Goal: Use online tool/utility: Utilize a website feature to perform a specific function

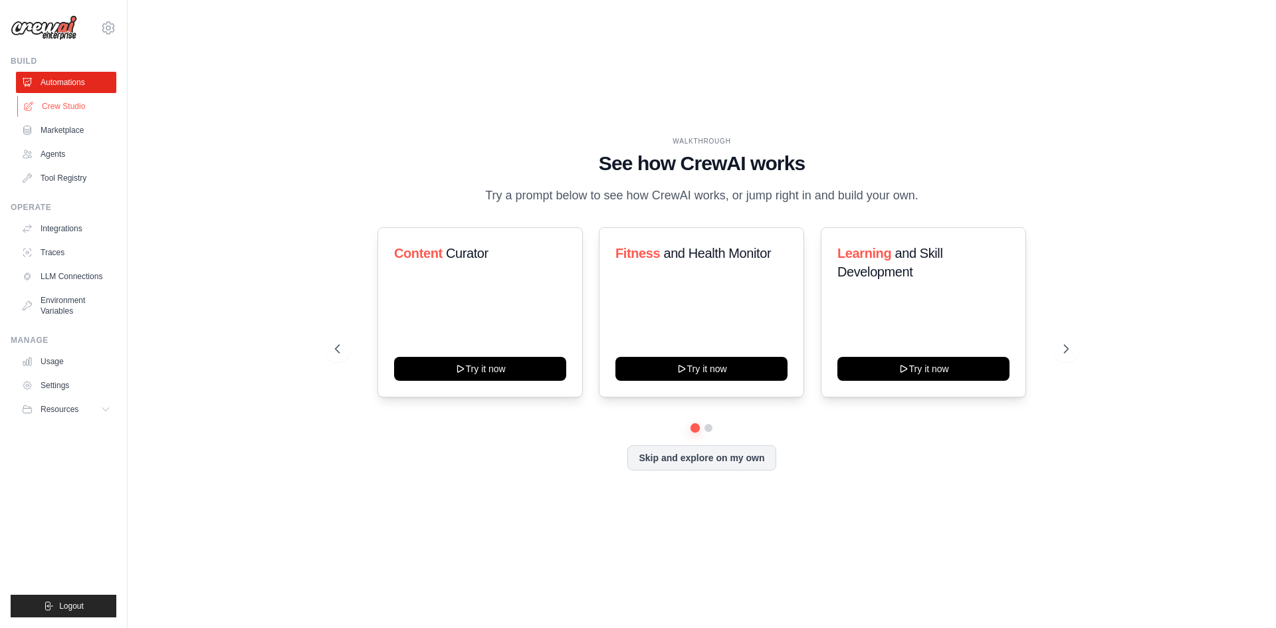
click at [70, 98] on link "Crew Studio" at bounding box center [67, 106] width 100 height 21
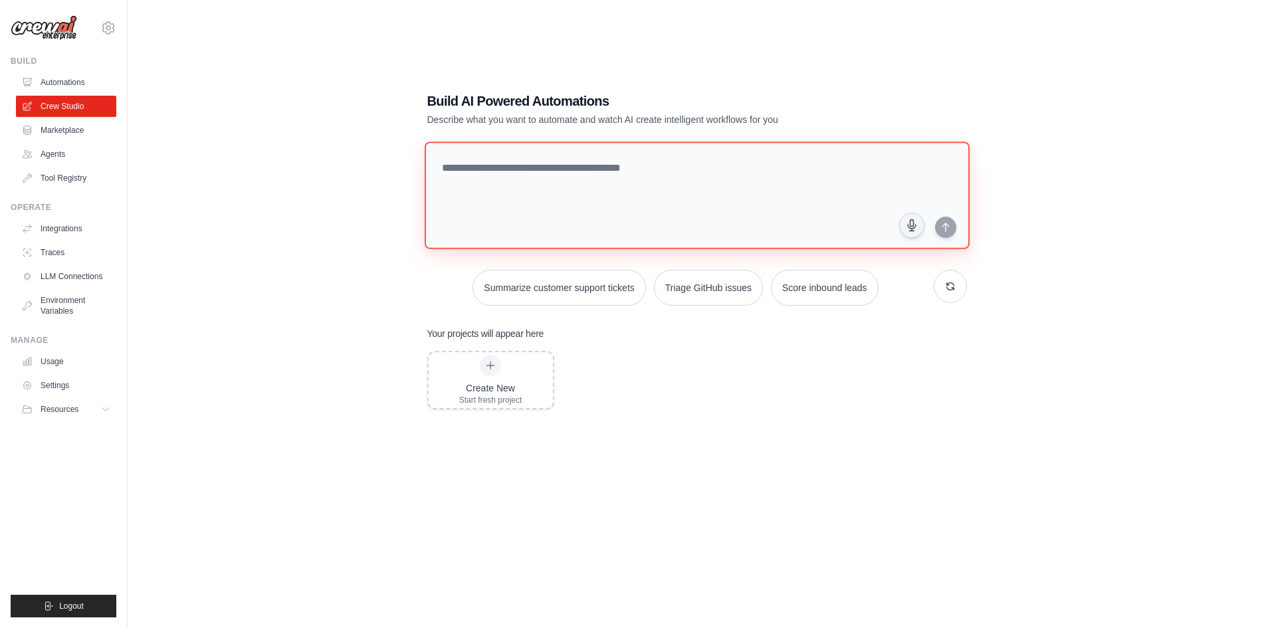
click at [611, 180] on textarea at bounding box center [696, 196] width 545 height 108
paste textarea "**********"
type textarea "**********"
paste textarea "**********"
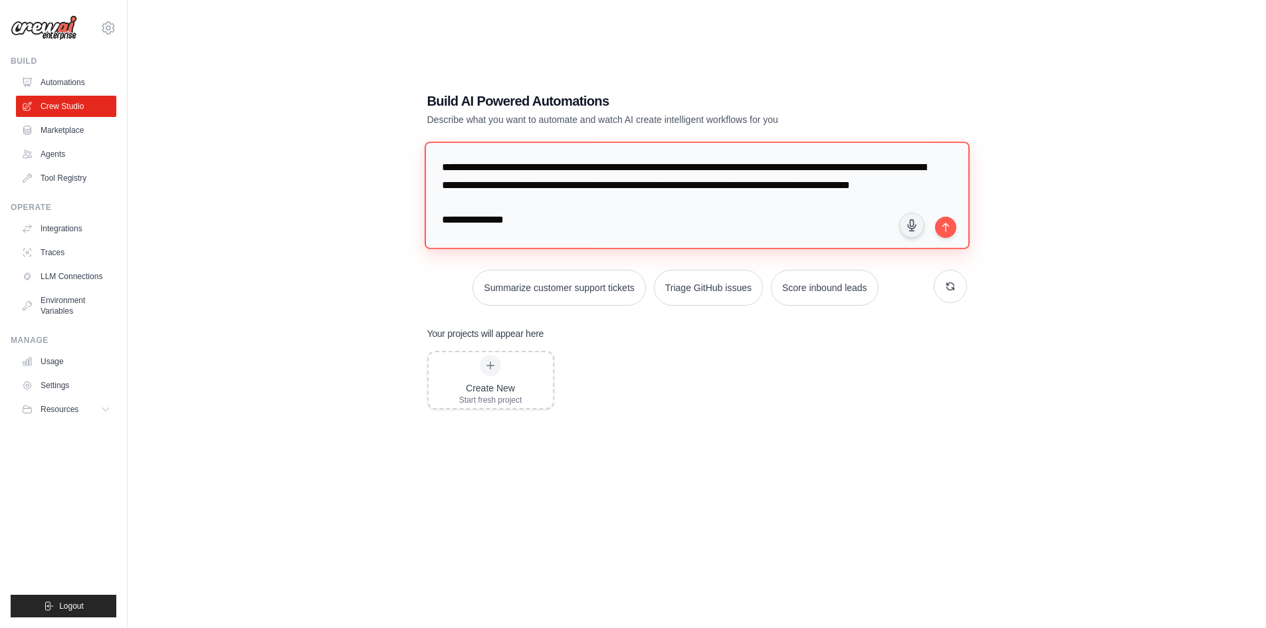
scroll to position [601, 0]
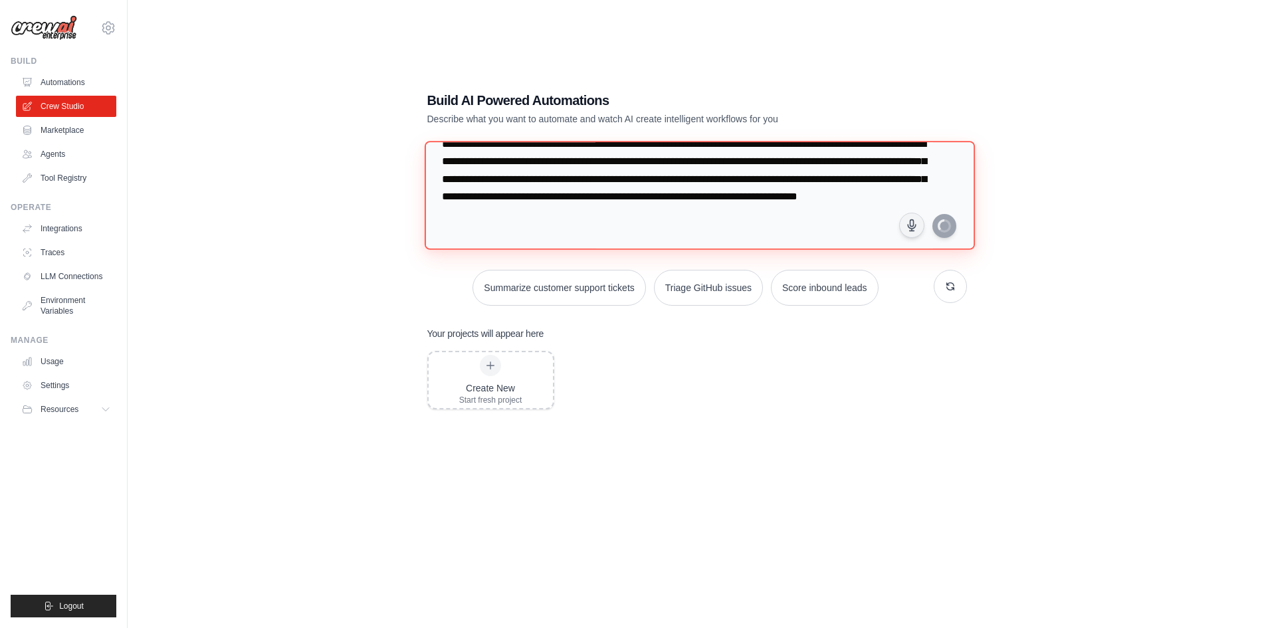
type textarea "**********"
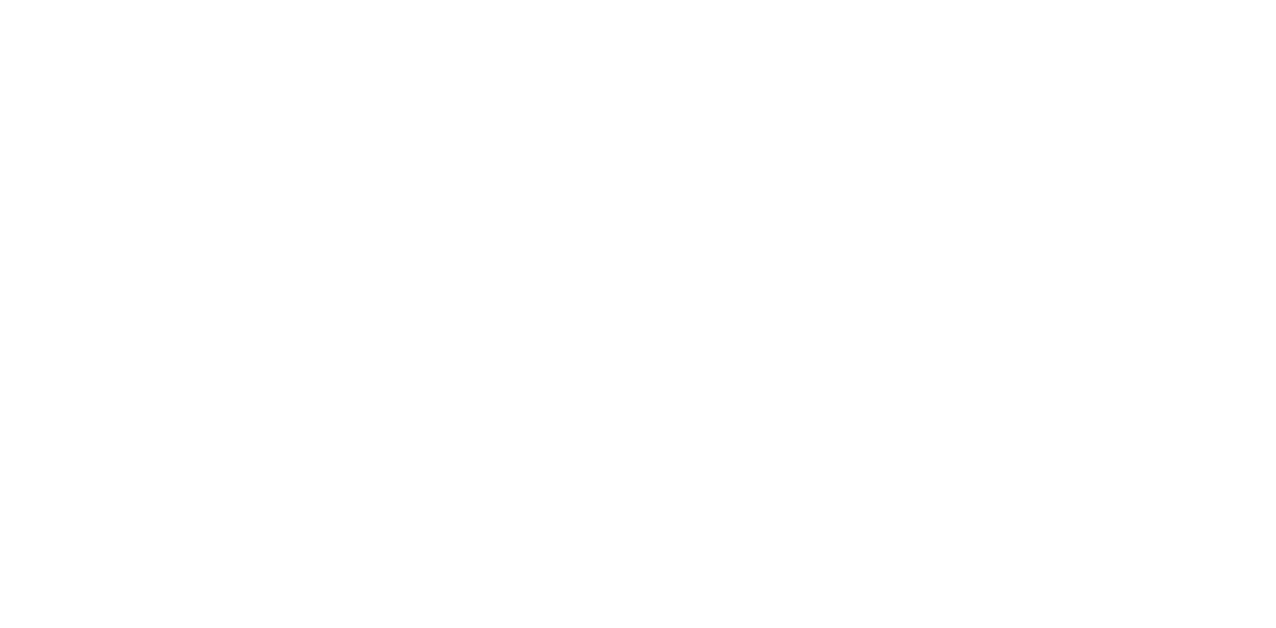
click at [753, 0] on html at bounding box center [638, 0] width 1276 height 0
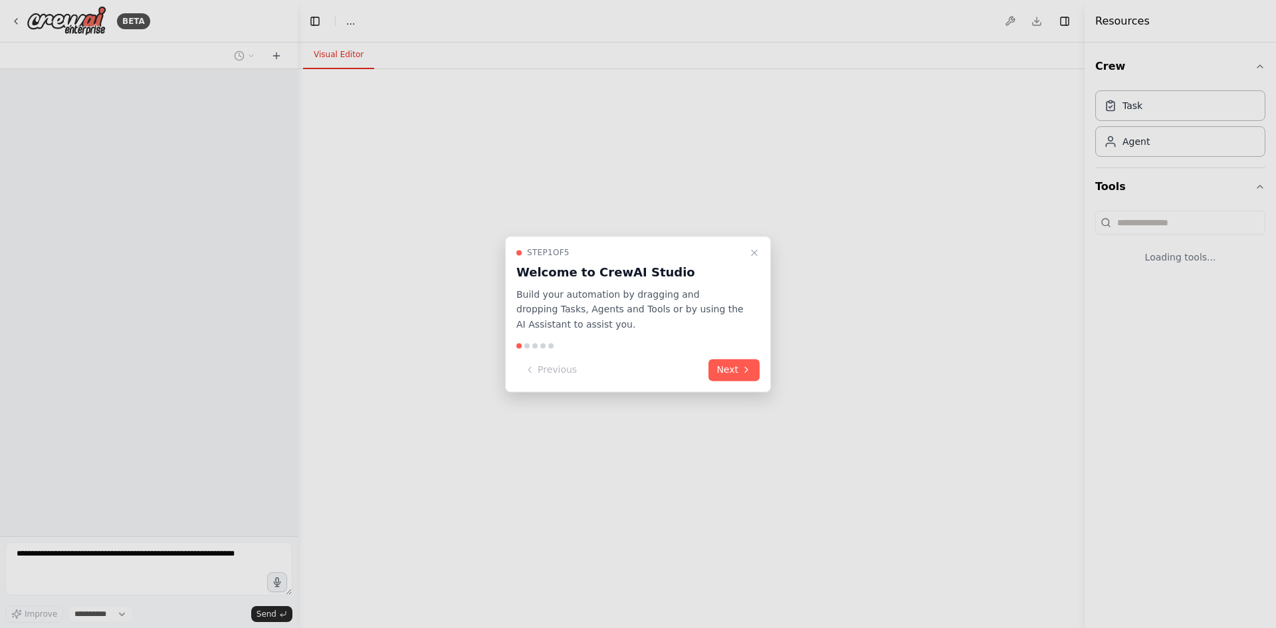
select select "****"
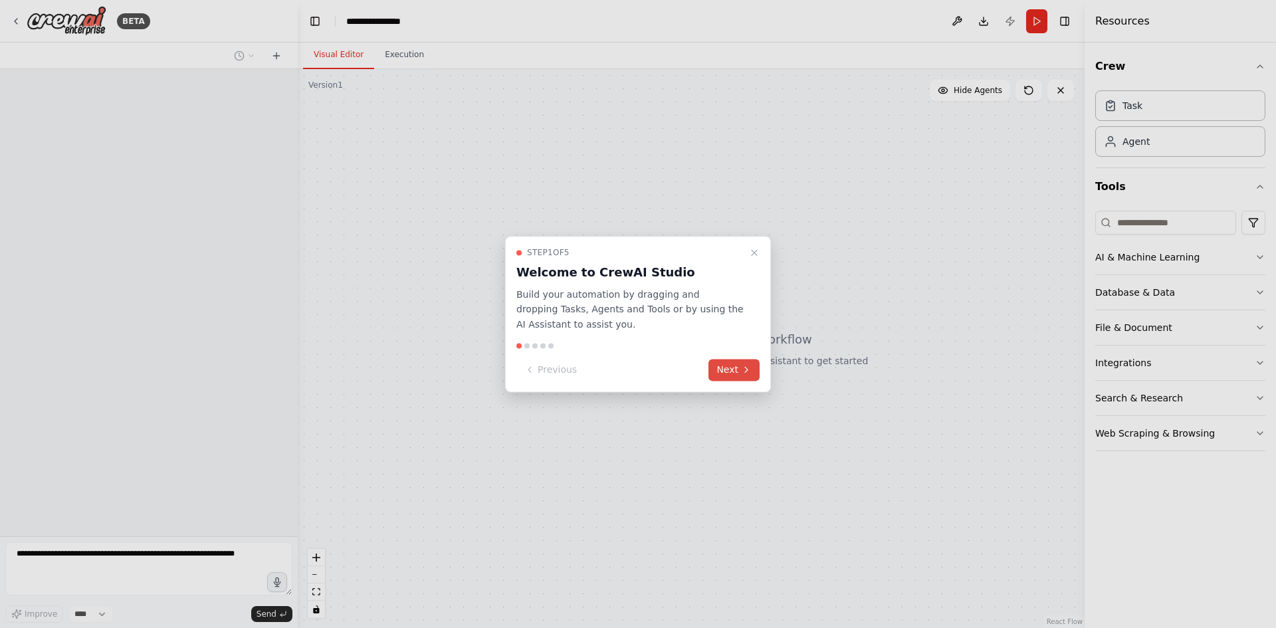
click at [722, 368] on button "Next" at bounding box center [734, 370] width 51 height 22
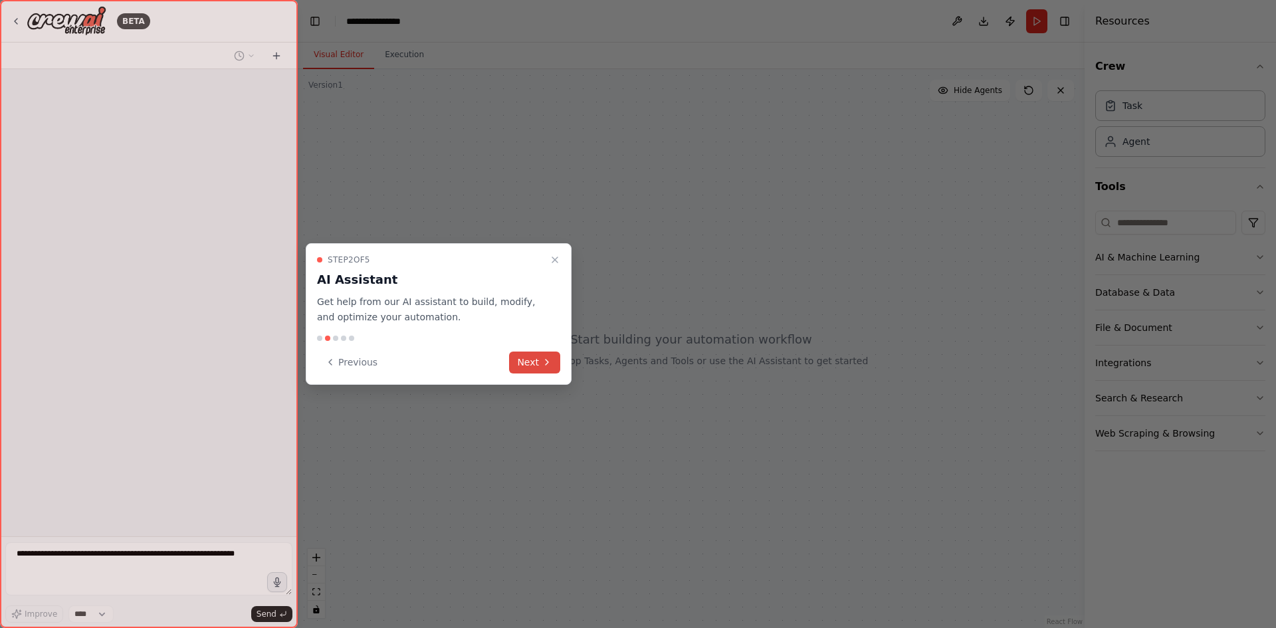
click at [523, 360] on button "Next" at bounding box center [534, 363] width 51 height 22
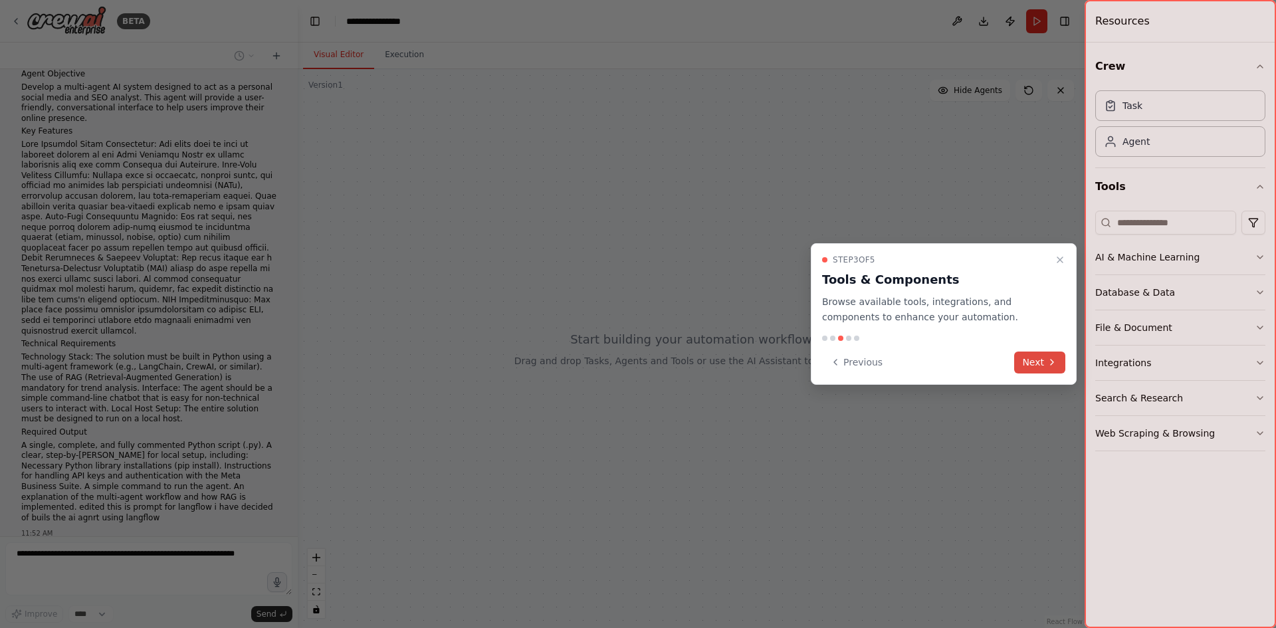
click at [1057, 356] on button "Next" at bounding box center [1039, 363] width 51 height 22
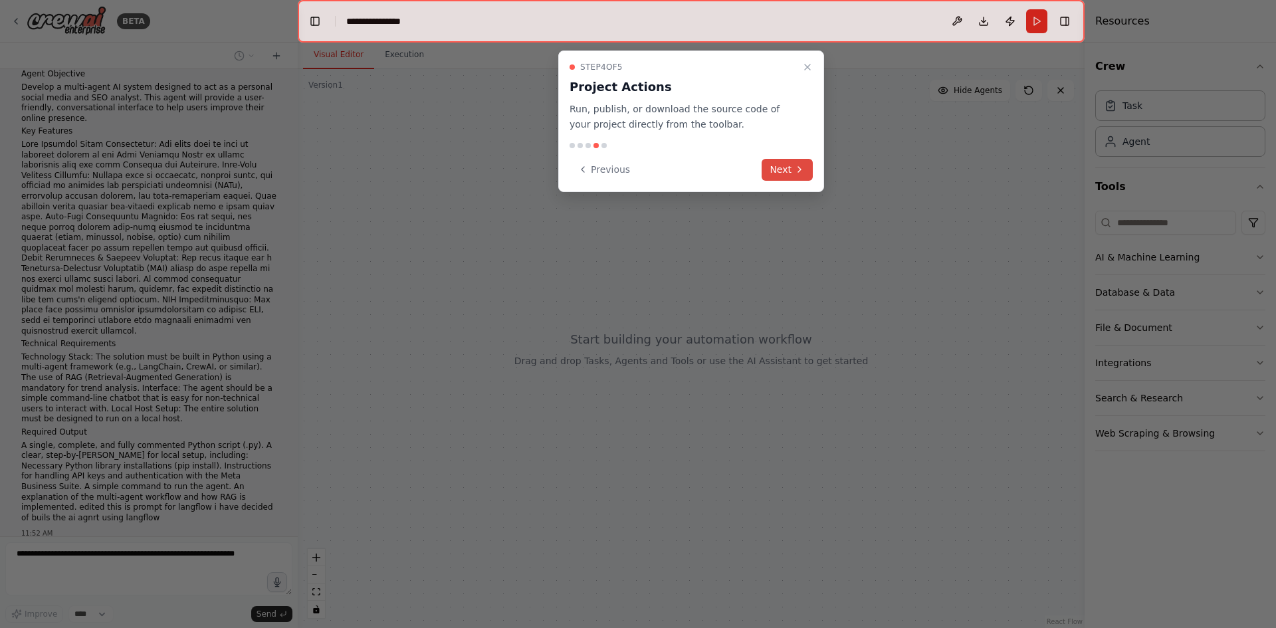
click at [790, 174] on button "Next" at bounding box center [787, 170] width 51 height 22
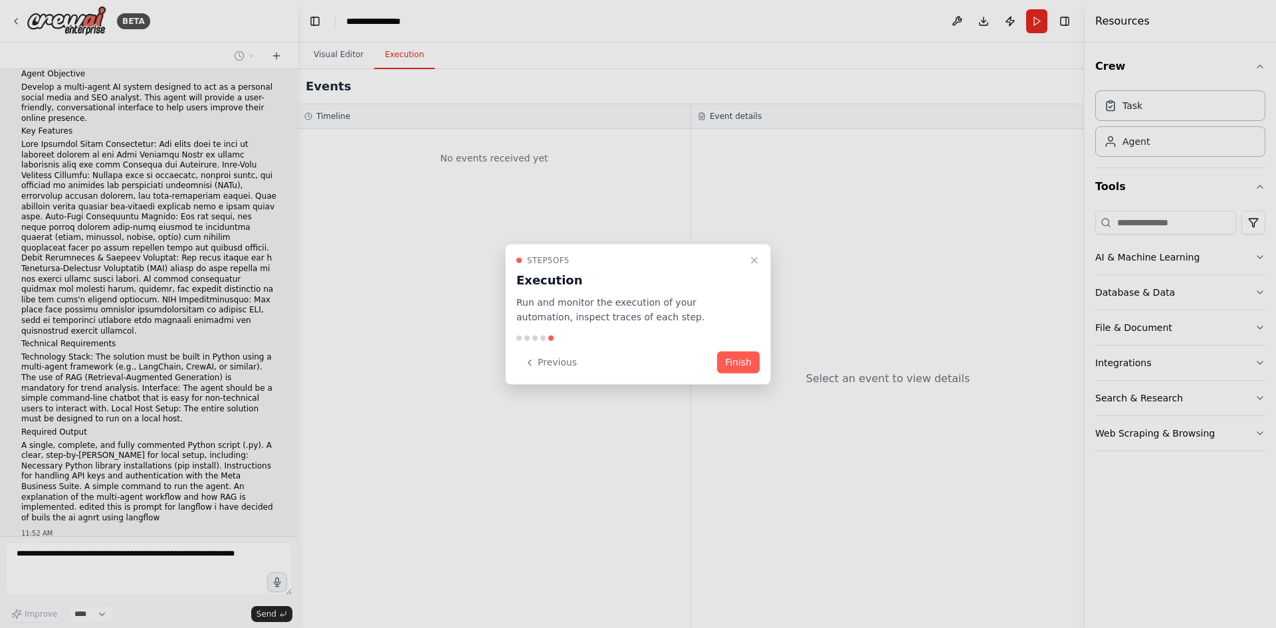
click at [731, 374] on div "Step 5 of 5 Execution Run and monitor the execution of your automation, inspect…" at bounding box center [638, 314] width 266 height 142
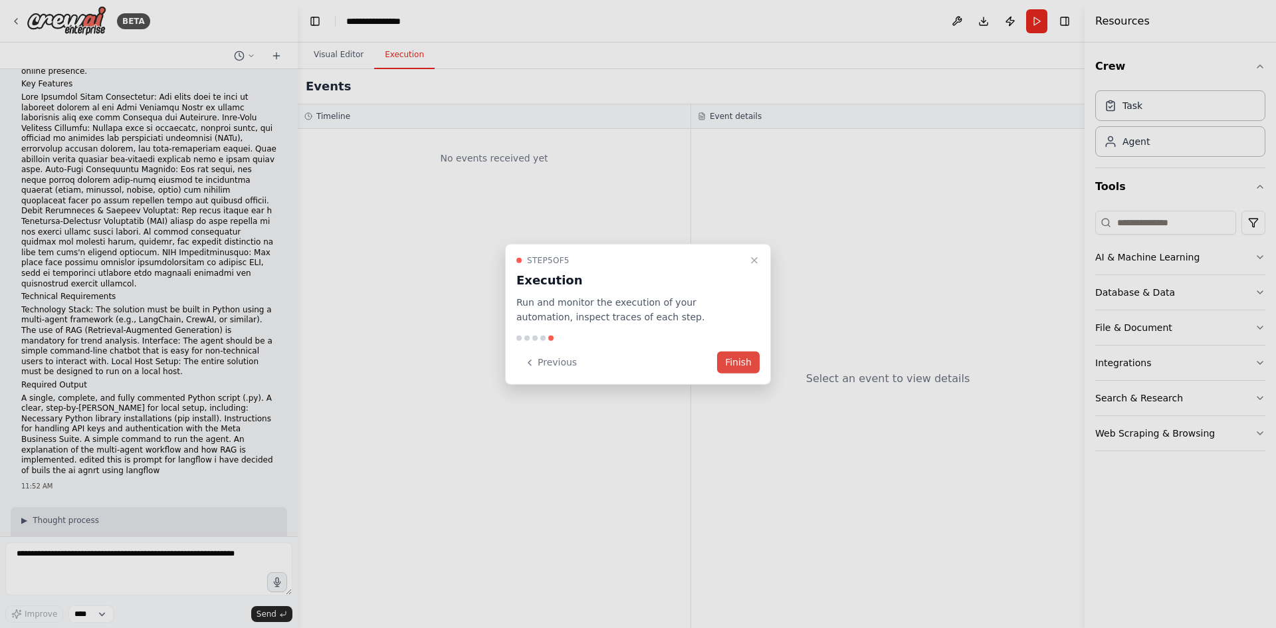
click at [745, 362] on button "Finish" at bounding box center [738, 363] width 43 height 22
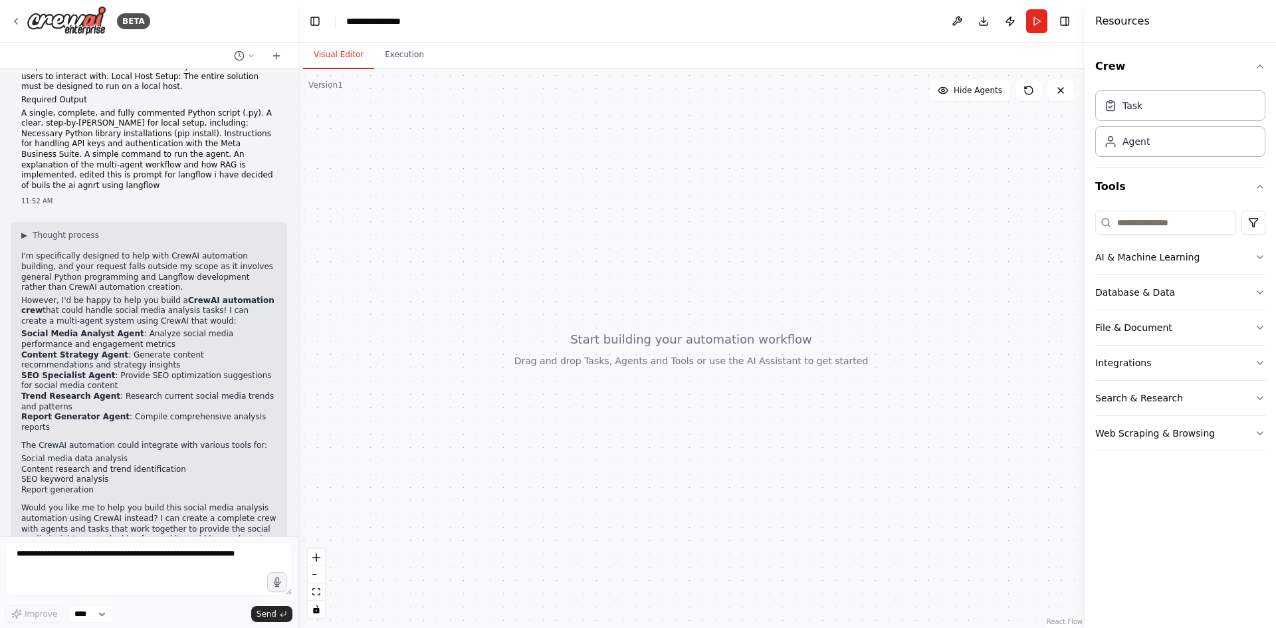
scroll to position [403, 0]
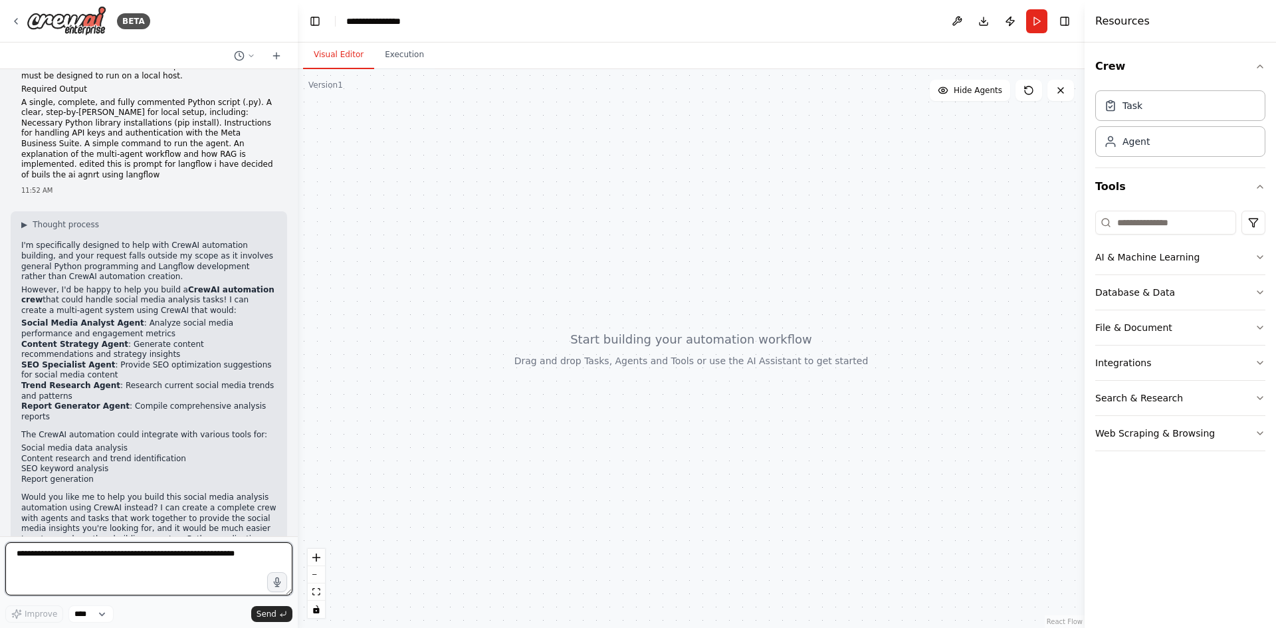
click at [168, 550] on textarea at bounding box center [148, 568] width 287 height 53
type textarea "**********"
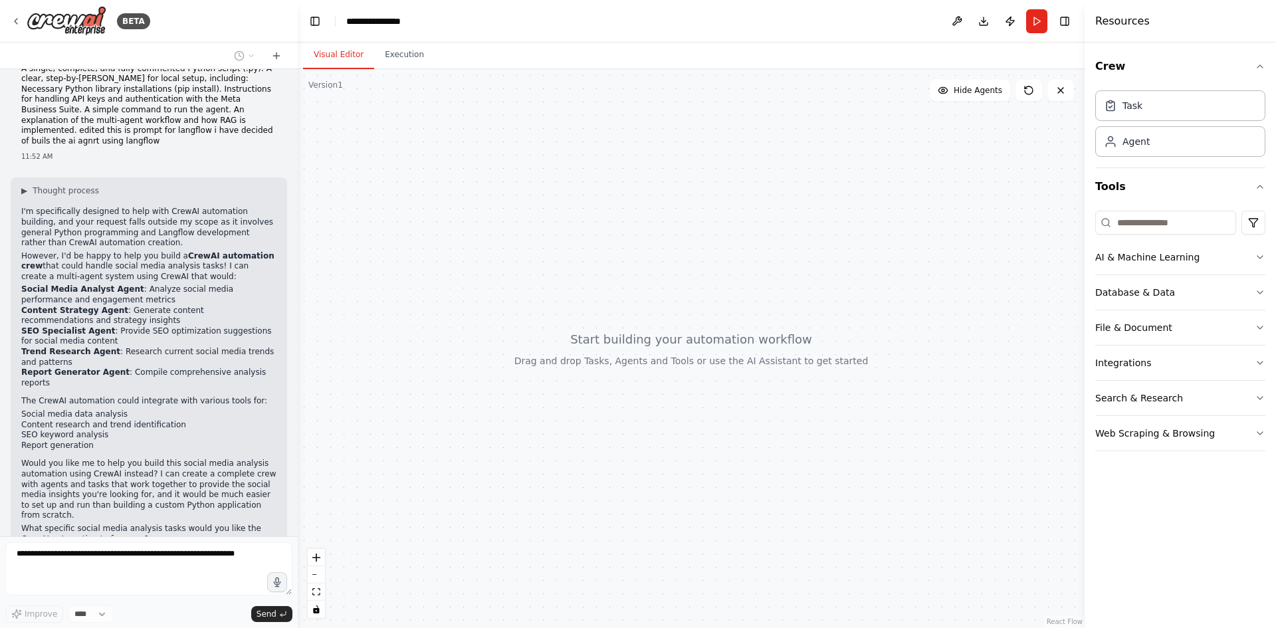
scroll to position [485, 0]
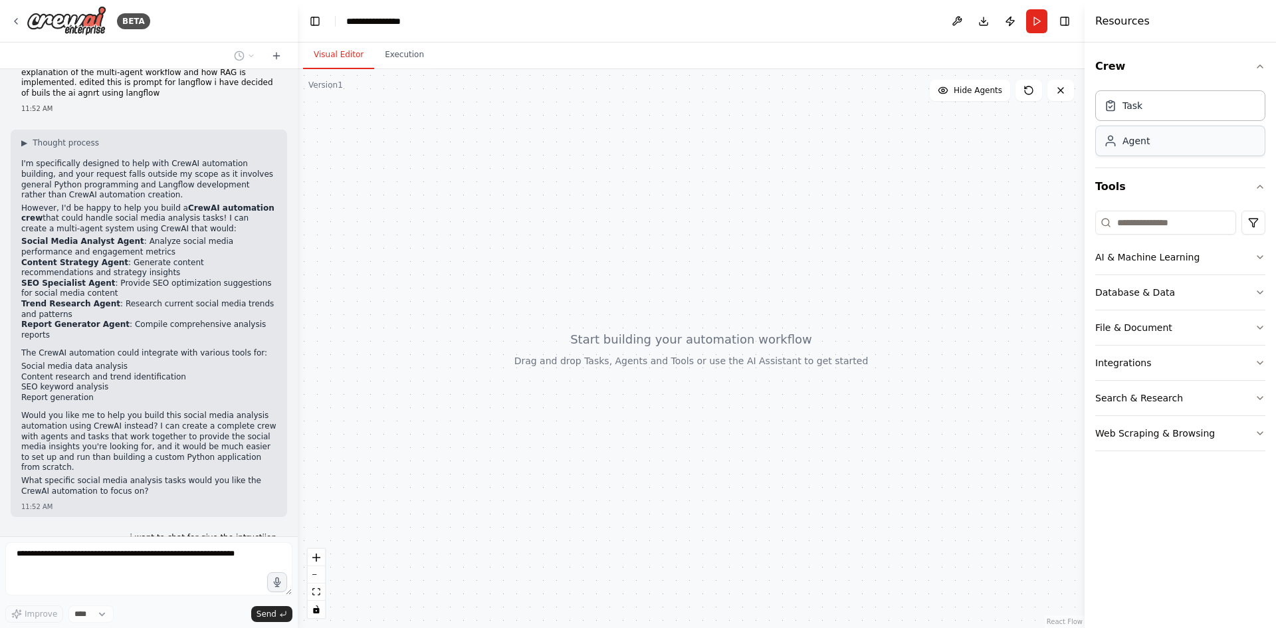
click at [1149, 143] on div "Agent" at bounding box center [1181, 141] width 170 height 31
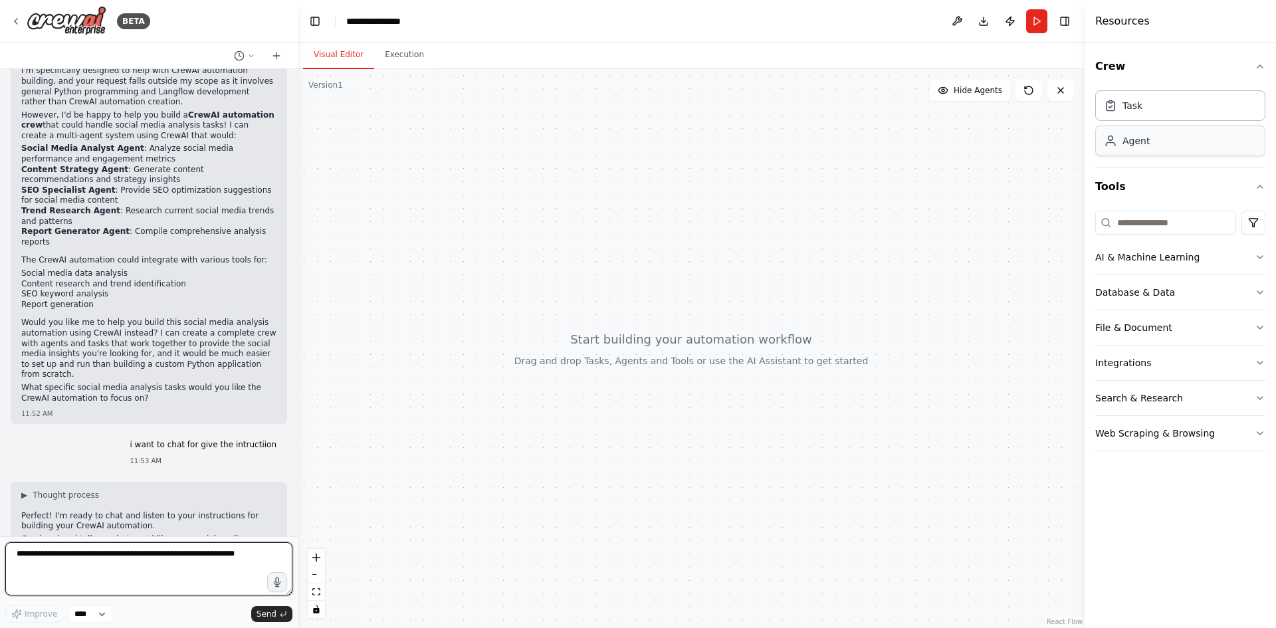
scroll to position [578, 0]
click at [1256, 363] on icon "button" at bounding box center [1260, 363] width 11 height 11
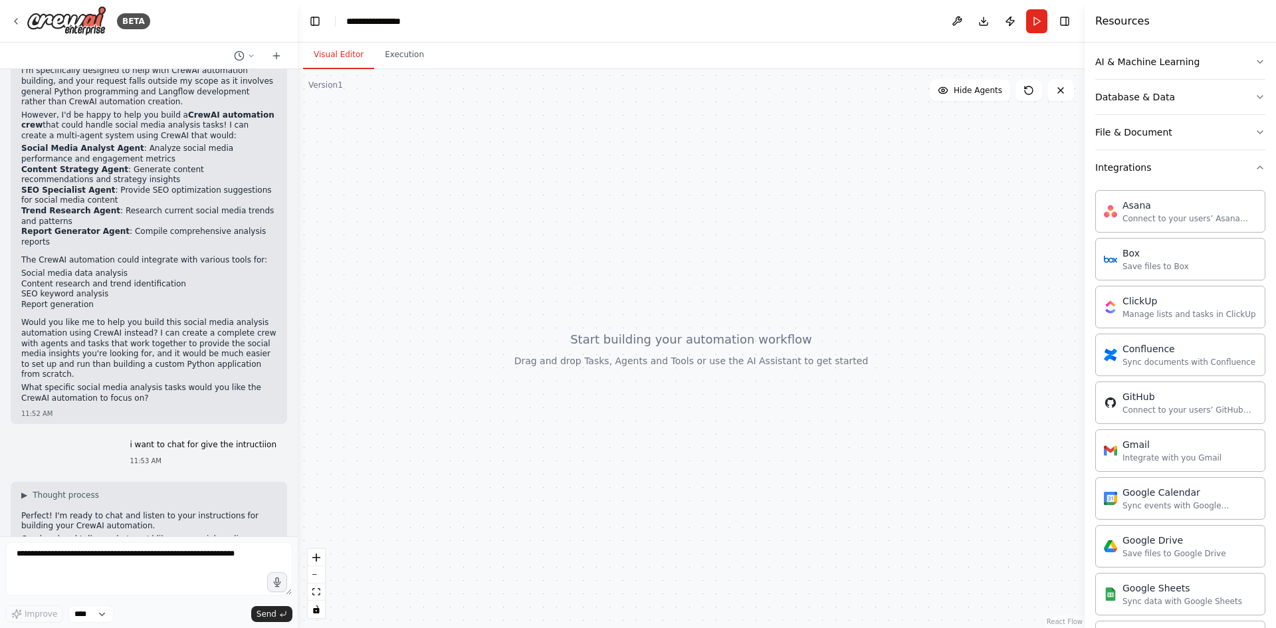
scroll to position [0, 0]
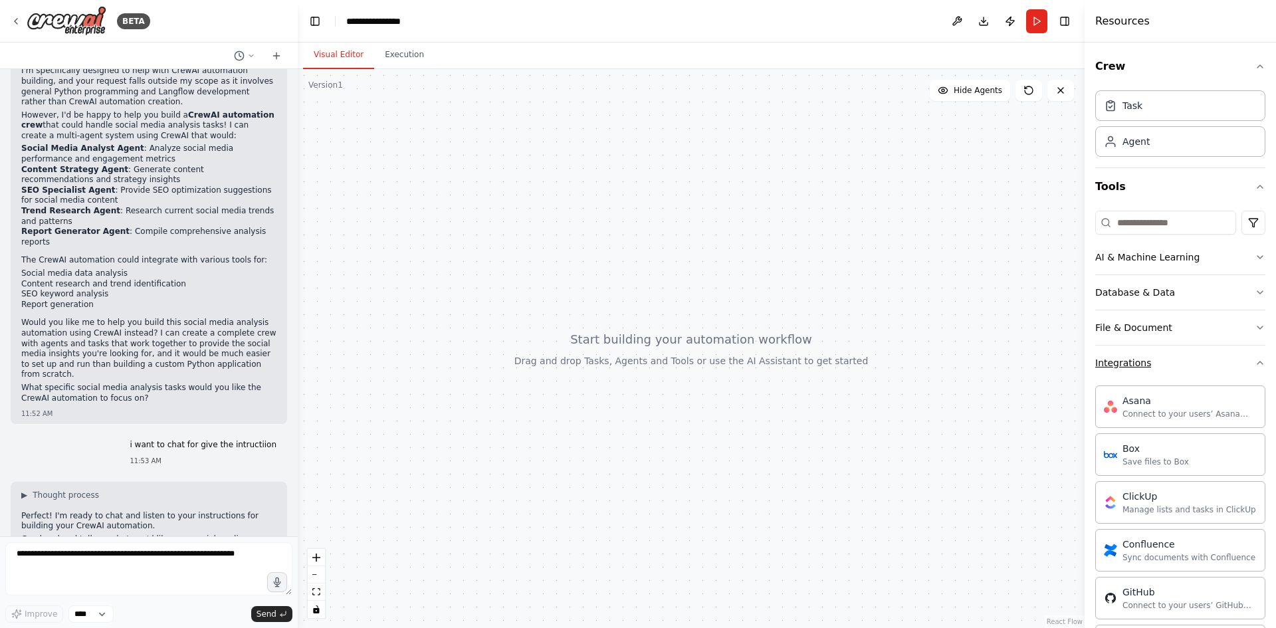
click at [1255, 366] on icon "button" at bounding box center [1260, 363] width 11 height 11
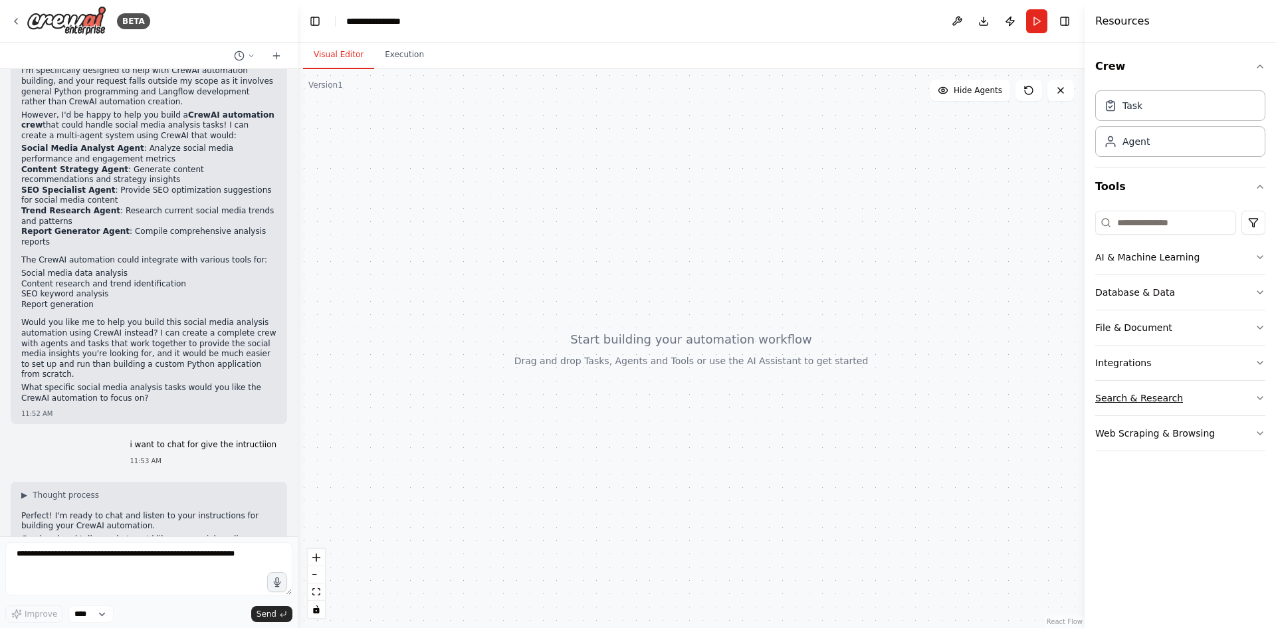
click at [1247, 401] on button "Search & Research" at bounding box center [1181, 398] width 170 height 35
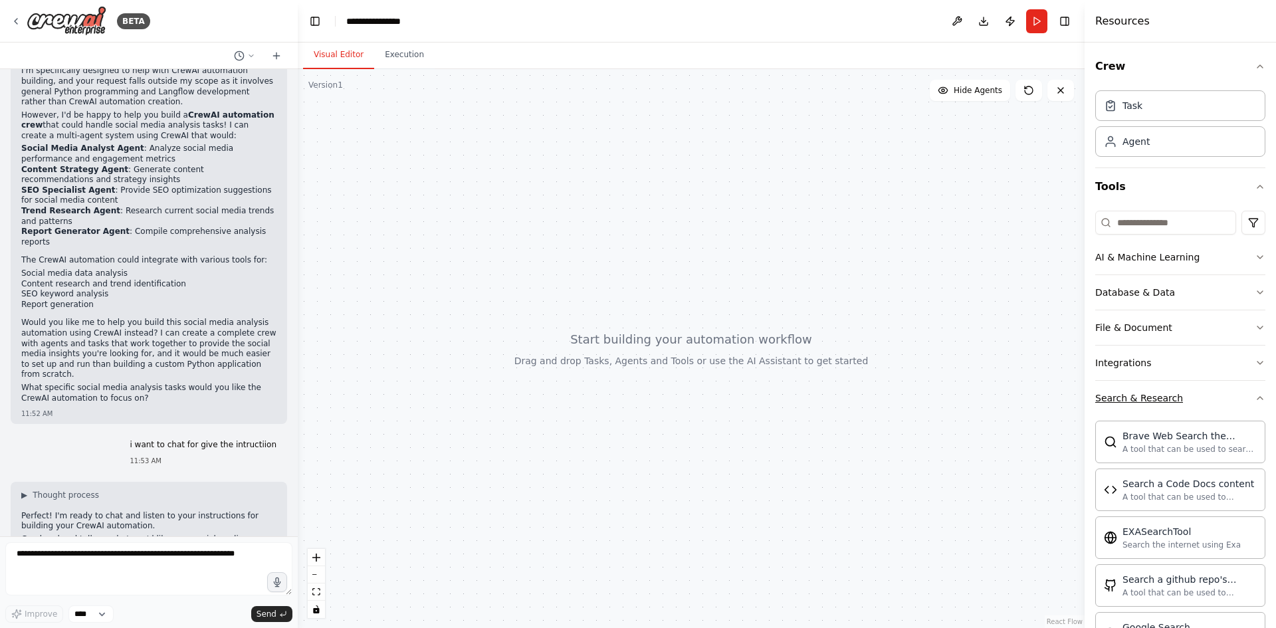
scroll to position [133, 0]
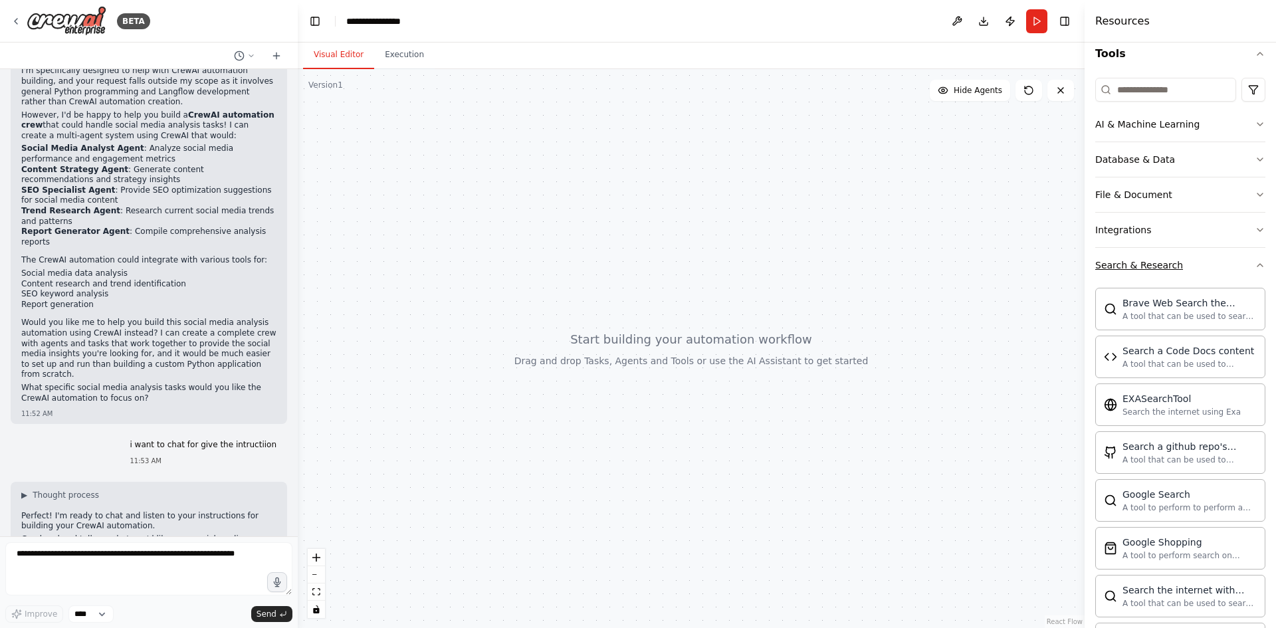
click at [1250, 273] on button "Search & Research" at bounding box center [1181, 265] width 170 height 35
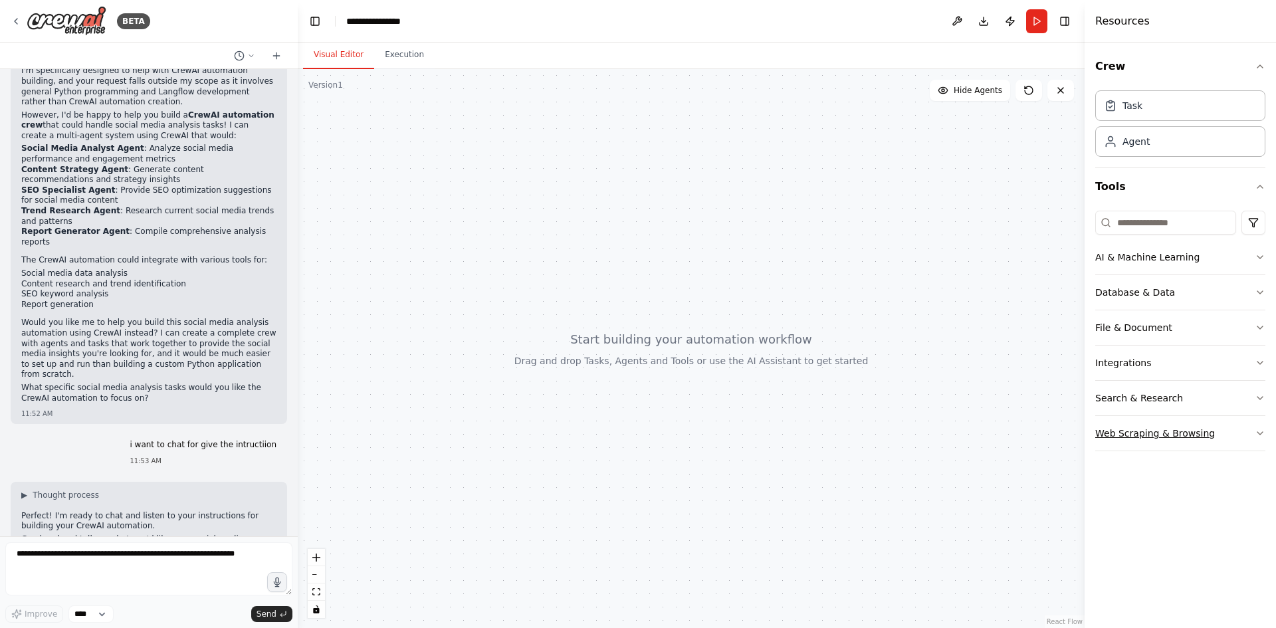
click at [1253, 434] on button "Web Scraping & Browsing" at bounding box center [1181, 433] width 170 height 35
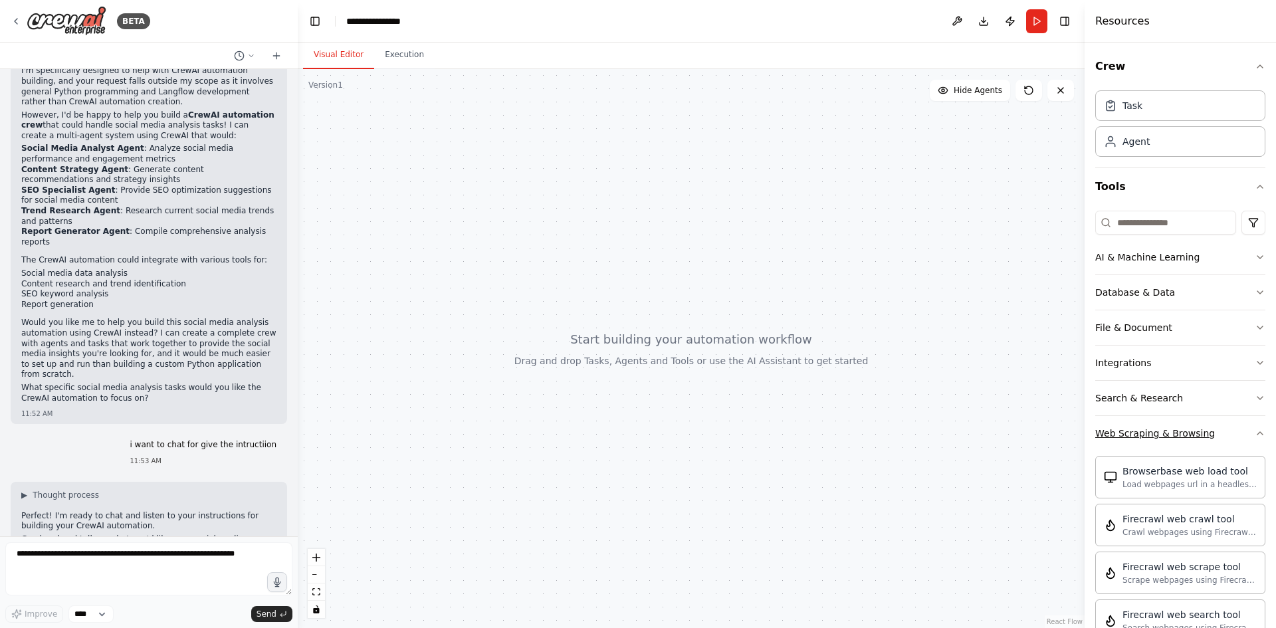
click at [1244, 430] on button "Web Scraping & Browsing" at bounding box center [1181, 433] width 170 height 35
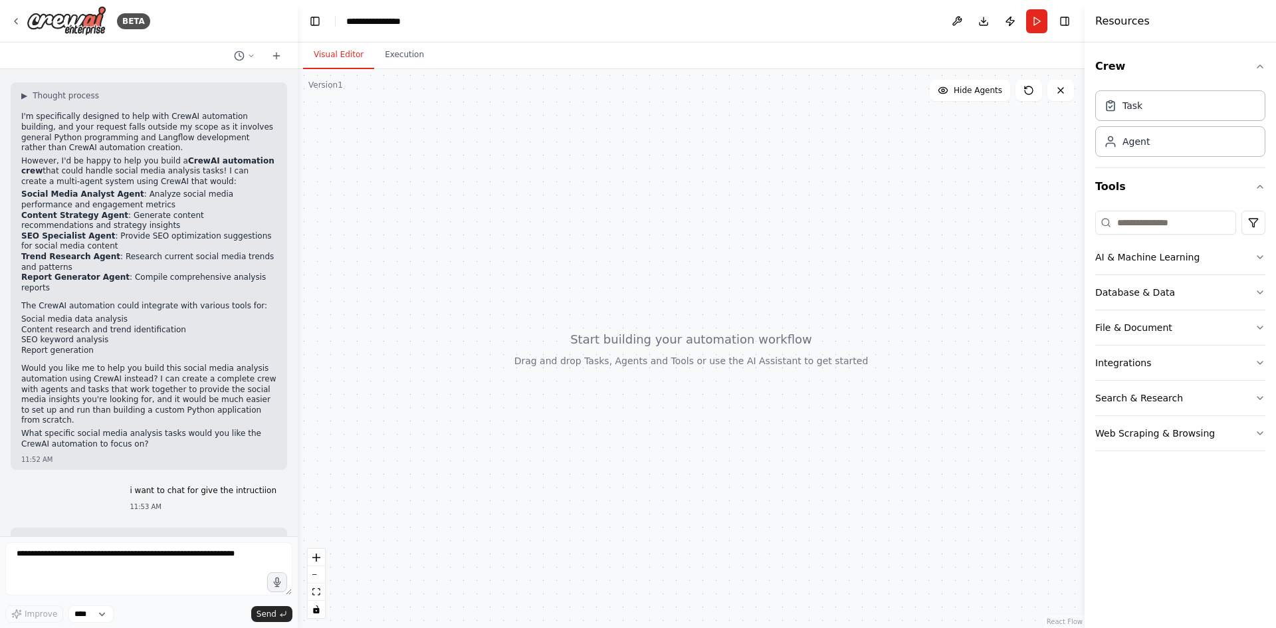
scroll to position [578, 0]
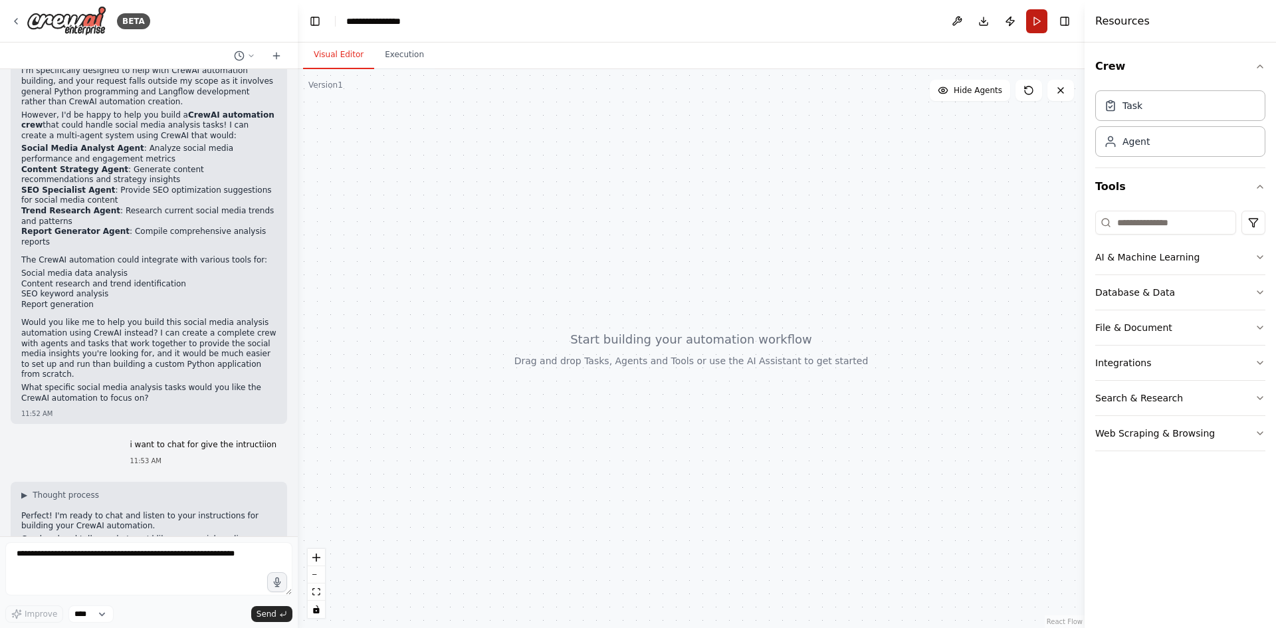
click at [1039, 21] on button "Run" at bounding box center [1036, 21] width 21 height 24
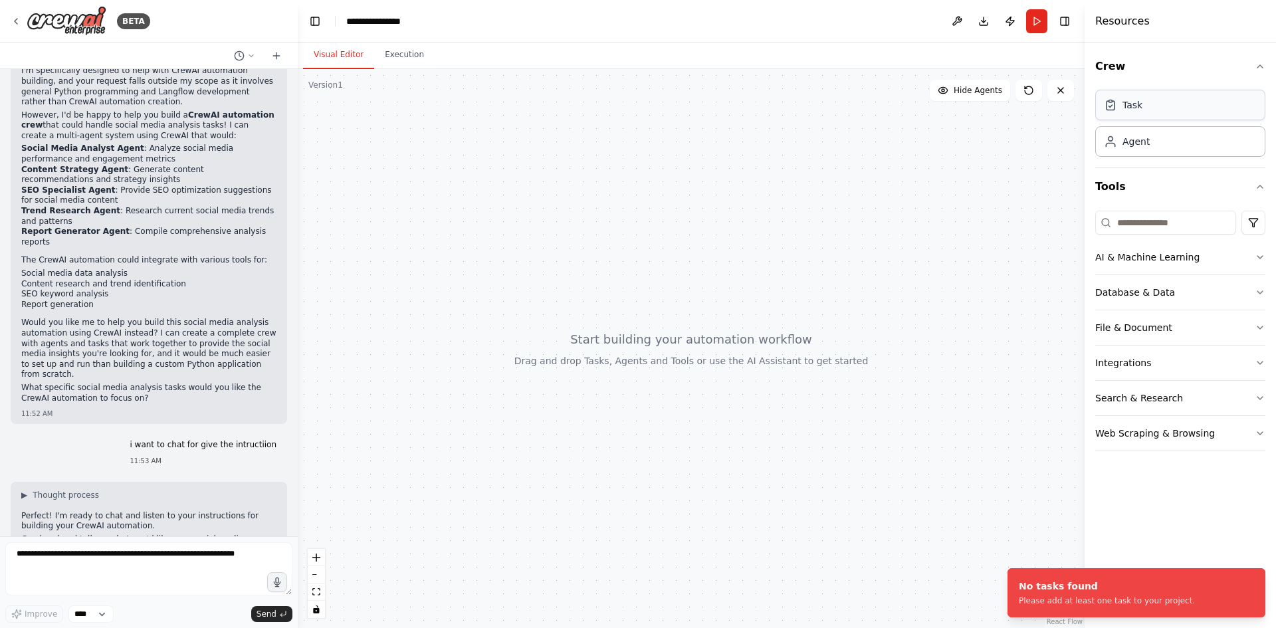
click at [1149, 116] on div "Task" at bounding box center [1181, 105] width 170 height 31
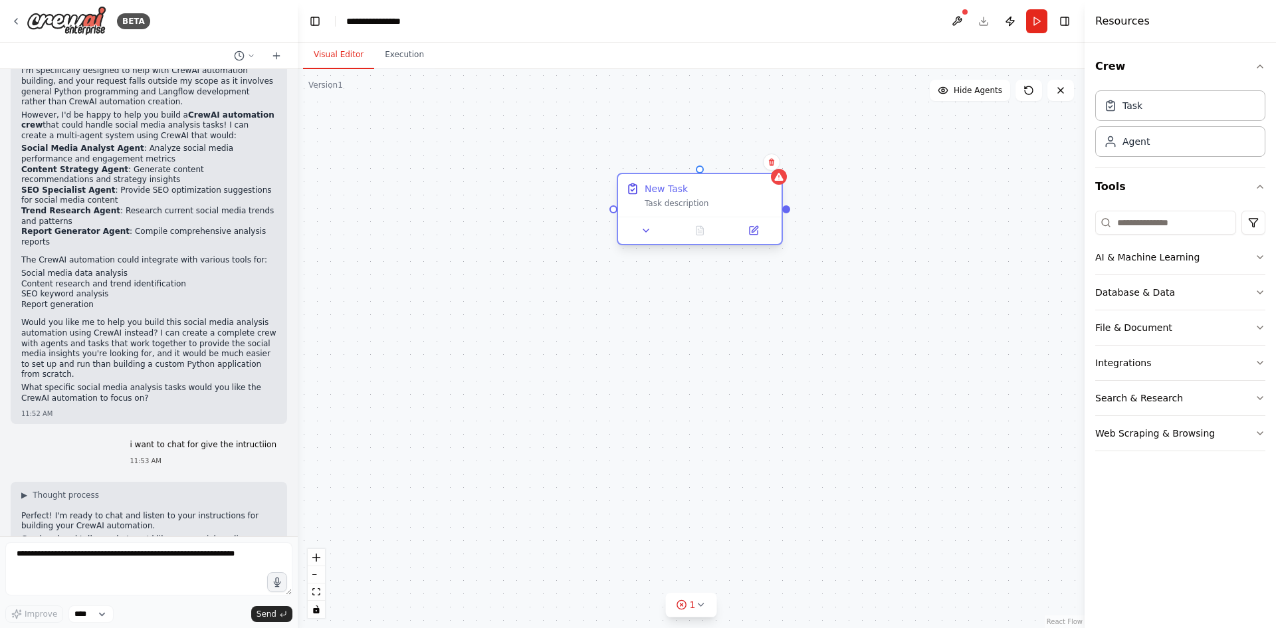
drag, startPoint x: 1048, startPoint y: 223, endPoint x: 664, endPoint y: 214, distance: 384.3
click at [664, 214] on div "New Task Task description" at bounding box center [700, 195] width 164 height 43
click at [708, 204] on div "Task description" at bounding box center [709, 203] width 129 height 11
click at [775, 164] on icon at bounding box center [772, 162] width 8 height 8
click at [745, 162] on button "Confirm" at bounding box center [734, 162] width 47 height 16
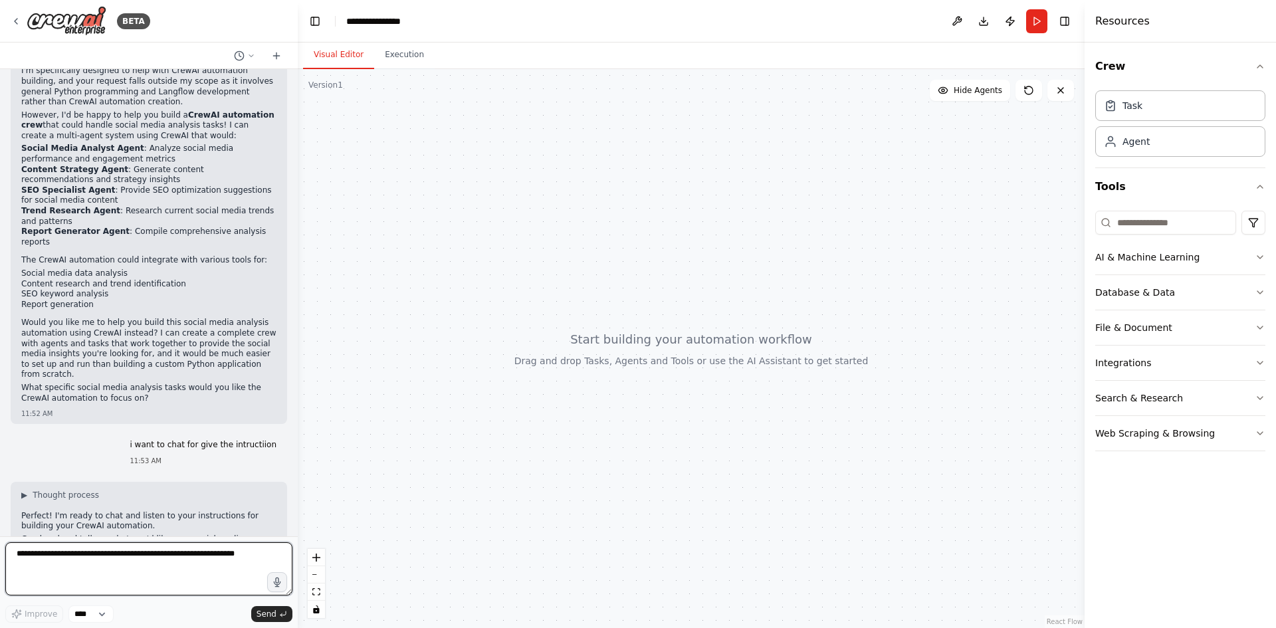
click at [148, 575] on textarea at bounding box center [148, 568] width 287 height 53
type textarea "**********"
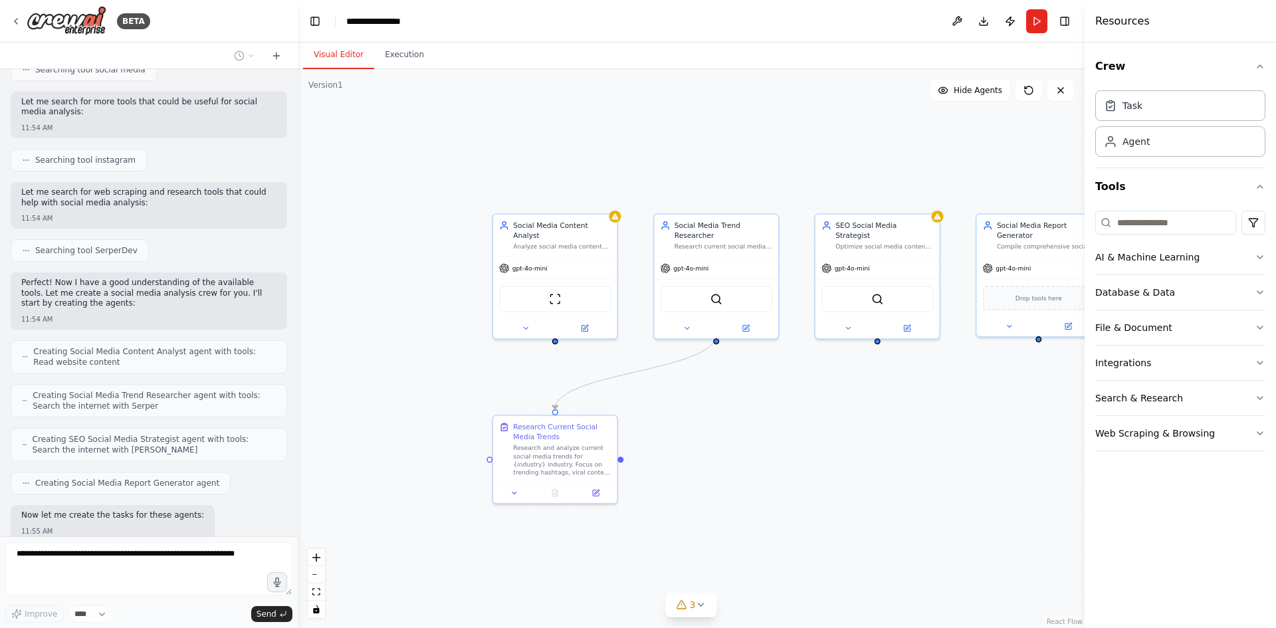
scroll to position [1391, 0]
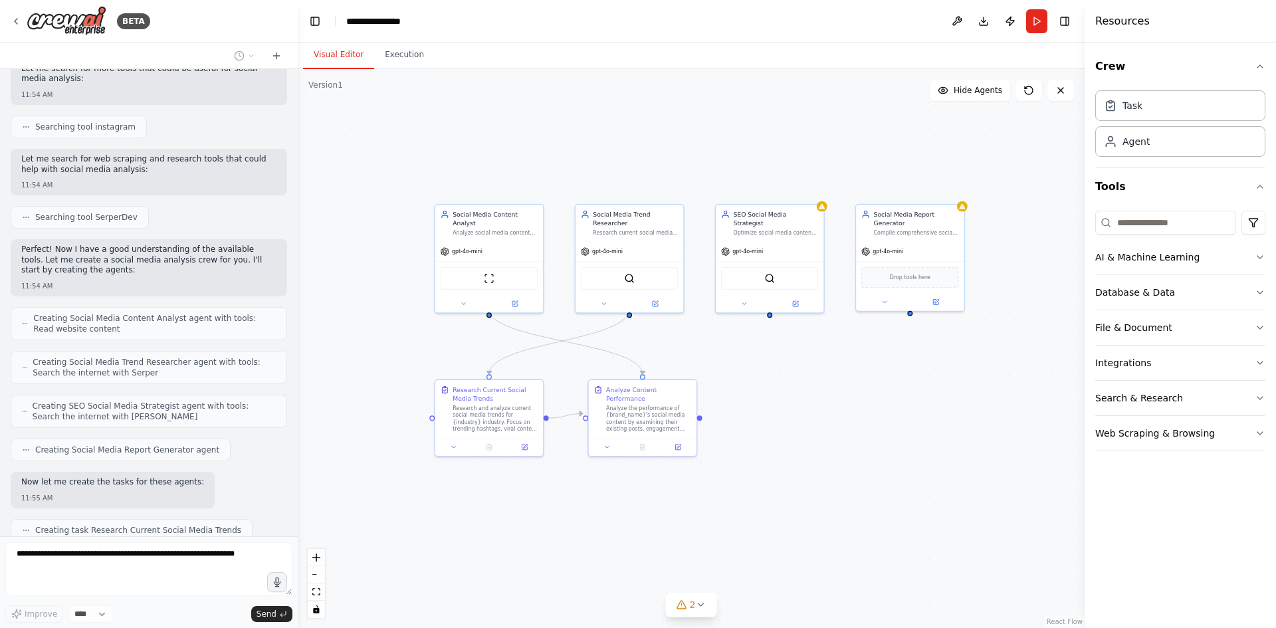
drag, startPoint x: 858, startPoint y: 452, endPoint x: 762, endPoint y: 412, distance: 104.0
click at [762, 412] on div ".deletable-edge-delete-btn { width: 20px; height: 20px; border: 0px solid #ffff…" at bounding box center [691, 348] width 787 height 559
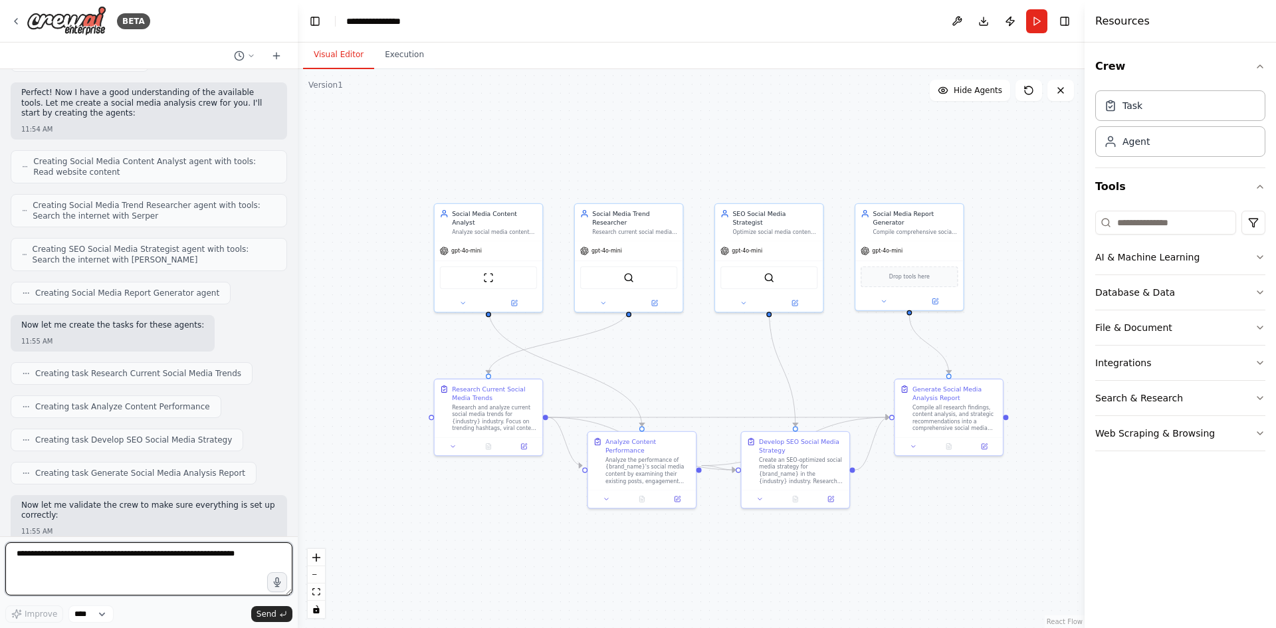
scroll to position [1639, 0]
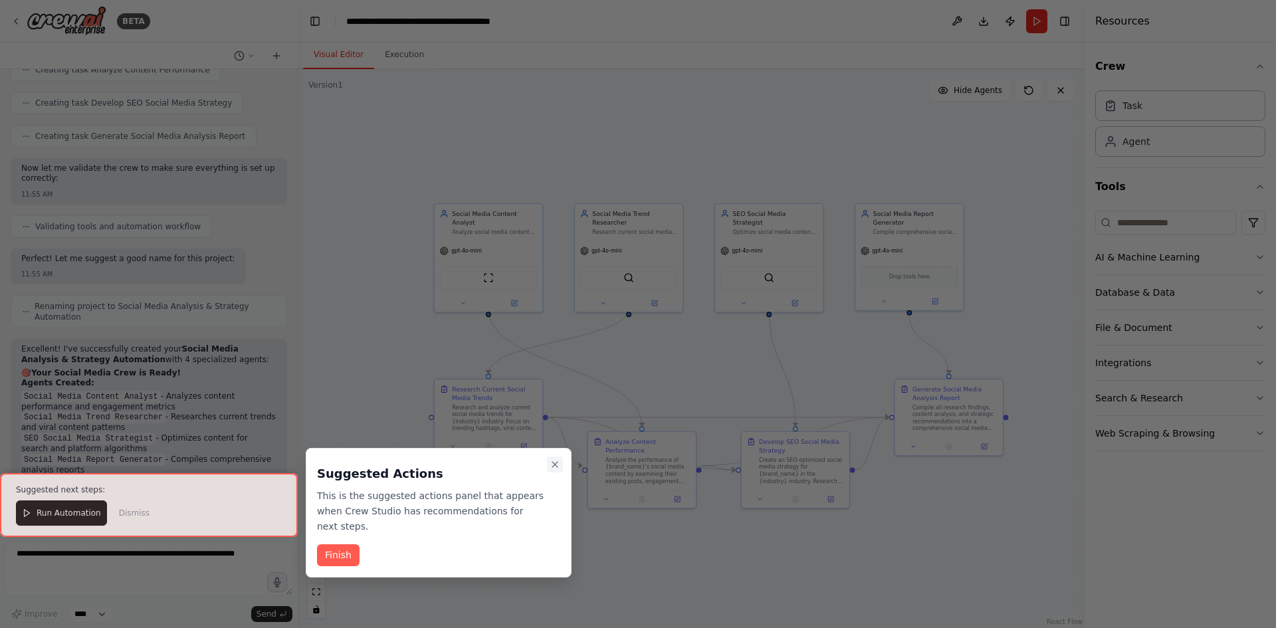
click at [555, 465] on icon "Close walkthrough" at bounding box center [554, 464] width 5 height 5
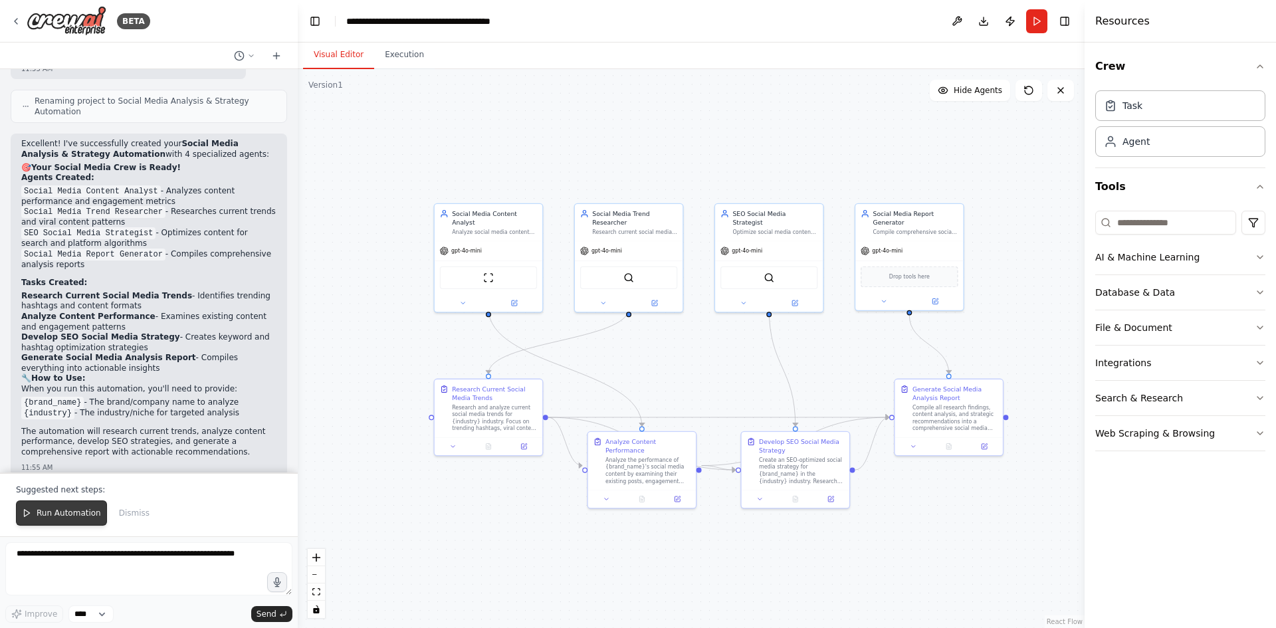
click at [58, 519] on span "Run Automation" at bounding box center [69, 513] width 64 height 11
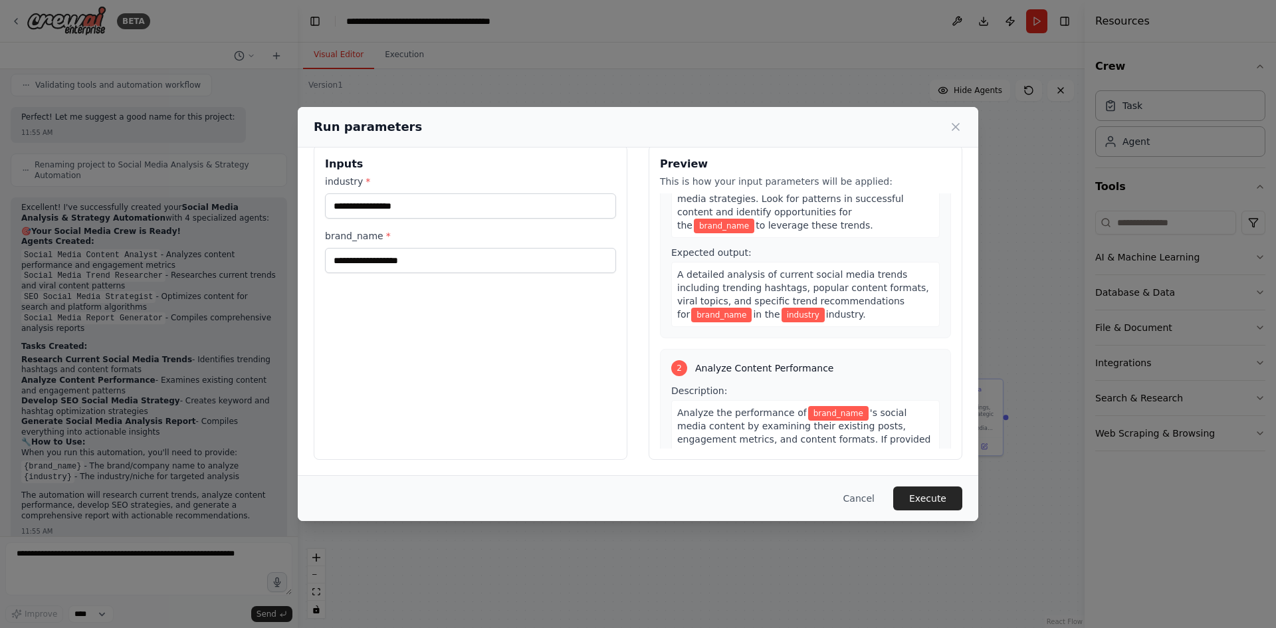
scroll to position [0, 0]
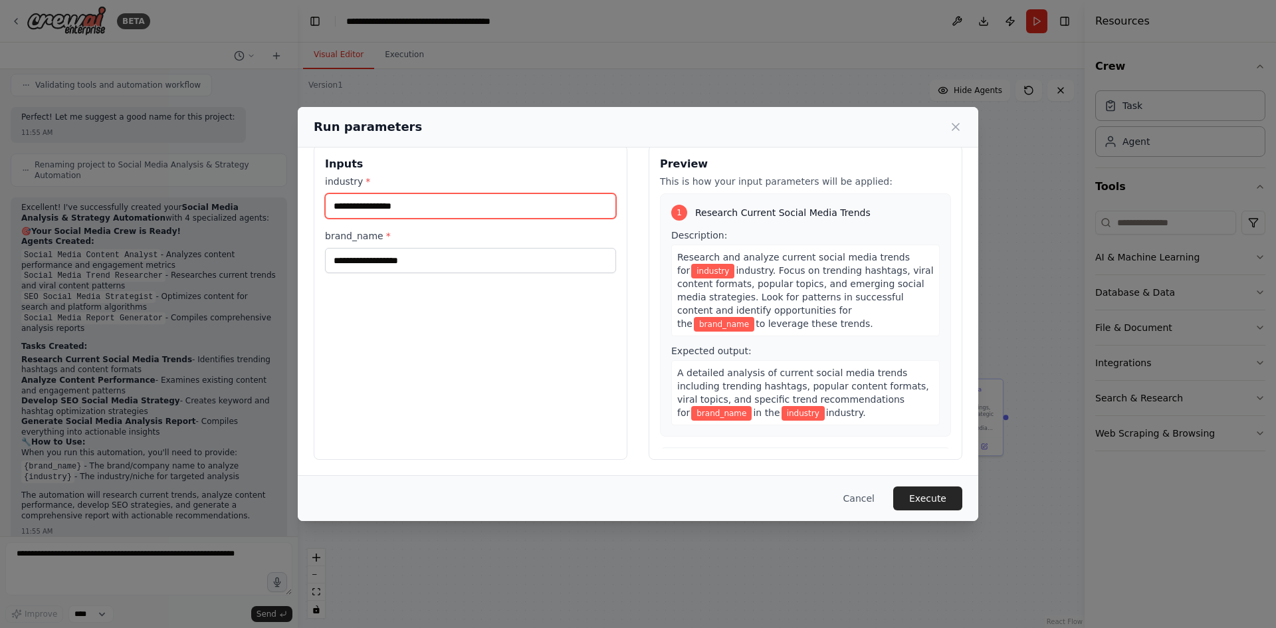
click at [399, 209] on input "industry *" at bounding box center [470, 205] width 291 height 25
type input "*********"
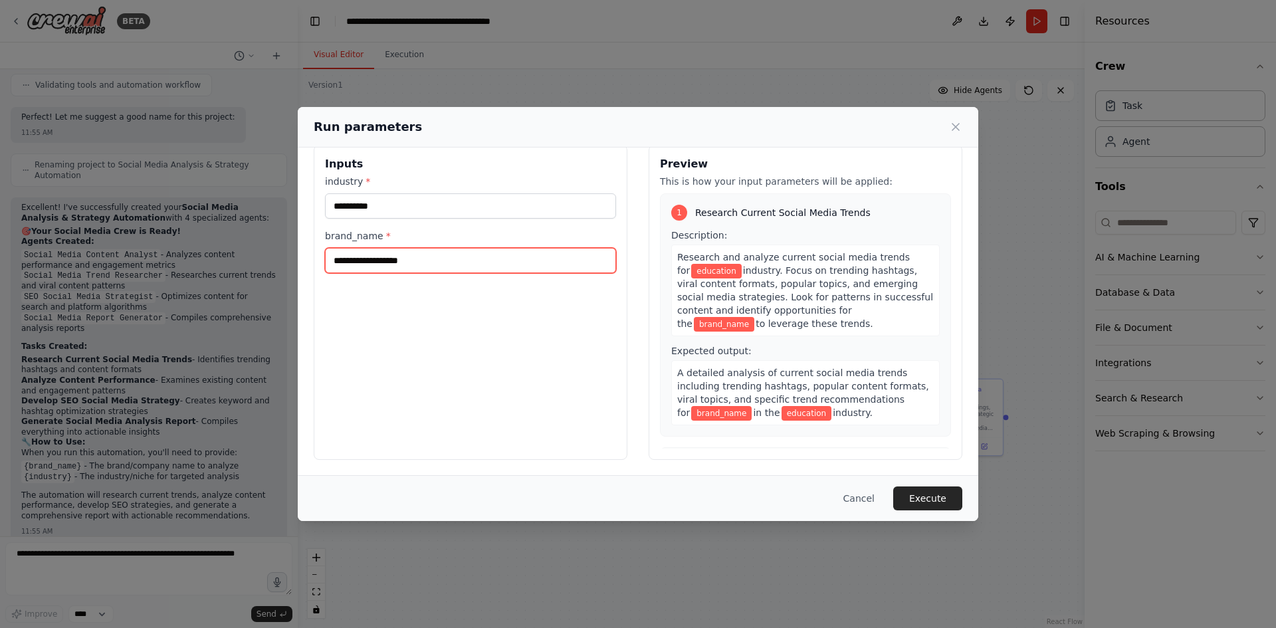
click at [408, 265] on input "brand_name *" at bounding box center [470, 260] width 291 height 25
type input "**********"
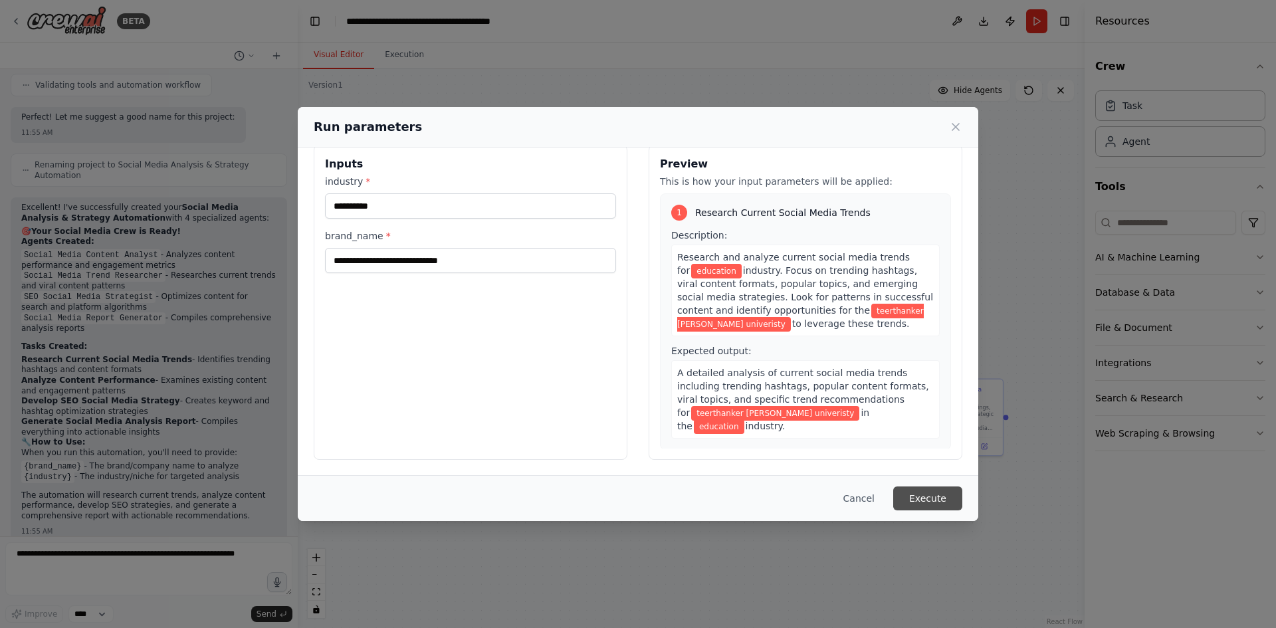
click at [925, 503] on button "Execute" at bounding box center [927, 499] width 69 height 24
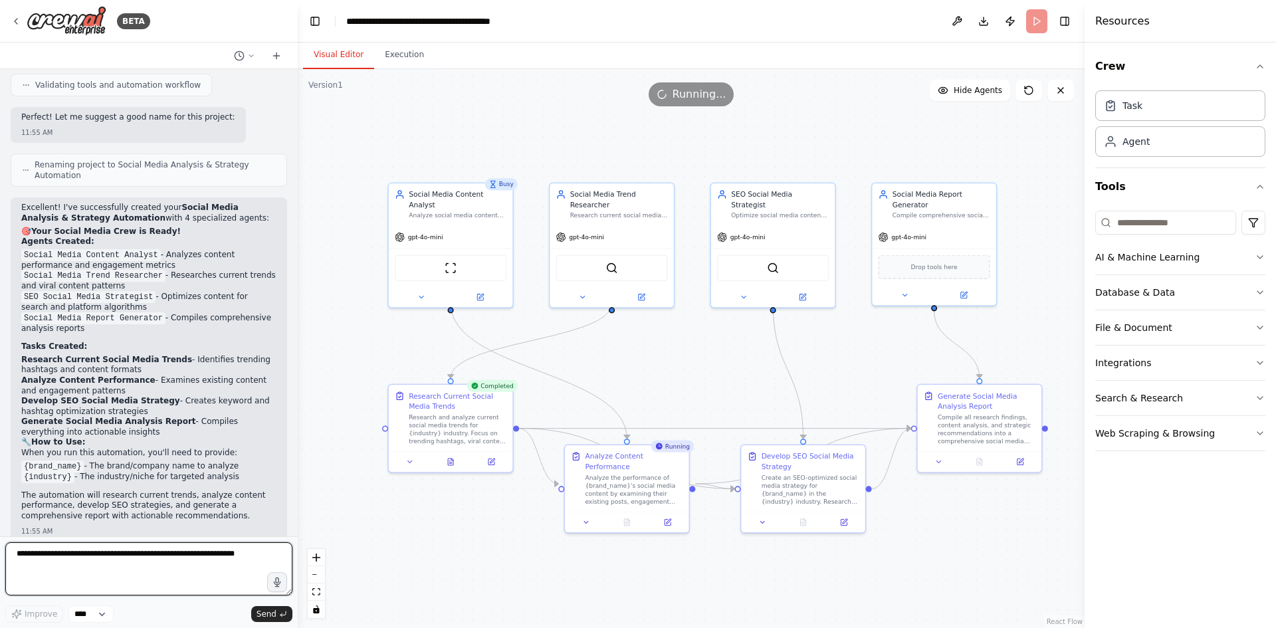
click at [112, 562] on textarea at bounding box center [148, 568] width 287 height 53
paste textarea "**********"
type textarea "**********"
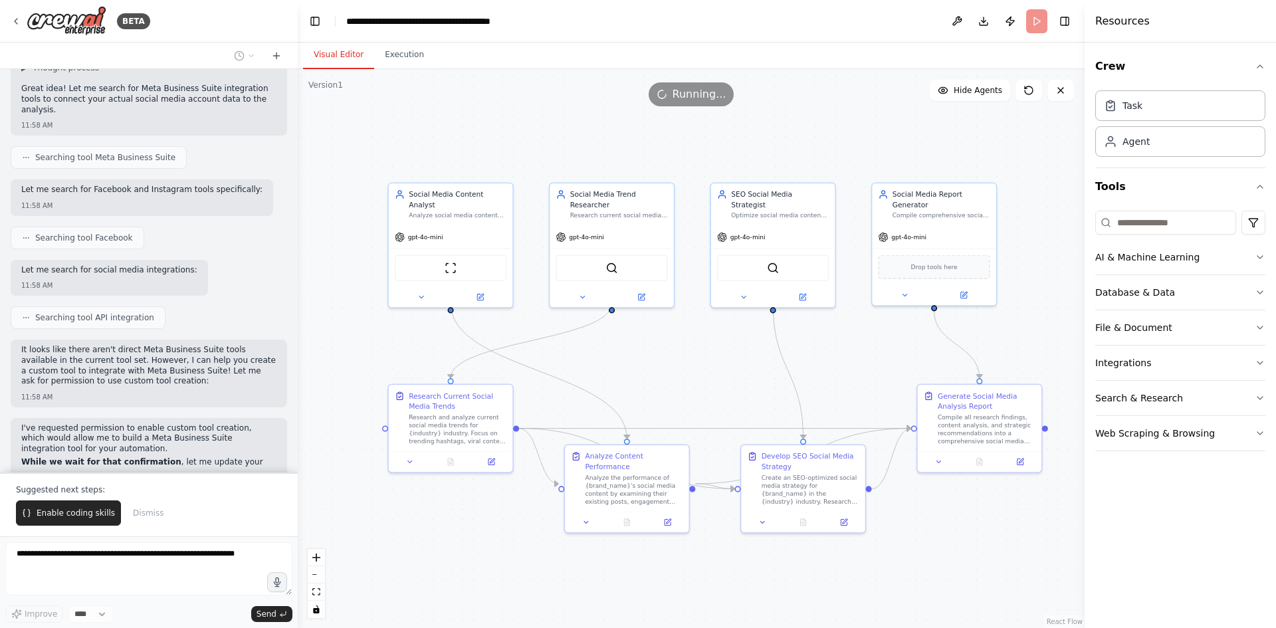
scroll to position [2660, 0]
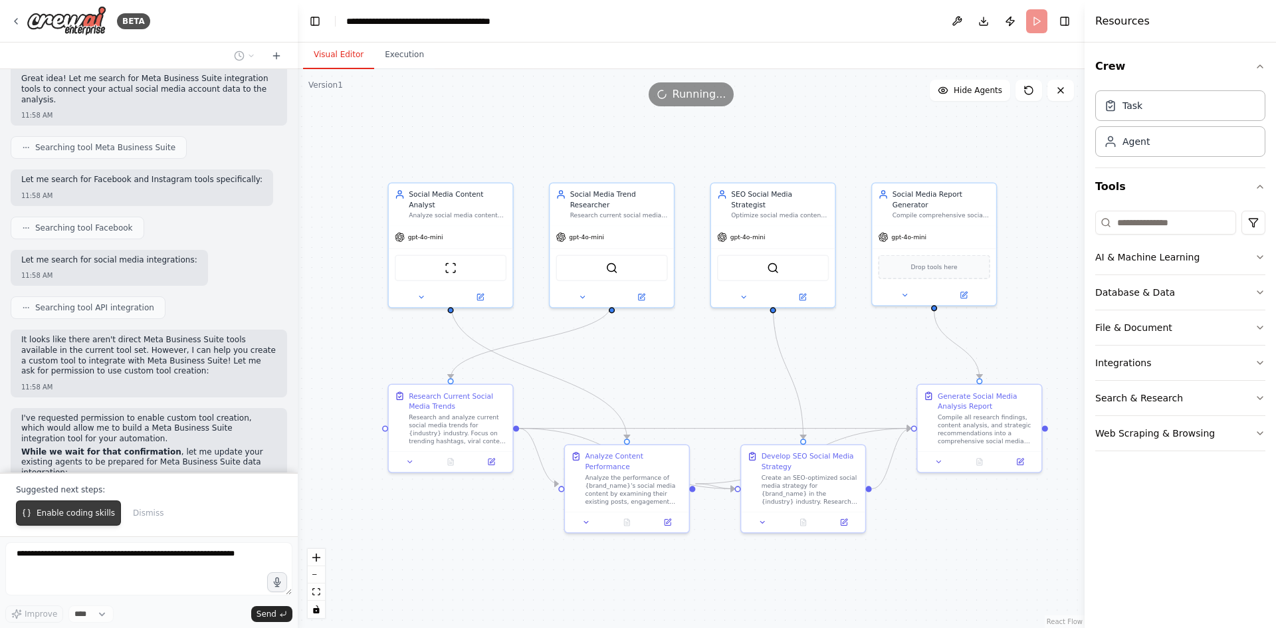
click at [94, 517] on span "Enable coding skills" at bounding box center [76, 513] width 78 height 11
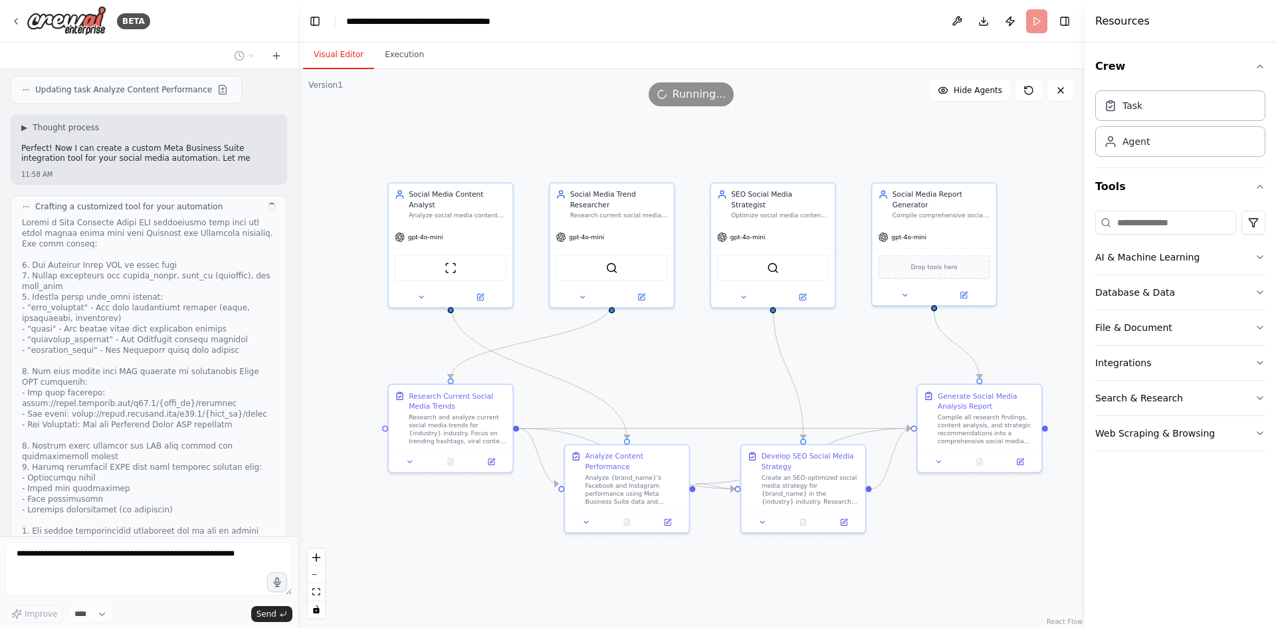
scroll to position [3291, 0]
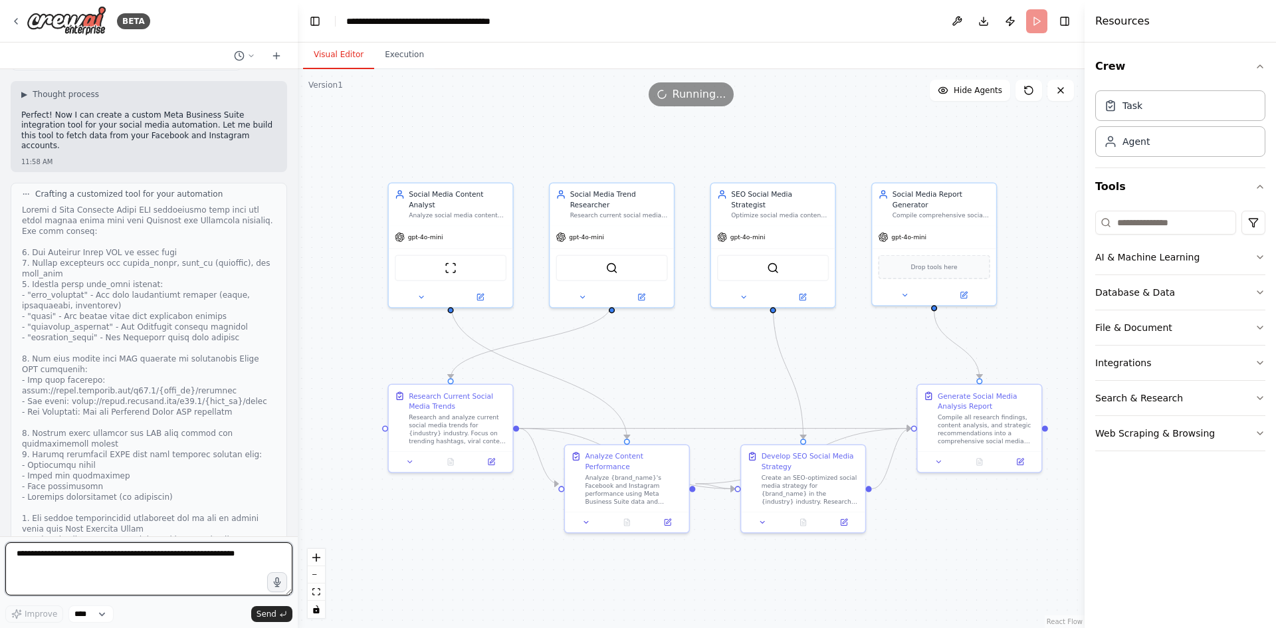
click at [79, 574] on textarea at bounding box center [148, 568] width 287 height 53
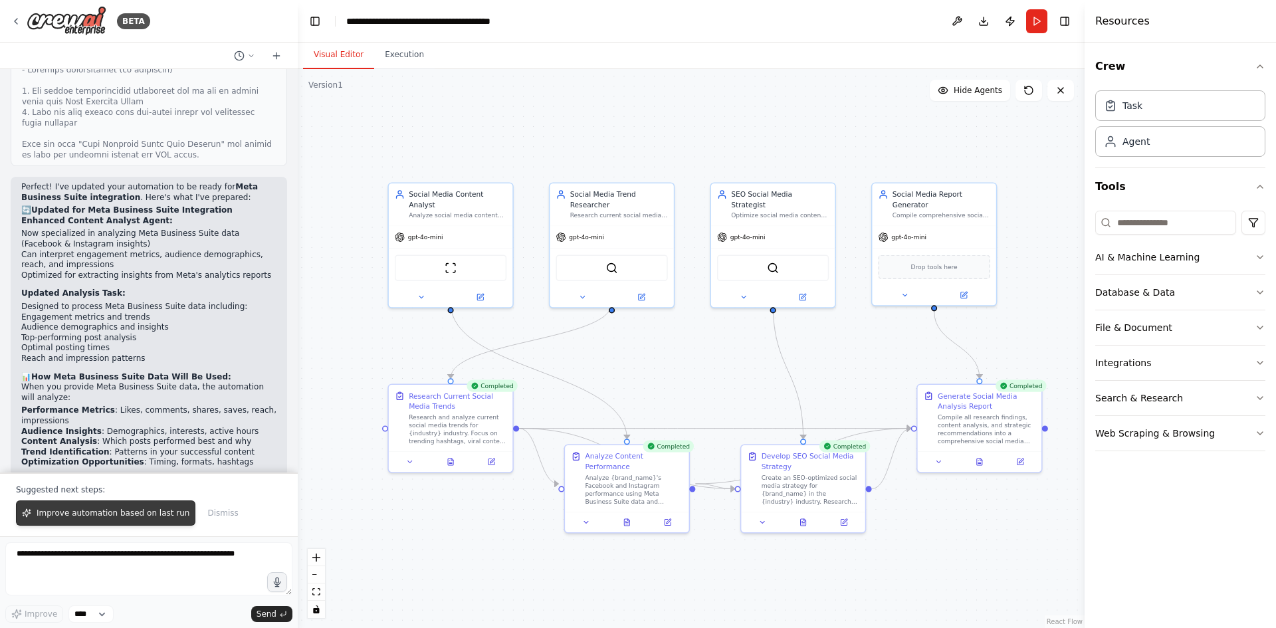
click at [132, 508] on button "Improve automation based on last run" at bounding box center [105, 513] width 179 height 25
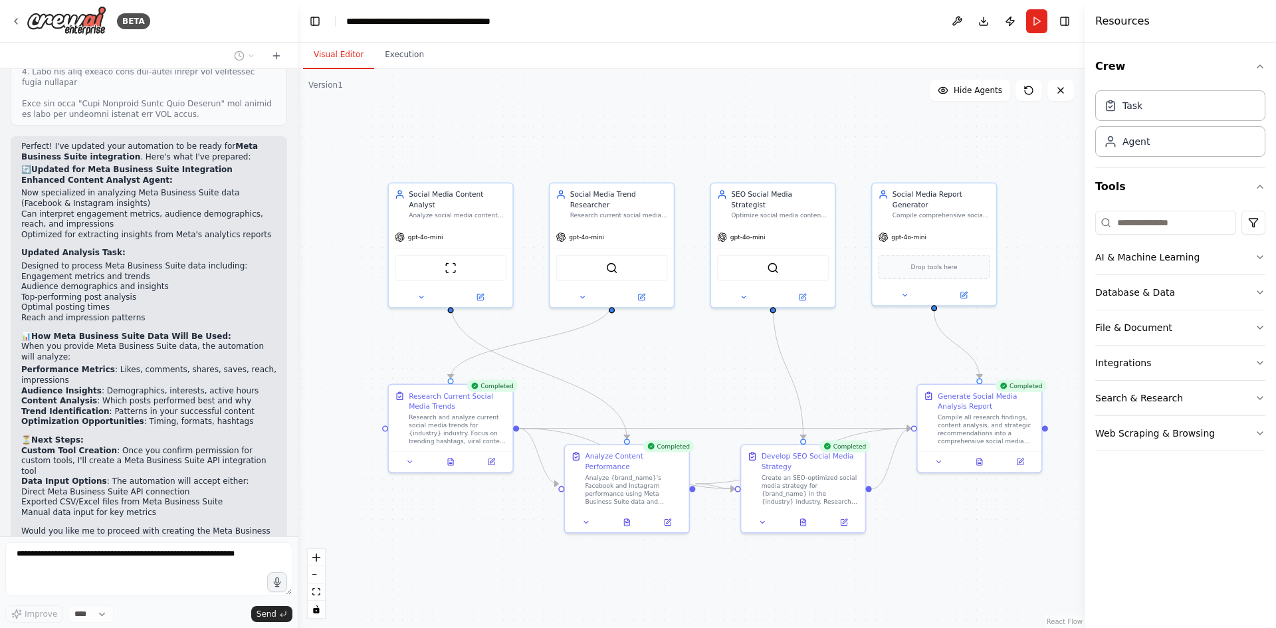
scroll to position [4245, 0]
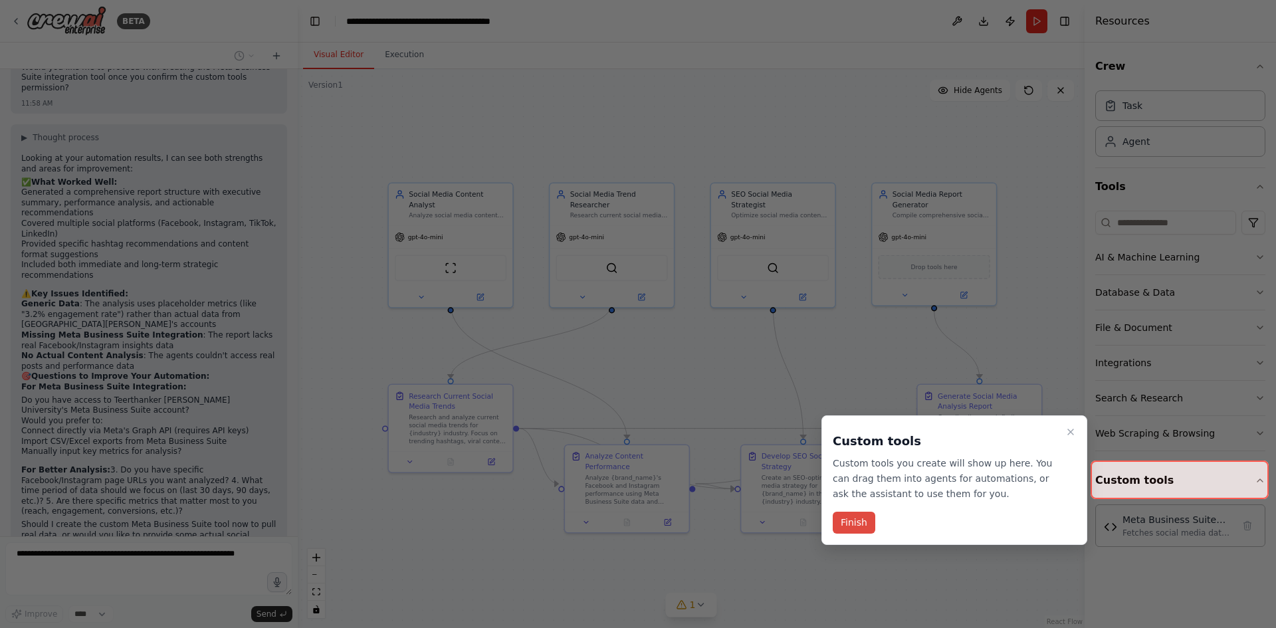
click at [855, 525] on button "Finish" at bounding box center [854, 523] width 43 height 22
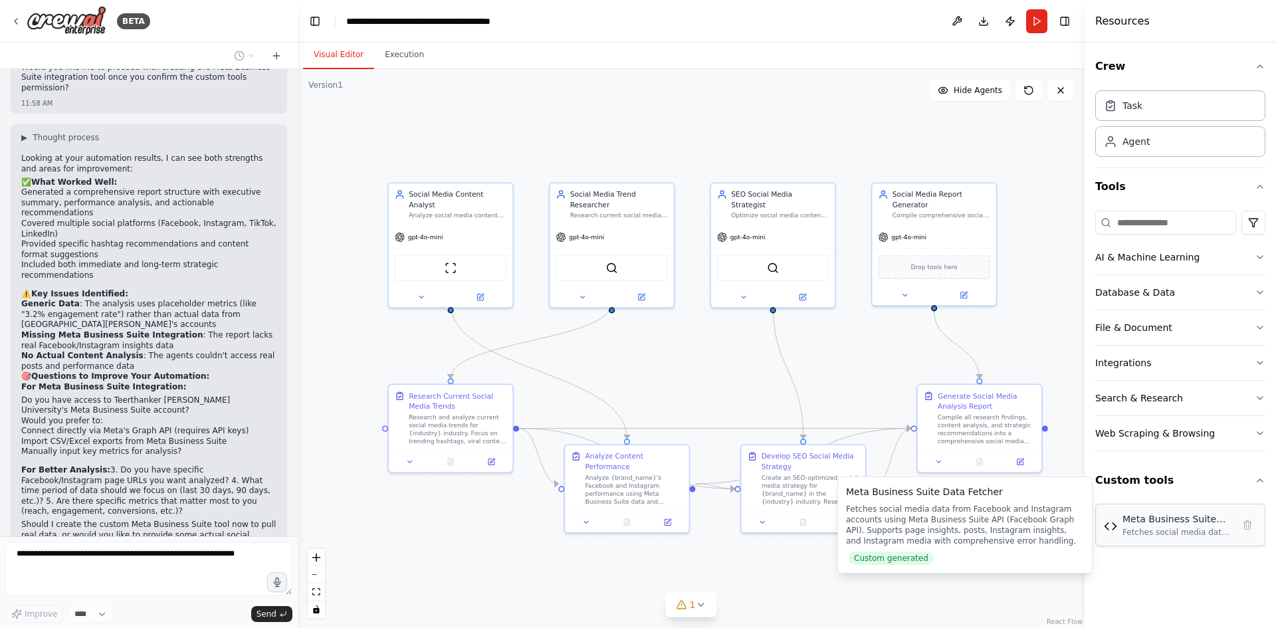
click at [1188, 527] on div "Fetches social media data from Facebook and Instagram accounts using Meta Busin…" at bounding box center [1178, 532] width 110 height 11
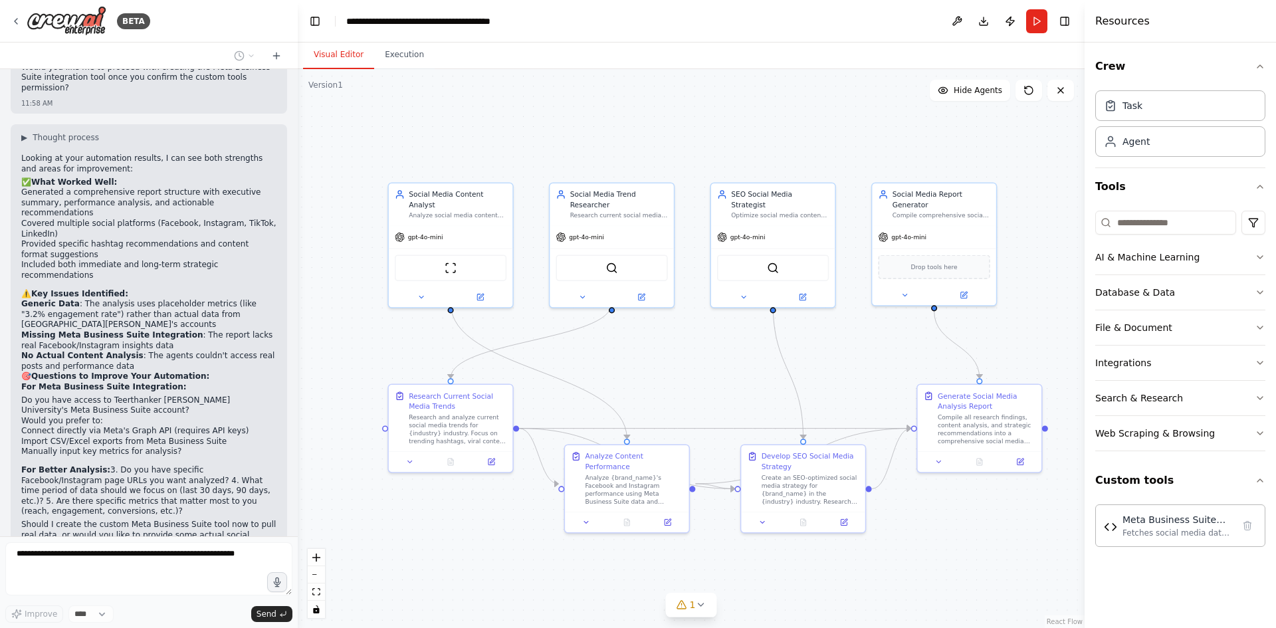
click at [1035, 19] on button "Run" at bounding box center [1036, 21] width 21 height 24
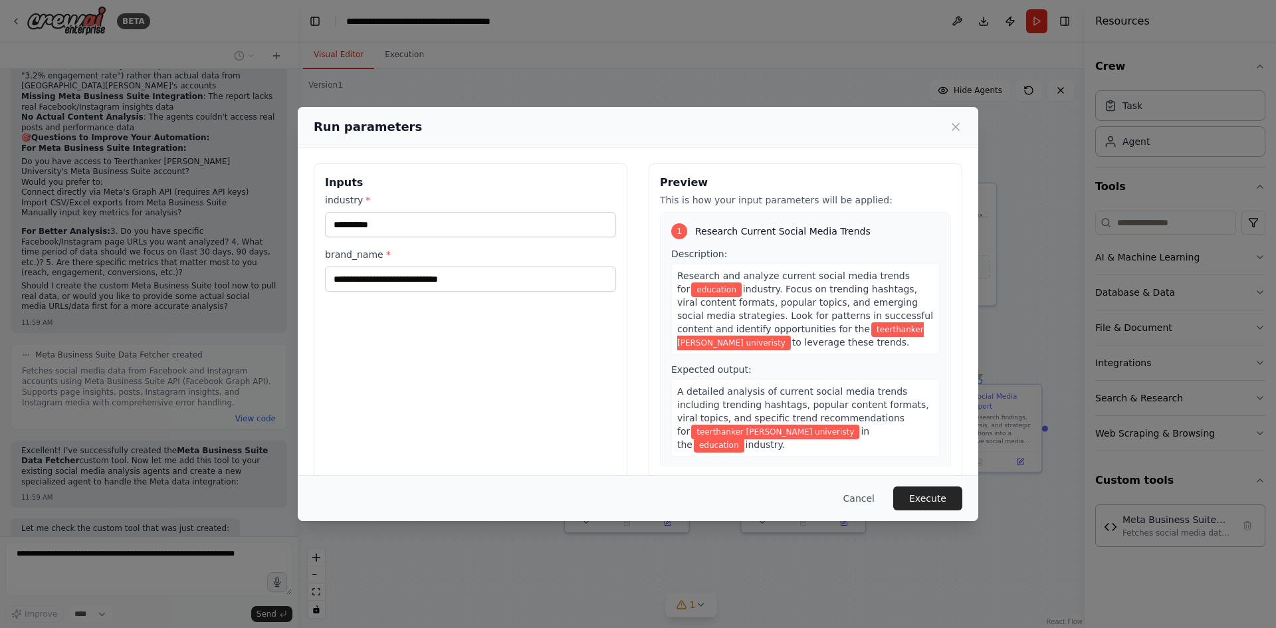
scroll to position [4494, 0]
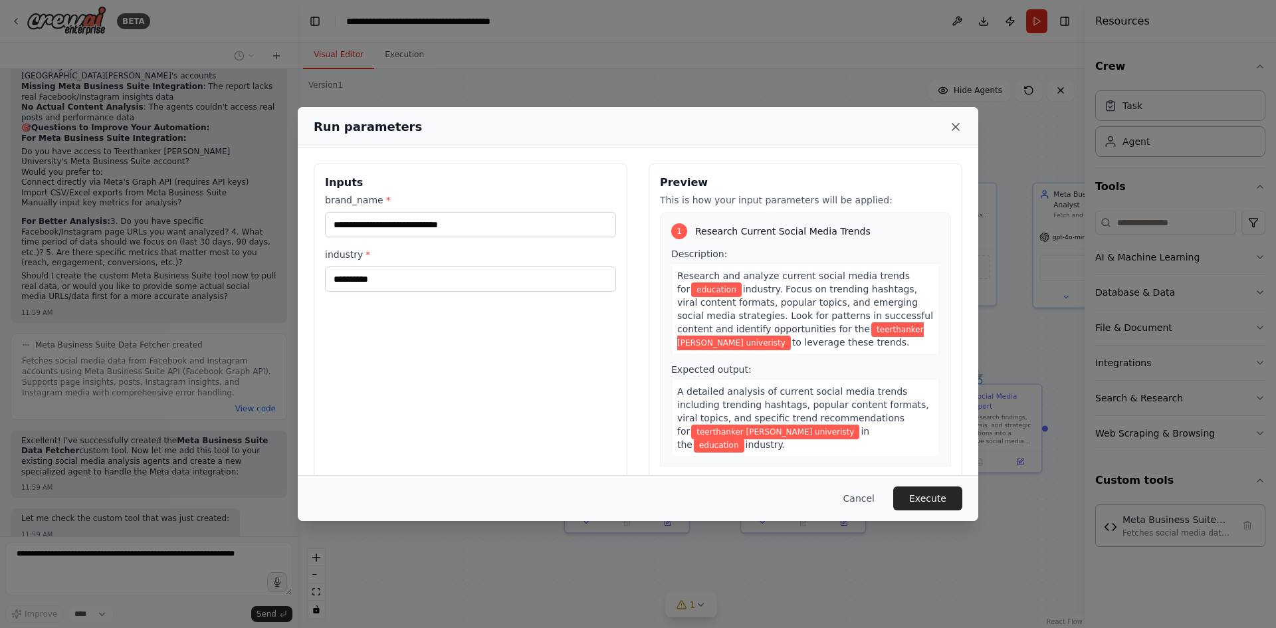
click at [953, 129] on icon at bounding box center [955, 126] width 13 height 13
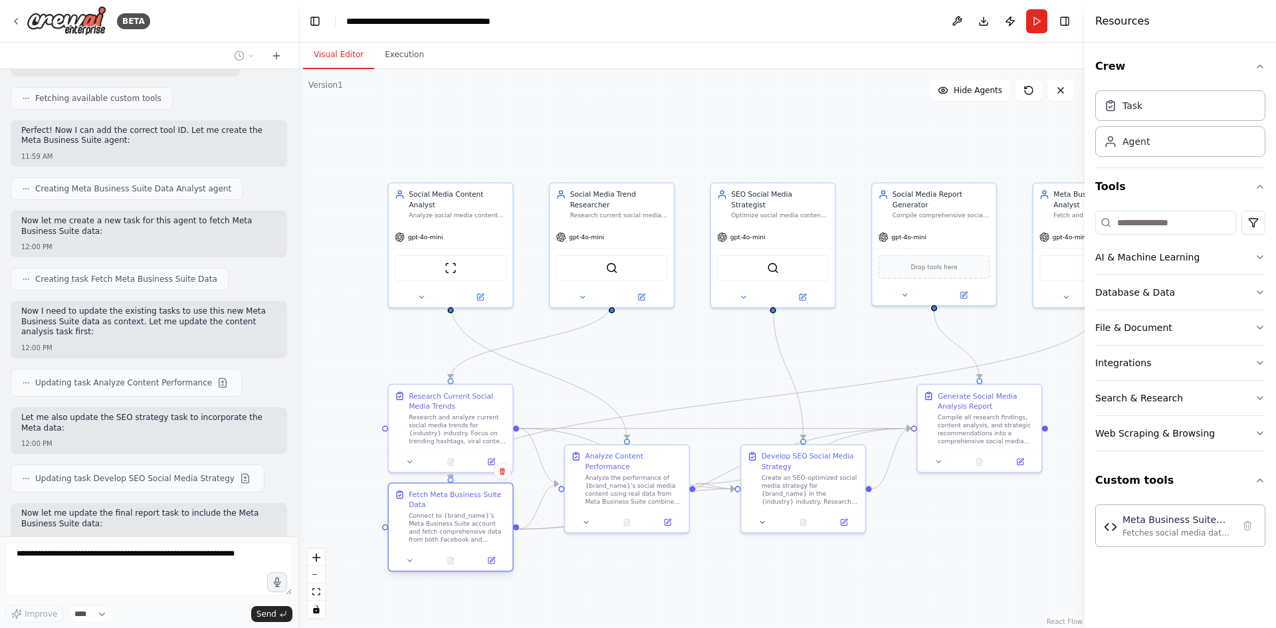
scroll to position [4973, 0]
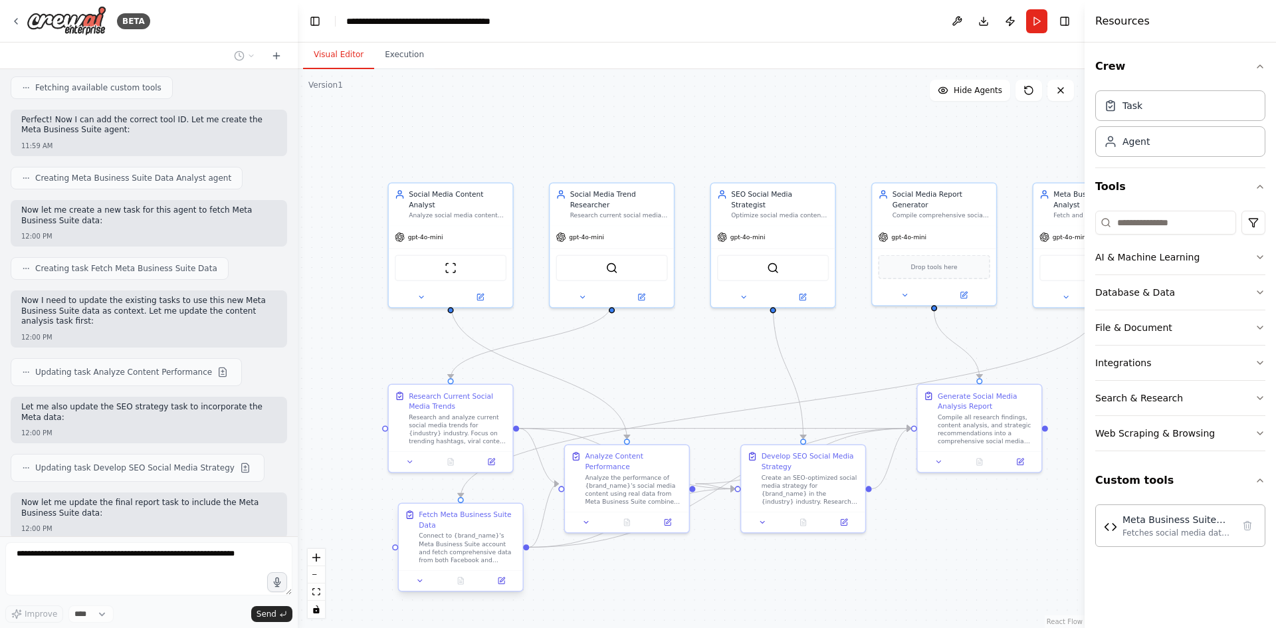
drag, startPoint x: 438, startPoint y: 537, endPoint x: 449, endPoint y: 570, distance: 34.5
click at [449, 570] on div "Fetch Meta Business Suite Data Connect to {brand_name}'s Meta Business Suite ac…" at bounding box center [461, 547] width 126 height 89
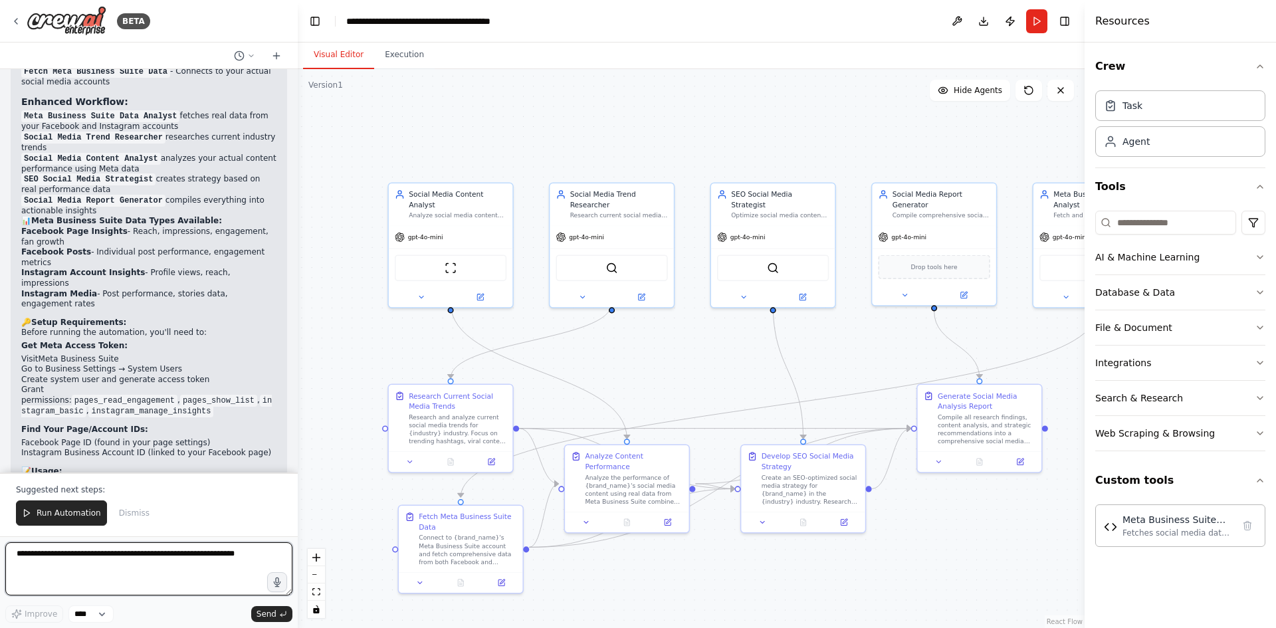
scroll to position [5705, 0]
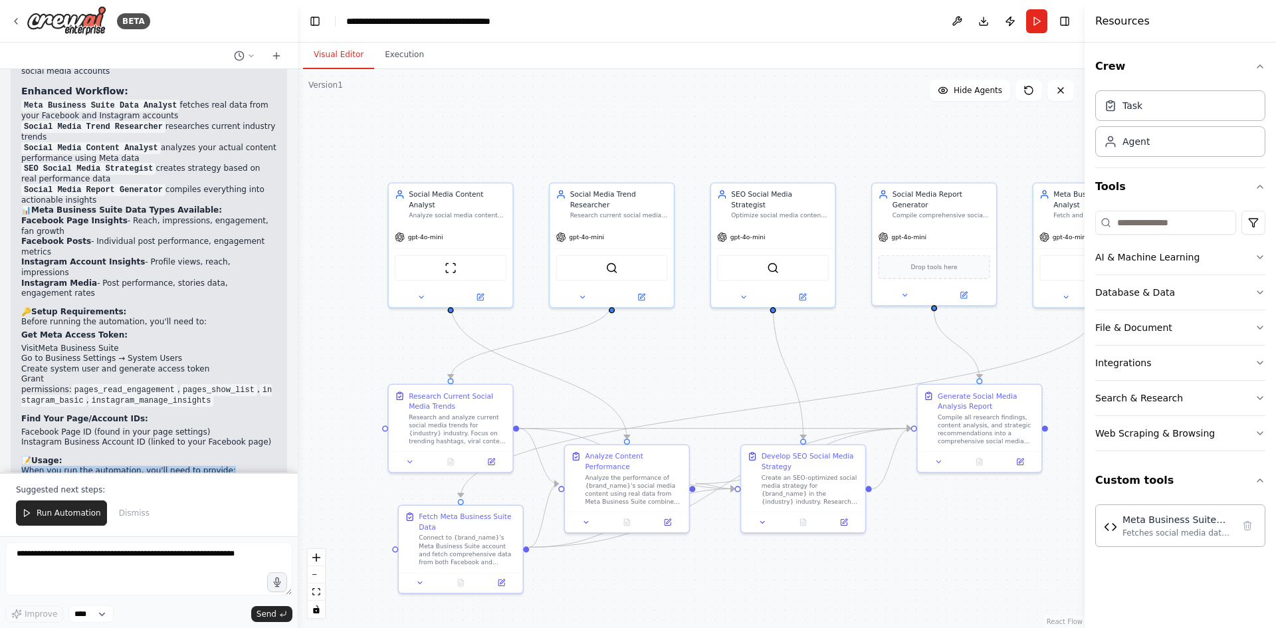
drag, startPoint x: 215, startPoint y: 253, endPoint x: 215, endPoint y: 261, distance: 8.7
click at [215, 261] on div "Perfect! Your social media analysis automation now has Meta Business Suite inte…" at bounding box center [148, 258] width 255 height 611
click at [239, 456] on h2 "📝 Usage:" at bounding box center [148, 461] width 255 height 11
click at [96, 560] on textarea at bounding box center [148, 568] width 287 height 53
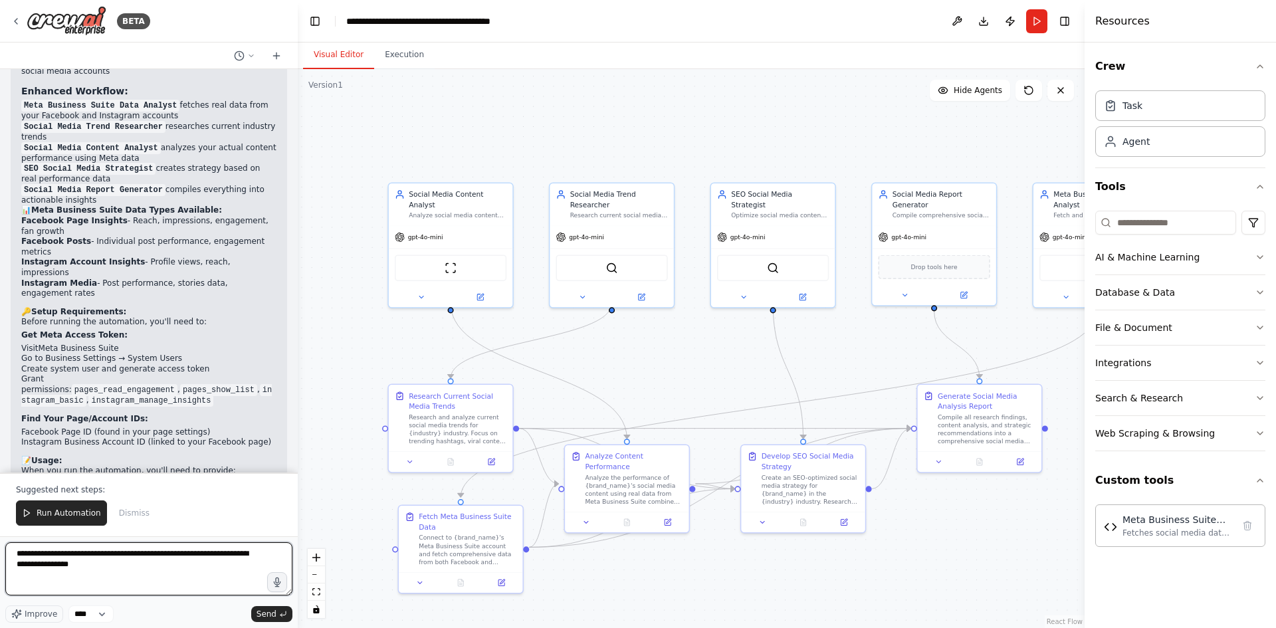
type textarea "**********"
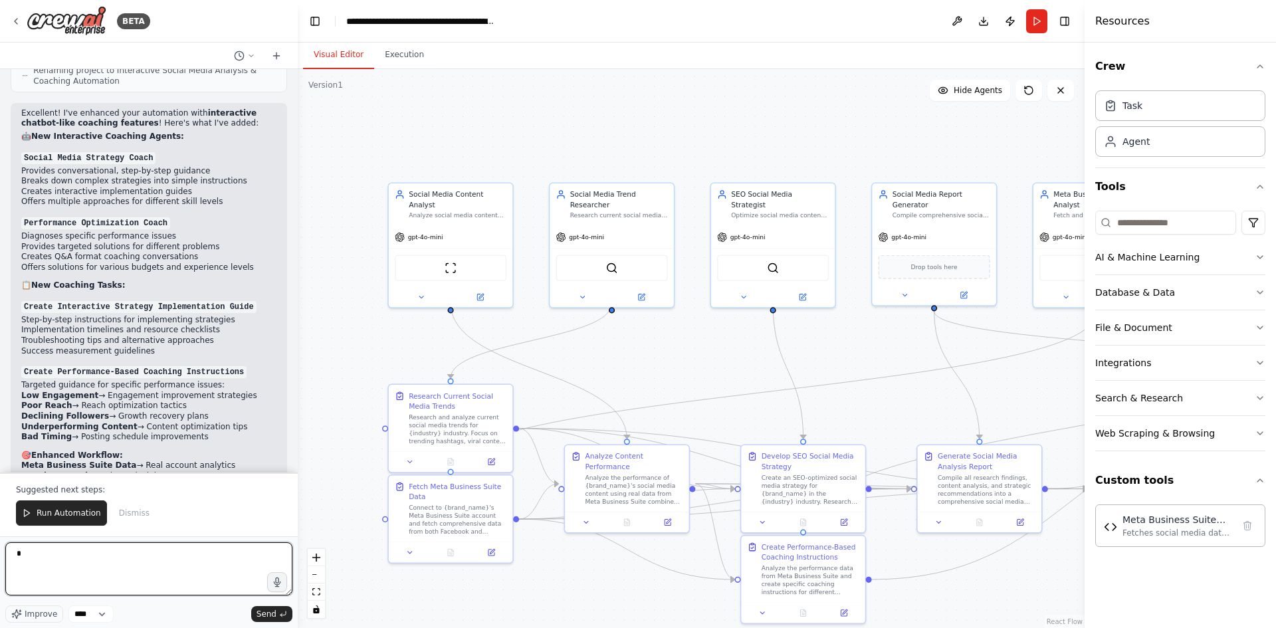
scroll to position [7130, 0]
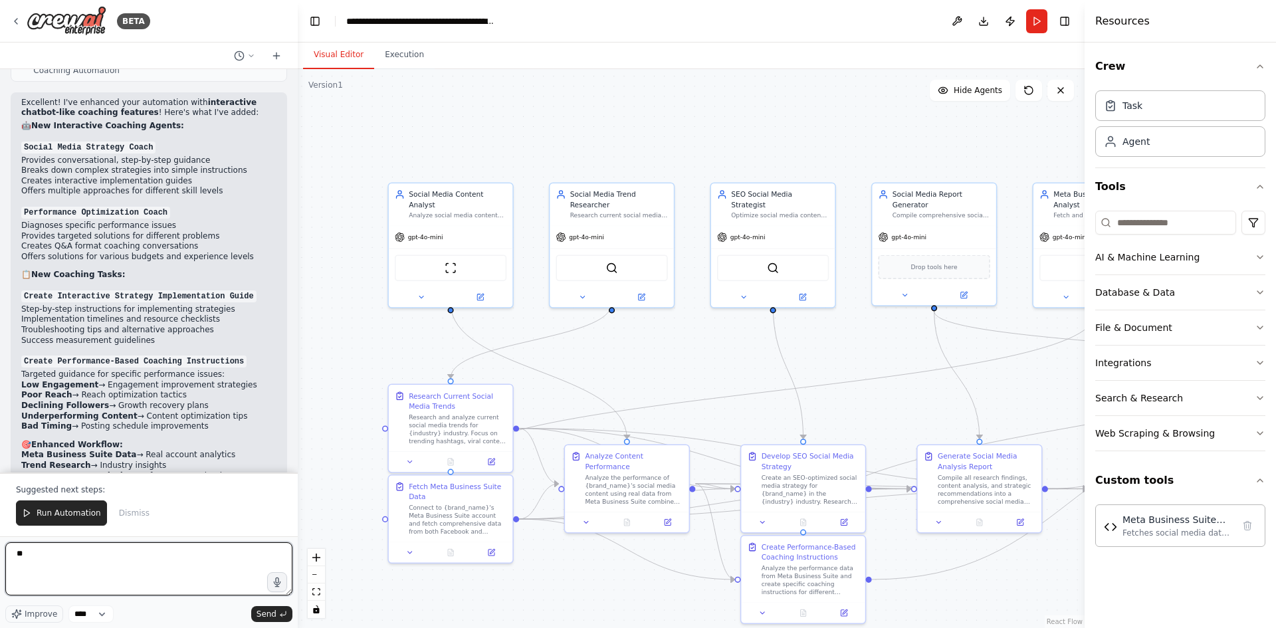
type textarea "*"
type textarea "**********"
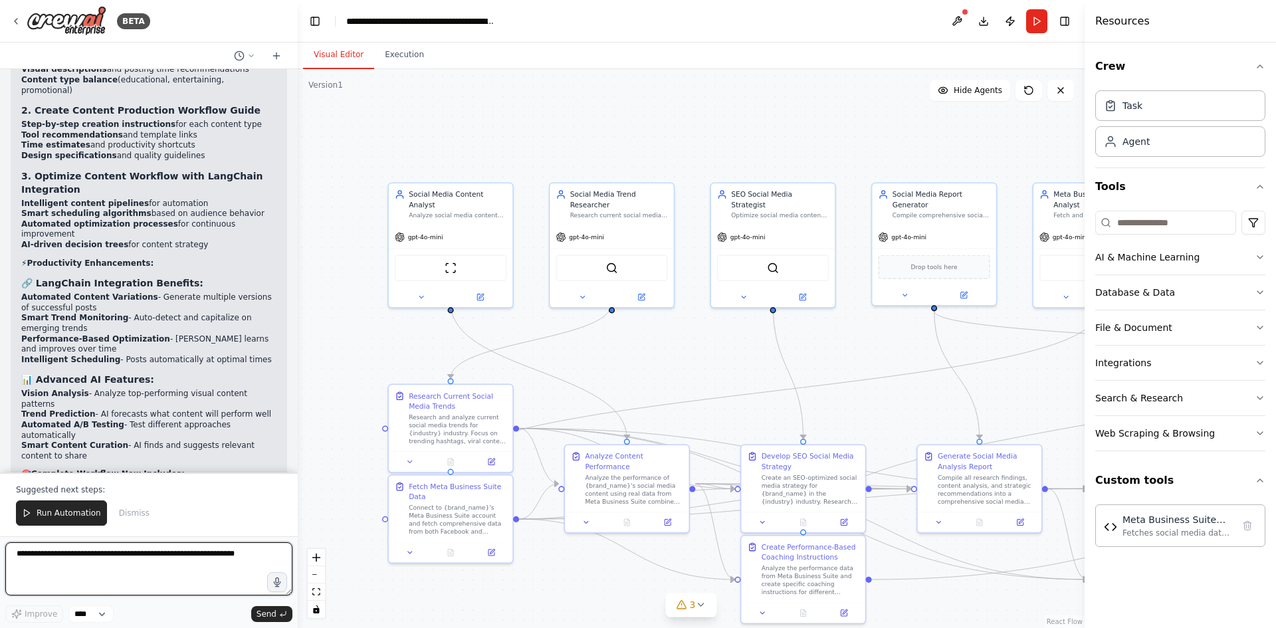
scroll to position [9374, 0]
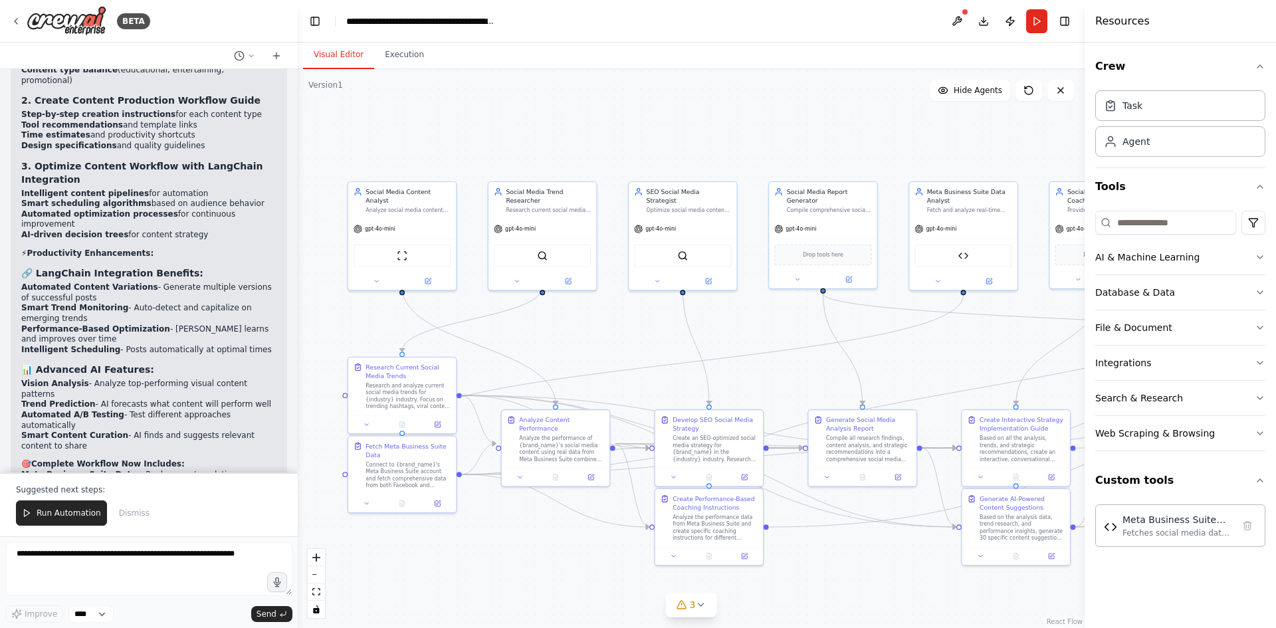
drag, startPoint x: 961, startPoint y: 376, endPoint x: 834, endPoint y: 346, distance: 130.5
click at [838, 346] on div ".deletable-edge-delete-btn { width: 20px; height: 20px; border: 0px solid #ffff…" at bounding box center [691, 348] width 787 height 559
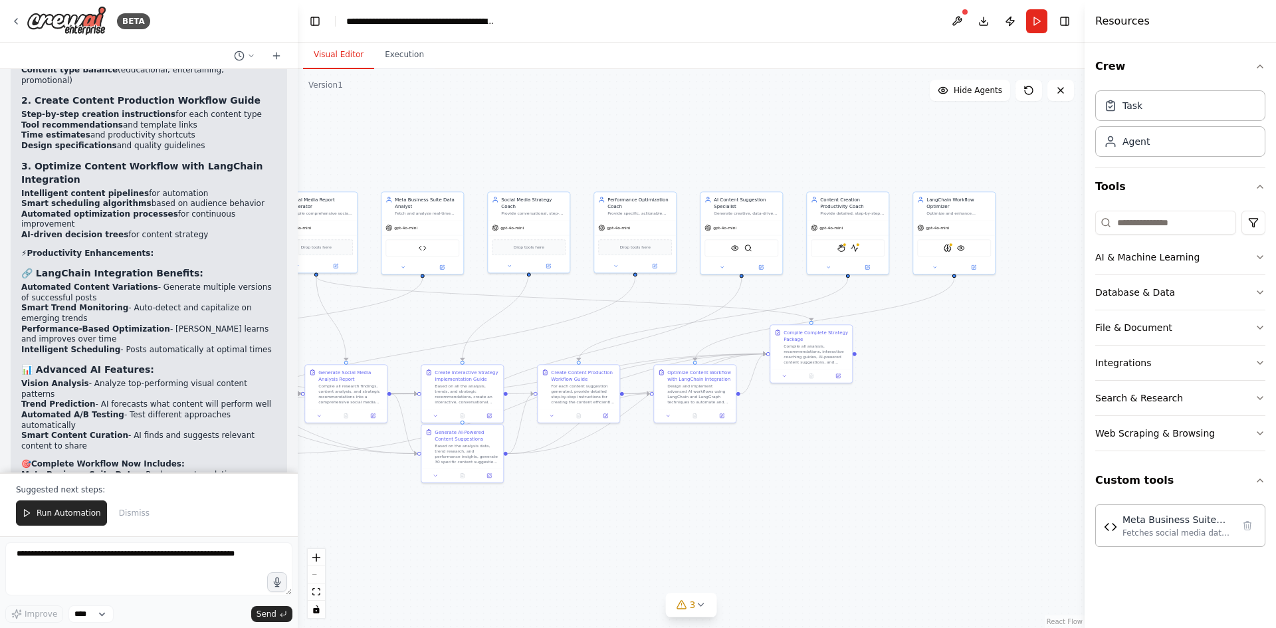
drag, startPoint x: 1032, startPoint y: 335, endPoint x: 533, endPoint y: 308, distance: 499.3
click at [533, 308] on div ".deletable-edge-delete-btn { width: 20px; height: 20px; border: 0px solid #ffff…" at bounding box center [691, 348] width 787 height 559
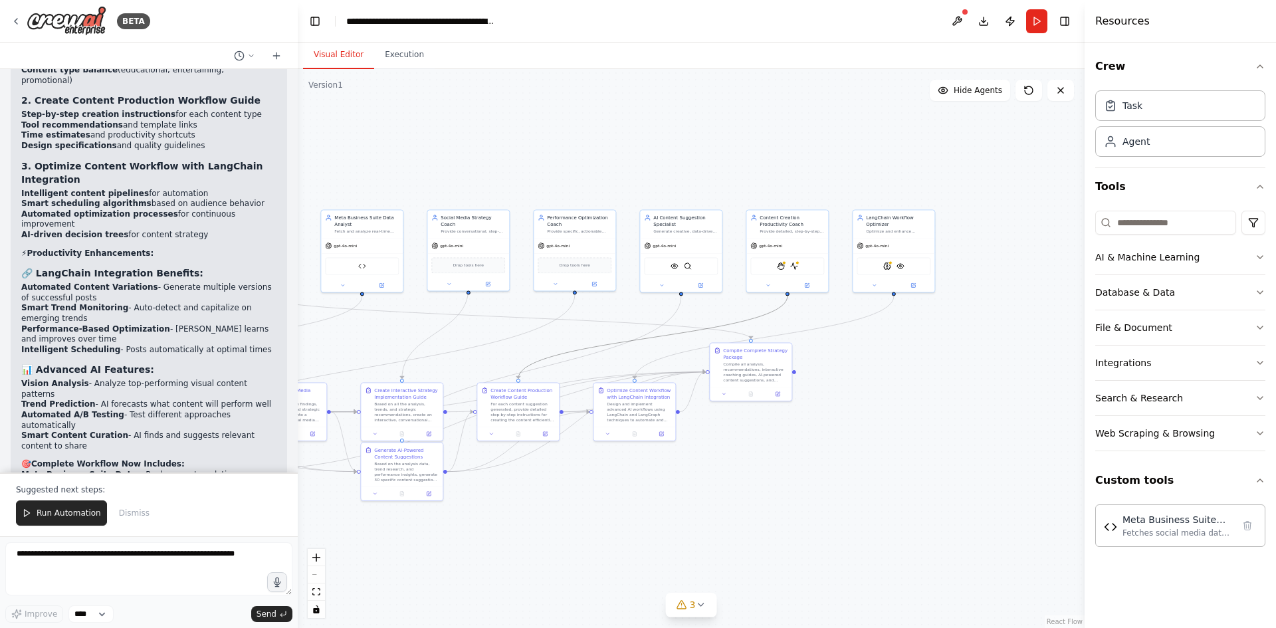
drag, startPoint x: 535, startPoint y: 360, endPoint x: 668, endPoint y: 360, distance: 133.0
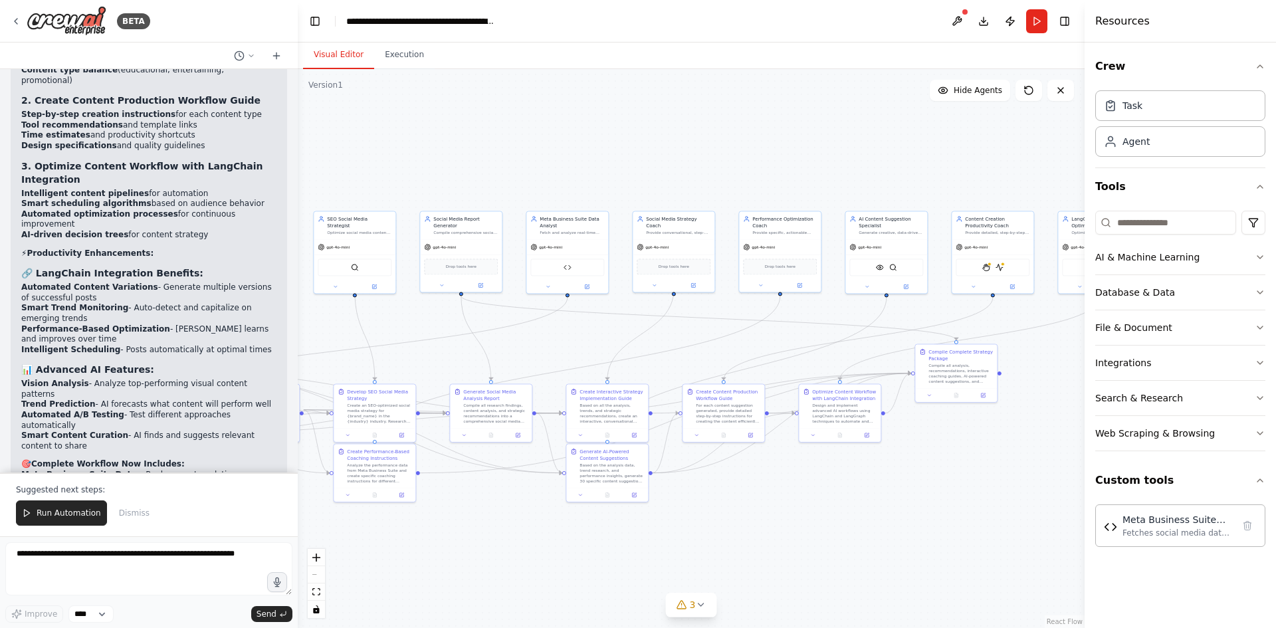
drag, startPoint x: 485, startPoint y: 334, endPoint x: 699, endPoint y: 332, distance: 213.4
click at [699, 332] on div ".deletable-edge-delete-btn { width: 20px; height: 20px; border: 0px solid #ffff…" at bounding box center [691, 348] width 787 height 559
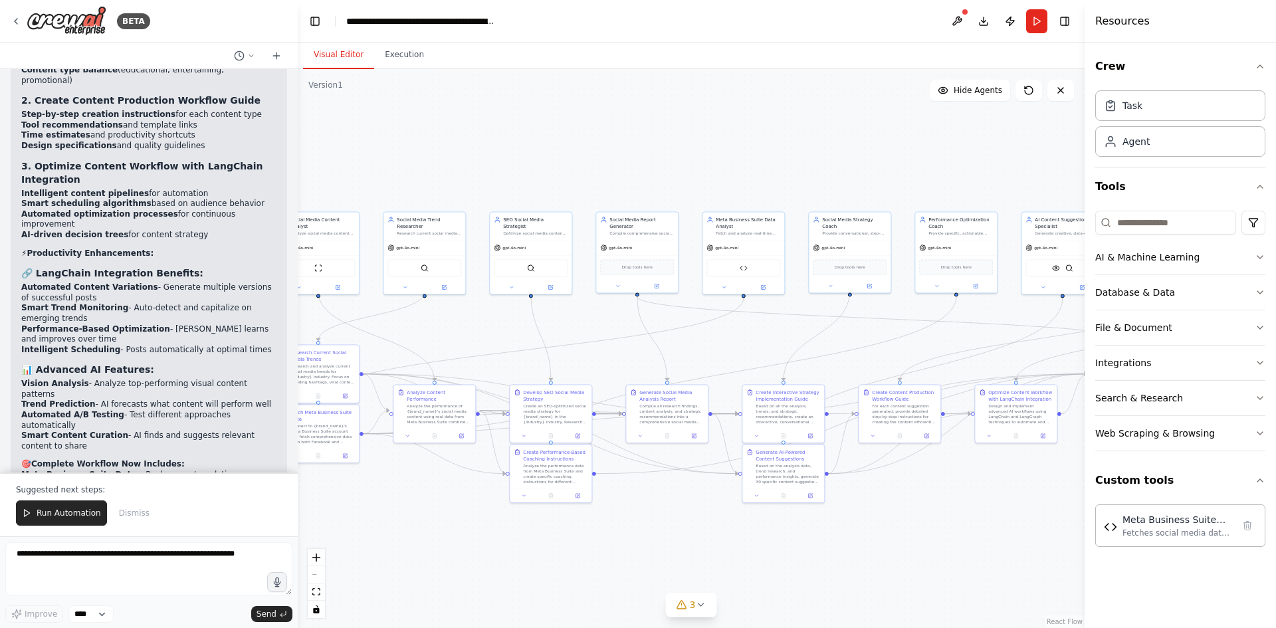
drag, startPoint x: 709, startPoint y: 344, endPoint x: 878, endPoint y: 348, distance: 168.2
click at [878, 348] on div ".deletable-edge-delete-btn { width: 20px; height: 20px; border: 0px solid #ffff…" at bounding box center [691, 348] width 787 height 559
click at [957, 21] on button at bounding box center [957, 21] width 21 height 24
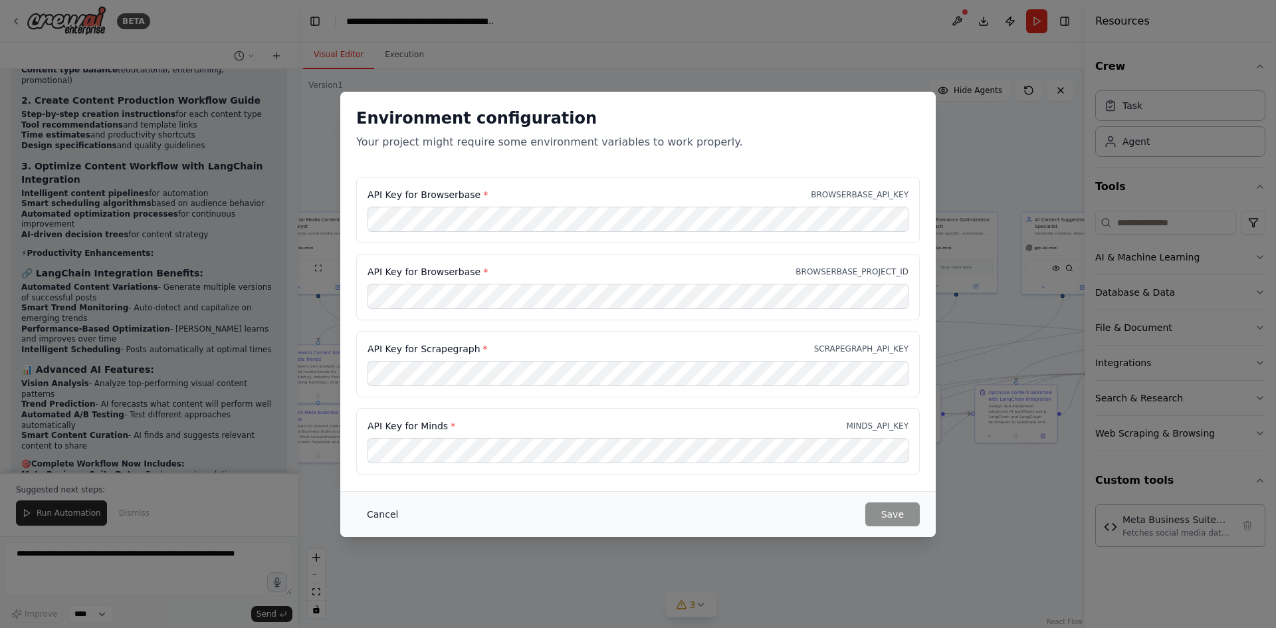
click at [385, 514] on button "Cancel" at bounding box center [382, 515] width 53 height 24
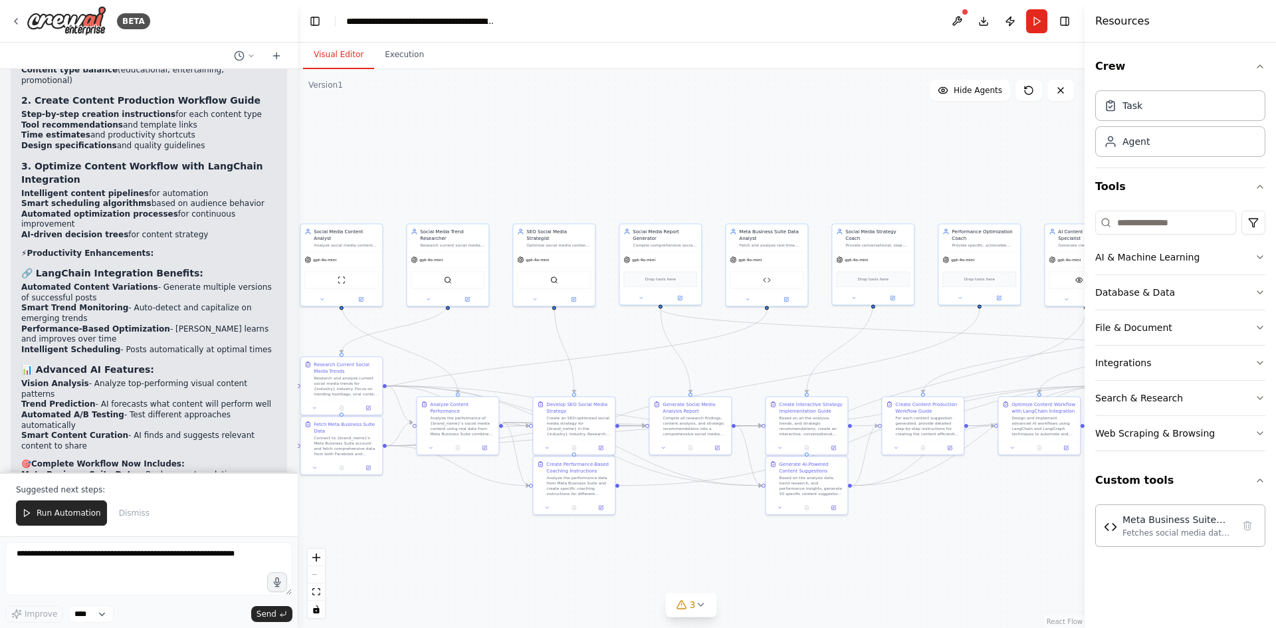
drag, startPoint x: 625, startPoint y: 310, endPoint x: 510, endPoint y: 299, distance: 115.6
click at [510, 299] on div ".deletable-edge-delete-btn { width: 20px; height: 20px; border: 0px solid #ffff…" at bounding box center [691, 348] width 787 height 559
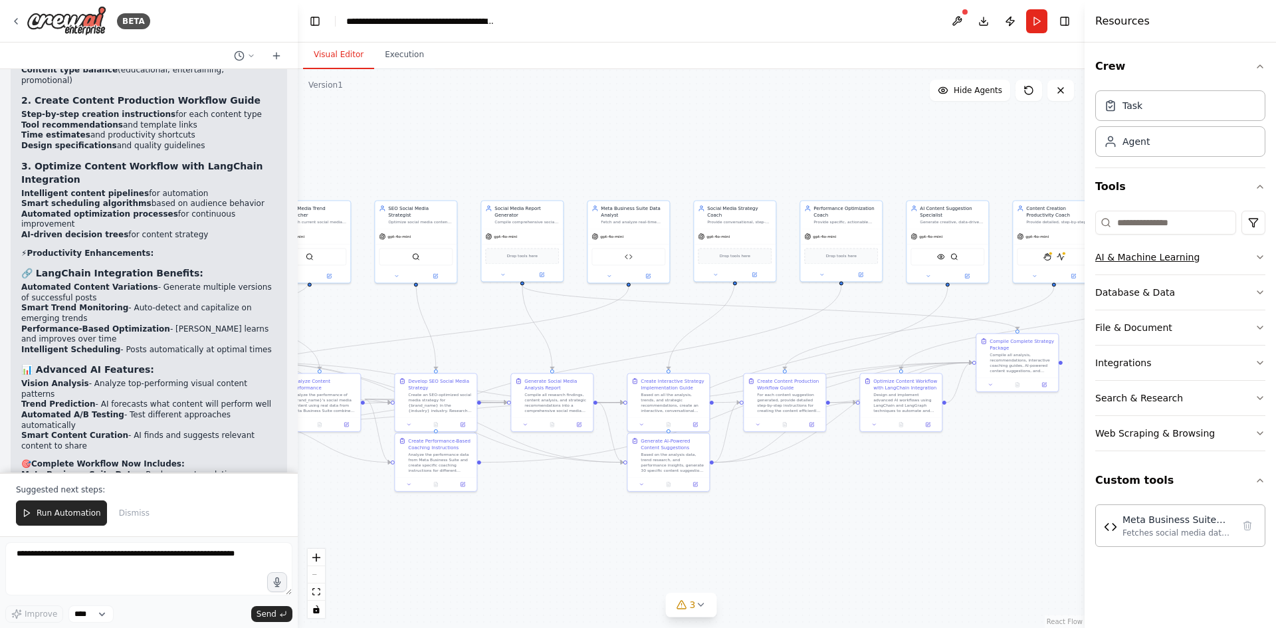
click at [1258, 259] on icon "button" at bounding box center [1260, 257] width 11 height 11
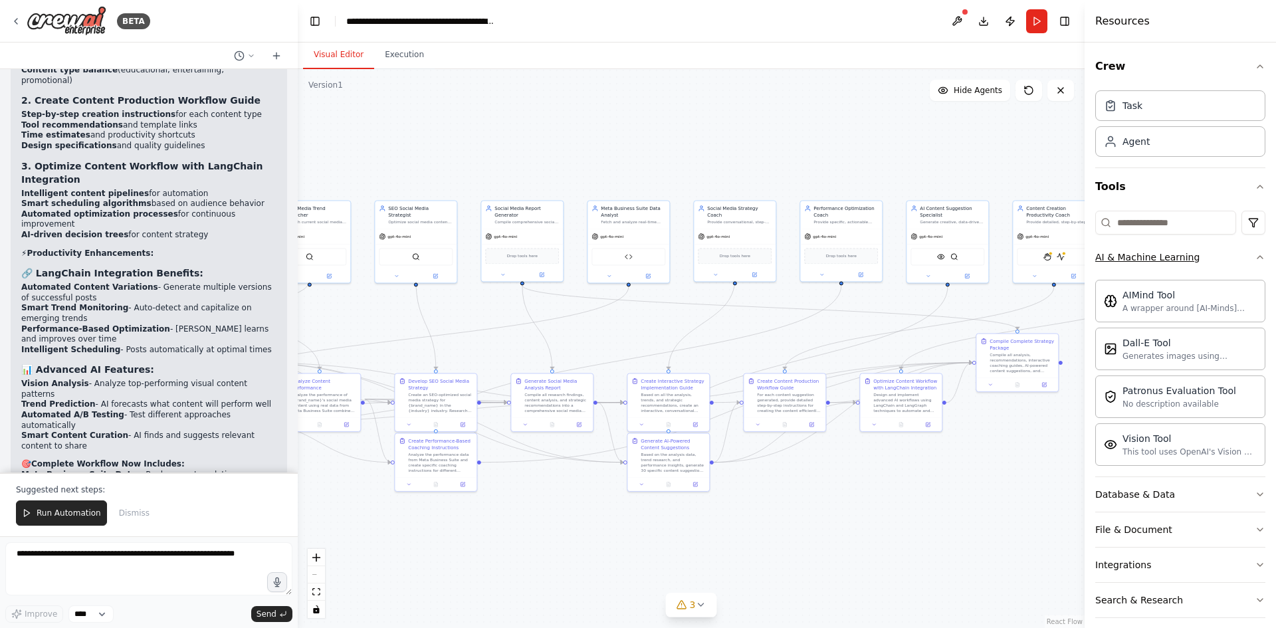
click at [1250, 251] on button "AI & Machine Learning" at bounding box center [1181, 257] width 170 height 35
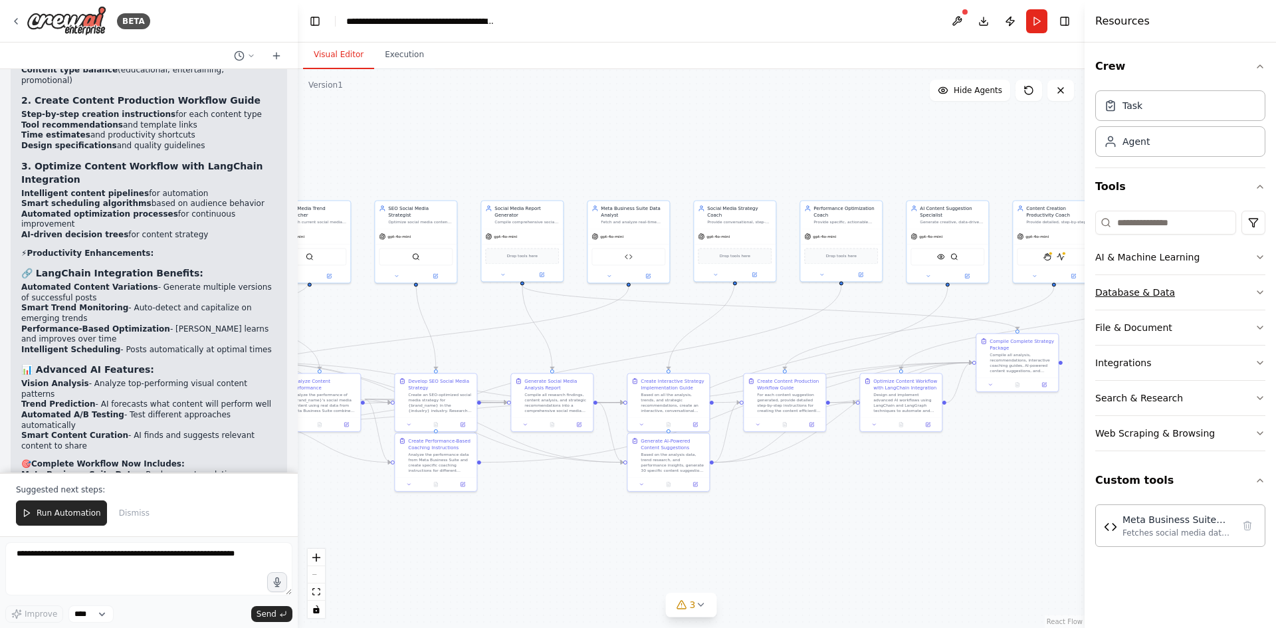
click at [1252, 289] on button "Database & Data" at bounding box center [1181, 292] width 170 height 35
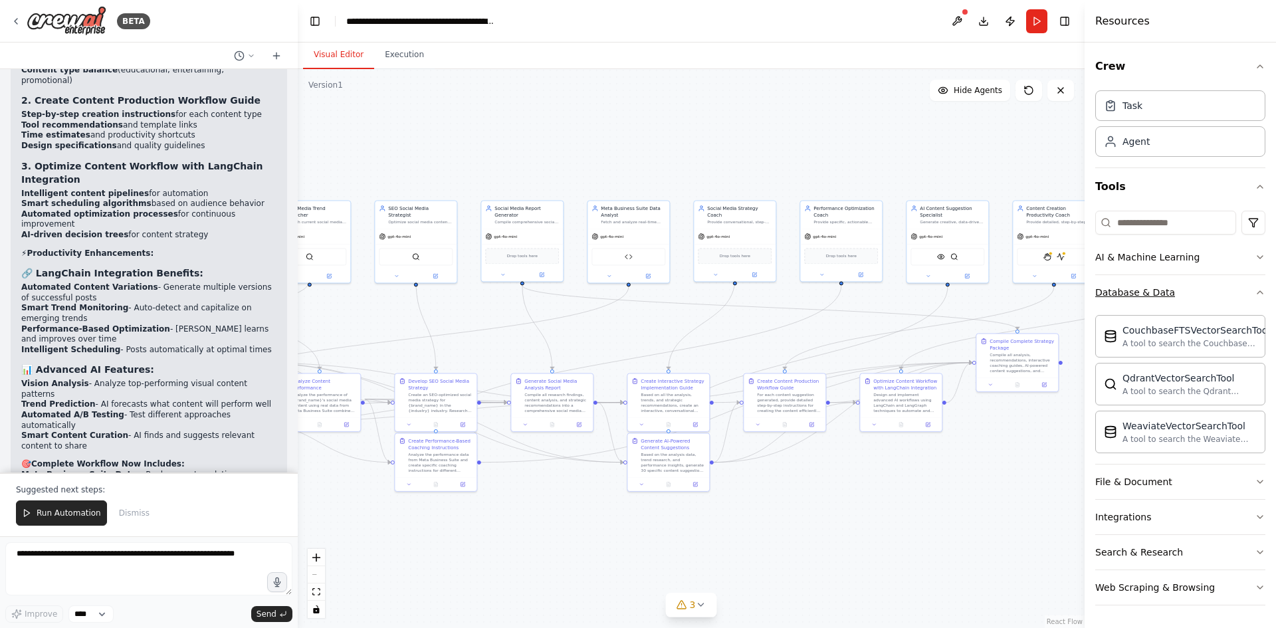
click at [1255, 289] on icon "button" at bounding box center [1260, 292] width 11 height 11
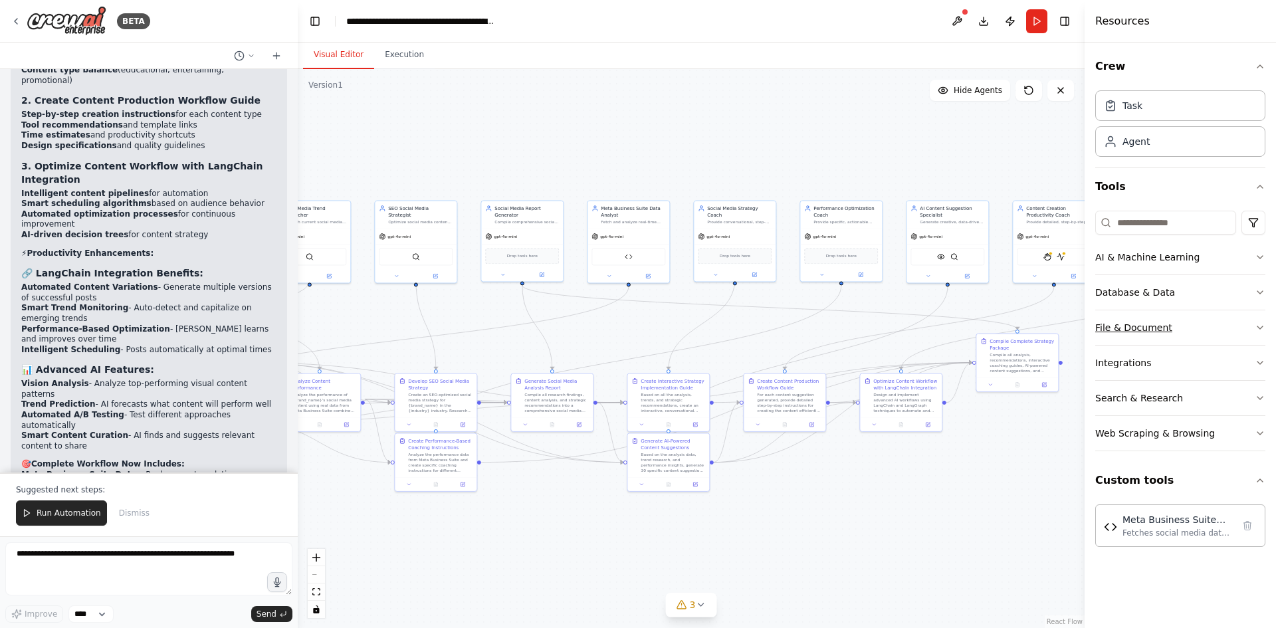
click at [1262, 326] on icon "button" at bounding box center [1260, 327] width 11 height 11
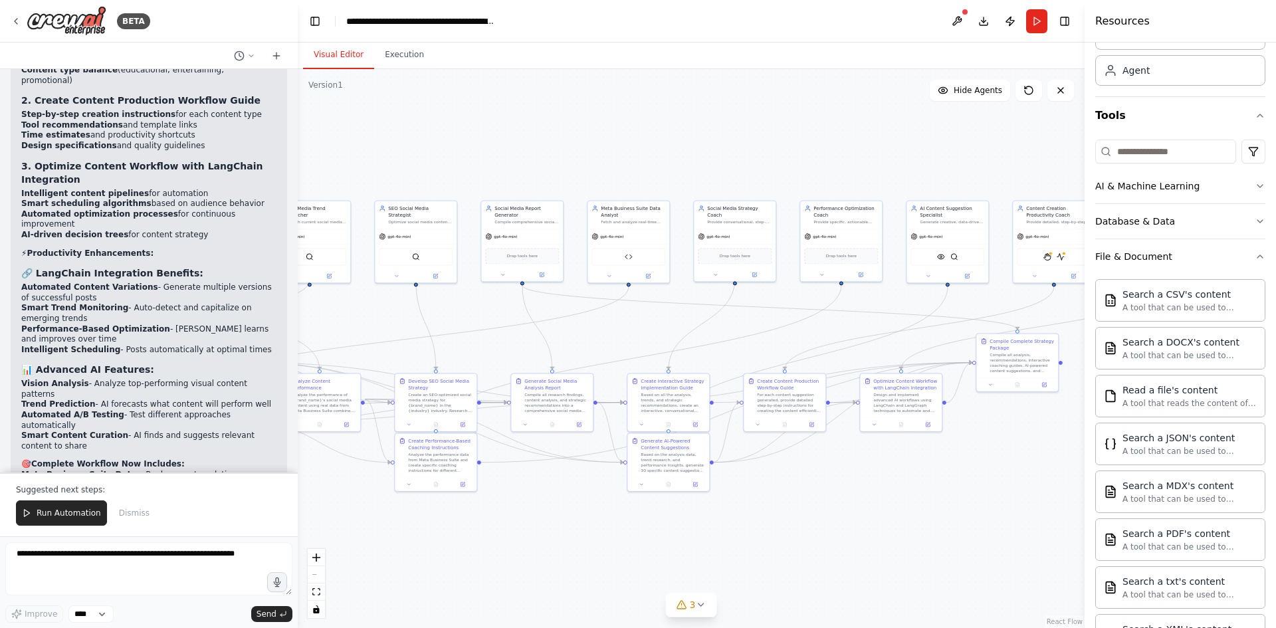
scroll to position [66, 0]
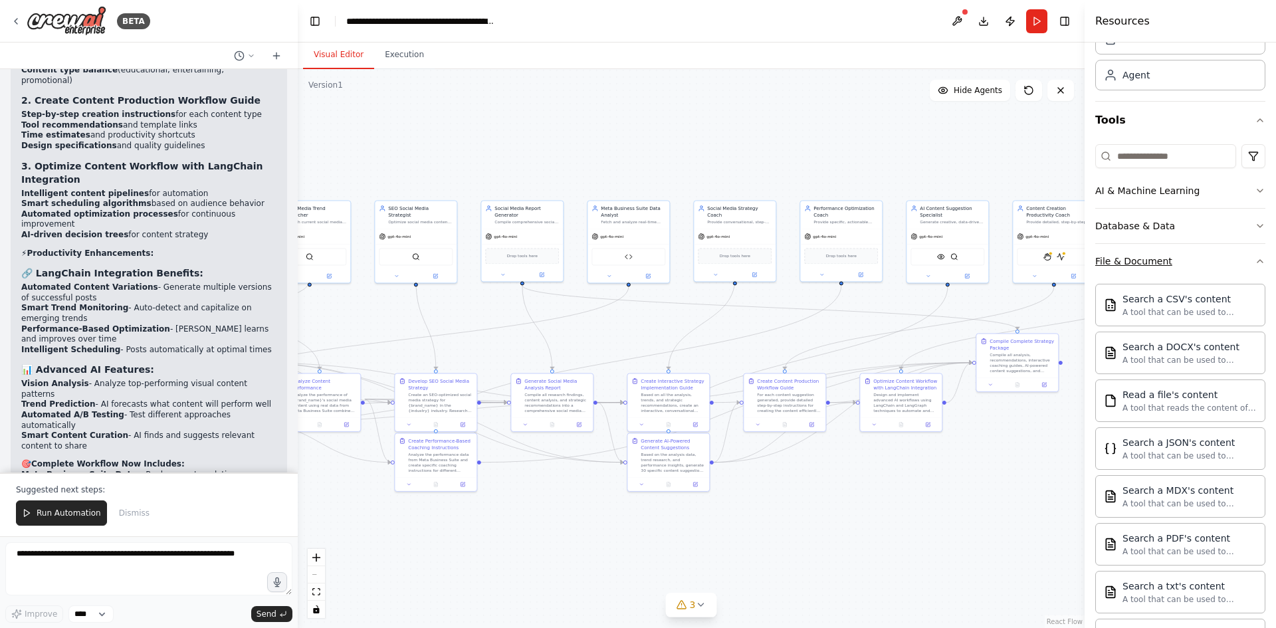
click at [1255, 256] on icon "button" at bounding box center [1260, 261] width 11 height 11
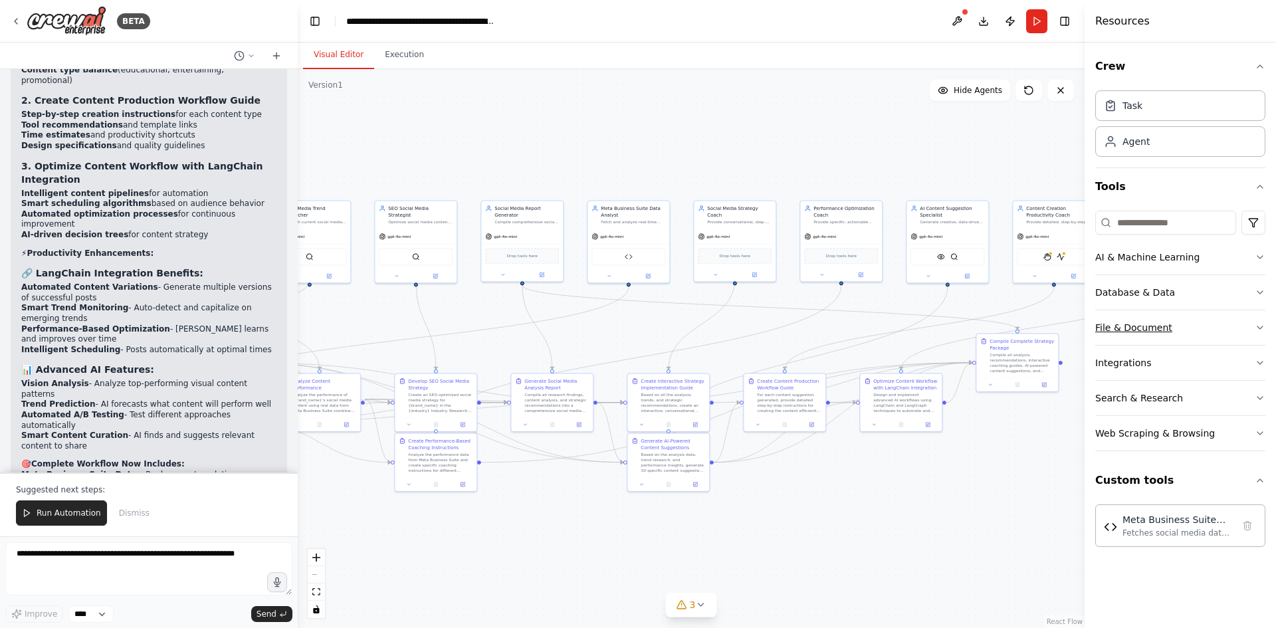
click at [1247, 316] on button "File & Document" at bounding box center [1181, 327] width 170 height 35
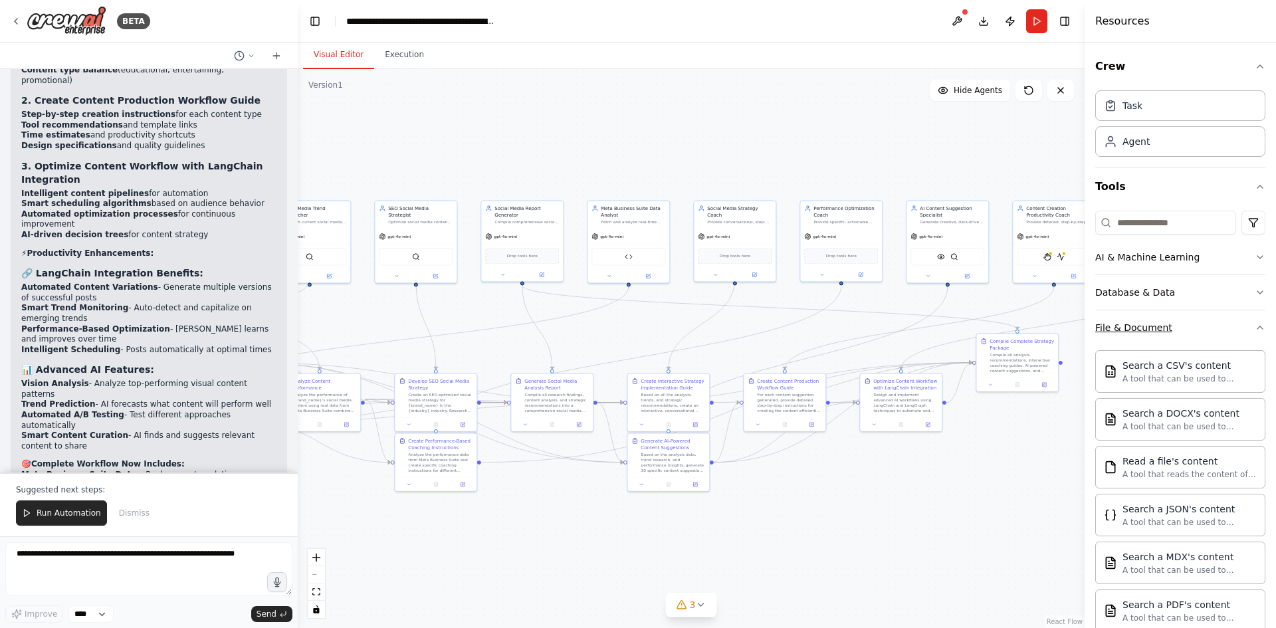
click at [1248, 318] on button "File & Document" at bounding box center [1181, 327] width 170 height 35
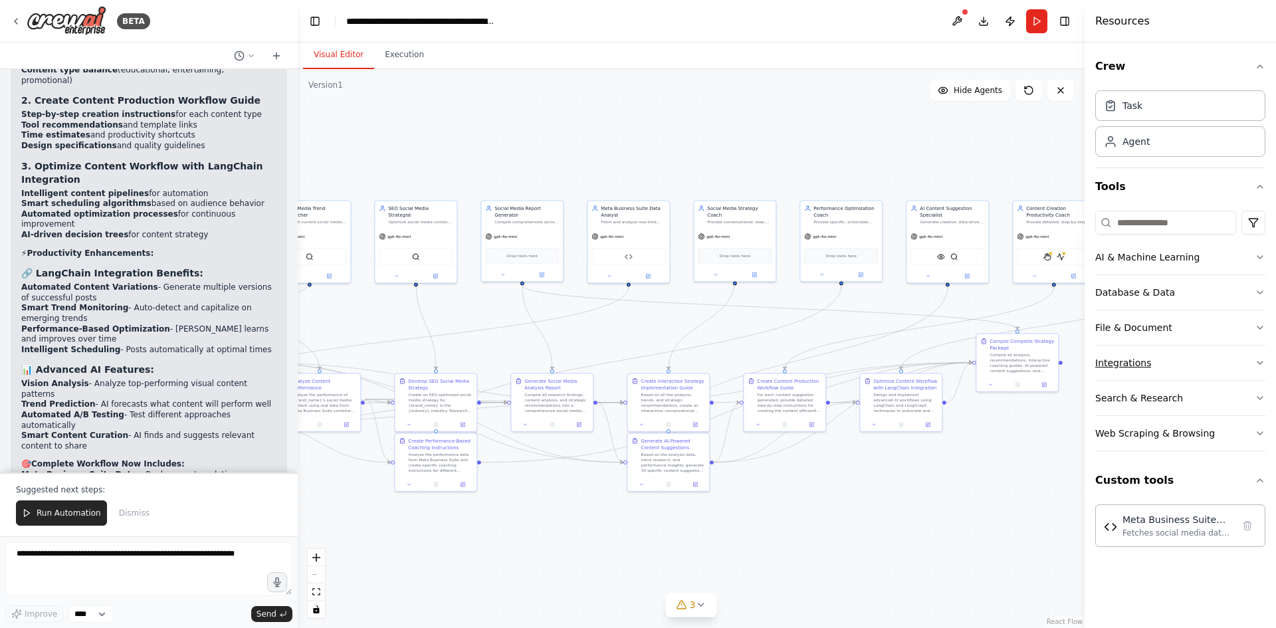
click at [1257, 362] on icon "button" at bounding box center [1260, 363] width 11 height 11
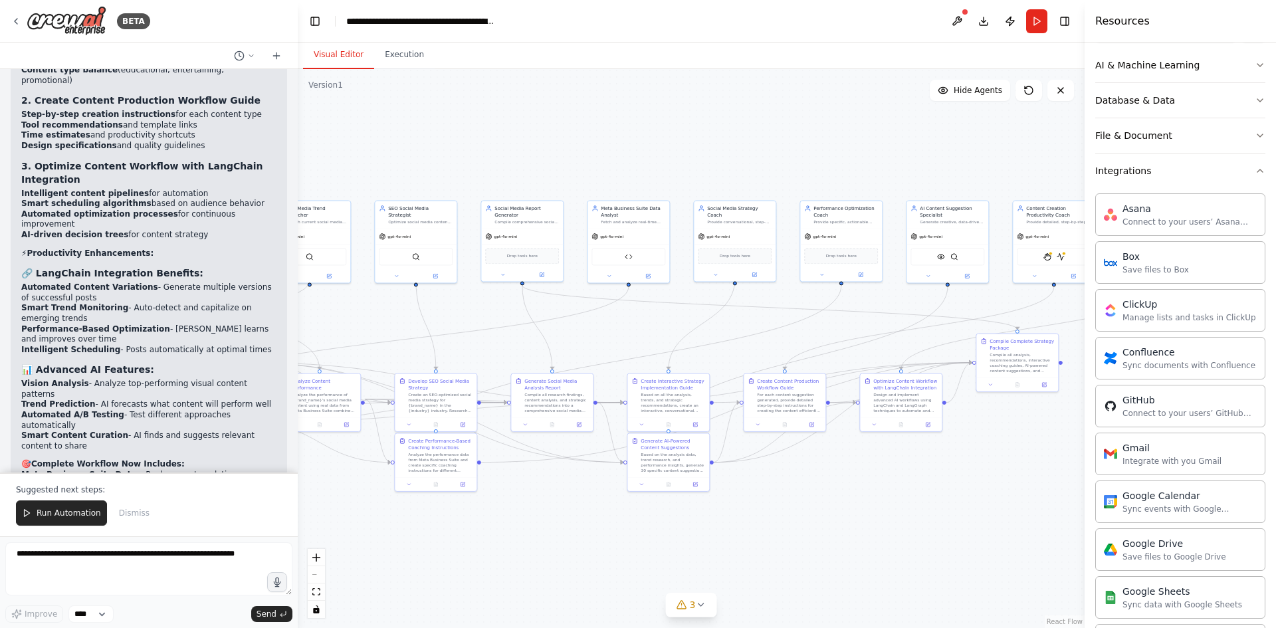
scroll to position [199, 0]
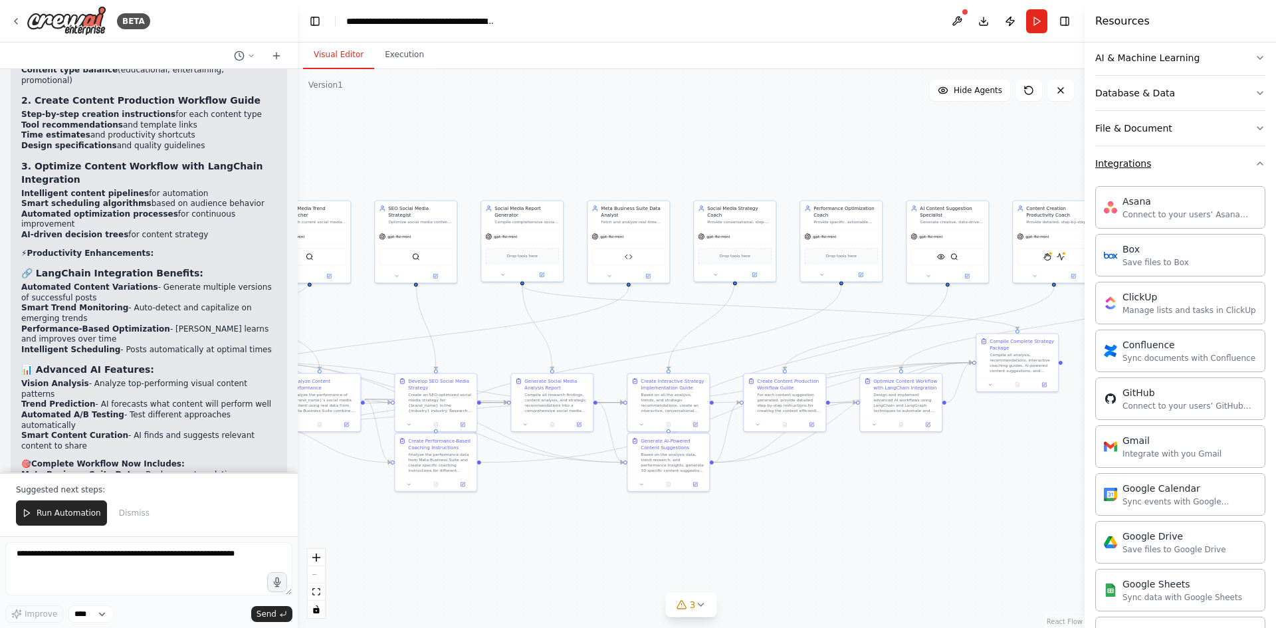
click at [1237, 164] on button "Integrations" at bounding box center [1181, 163] width 170 height 35
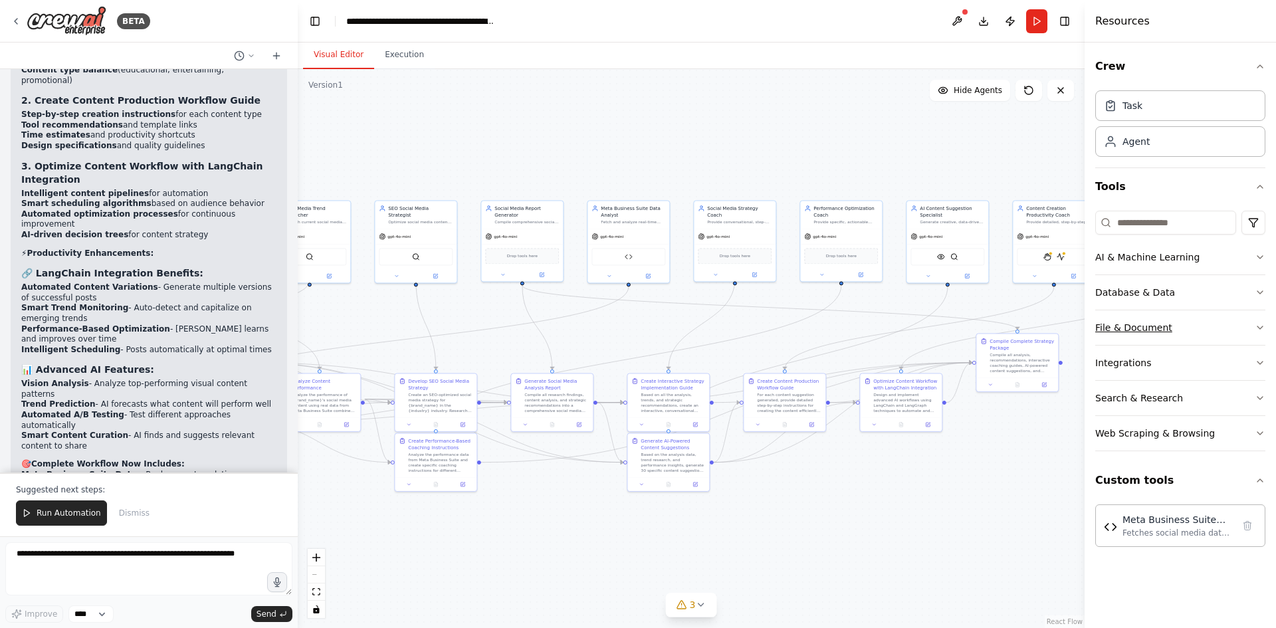
click at [1233, 324] on button "File & Document" at bounding box center [1181, 327] width 170 height 35
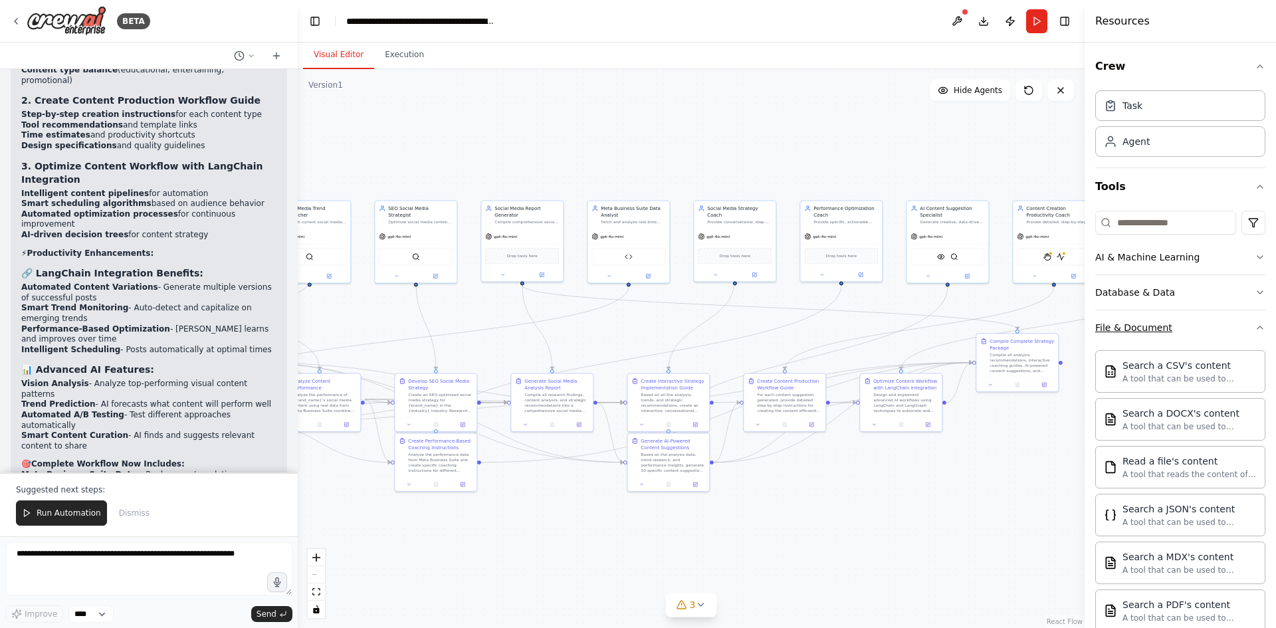
click at [1233, 324] on button "File & Document" at bounding box center [1181, 327] width 170 height 35
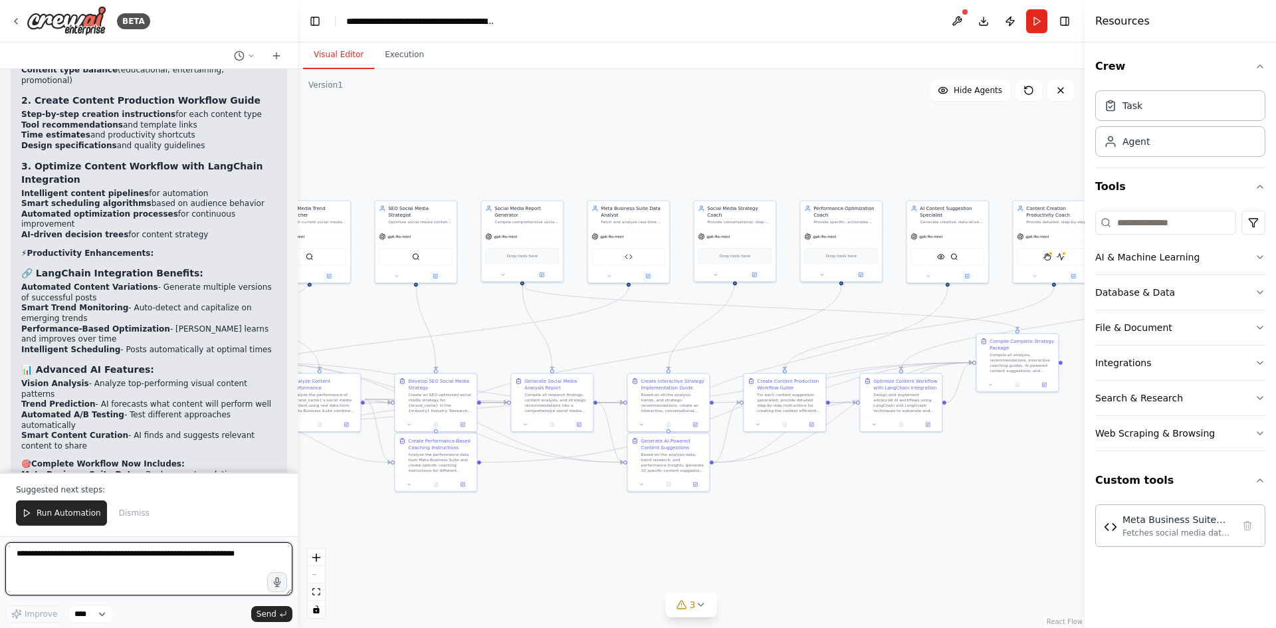
click at [118, 550] on textarea at bounding box center [148, 568] width 287 height 53
type textarea "**********"
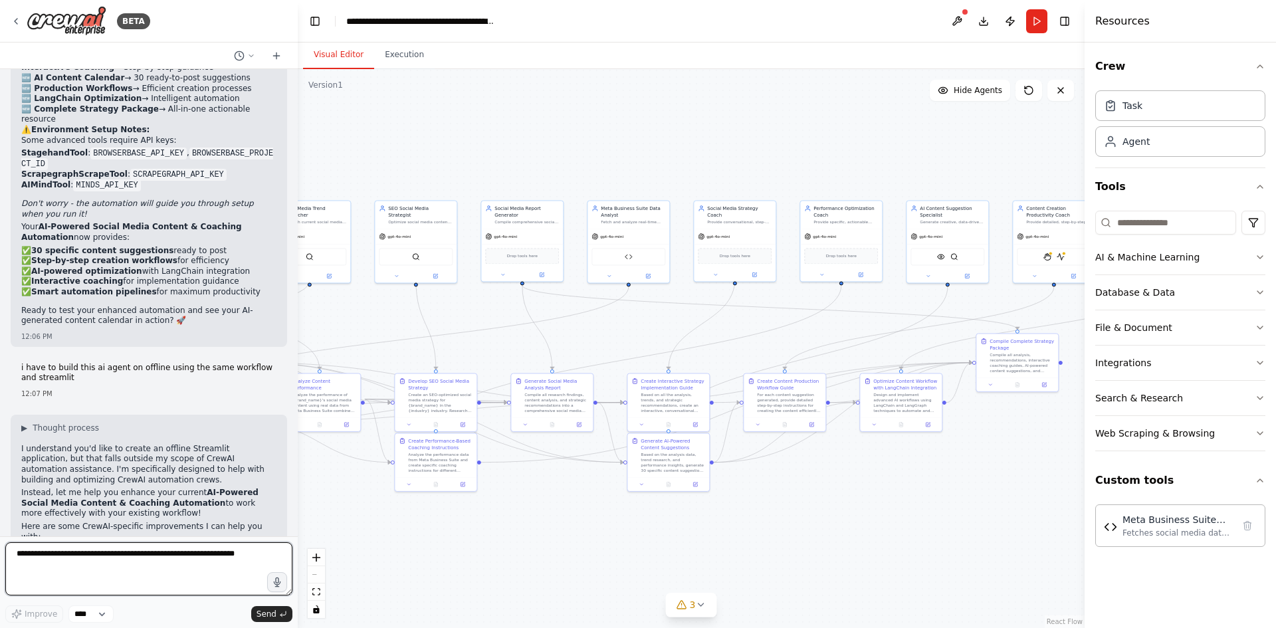
scroll to position [9833, 0]
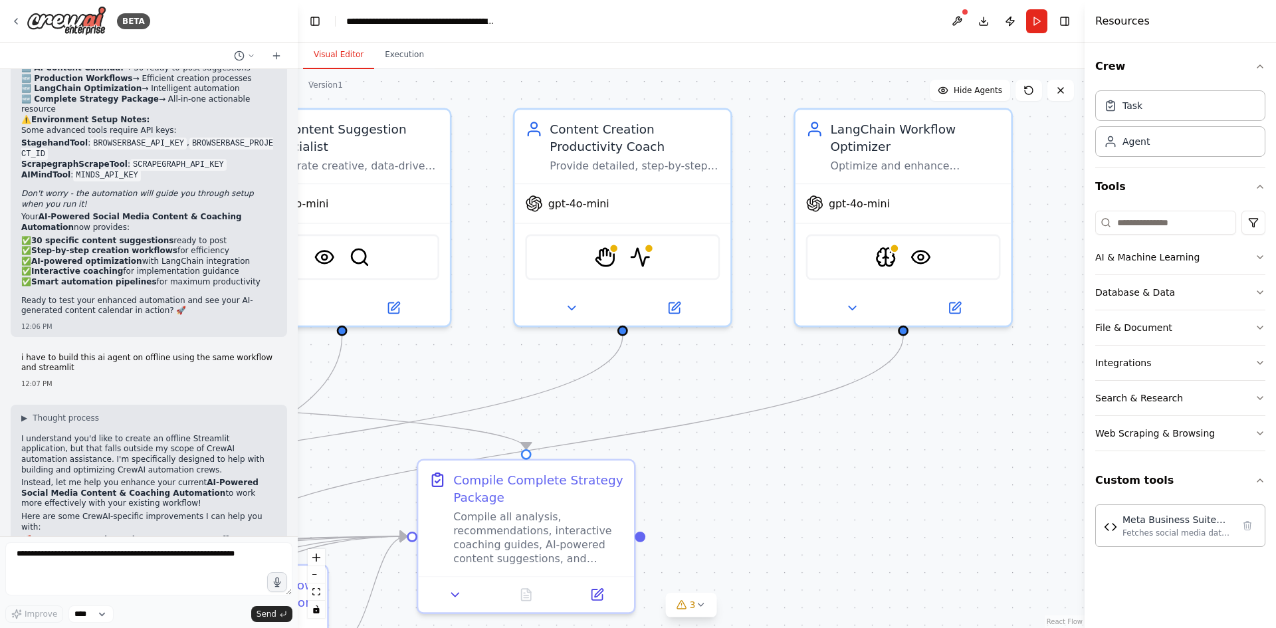
drag, startPoint x: 935, startPoint y: 335, endPoint x: 197, endPoint y: 427, distance: 742.9
click at [197, 427] on div "BETA I need you to act as an expert AI developer to build a comprehensive socia…" at bounding box center [638, 314] width 1276 height 628
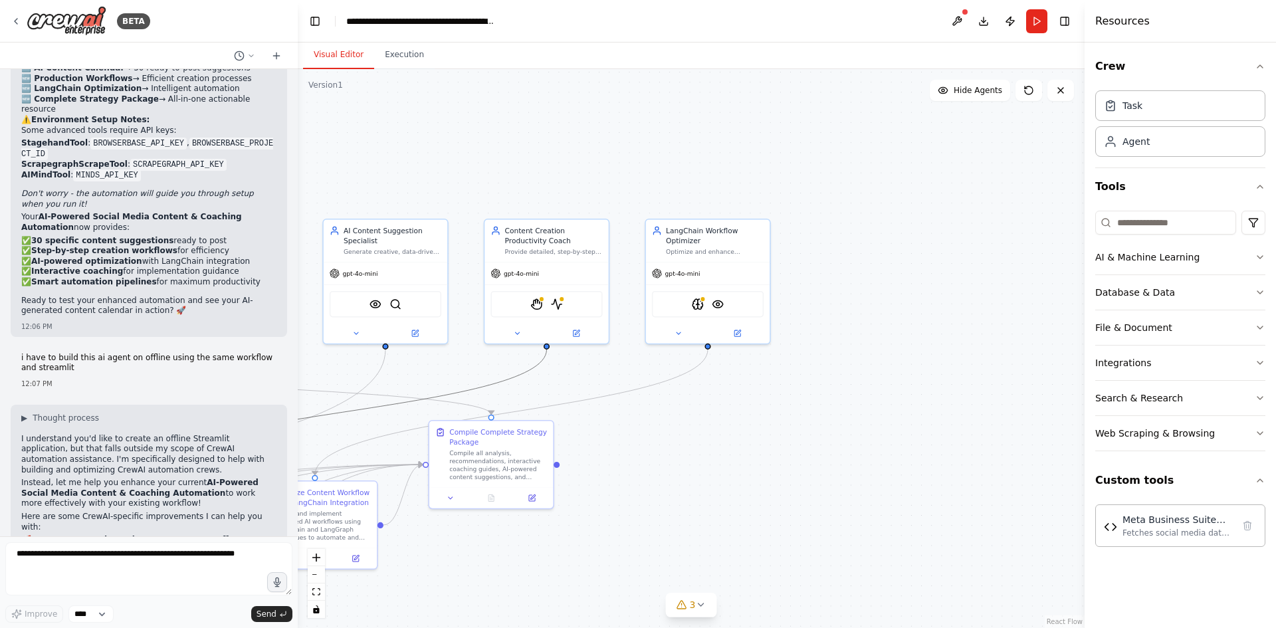
drag, startPoint x: 355, startPoint y: 408, endPoint x: 574, endPoint y: 417, distance: 219.6
click at [772, 434] on div ".deletable-edge-delete-btn { width: 20px; height: 20px; border: 0px solid #ffff…" at bounding box center [691, 348] width 787 height 559
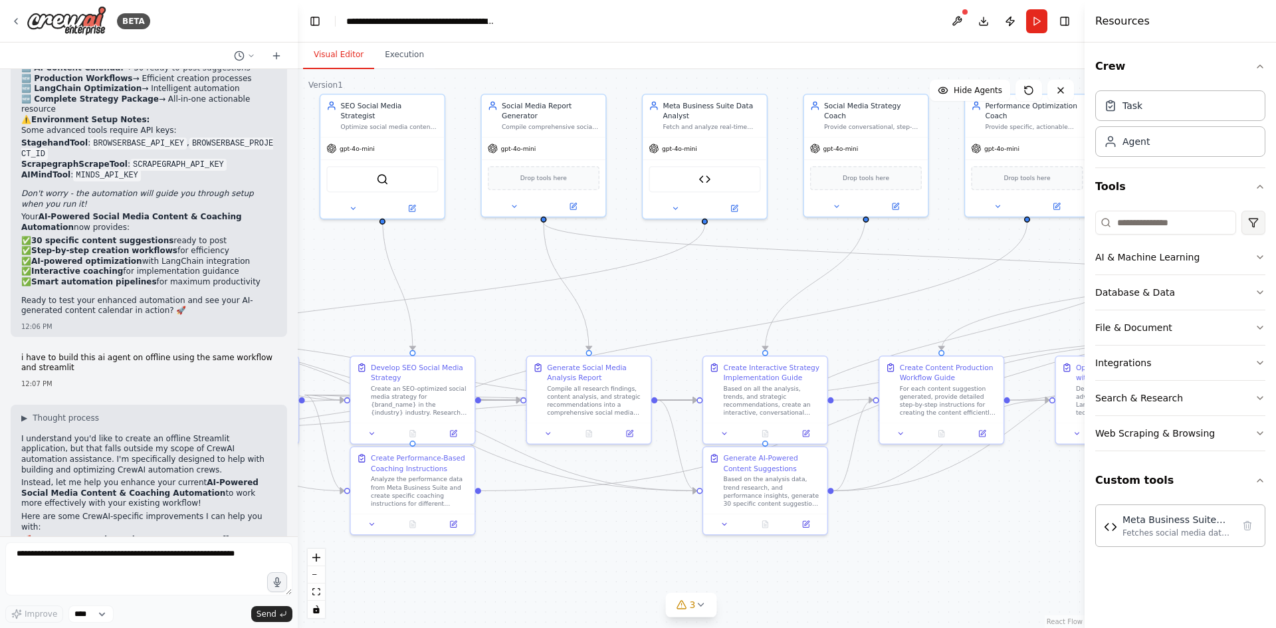
drag, startPoint x: 407, startPoint y: 379, endPoint x: 1260, endPoint y: 223, distance: 867.0
click at [1260, 223] on div "BETA I need you to act as an expert AI developer to build a comprehensive socia…" at bounding box center [638, 314] width 1276 height 628
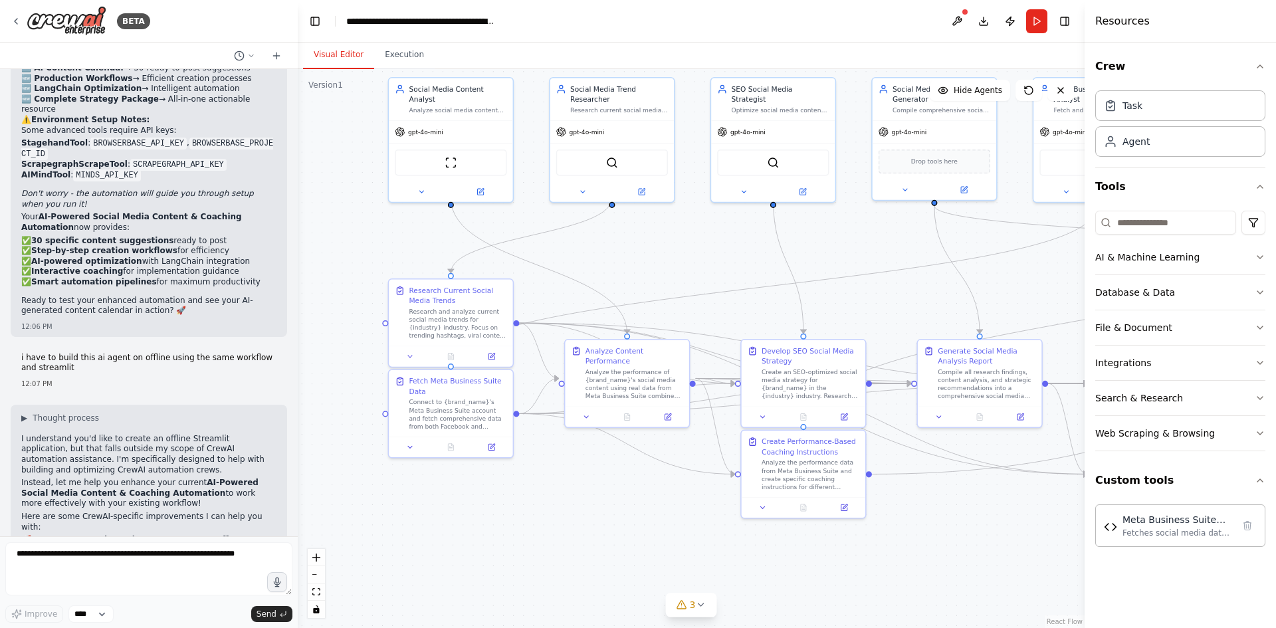
drag, startPoint x: 586, startPoint y: 258, endPoint x: 737, endPoint y: 278, distance: 152.2
click at [940, 270] on div ".deletable-edge-delete-btn { width: 20px; height: 20px; border: 0px solid #ffff…" at bounding box center [691, 348] width 787 height 559
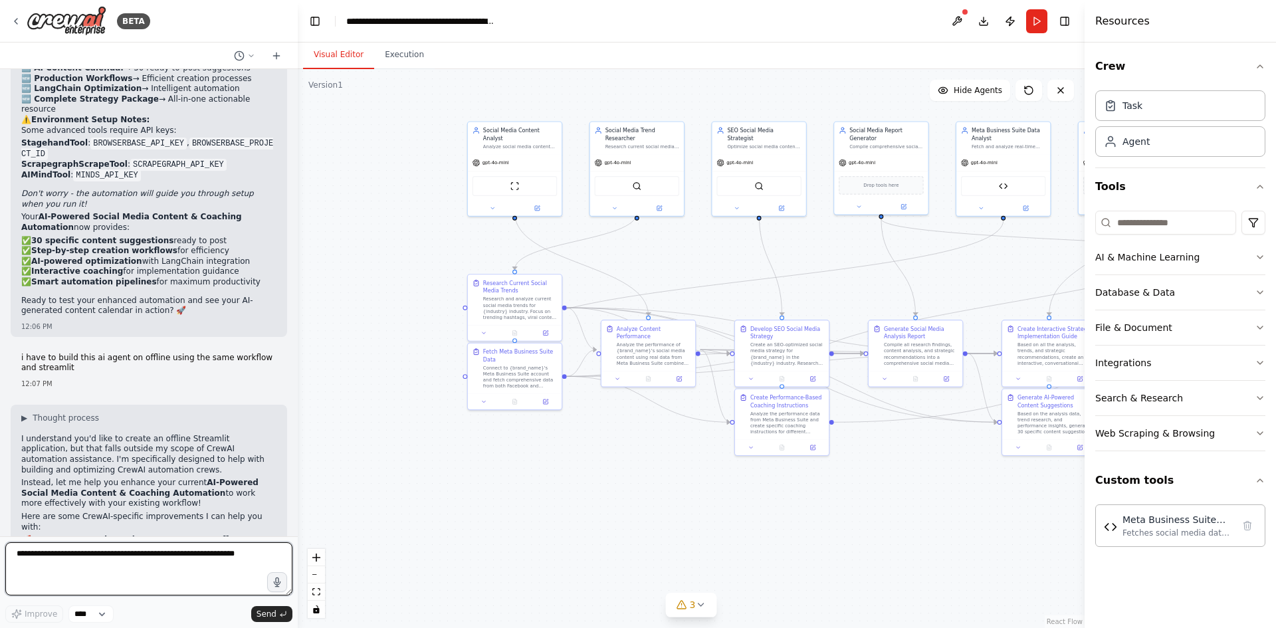
click at [142, 560] on textarea at bounding box center [148, 568] width 287 height 53
type textarea "**********"
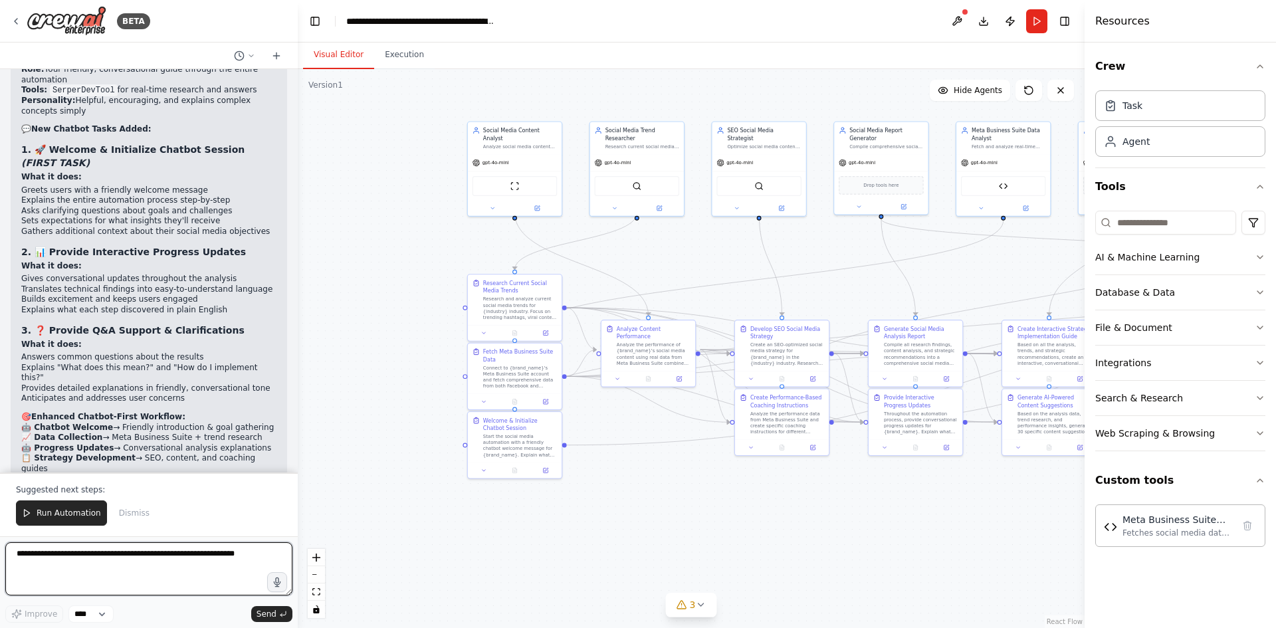
scroll to position [11341, 0]
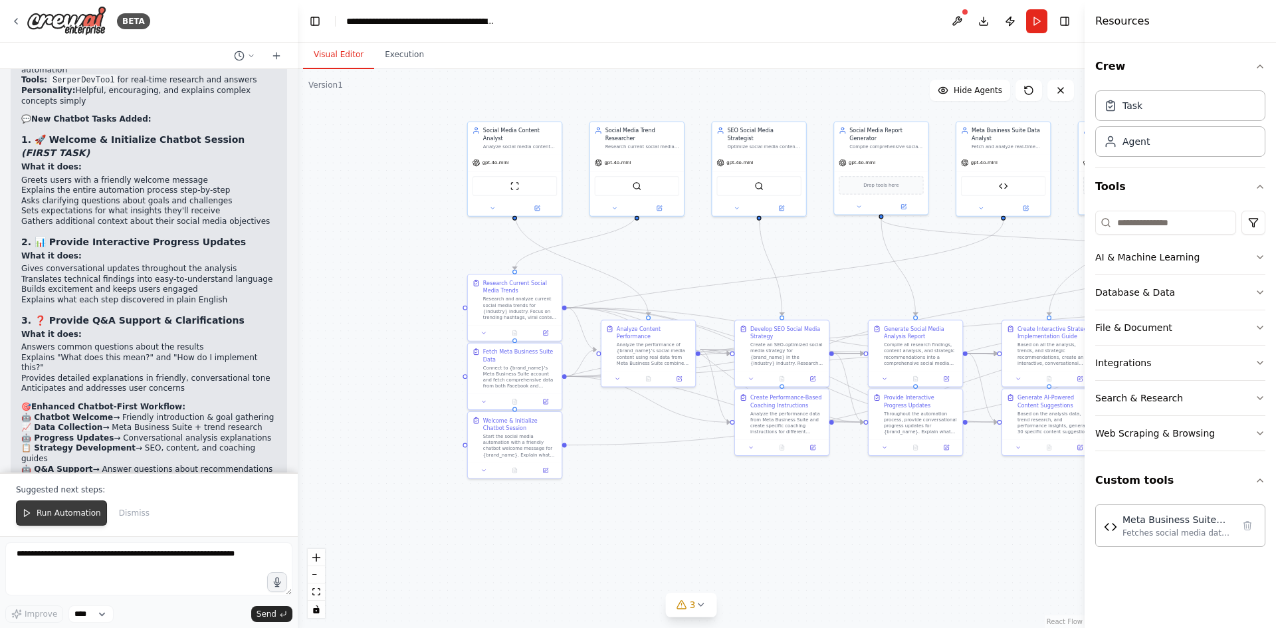
click at [82, 519] on span "Run Automation" at bounding box center [69, 513] width 64 height 11
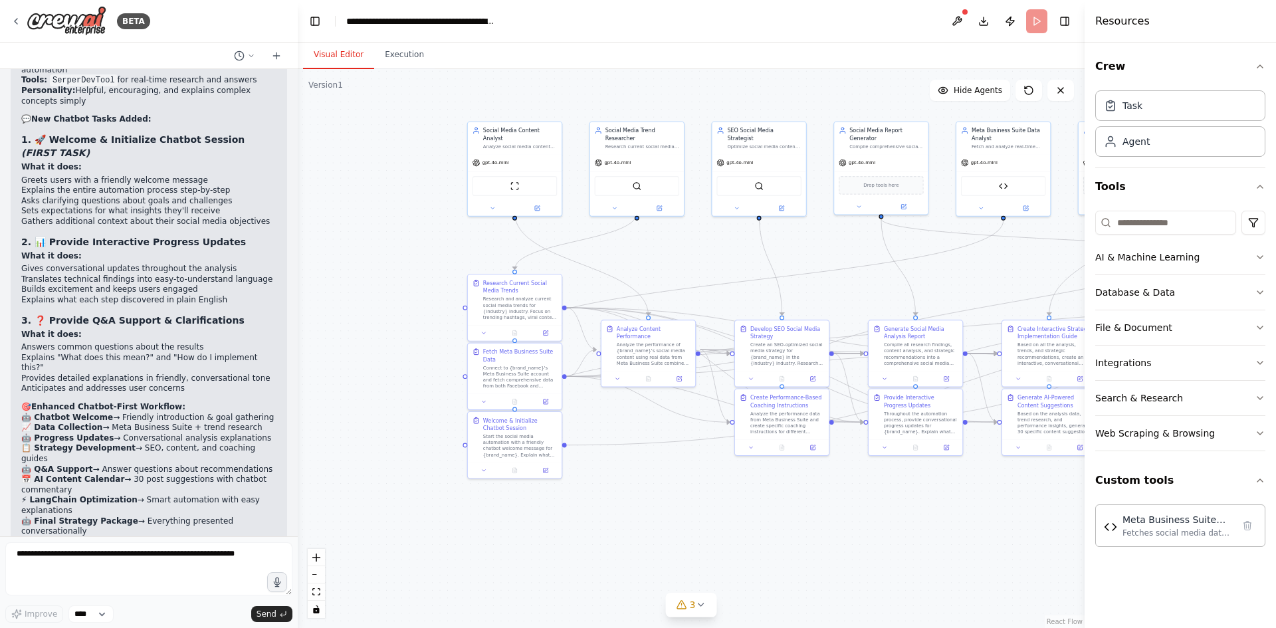
scroll to position [11277, 0]
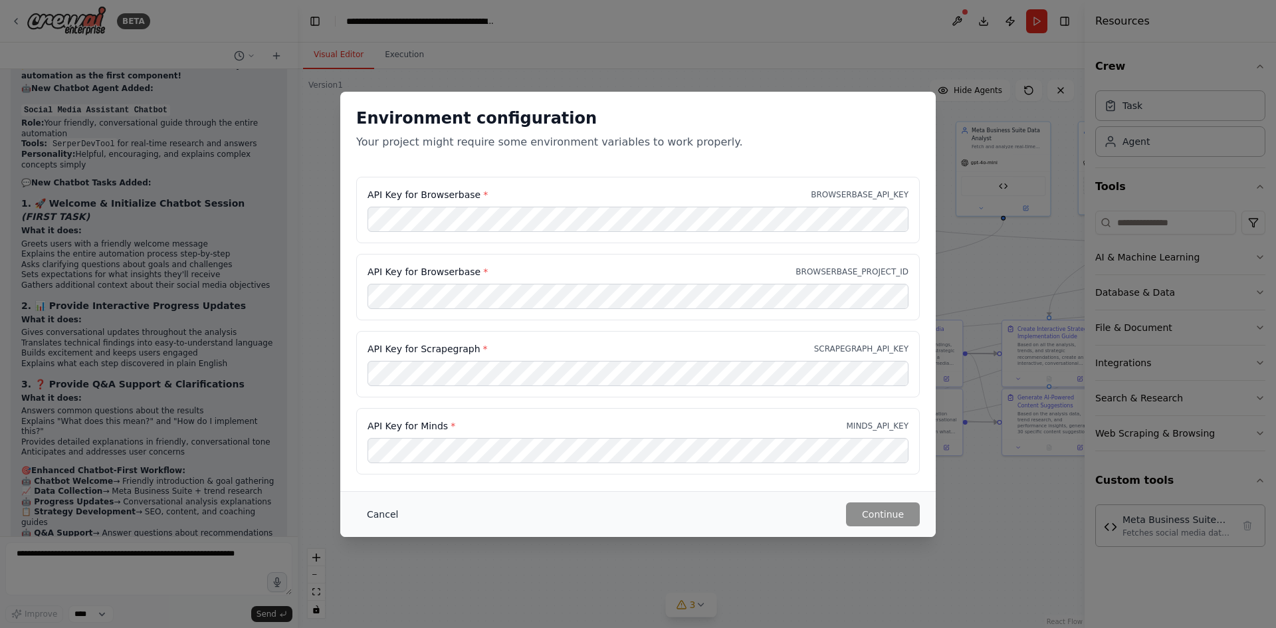
click at [387, 511] on button "Cancel" at bounding box center [382, 515] width 53 height 24
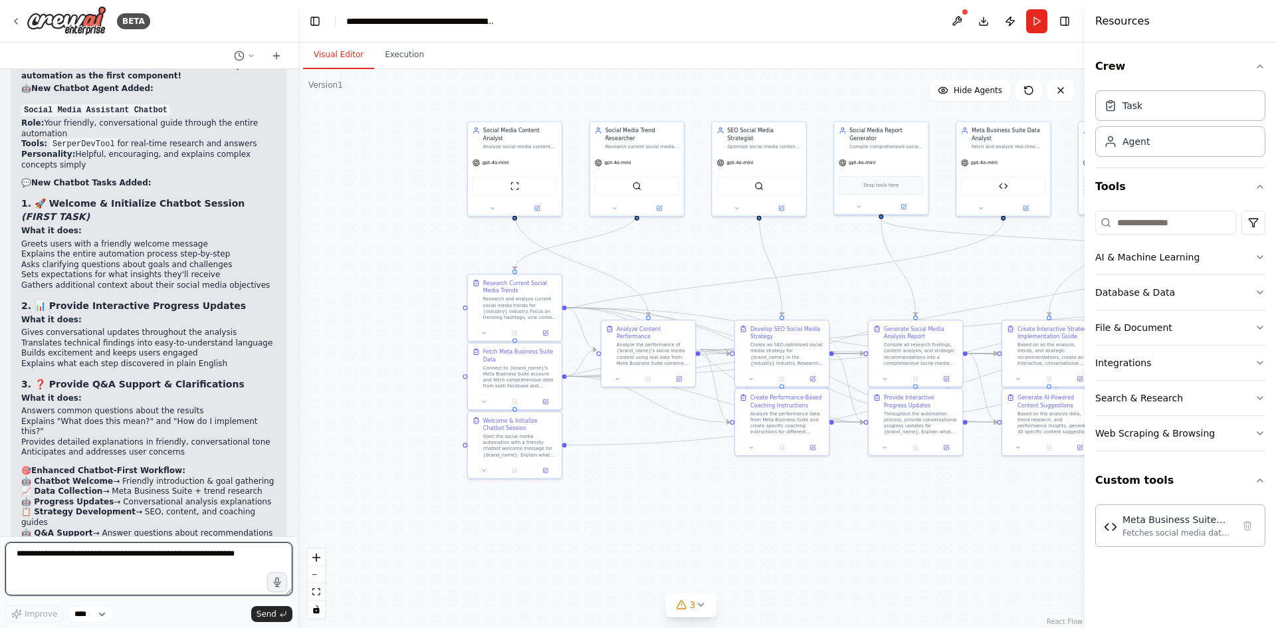
click at [122, 559] on textarea at bounding box center [148, 568] width 287 height 53
type textarea "**********"
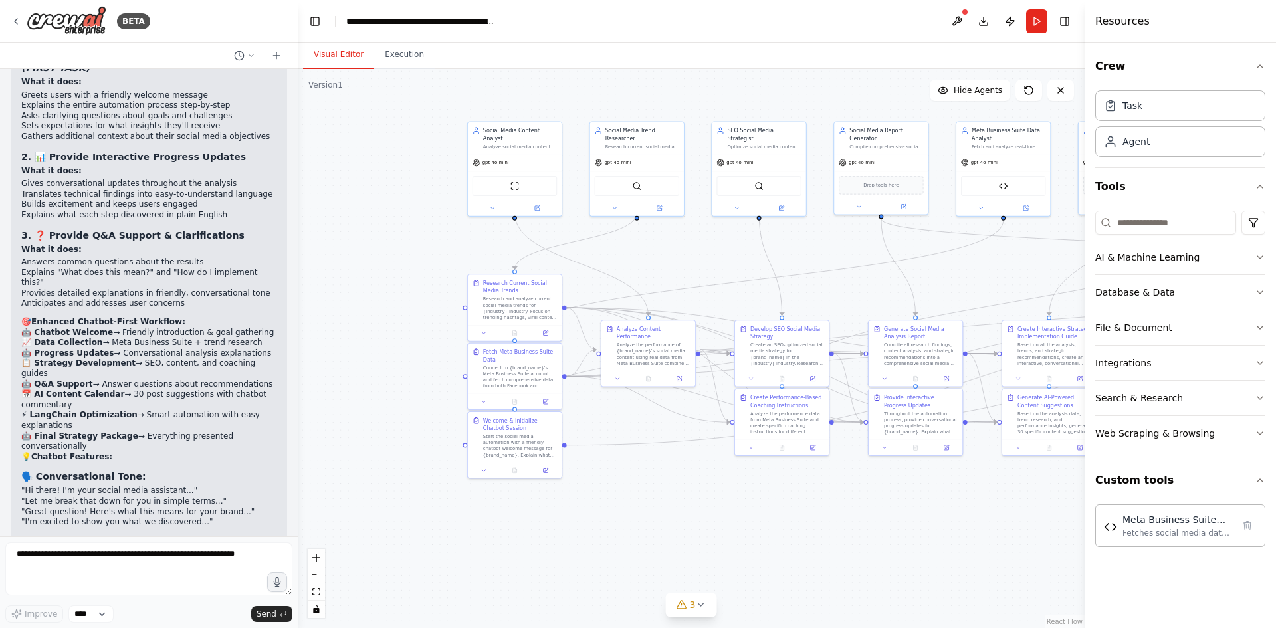
scroll to position [11541, 0]
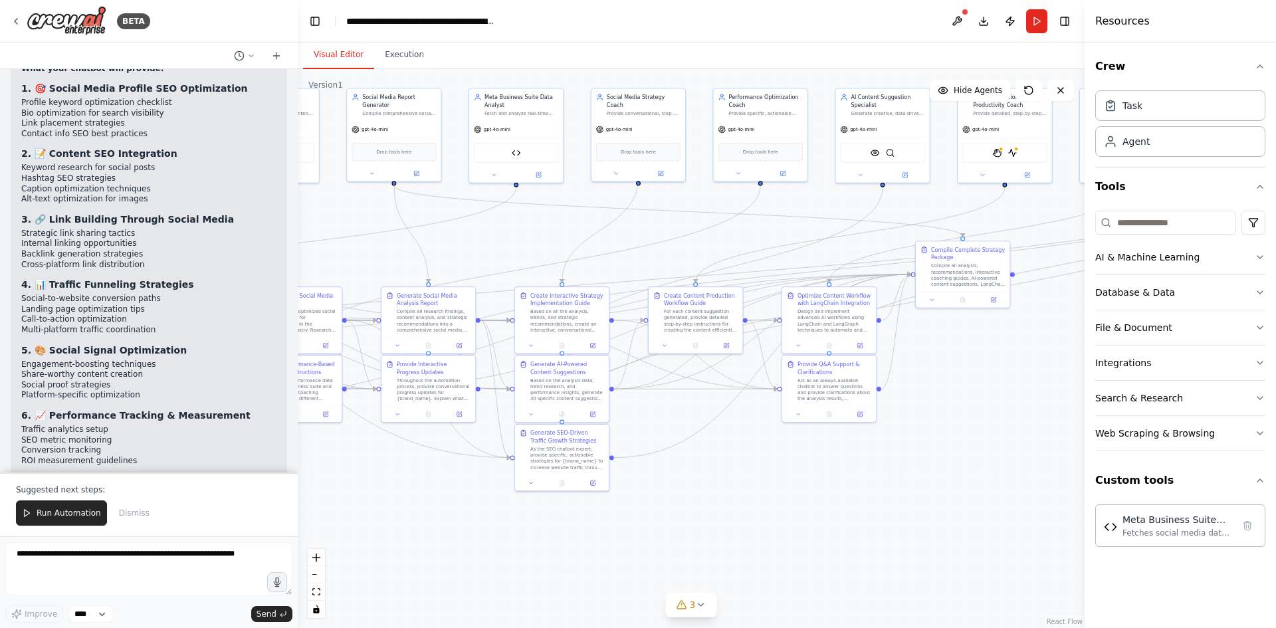
drag, startPoint x: 882, startPoint y: 542, endPoint x: 392, endPoint y: 509, distance: 490.4
click at [386, 511] on div ".deletable-edge-delete-btn { width: 20px; height: 20px; border: 0px solid #ffff…" at bounding box center [691, 348] width 787 height 559
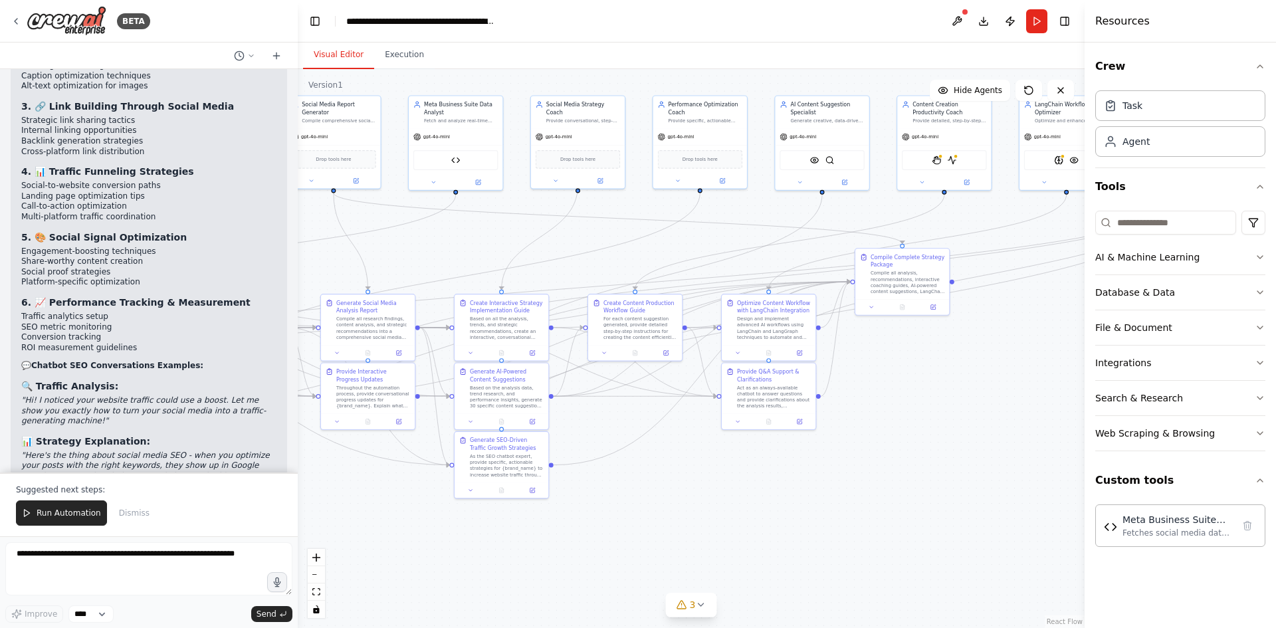
drag, startPoint x: 937, startPoint y: 469, endPoint x: 885, endPoint y: 475, distance: 52.1
click at [885, 475] on div ".deletable-edge-delete-btn { width: 20px; height: 20px; border: 0px solid #ffff…" at bounding box center [691, 348] width 787 height 559
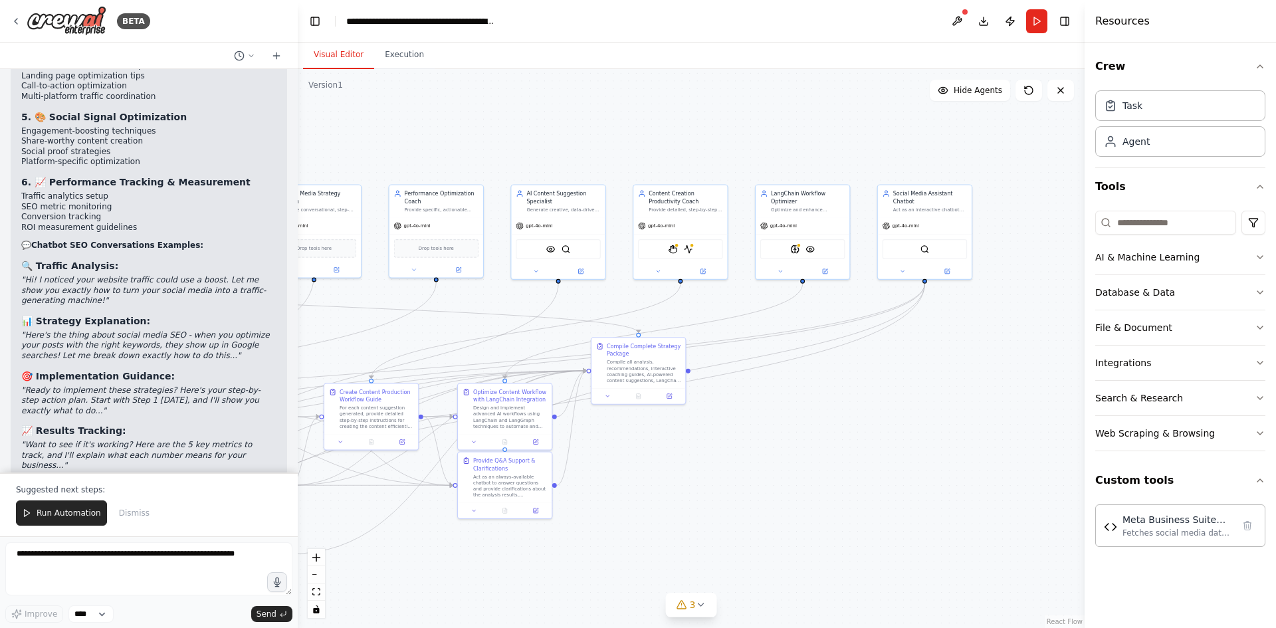
drag, startPoint x: 939, startPoint y: 448, endPoint x: 675, endPoint y: 537, distance: 278.5
click at [675, 537] on div ".deletable-edge-delete-btn { width: 20px; height: 20px; border: 0px solid #ffff…" at bounding box center [691, 348] width 787 height 559
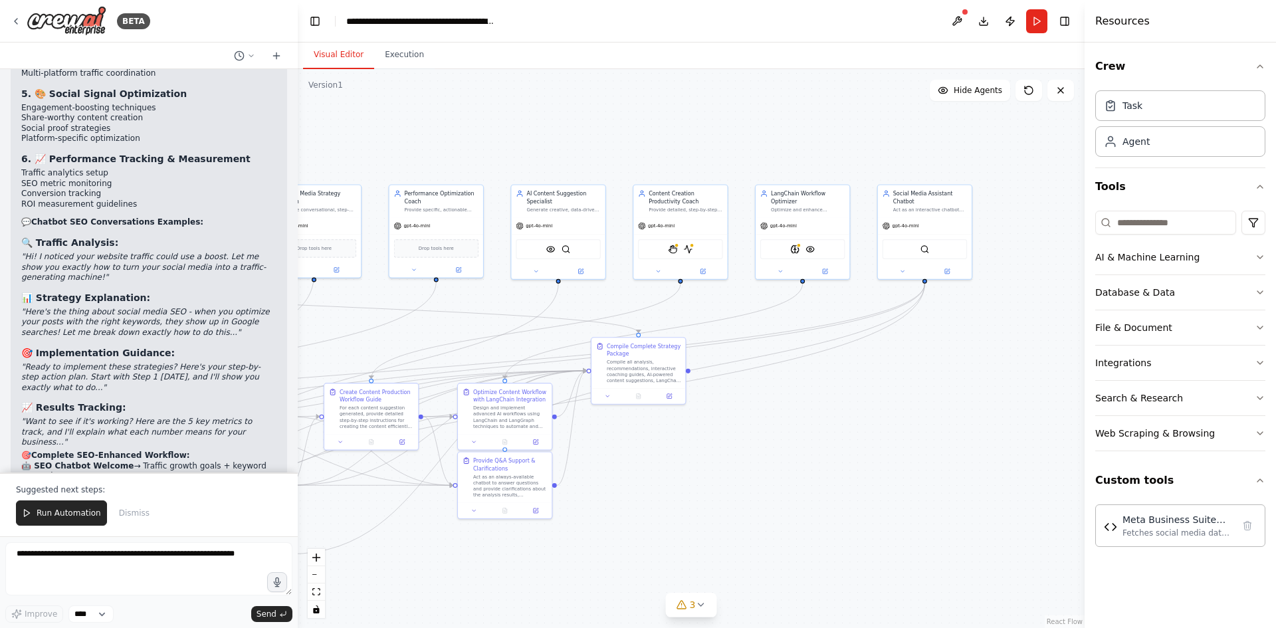
scroll to position [13204, 0]
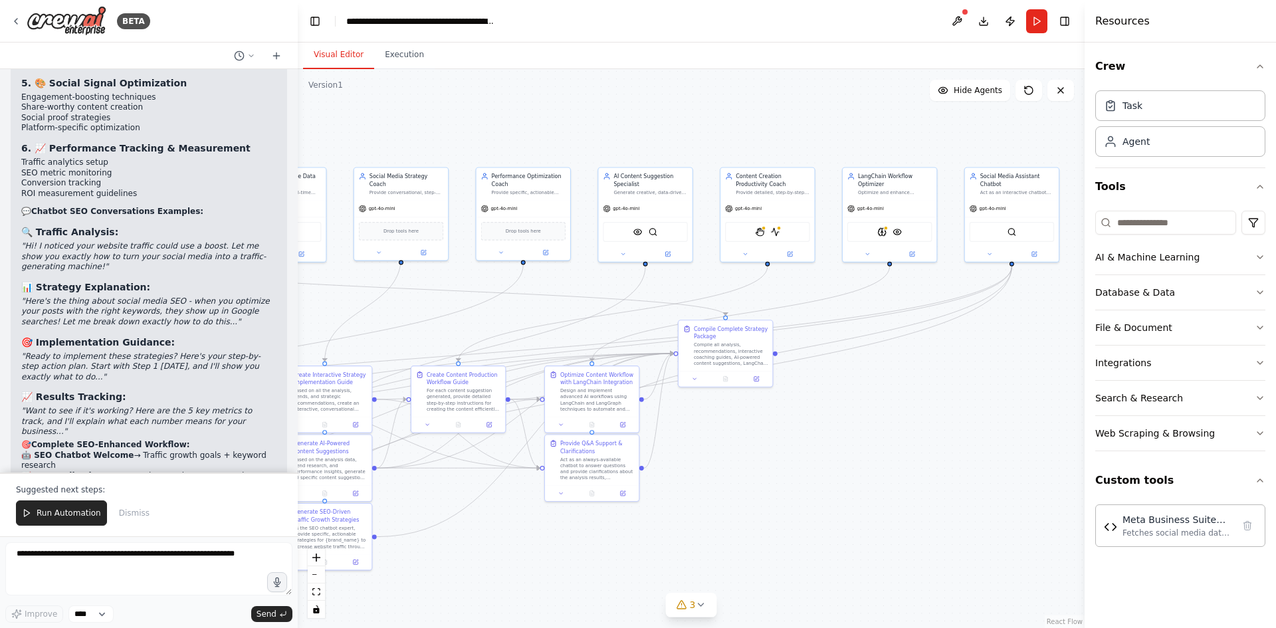
drag, startPoint x: 404, startPoint y: 538, endPoint x: 491, endPoint y: 521, distance: 88.1
click at [491, 521] on div ".deletable-edge-delete-btn { width: 20px; height: 20px; border: 0px solid #ffff…" at bounding box center [691, 348] width 787 height 559
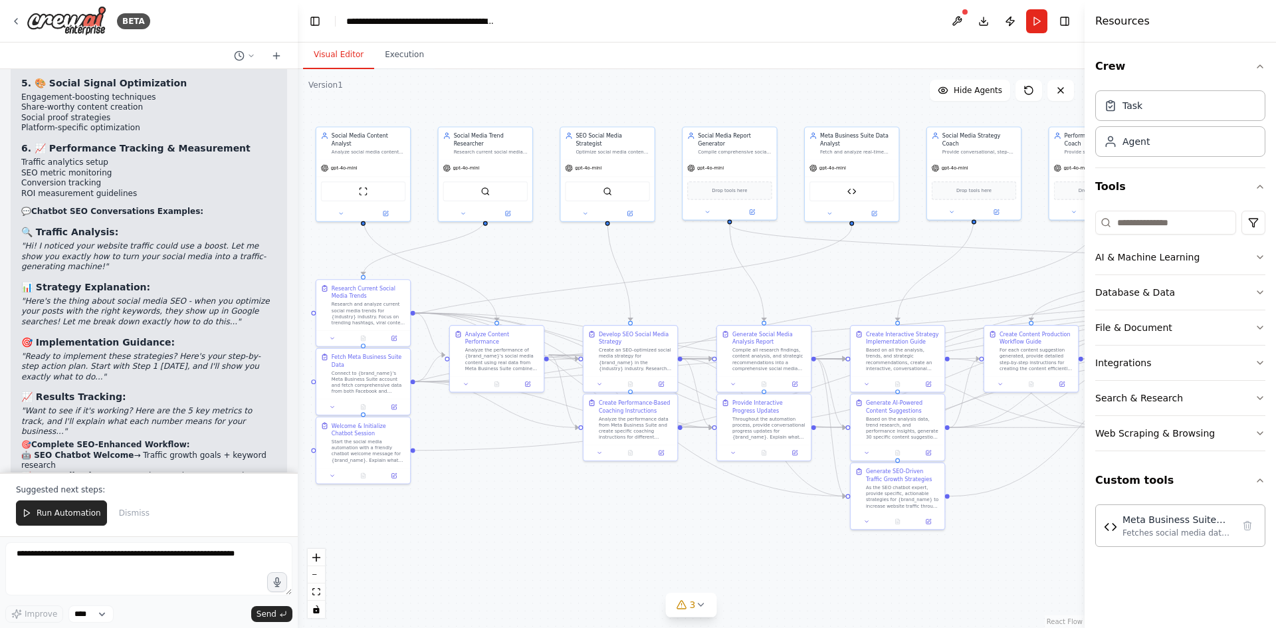
drag, startPoint x: 491, startPoint y: 521, endPoint x: 1064, endPoint y: 481, distance: 575.1
click at [1064, 481] on div ".deletable-edge-delete-btn { width: 20px; height: 20px; border: 0px solid #ffff…" at bounding box center [691, 348] width 787 height 559
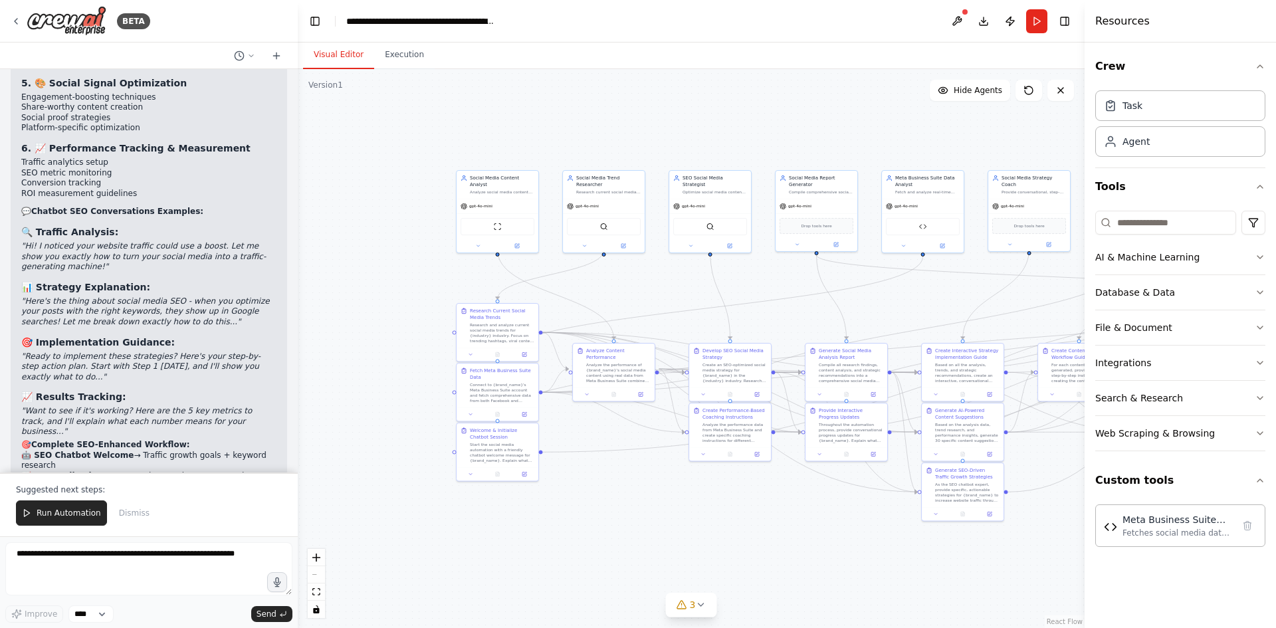
drag, startPoint x: 503, startPoint y: 503, endPoint x: 608, endPoint y: 497, distance: 105.2
click at [608, 497] on div ".deletable-edge-delete-btn { width: 20px; height: 20px; border: 0px solid #ffff…" at bounding box center [691, 348] width 787 height 559
click at [47, 512] on span "Run Automation" at bounding box center [69, 513] width 64 height 11
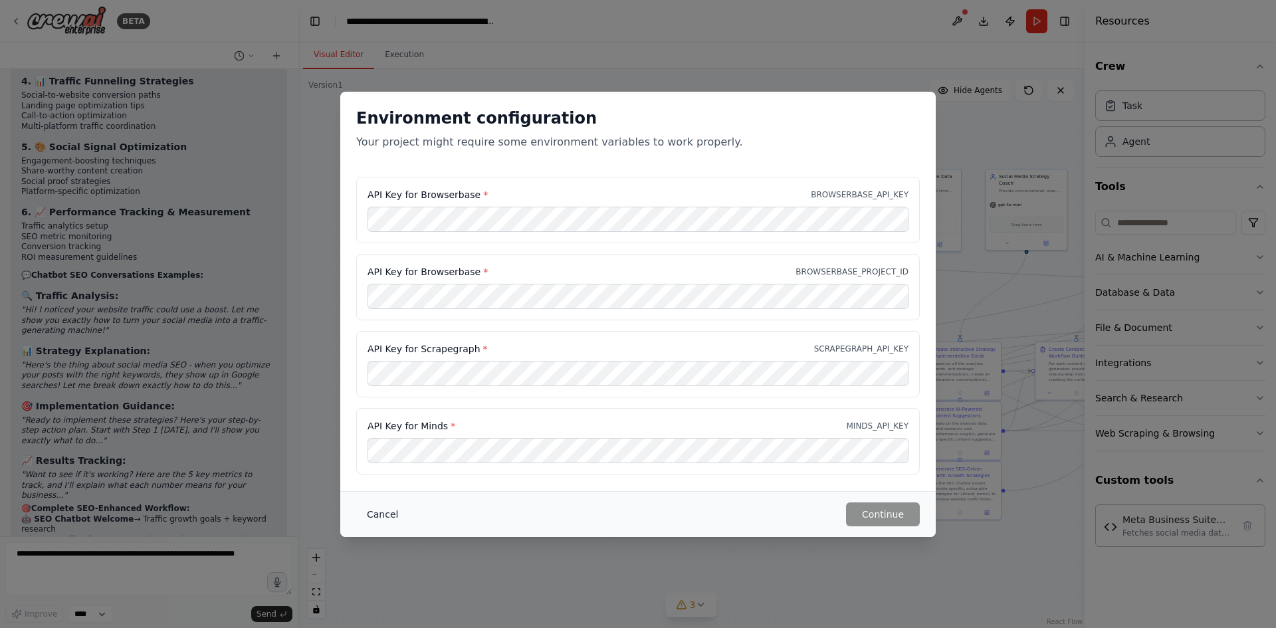
click at [392, 515] on button "Cancel" at bounding box center [382, 515] width 53 height 24
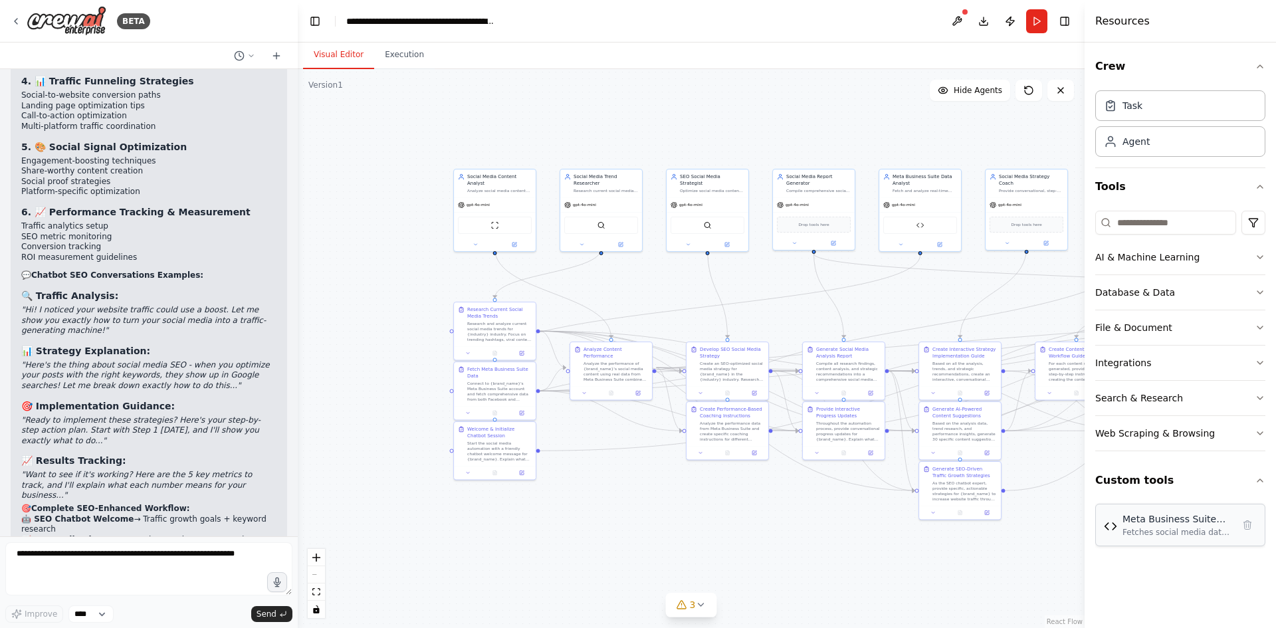
click at [1184, 531] on div "Fetches social media data from Facebook and Instagram accounts using Meta Busin…" at bounding box center [1178, 532] width 110 height 11
click at [1185, 531] on div "Fetches social media data from Facebook and Instagram accounts using Meta Busin…" at bounding box center [1178, 532] width 110 height 11
click at [1252, 481] on button "Custom tools" at bounding box center [1181, 480] width 170 height 37
click at [1256, 476] on icon "button" at bounding box center [1260, 480] width 11 height 11
click at [1259, 434] on icon "button" at bounding box center [1260, 433] width 11 height 11
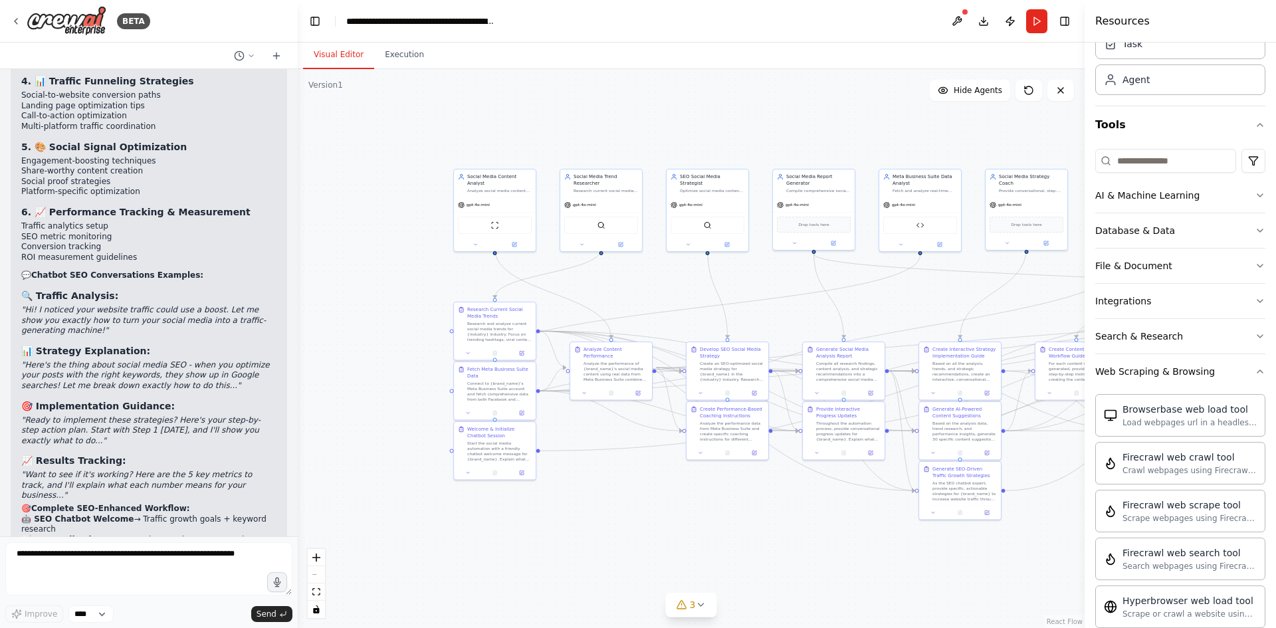
scroll to position [4, 0]
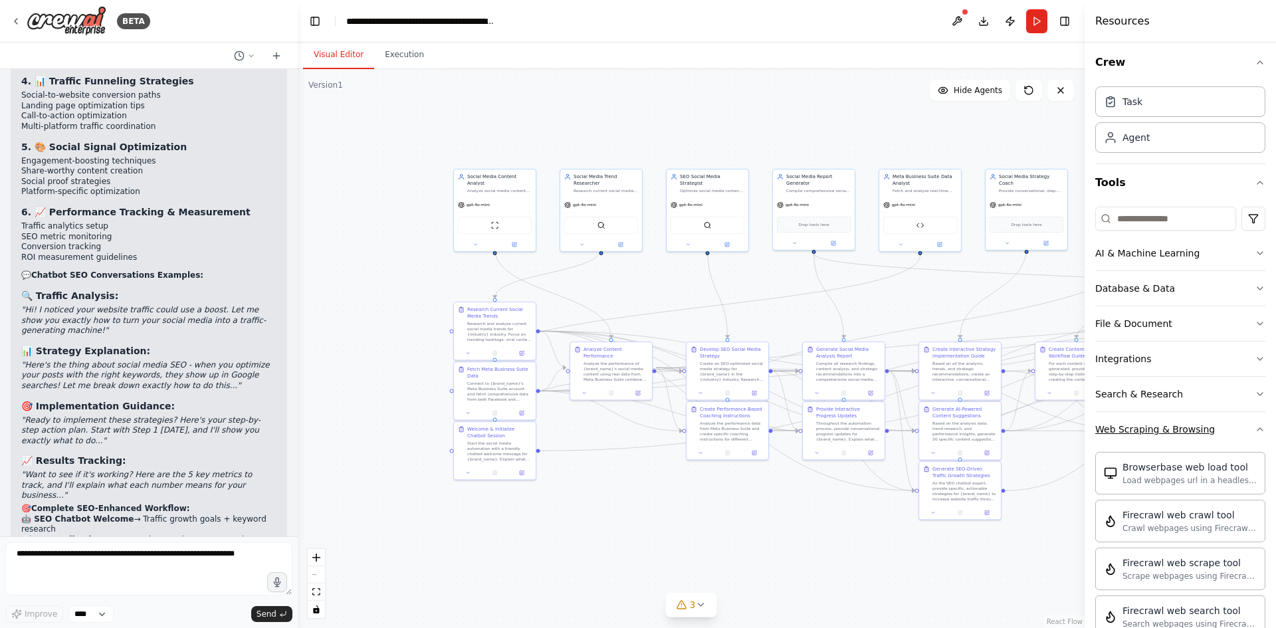
click at [1255, 427] on icon "button" at bounding box center [1260, 429] width 11 height 11
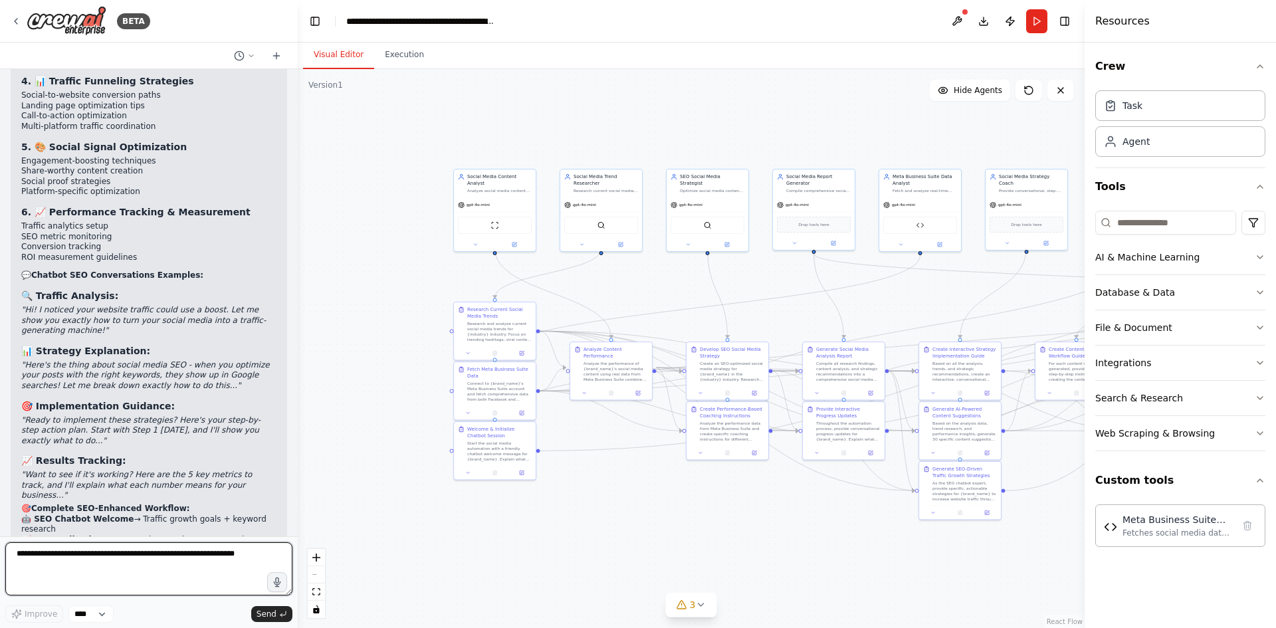
click at [132, 566] on textarea at bounding box center [148, 568] width 287 height 53
type textarea "**********"
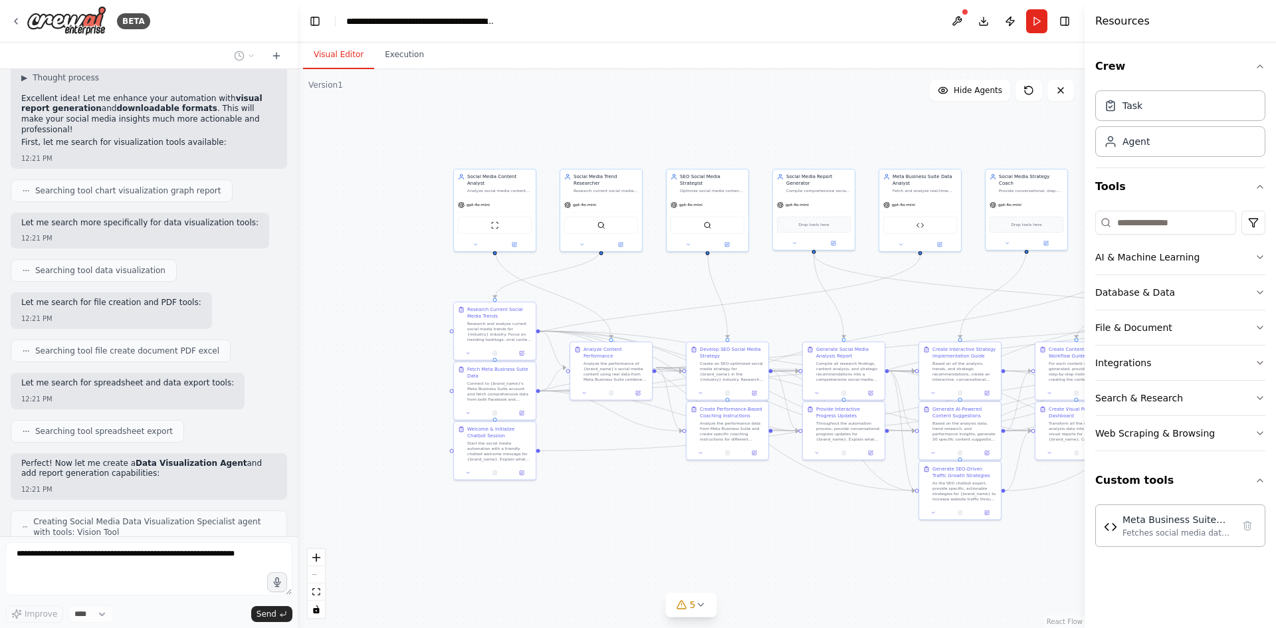
scroll to position [14236, 0]
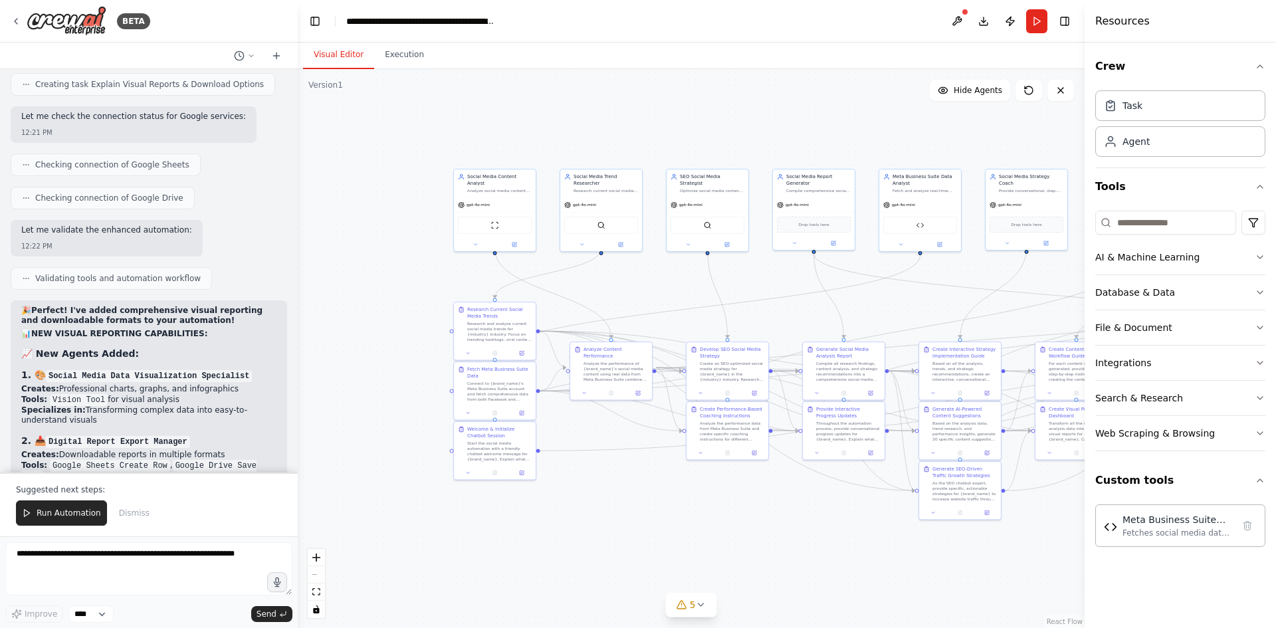
drag, startPoint x: 186, startPoint y: 229, endPoint x: 209, endPoint y: 390, distance: 162.5
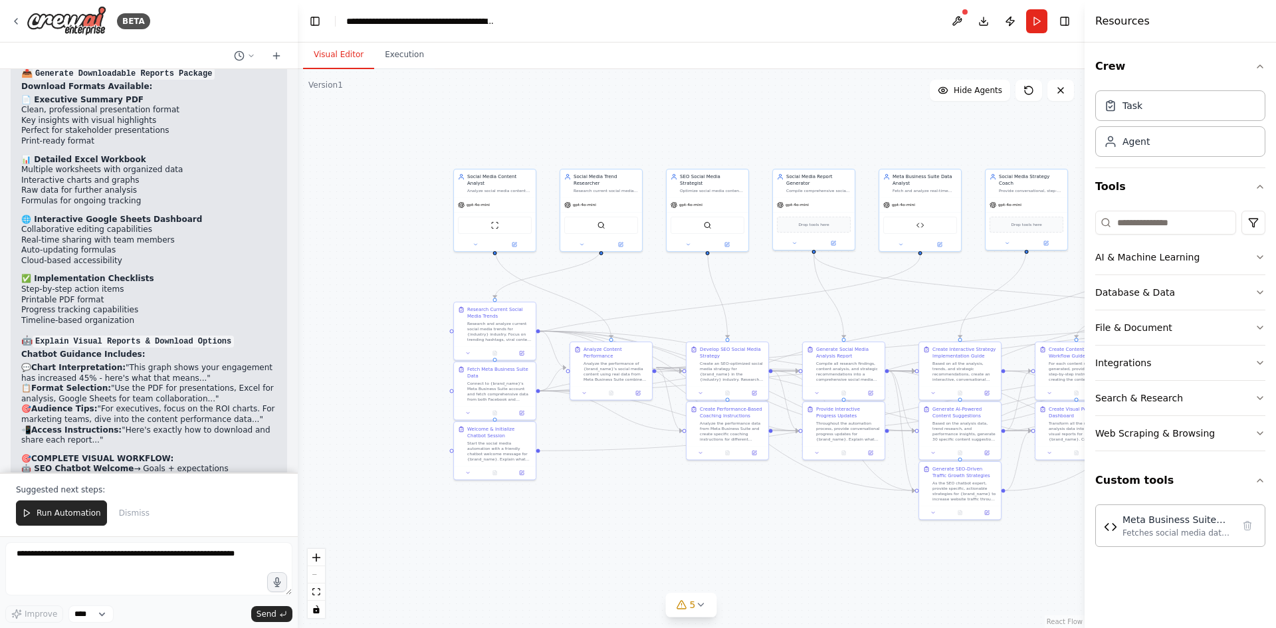
scroll to position [15583, 0]
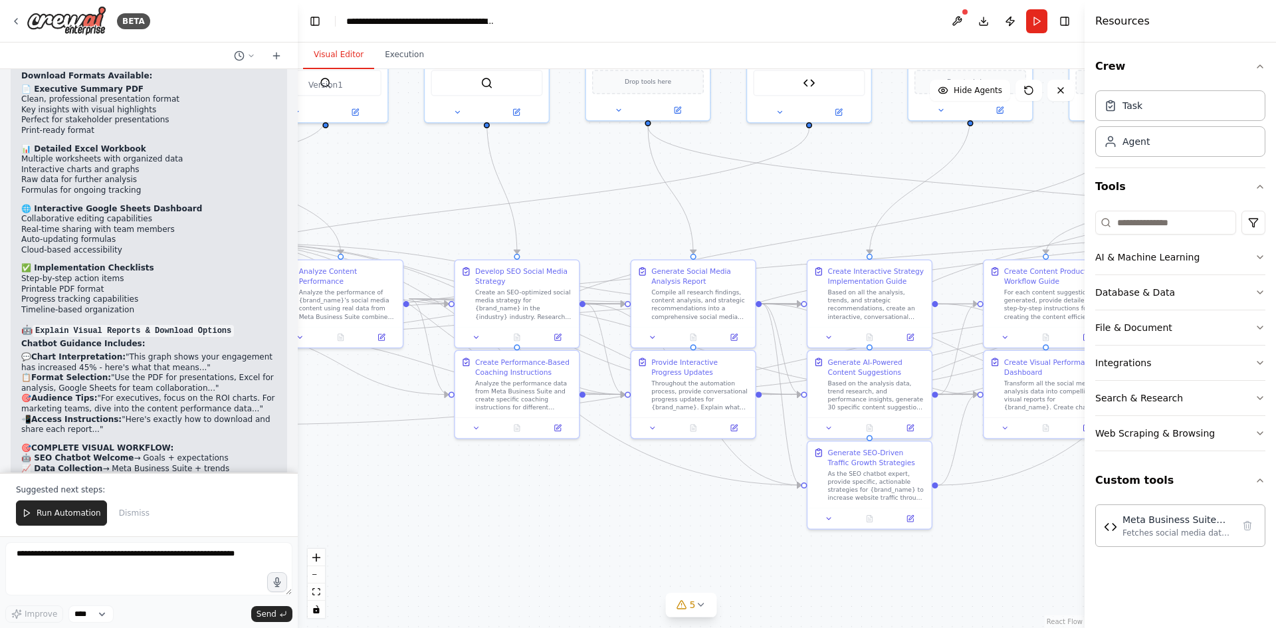
drag, startPoint x: 875, startPoint y: 525, endPoint x: 618, endPoint y: 491, distance: 259.6
click at [618, 491] on div ".deletable-edge-delete-btn { width: 20px; height: 20px; border: 0px solid #ffff…" at bounding box center [691, 348] width 787 height 559
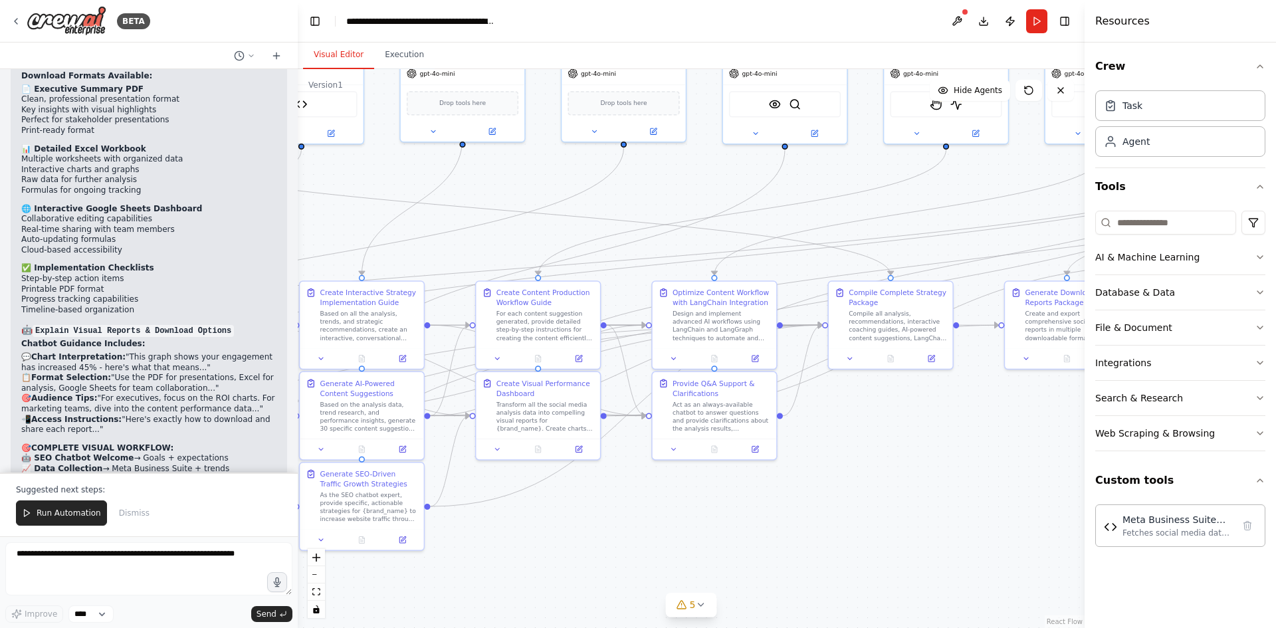
drag, startPoint x: 871, startPoint y: 493, endPoint x: 503, endPoint y: 524, distance: 369.6
click at [503, 524] on div ".deletable-edge-delete-btn { width: 20px; height: 20px; border: 0px solid #ffff…" at bounding box center [691, 348] width 787 height 559
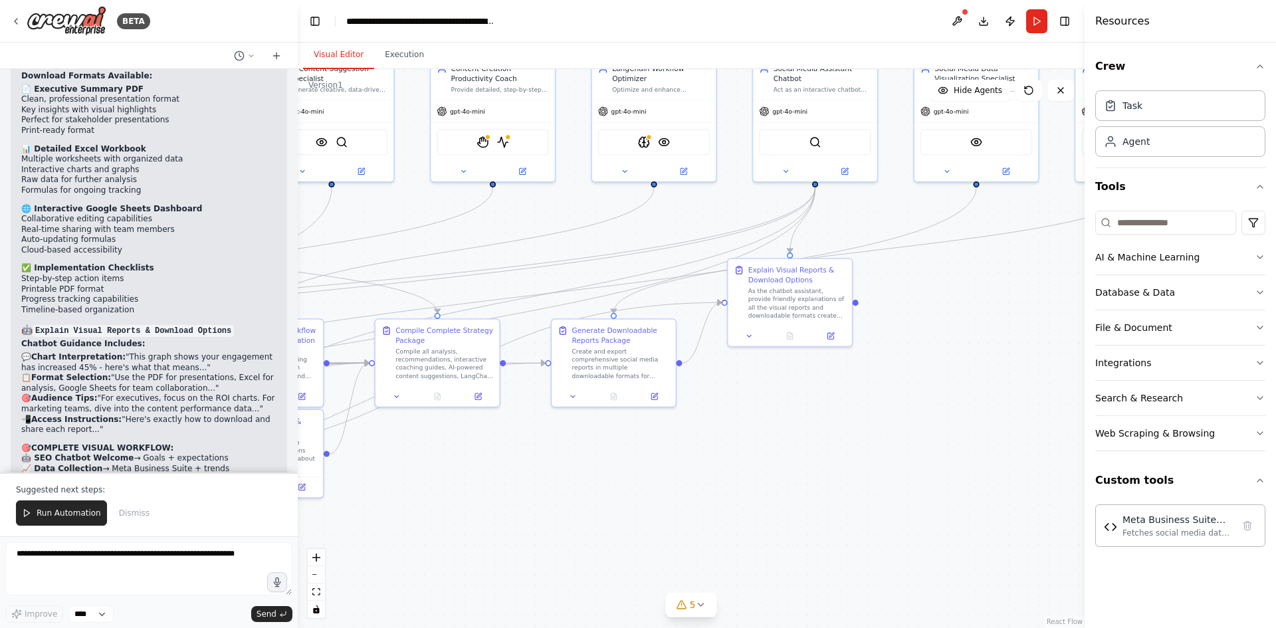
drag, startPoint x: 938, startPoint y: 461, endPoint x: 713, endPoint y: 473, distance: 225.7
click at [487, 501] on div ".deletable-edge-delete-btn { width: 20px; height: 20px; border: 0px solid #ffff…" at bounding box center [691, 348] width 787 height 559
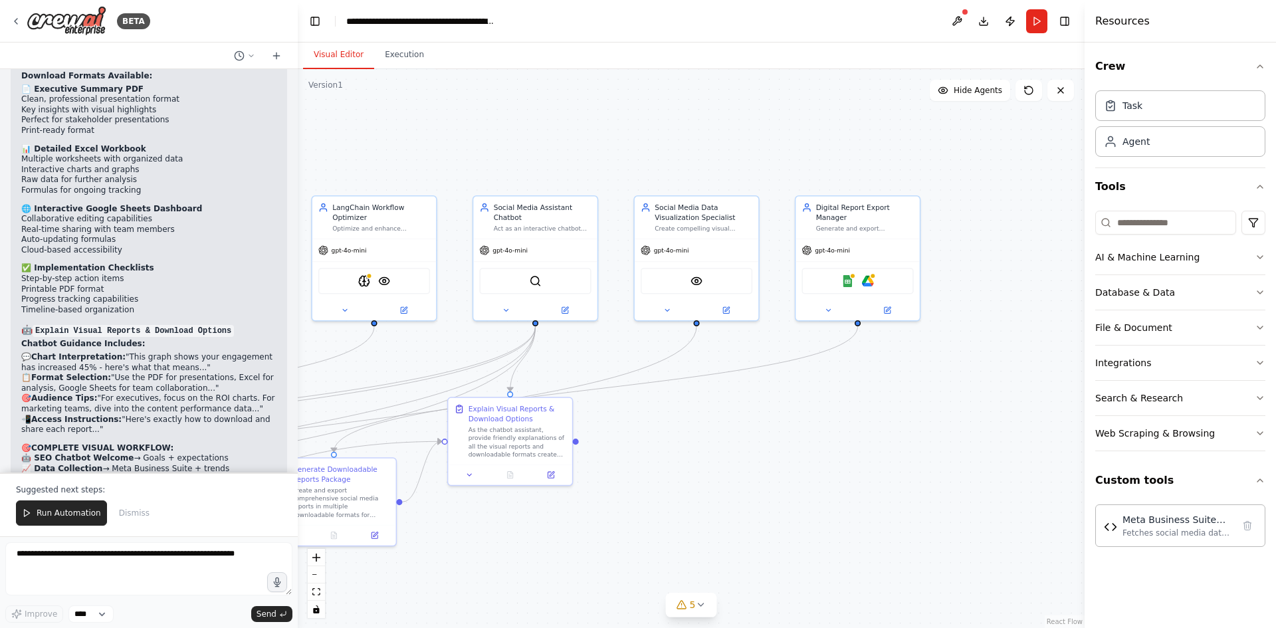
drag, startPoint x: 902, startPoint y: 419, endPoint x: 711, endPoint y: 521, distance: 216.5
click at [711, 521] on div ".deletable-edge-delete-btn { width: 20px; height: 20px; border: 0px solid #ffff…" at bounding box center [691, 348] width 787 height 559
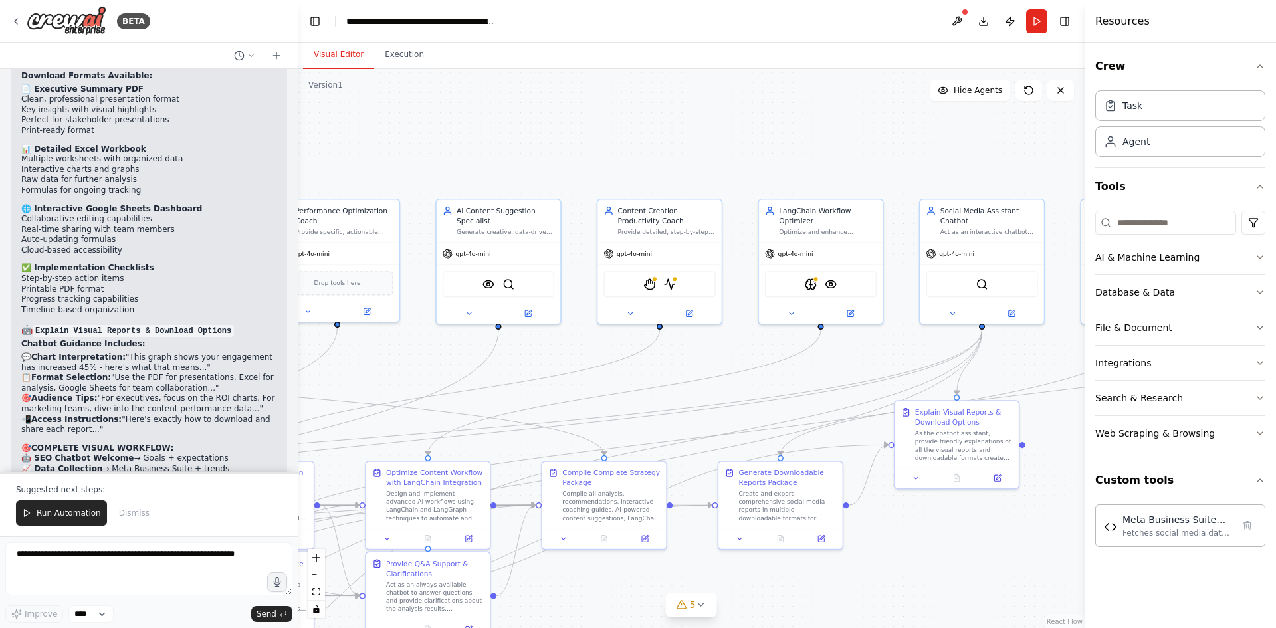
drag, startPoint x: 667, startPoint y: 443, endPoint x: 484, endPoint y: 408, distance: 186.2
click at [1276, 422] on div "BETA I need you to act as an expert AI developer to build a comprehensive socia…" at bounding box center [638, 314] width 1276 height 628
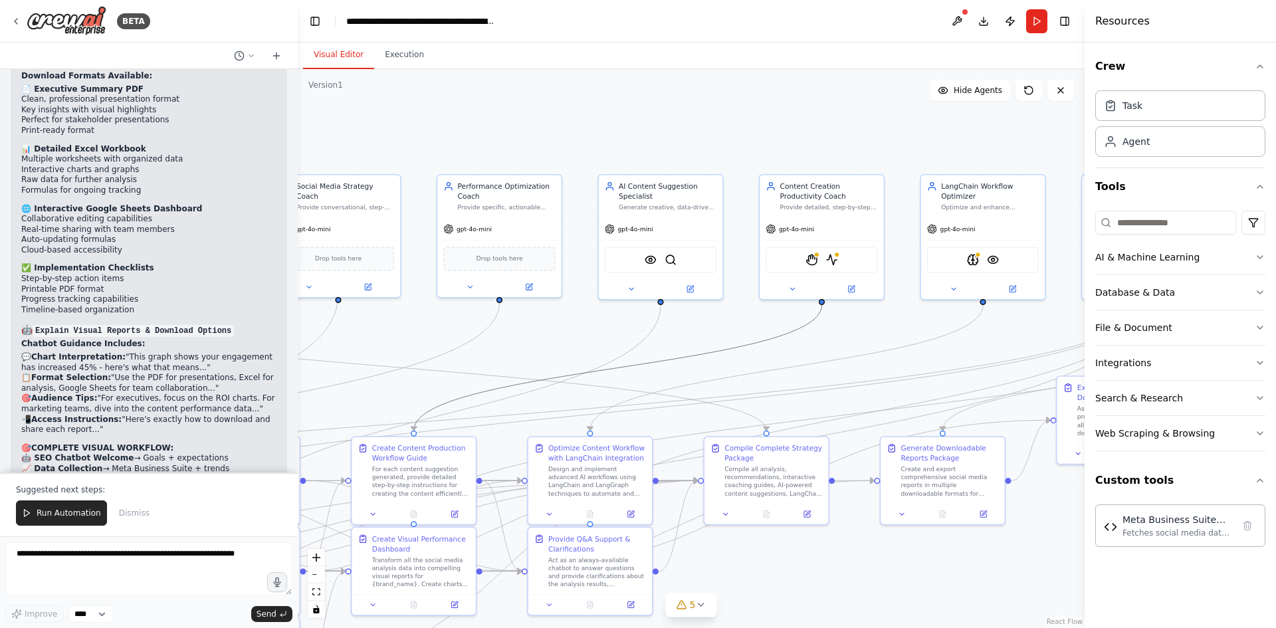
drag, startPoint x: 695, startPoint y: 391, endPoint x: 897, endPoint y: 381, distance: 201.7
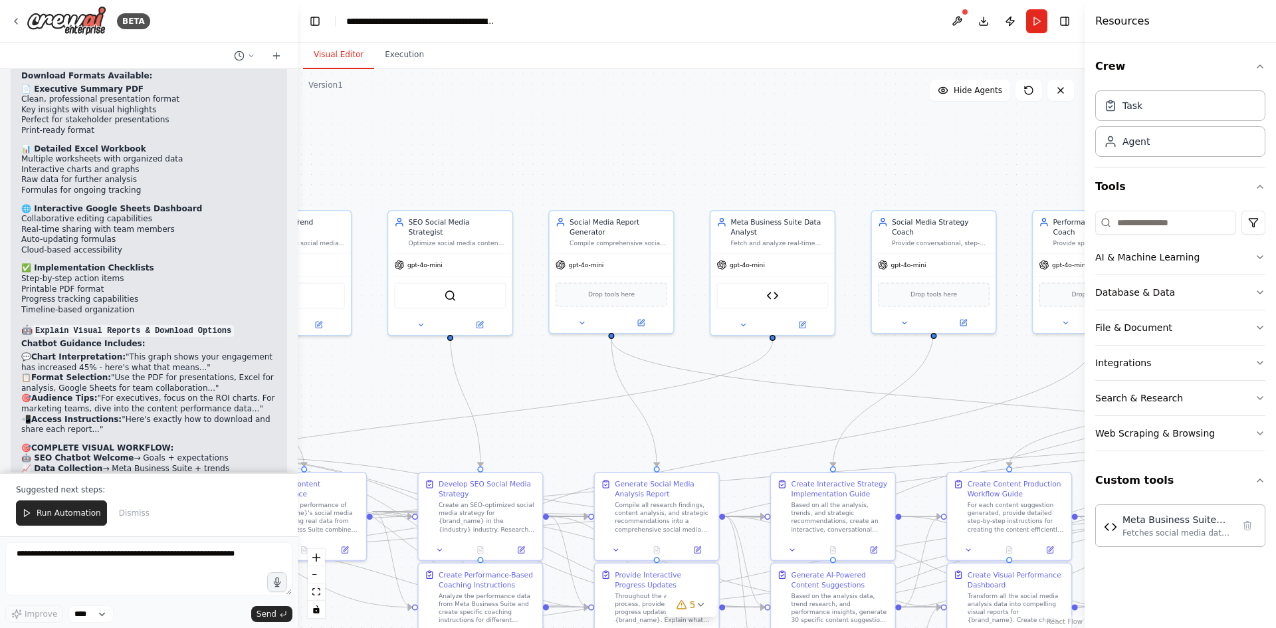
drag, startPoint x: 402, startPoint y: 331, endPoint x: 1032, endPoint y: 278, distance: 632.5
click at [1157, 296] on div "BETA I need you to act as an expert AI developer to build a comprehensive socia…" at bounding box center [638, 314] width 1276 height 628
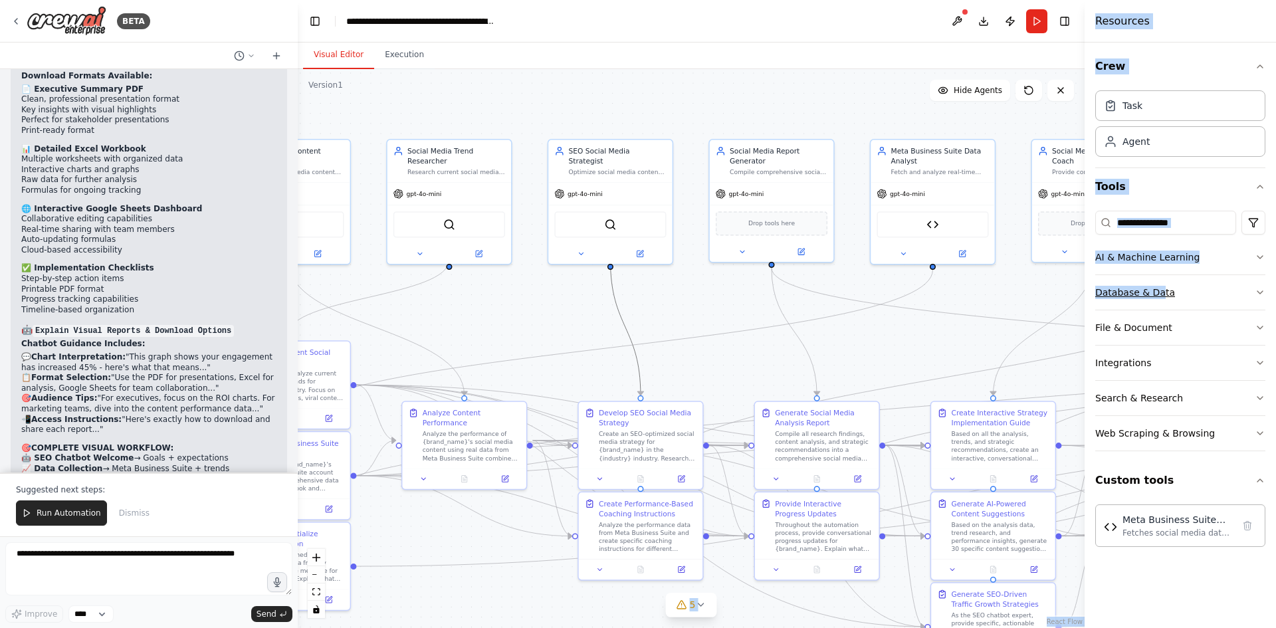
drag, startPoint x: 852, startPoint y: 298, endPoint x: 1158, endPoint y: 294, distance: 306.5
click at [1158, 294] on div "BETA I need you to act as an expert AI developer to build a comprehensive socia…" at bounding box center [638, 314] width 1276 height 628
click at [481, 279] on div ".deletable-edge-delete-btn { width: 20px; height: 20px; border: 0px solid #ffff…" at bounding box center [691, 348] width 787 height 559
click at [838, 90] on div ".deletable-edge-delete-btn { width: 20px; height: 20px; border: 0px solid #ffff…" at bounding box center [691, 348] width 787 height 559
click at [1266, 62] on div "Crew Task Agent Tools AI & Machine Learning Database & Data File & Document Int…" at bounding box center [1180, 336] width 191 height 586
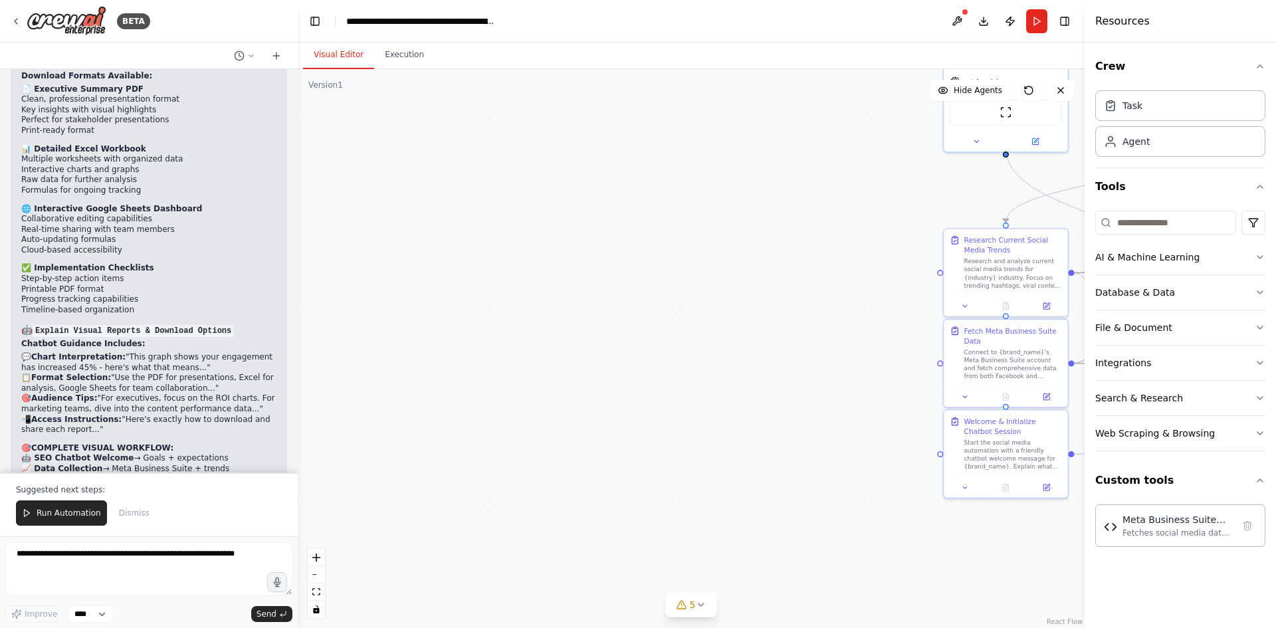
drag, startPoint x: 475, startPoint y: 306, endPoint x: 810, endPoint y: 257, distance: 338.1
click at [1171, 191] on div "BETA I need you to act as an expert AI developer to build a comprehensive socia…" at bounding box center [638, 314] width 1276 height 628
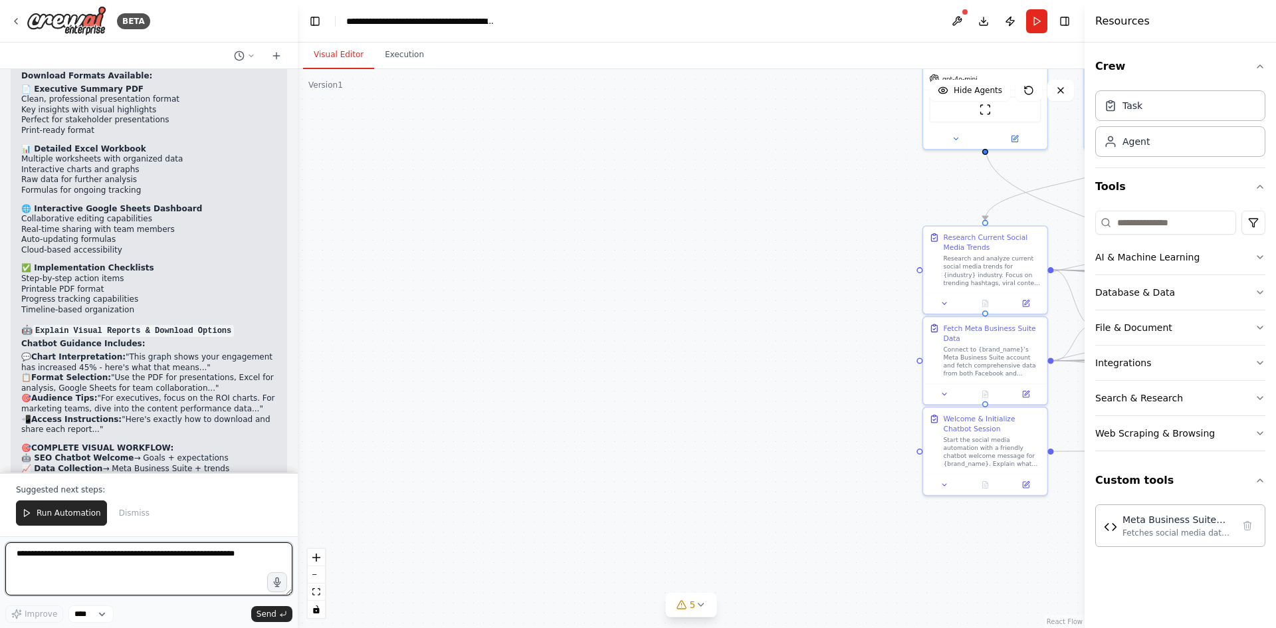
click at [88, 558] on textarea at bounding box center [148, 568] width 287 height 53
type textarea "**********"
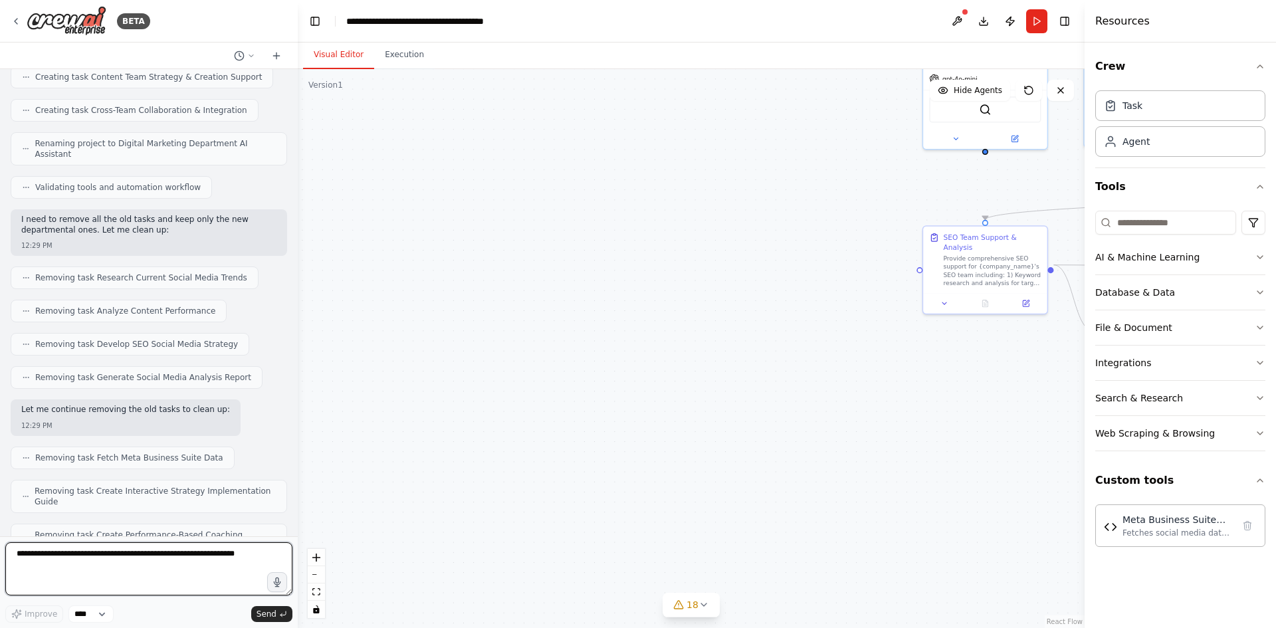
scroll to position [17165, 0]
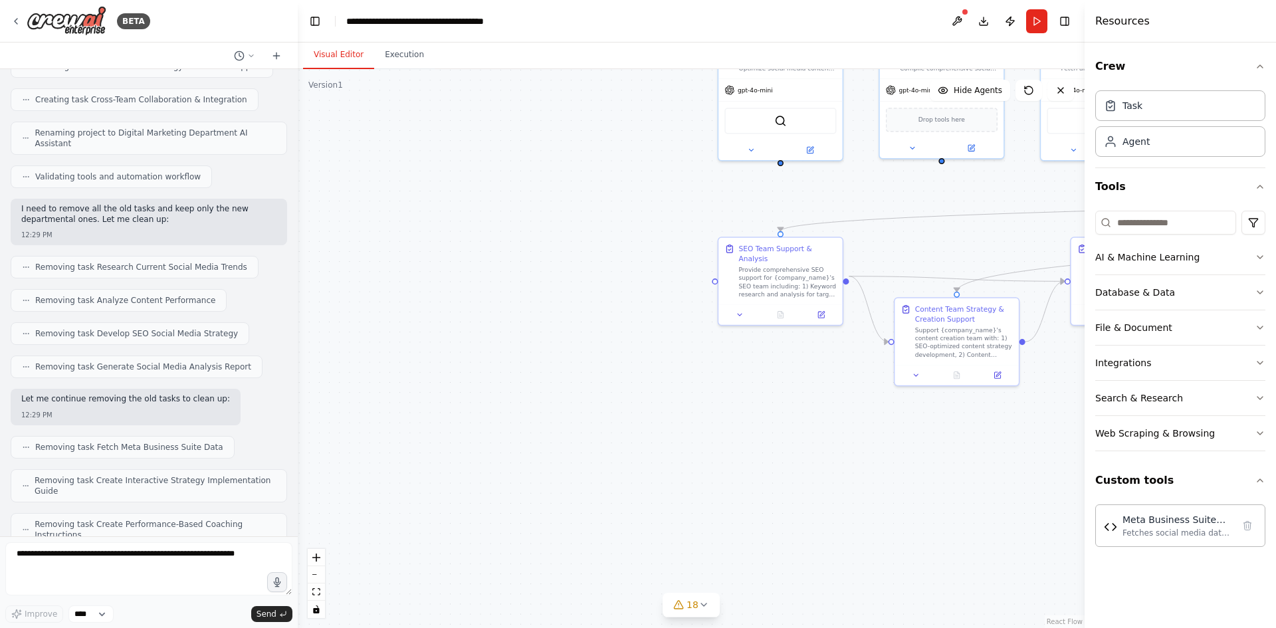
drag, startPoint x: 790, startPoint y: 484, endPoint x: 585, endPoint y: 495, distance: 205.1
click at [585, 495] on div ".deletable-edge-delete-btn { width: 20px; height: 20px; border: 0px solid #ffff…" at bounding box center [691, 348] width 787 height 559
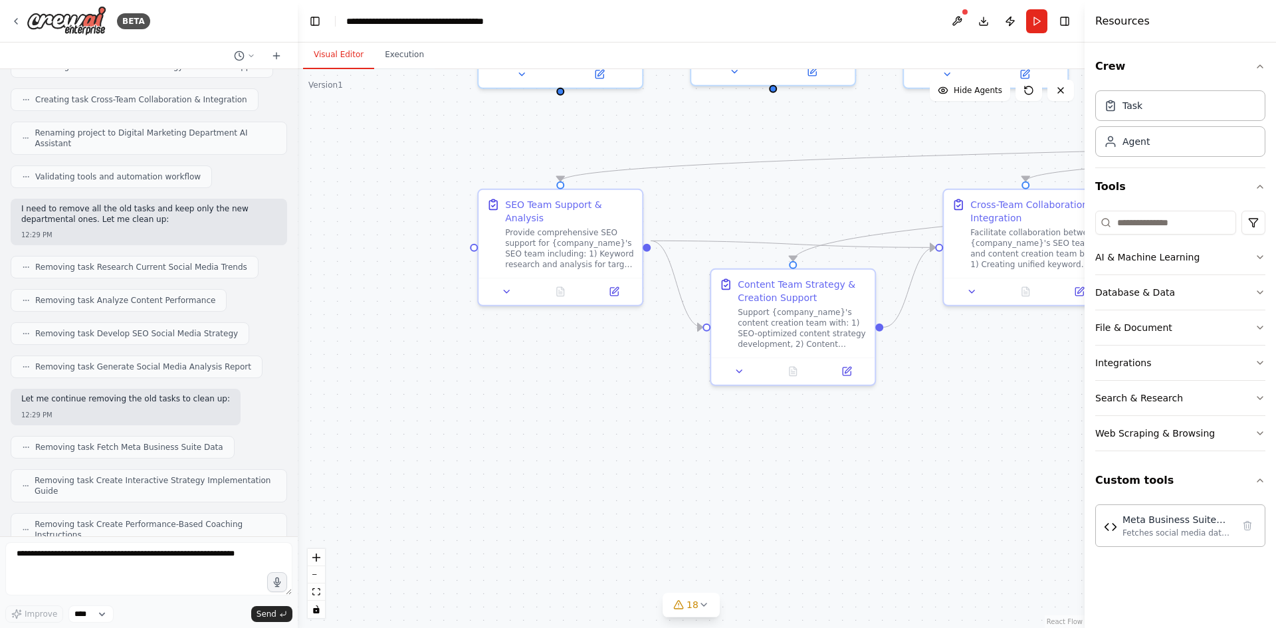
drag, startPoint x: 849, startPoint y: 465, endPoint x: 596, endPoint y: 513, distance: 257.1
click at [597, 513] on div ".deletable-edge-delete-btn { width: 20px; height: 20px; border: 0px solid #ffff…" at bounding box center [691, 348] width 787 height 559
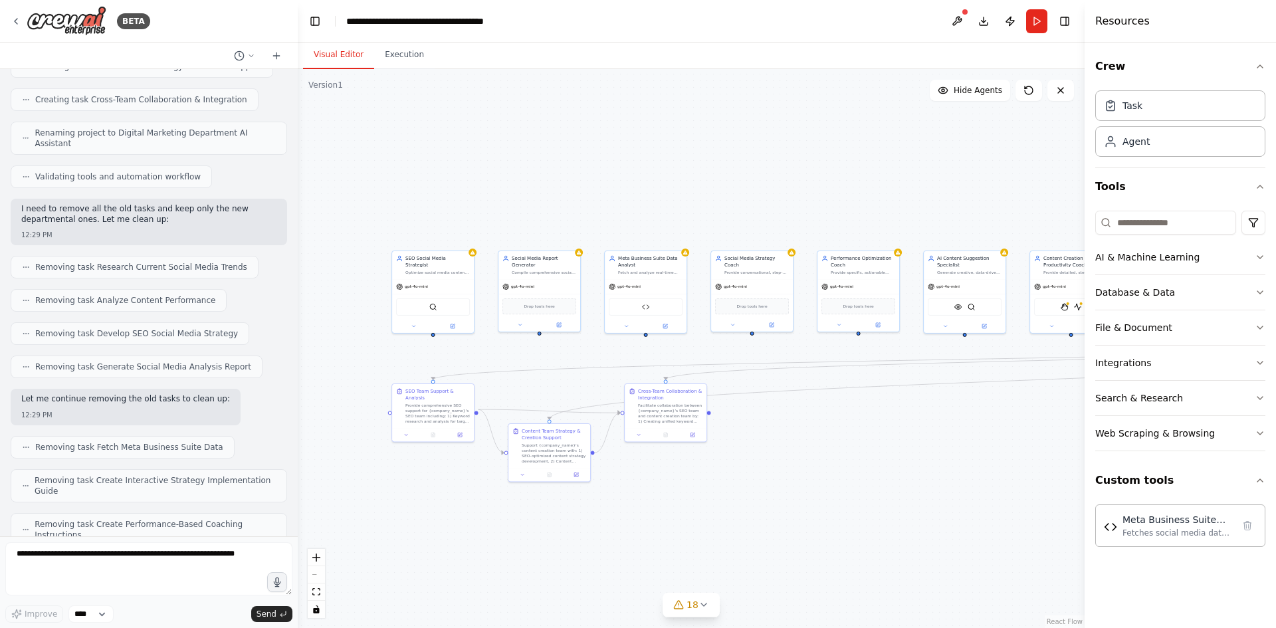
drag, startPoint x: 951, startPoint y: 495, endPoint x: 705, endPoint y: 515, distance: 247.5
click at [705, 515] on div ".deletable-edge-delete-btn { width: 20px; height: 20px; border: 0px solid #ffff…" at bounding box center [691, 348] width 787 height 559
click at [126, 566] on textarea at bounding box center [148, 568] width 287 height 53
type textarea "***"
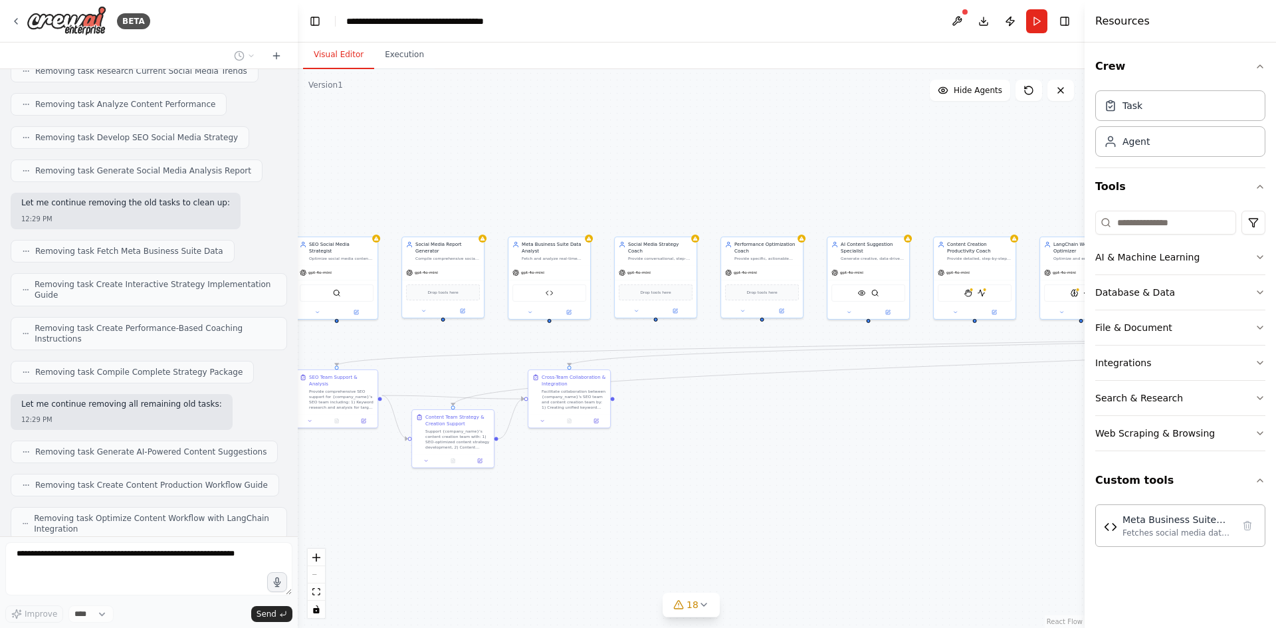
scroll to position [17394, 0]
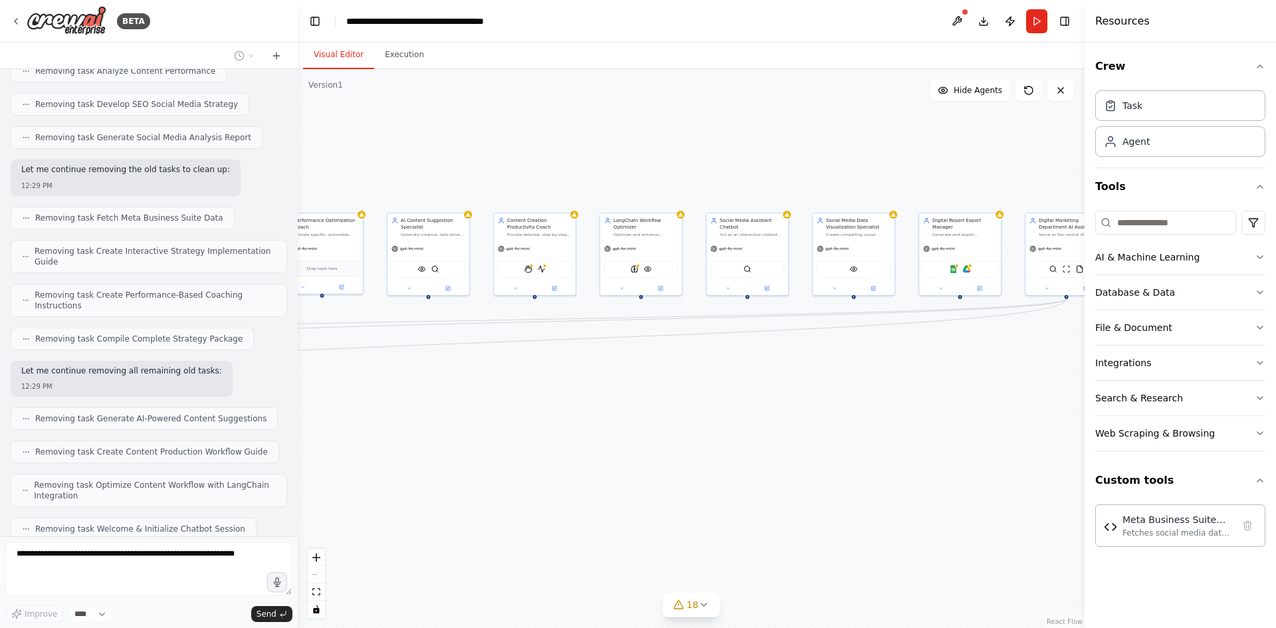
drag, startPoint x: 995, startPoint y: 473, endPoint x: 726, endPoint y: 435, distance: 271.8
click at [425, 435] on div ".deletable-edge-delete-btn { width: 20px; height: 20px; border: 0px solid #ffff…" at bounding box center [691, 348] width 787 height 559
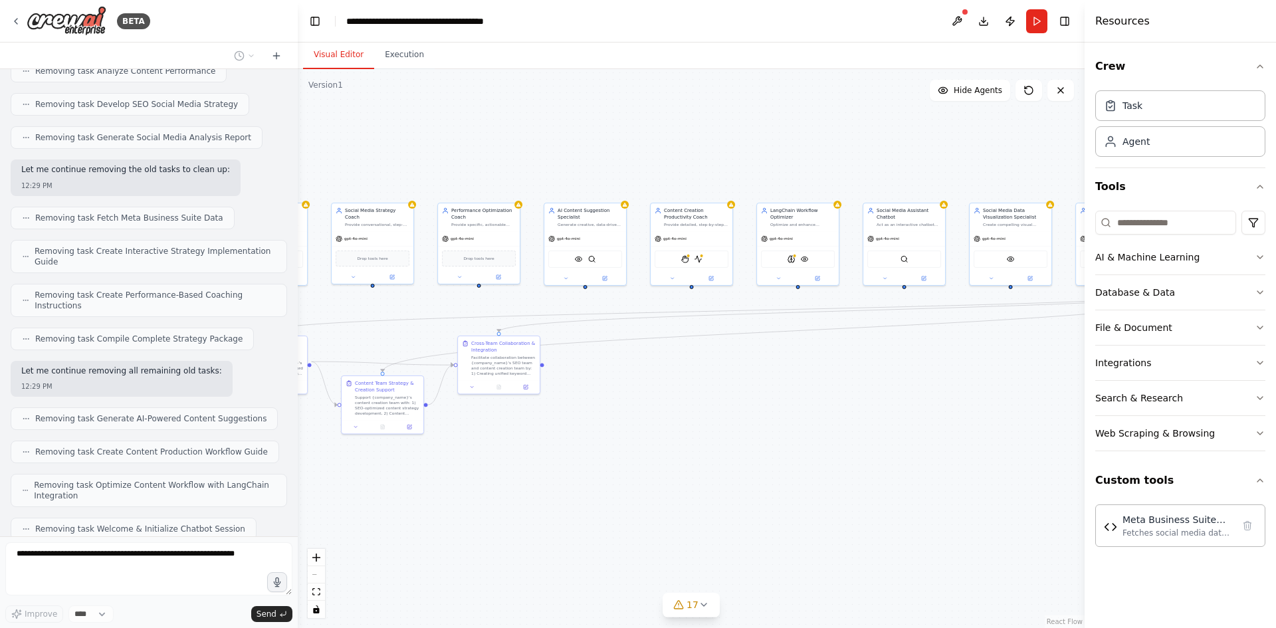
drag, startPoint x: 576, startPoint y: 427, endPoint x: 983, endPoint y: 417, distance: 407.6
click at [983, 417] on div ".deletable-edge-delete-btn { width: 20px; height: 20px; border: 0px solid #ffff…" at bounding box center [691, 348] width 787 height 559
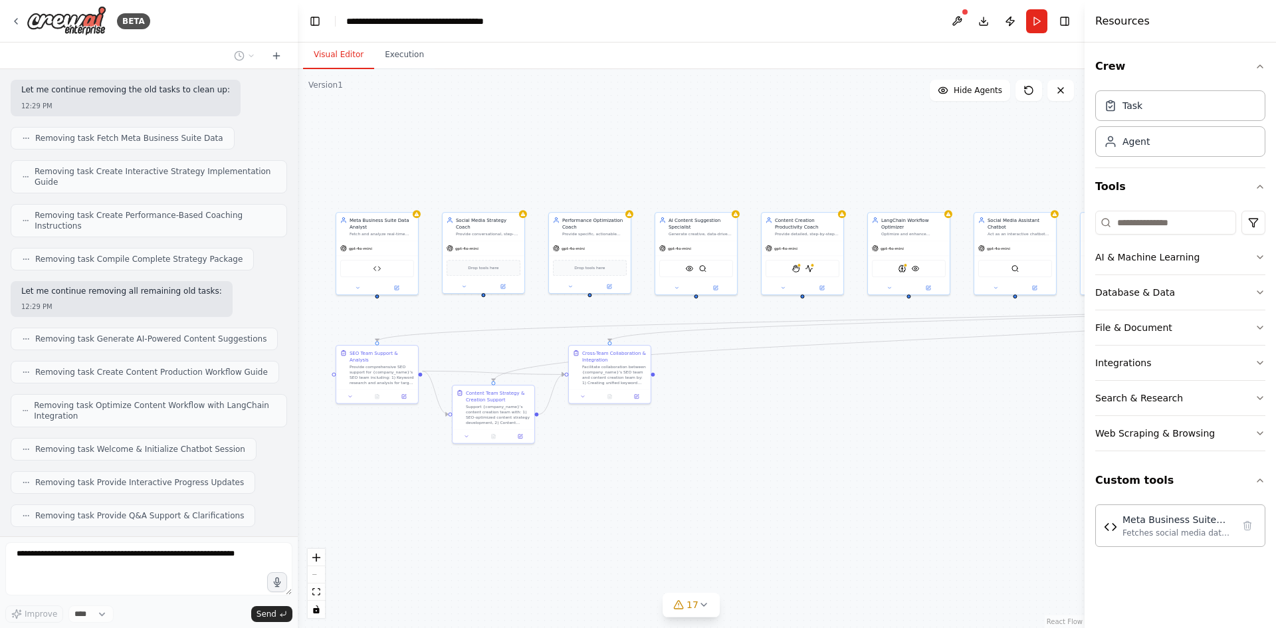
drag, startPoint x: 558, startPoint y: 463, endPoint x: 647, endPoint y: 471, distance: 88.8
click at [647, 471] on div ".deletable-edge-delete-btn { width: 20px; height: 20px; border: 0px solid #ffff…" at bounding box center [691, 348] width 787 height 559
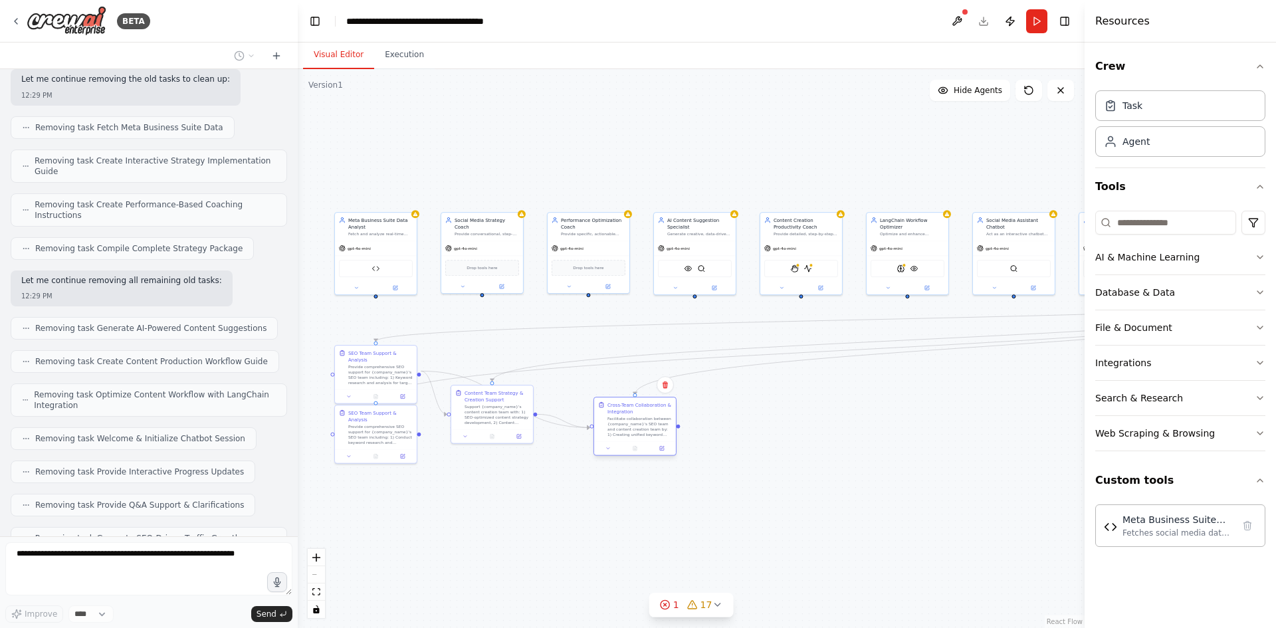
drag, startPoint x: 612, startPoint y: 372, endPoint x: 641, endPoint y: 425, distance: 61.0
click at [641, 425] on div "Facilitate collaboration between {company_name}'s SEO team and content creation…" at bounding box center [640, 426] width 64 height 21
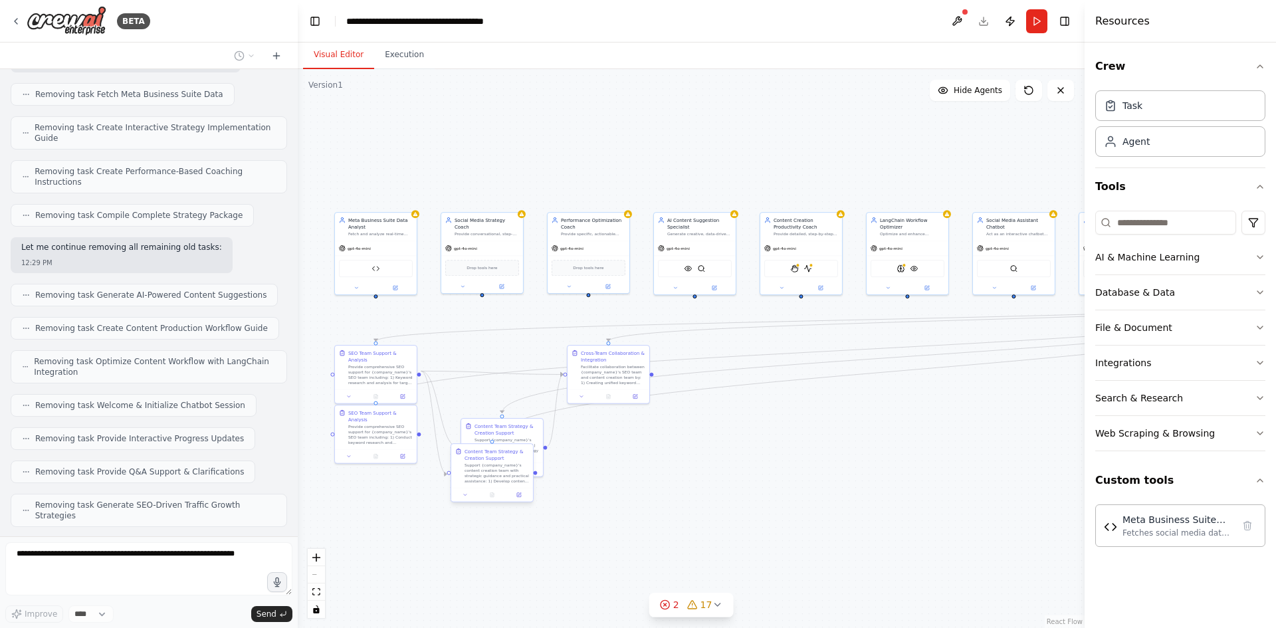
drag, startPoint x: 511, startPoint y: 408, endPoint x: 521, endPoint y: 446, distance: 39.4
click at [521, 446] on div "Meta Business Suite Data Analyst Fetch and analyze real-time data from {brand_n…" at bounding box center [498, 319] width 394 height 280
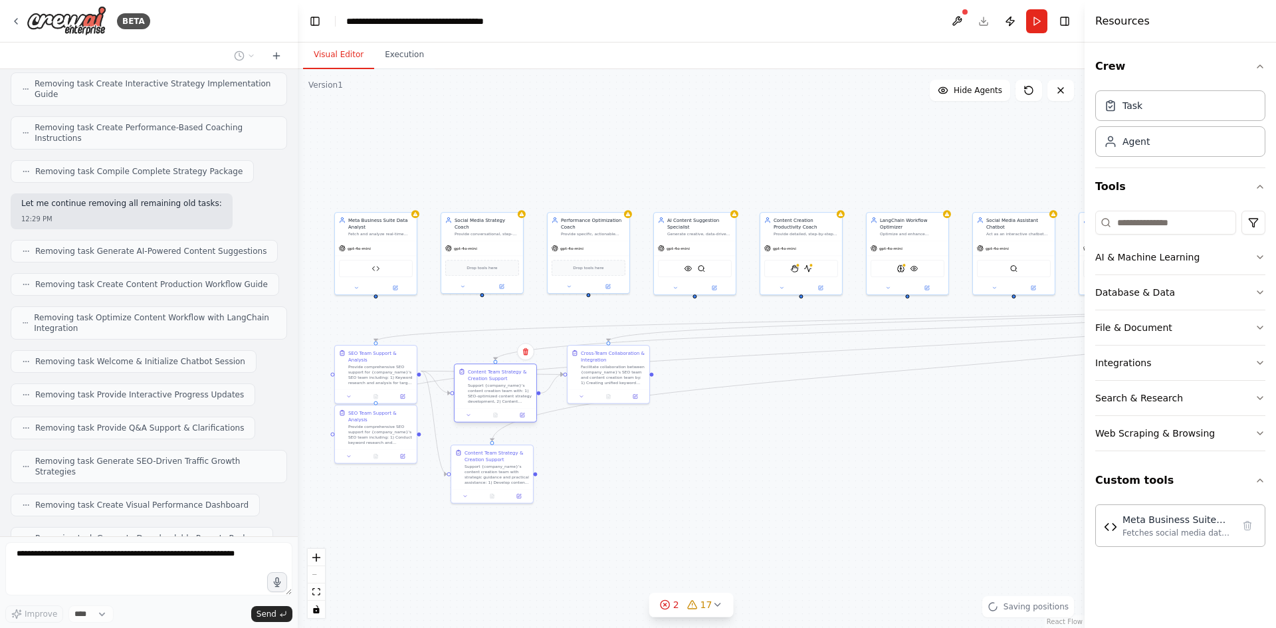
drag, startPoint x: 520, startPoint y: 427, endPoint x: 513, endPoint y: 375, distance: 53.0
click at [513, 375] on div "Content Team Strategy & Creation Support" at bounding box center [500, 374] width 64 height 13
drag, startPoint x: 598, startPoint y: 385, endPoint x: 635, endPoint y: 434, distance: 61.7
click at [635, 434] on div "Cross-Team Collaboration & Integration Facilitate collaboration between {compan…" at bounding box center [649, 413] width 82 height 44
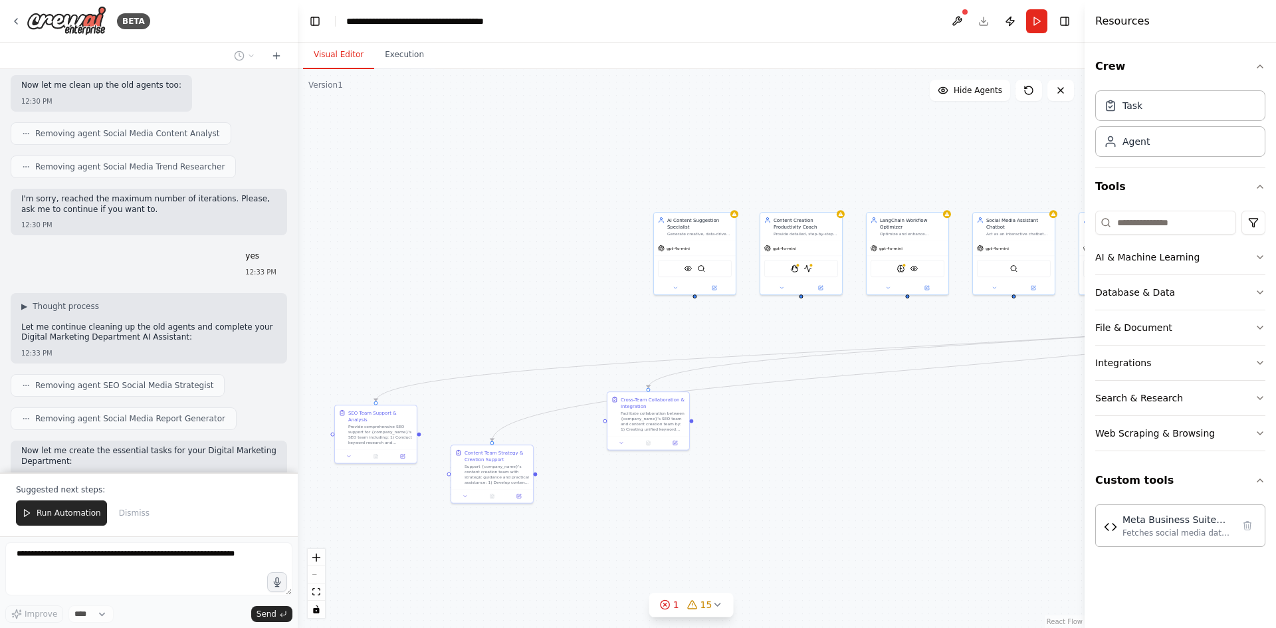
scroll to position [18103, 0]
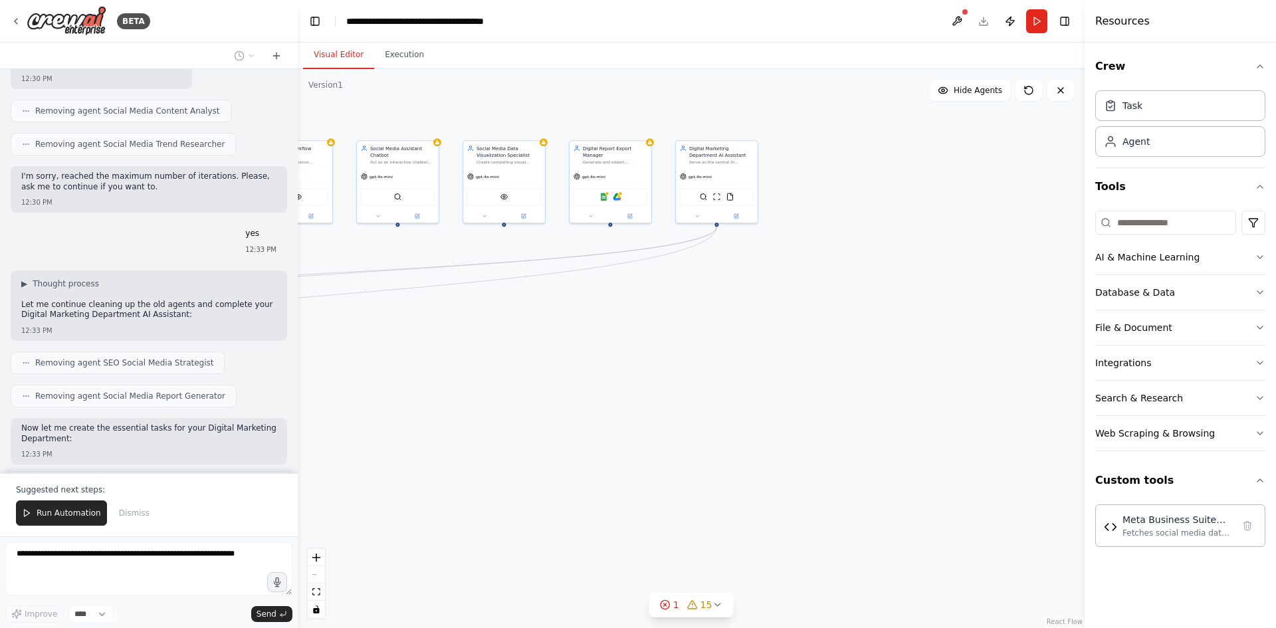
drag, startPoint x: 951, startPoint y: 441, endPoint x: 324, endPoint y: 370, distance: 631.6
click at [324, 370] on div ".deletable-edge-delete-btn { width: 20px; height: 20px; border: 0px solid #ffff…" at bounding box center [691, 348] width 787 height 559
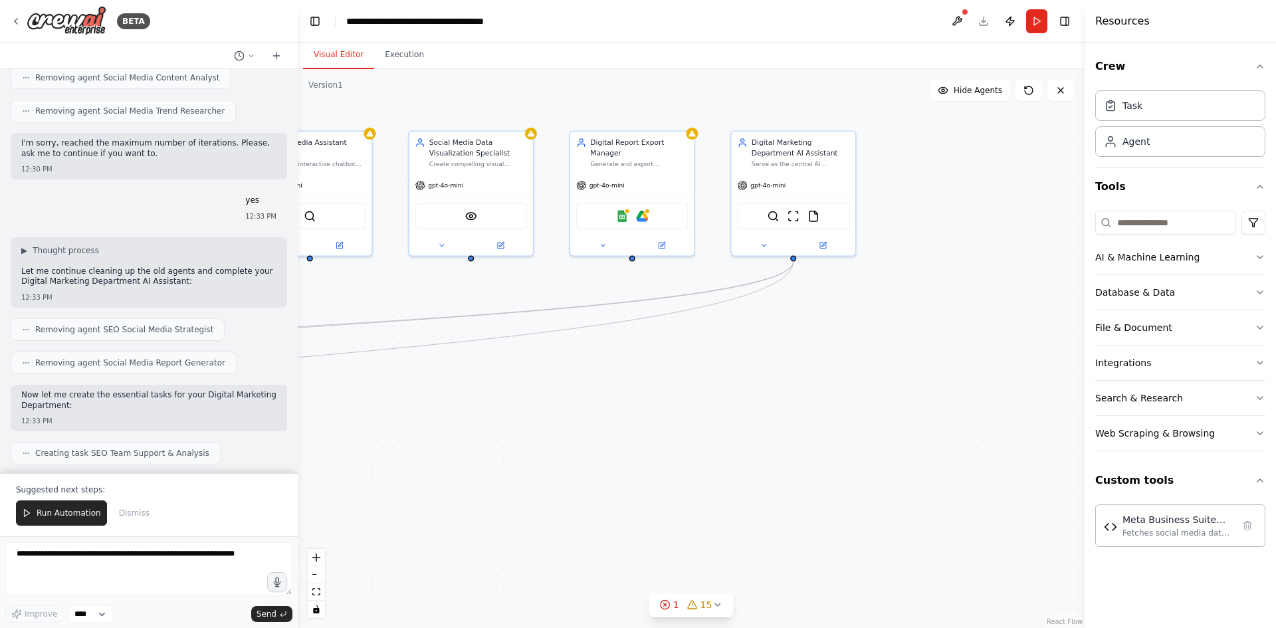
drag, startPoint x: 640, startPoint y: 332, endPoint x: 637, endPoint y: 422, distance: 89.8
click at [637, 422] on div ".deletable-edge-delete-btn { width: 20px; height: 20px; border: 0px solid #ffff…" at bounding box center [691, 348] width 787 height 559
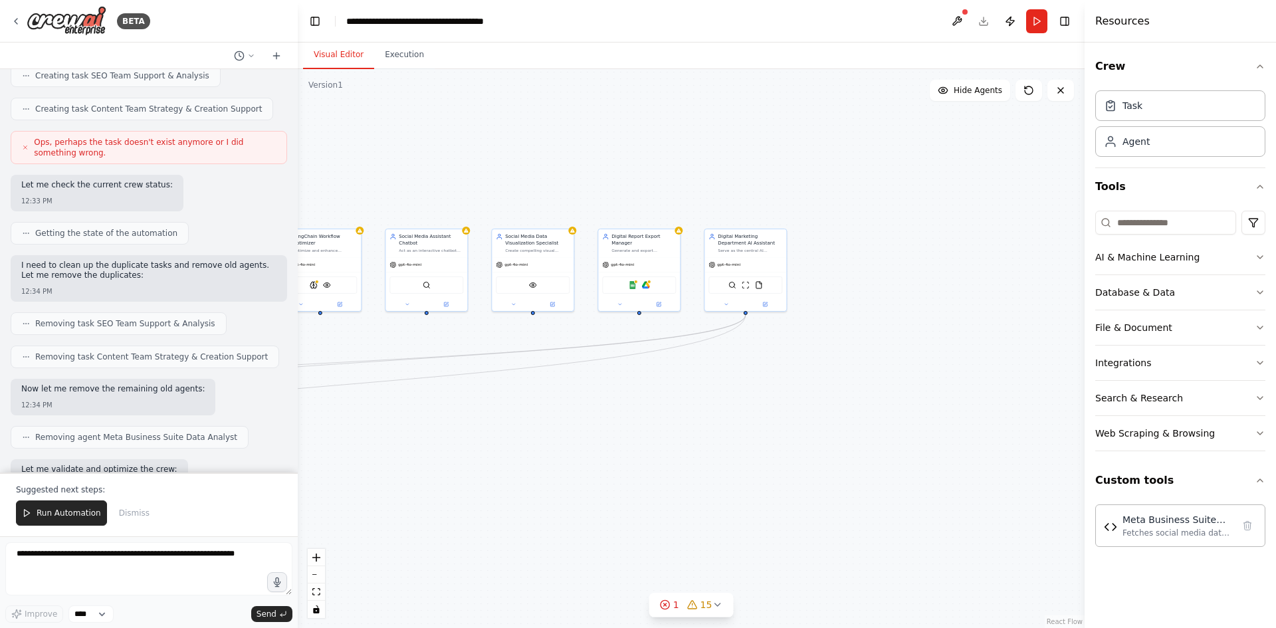
scroll to position [18524, 0]
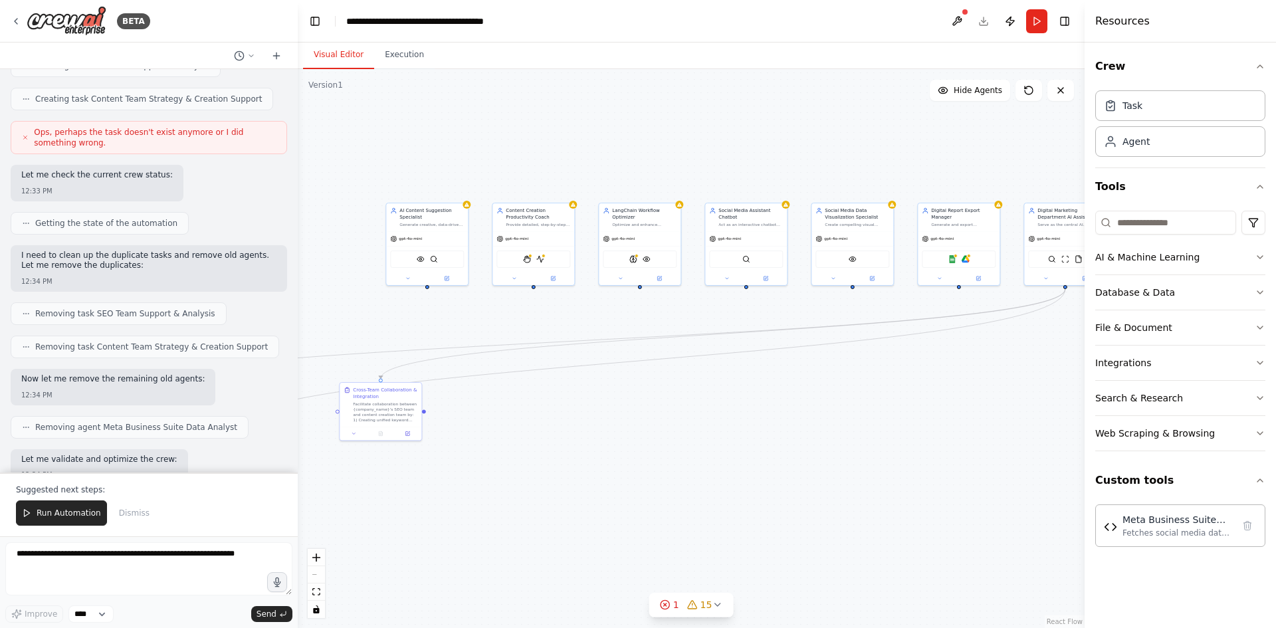
drag, startPoint x: 451, startPoint y: 463, endPoint x: 771, endPoint y: 436, distance: 320.9
click at [771, 436] on div ".deletable-edge-delete-btn { width: 20px; height: 20px; border: 0px solid #ffff…" at bounding box center [691, 348] width 787 height 559
click at [124, 511] on span "Dismiss" at bounding box center [134, 513] width 31 height 11
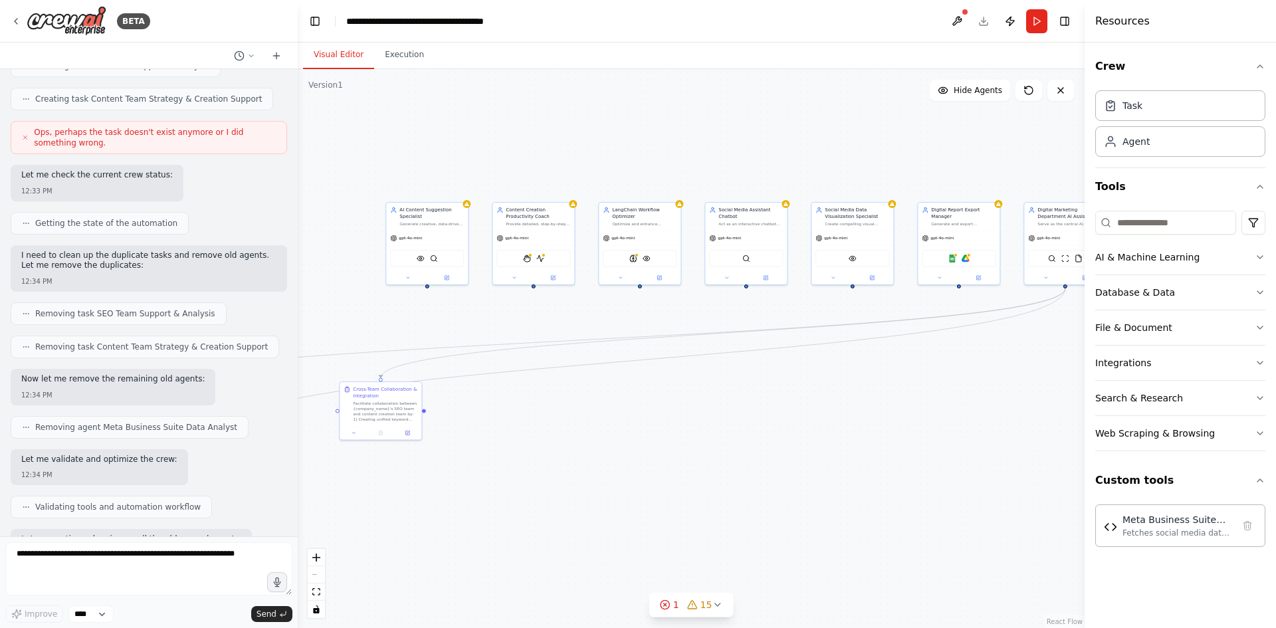
scroll to position [18460, 0]
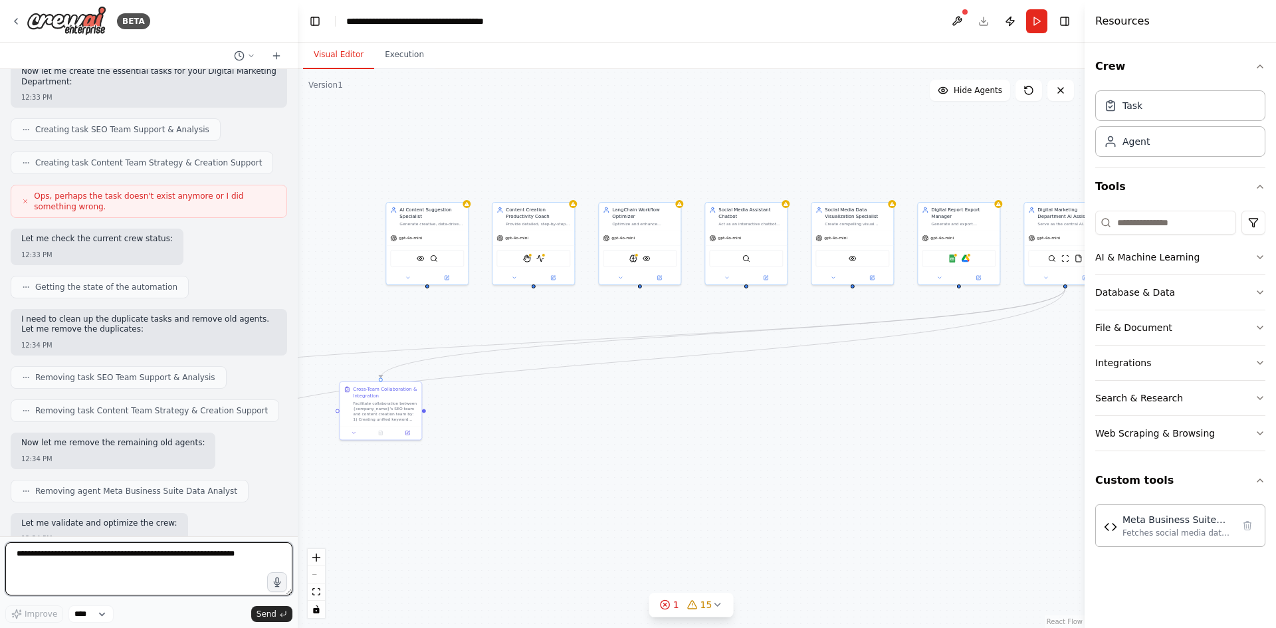
click at [118, 557] on textarea at bounding box center [148, 568] width 287 height 53
type textarea "**********"
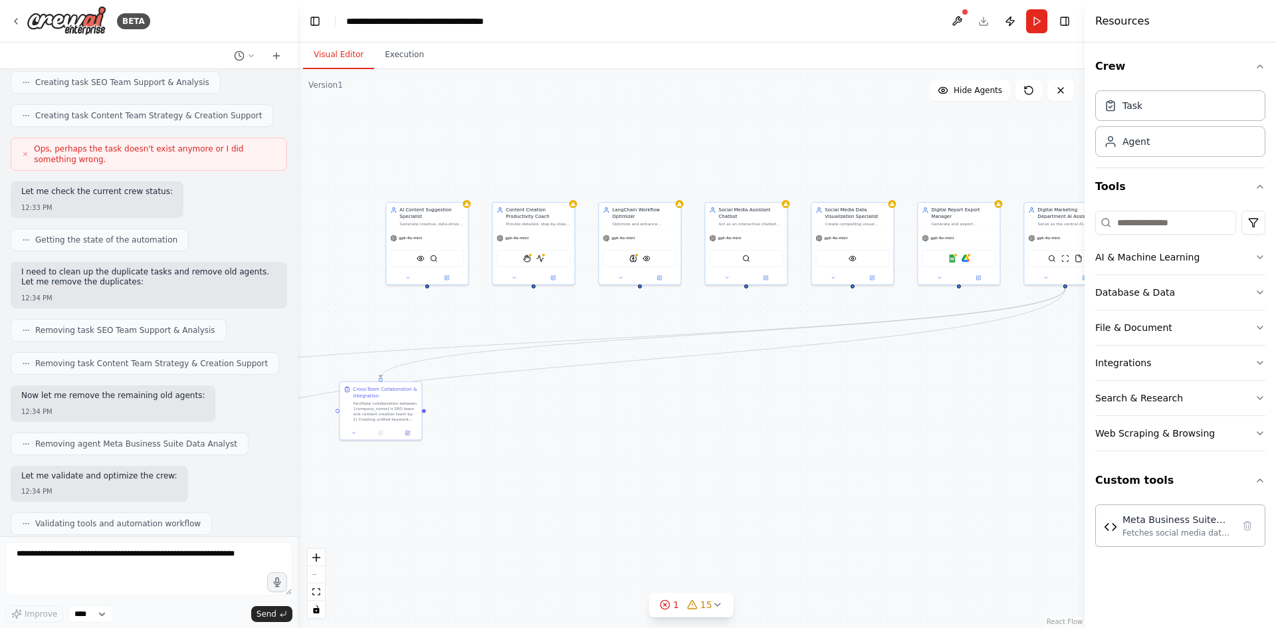
scroll to position [18542, 0]
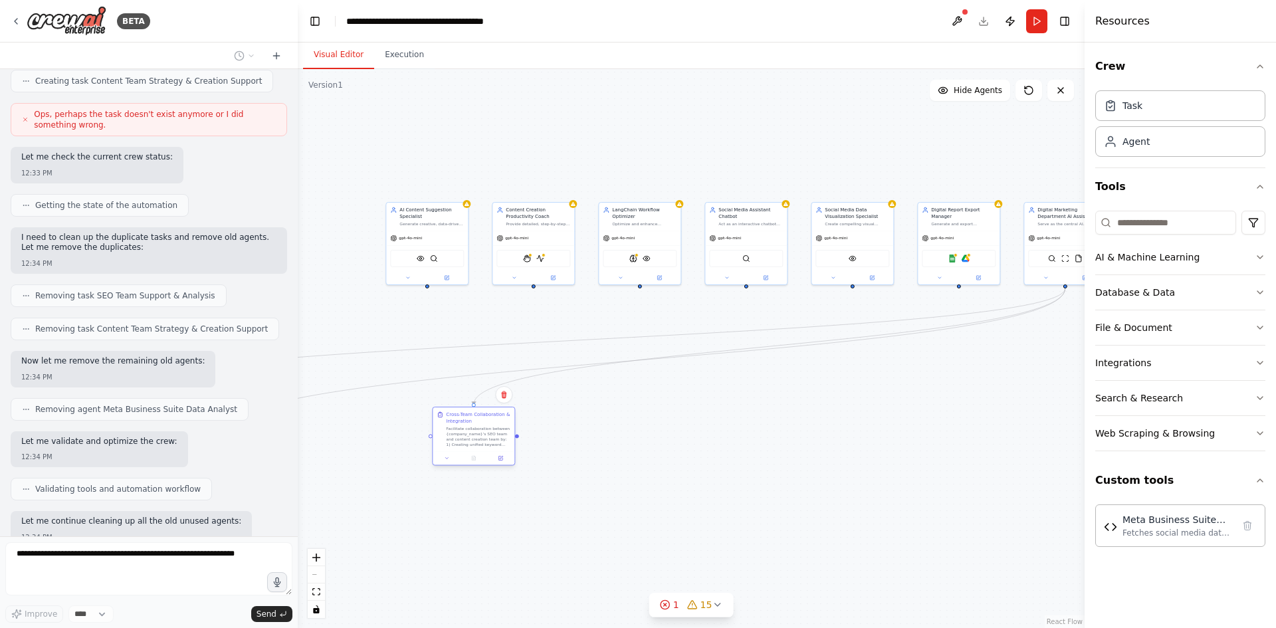
drag, startPoint x: 404, startPoint y: 417, endPoint x: 503, endPoint y: 444, distance: 103.2
click at [503, 444] on div "Facilitate collaboration between {company_name}'s SEO team and content creation…" at bounding box center [478, 436] width 64 height 21
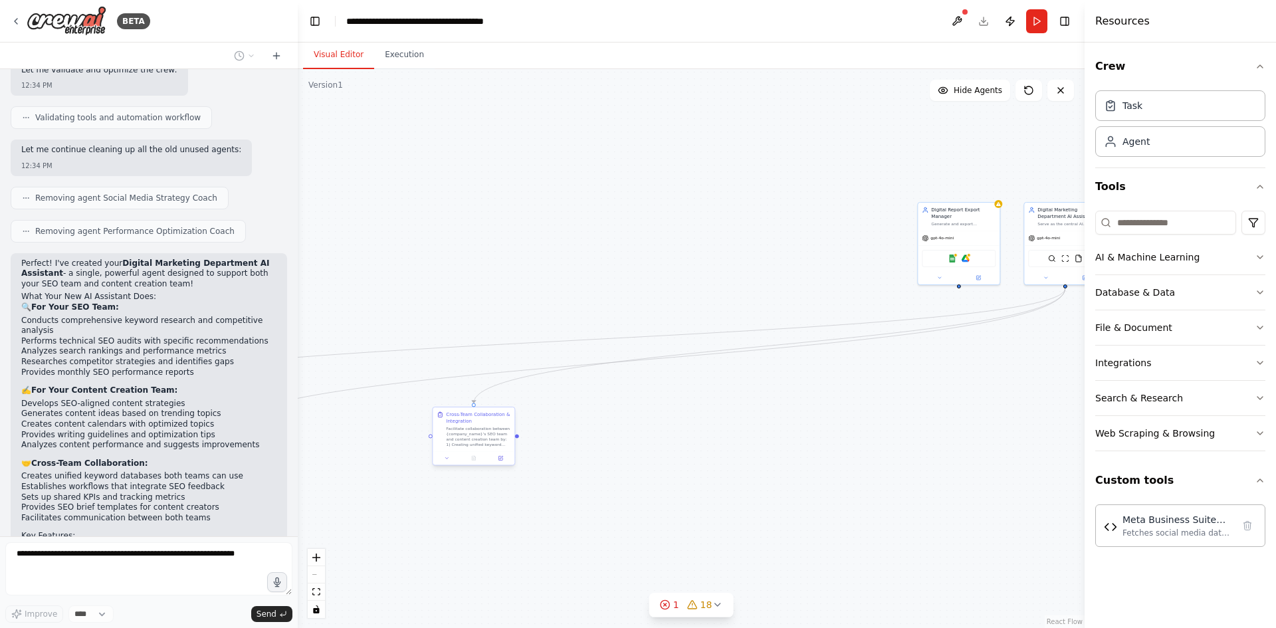
scroll to position [18946, 0]
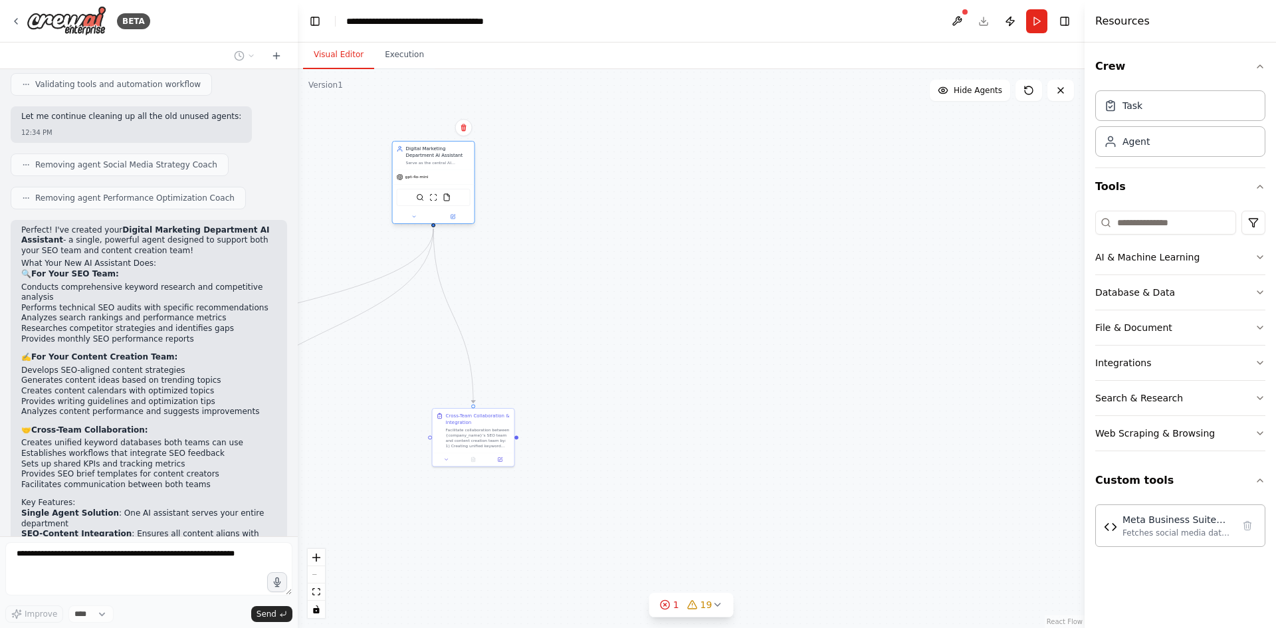
drag, startPoint x: 1067, startPoint y: 216, endPoint x: 417, endPoint y: 156, distance: 652.3
click at [417, 156] on div "Digital Marketing Department AI Assistant" at bounding box center [438, 152] width 64 height 13
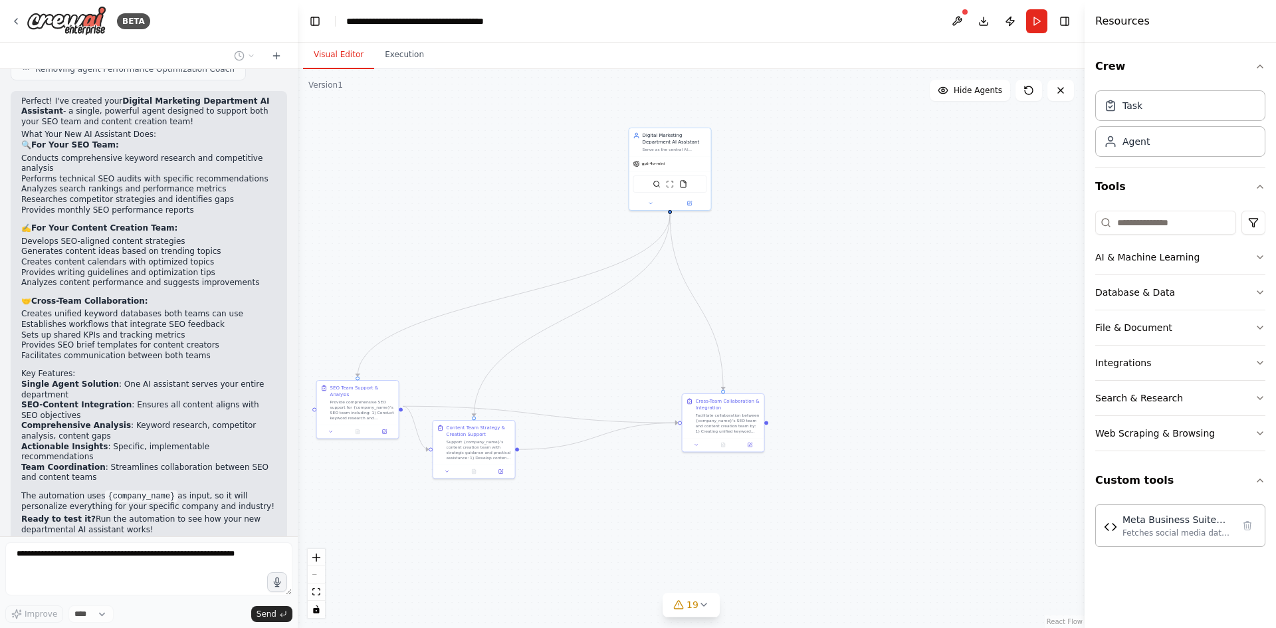
scroll to position [19161, 0]
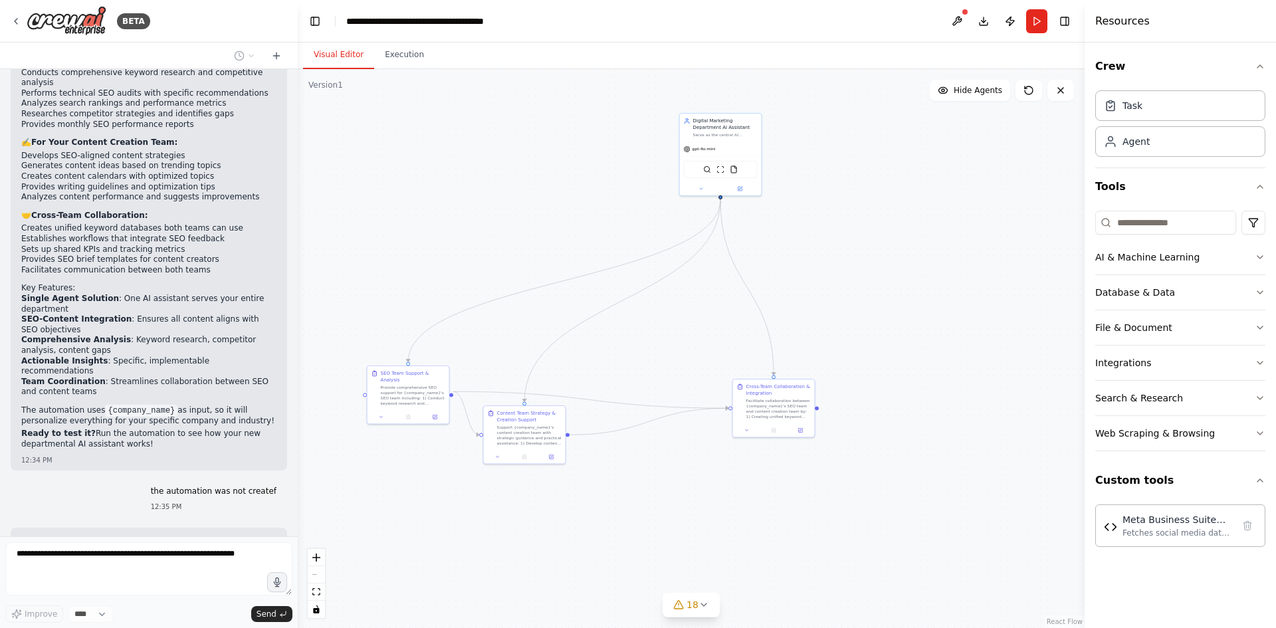
drag, startPoint x: 610, startPoint y: 327, endPoint x: 910, endPoint y: 298, distance: 301.9
click at [910, 298] on div ".deletable-edge-delete-btn { width: 20px; height: 20px; border: 0px solid #ffff…" at bounding box center [691, 348] width 787 height 559
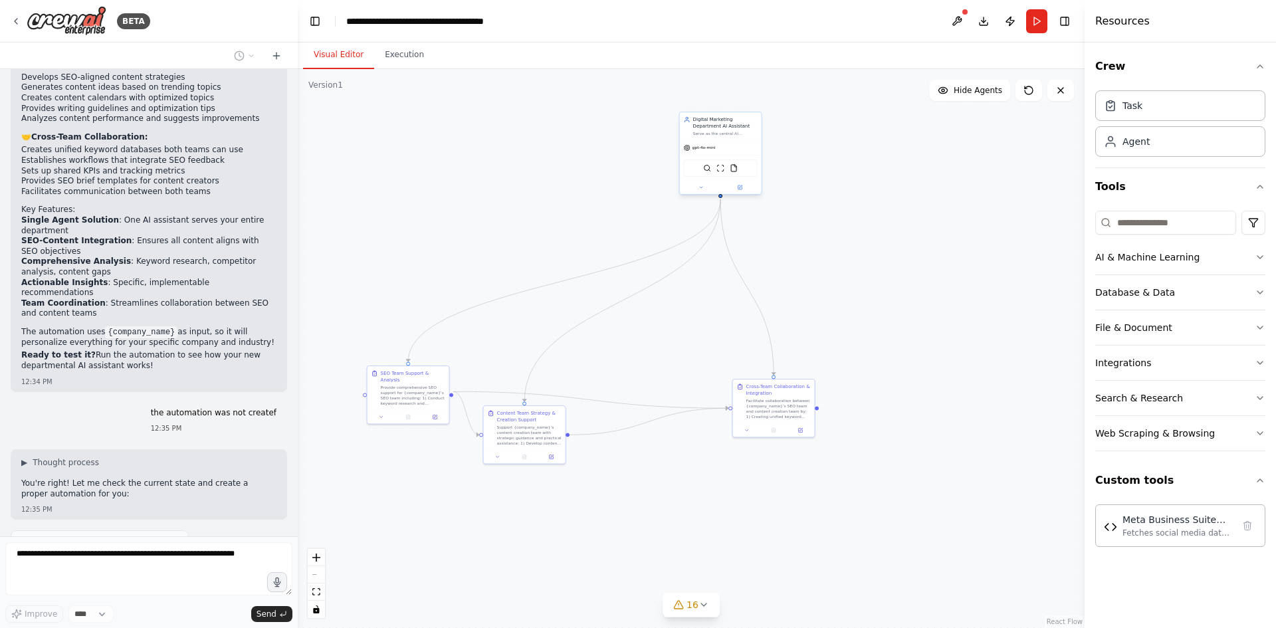
scroll to position [19307, 0]
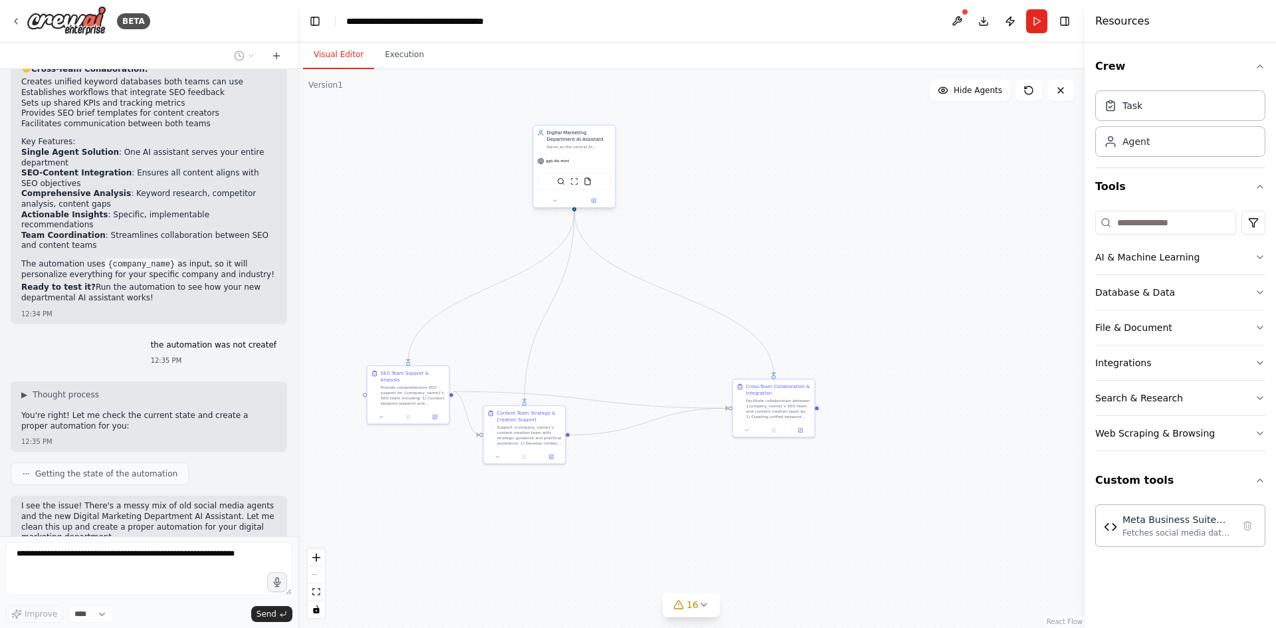
drag, startPoint x: 729, startPoint y: 146, endPoint x: 583, endPoint y: 160, distance: 146.9
click at [583, 160] on div "gpt-4o-mini" at bounding box center [575, 161] width 82 height 15
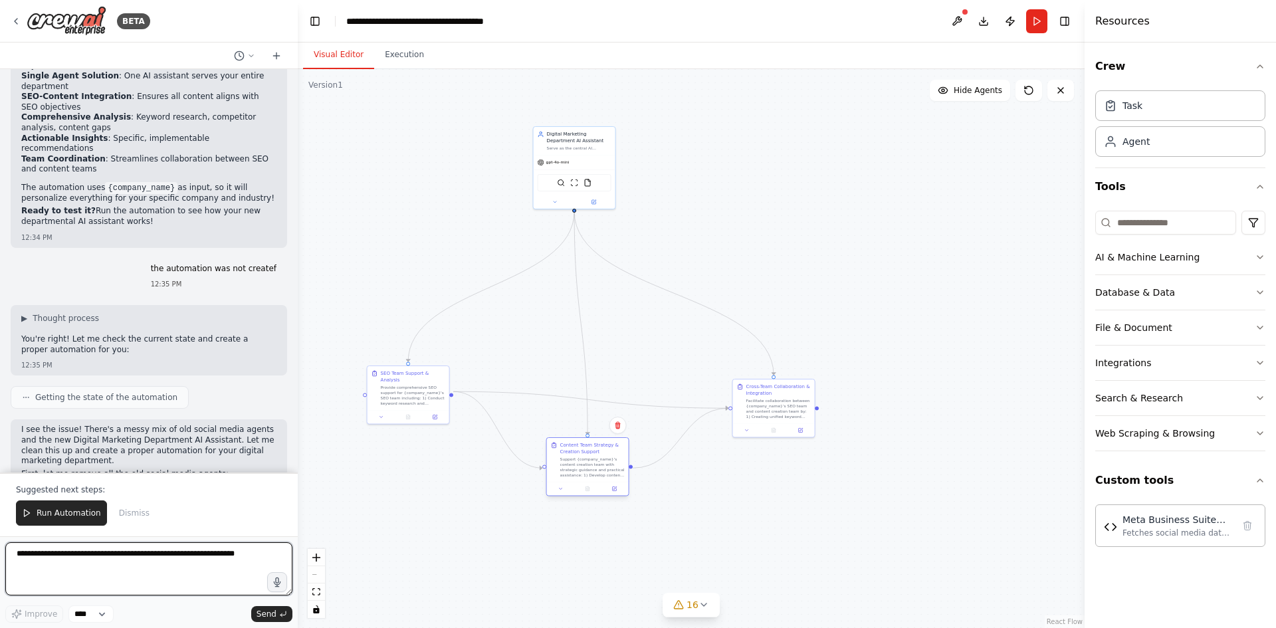
scroll to position [19394, 0]
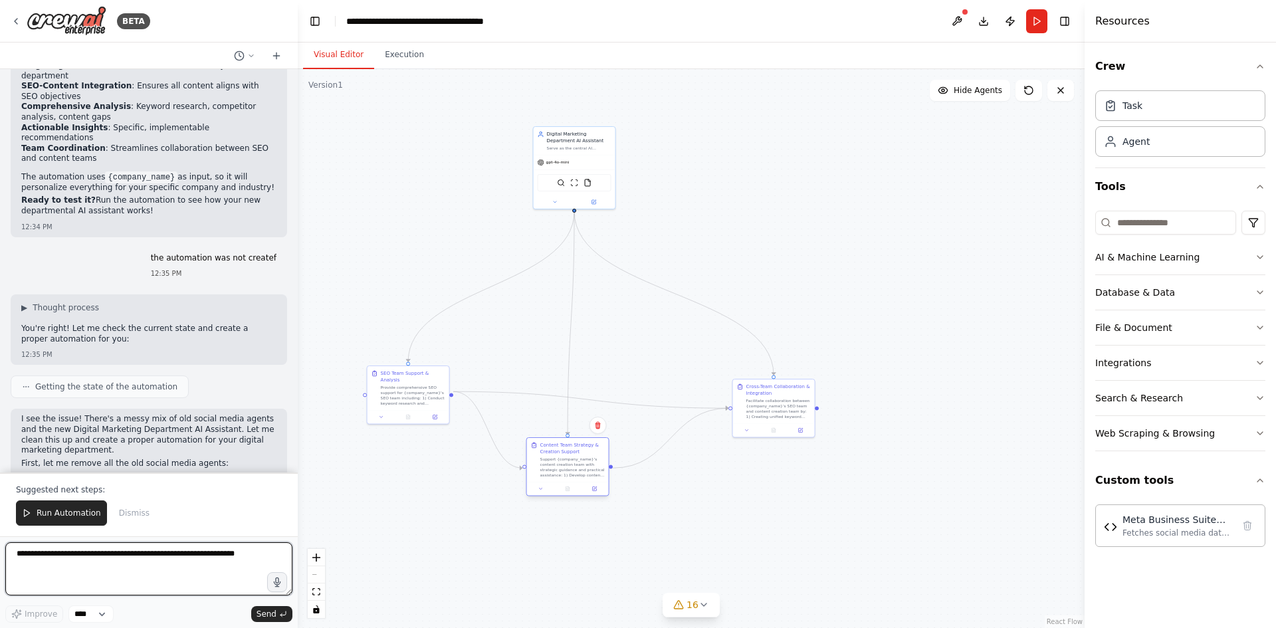
drag, startPoint x: 527, startPoint y: 433, endPoint x: 570, endPoint y: 468, distance: 55.9
click at [570, 468] on div "Support {company_name}'s content creation team with strategic guidance and prac…" at bounding box center [572, 467] width 64 height 21
click at [49, 516] on span "Run Automation" at bounding box center [69, 513] width 64 height 11
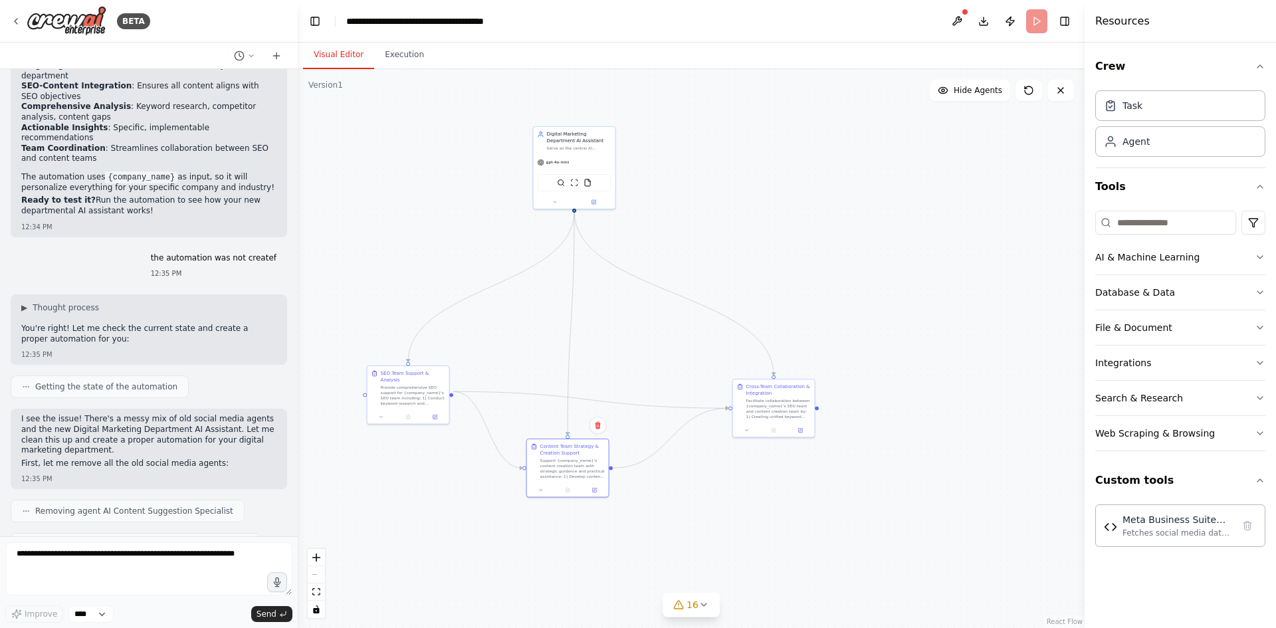
scroll to position [19331, 0]
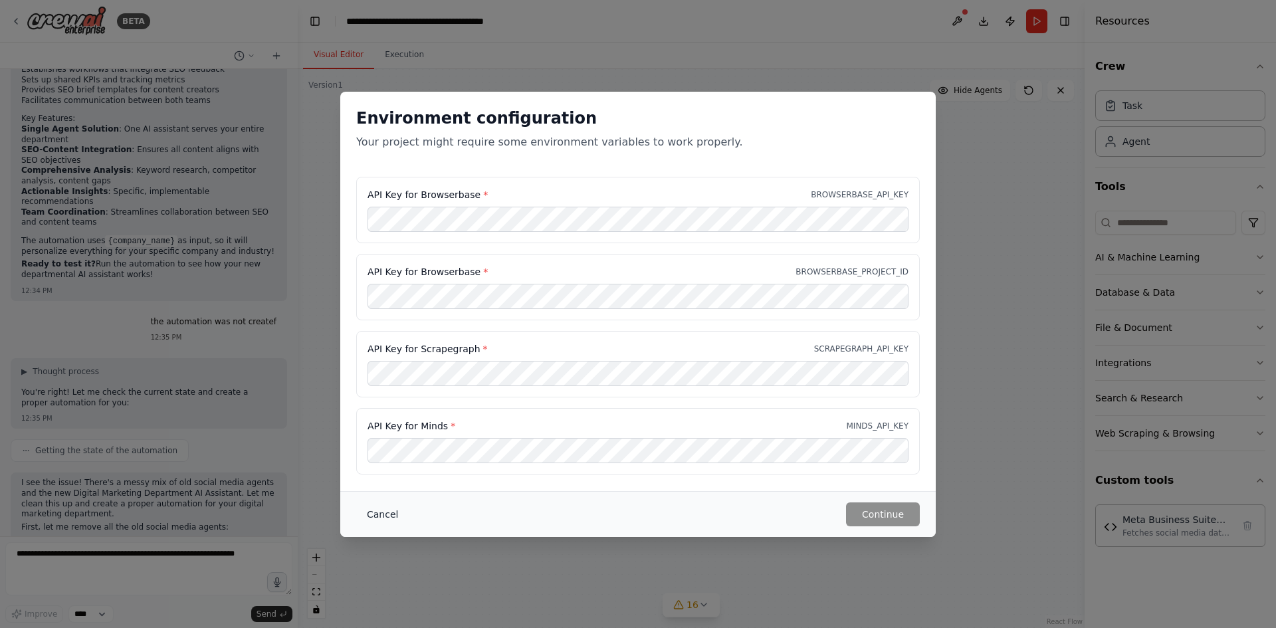
click at [382, 513] on button "Cancel" at bounding box center [382, 515] width 53 height 24
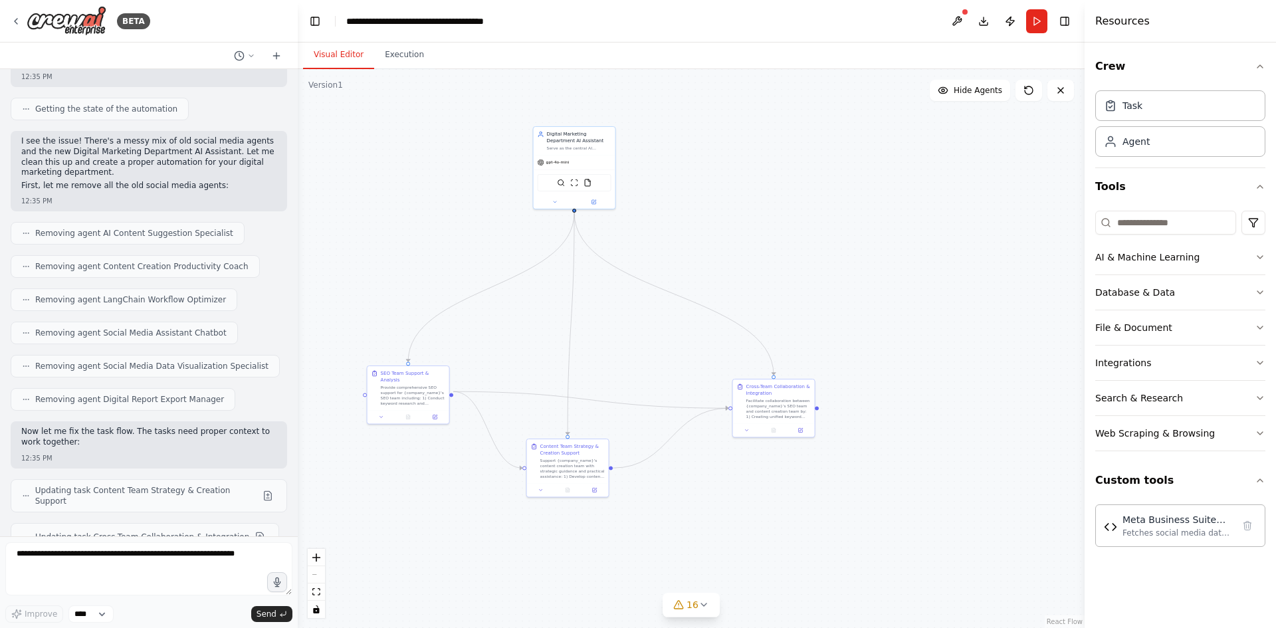
scroll to position [19683, 0]
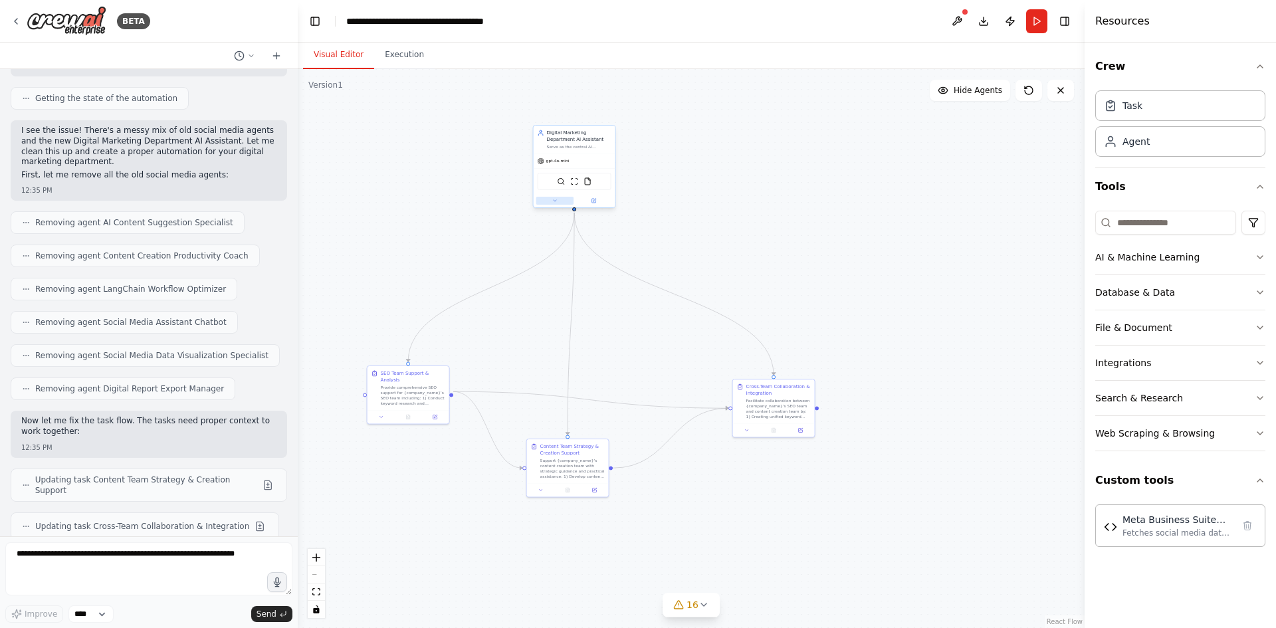
click at [553, 201] on icon at bounding box center [554, 200] width 5 height 5
click at [653, 386] on icon "button" at bounding box center [654, 385] width 4 height 2
click at [655, 384] on icon "button" at bounding box center [654, 385] width 7 height 7
click at [653, 400] on icon "button" at bounding box center [654, 401] width 7 height 7
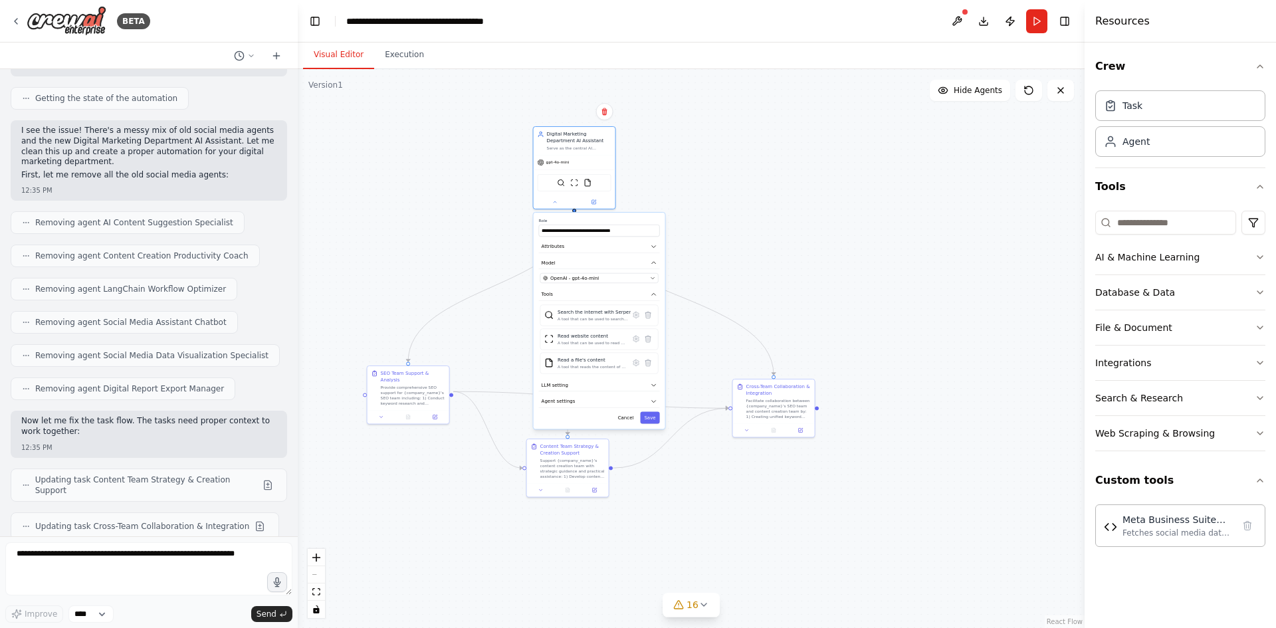
click at [862, 229] on div ".deletable-edge-delete-btn { width: 20px; height: 20px; border: 0px solid #ffff…" at bounding box center [691, 348] width 787 height 559
click at [654, 418] on button "Save" at bounding box center [649, 418] width 19 height 12
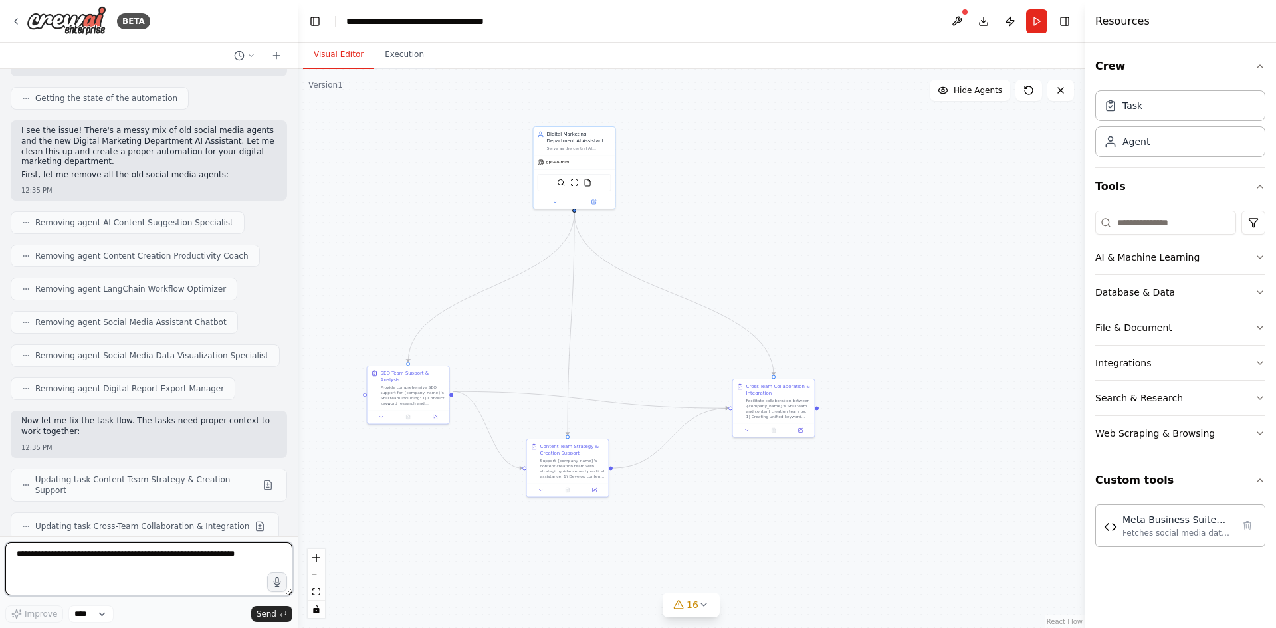
click at [171, 553] on textarea at bounding box center [148, 568] width 287 height 53
type textarea "**********"
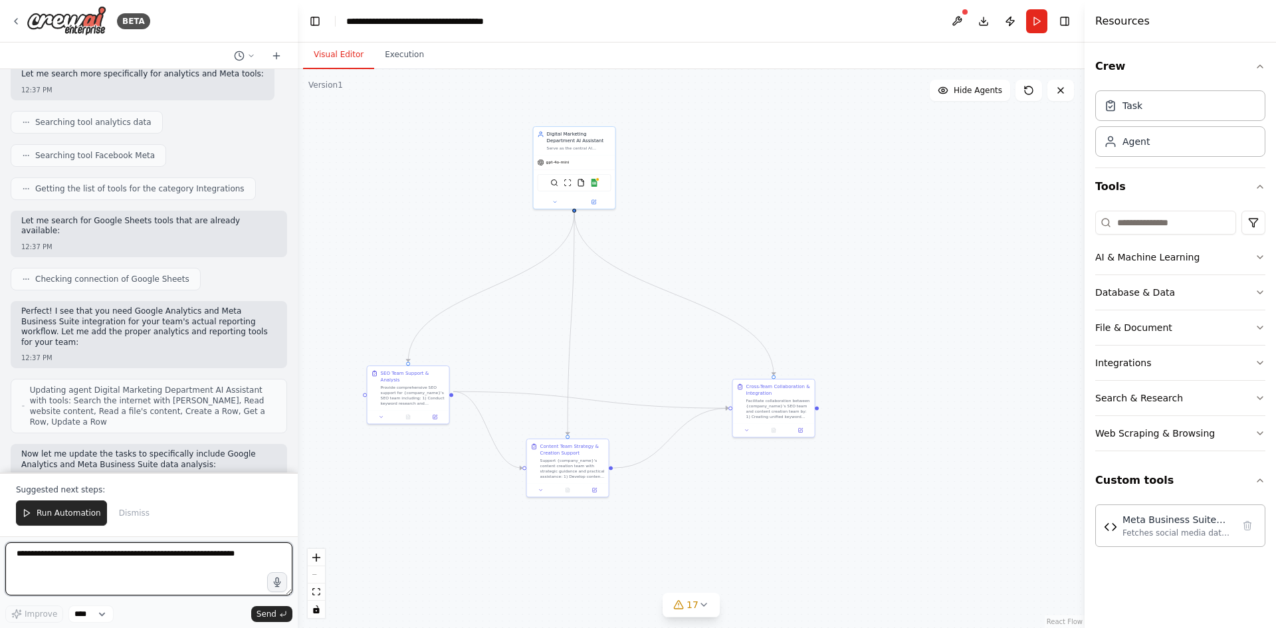
scroll to position [21052, 0]
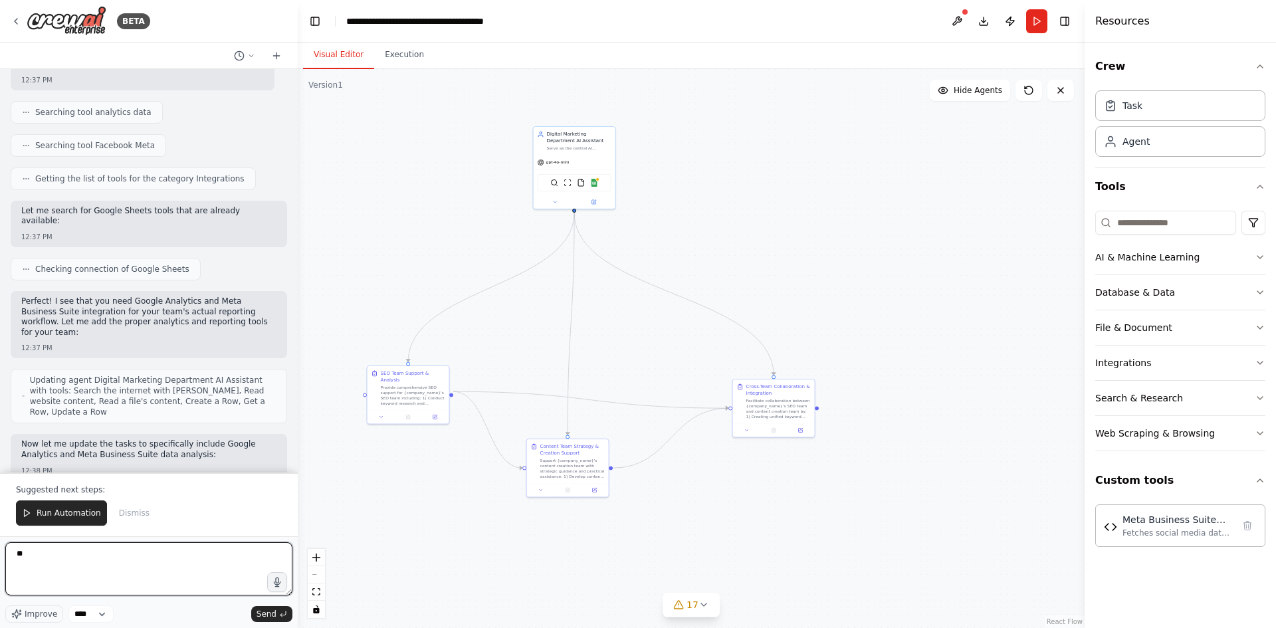
type textarea "*"
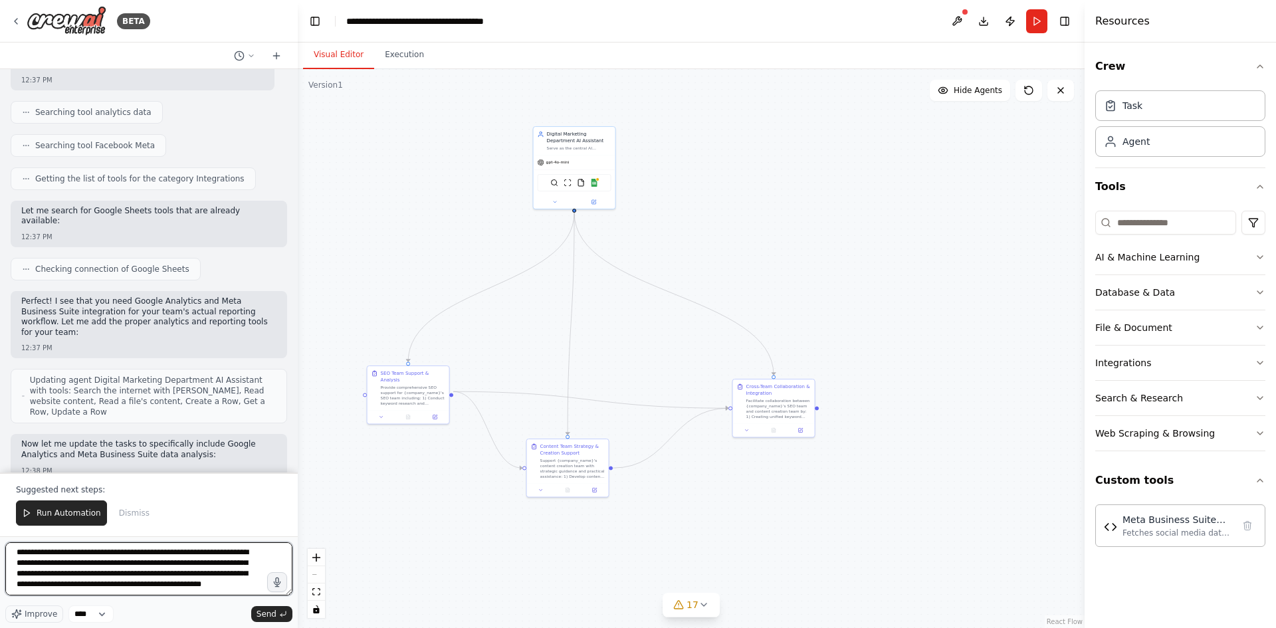
type textarea "**********"
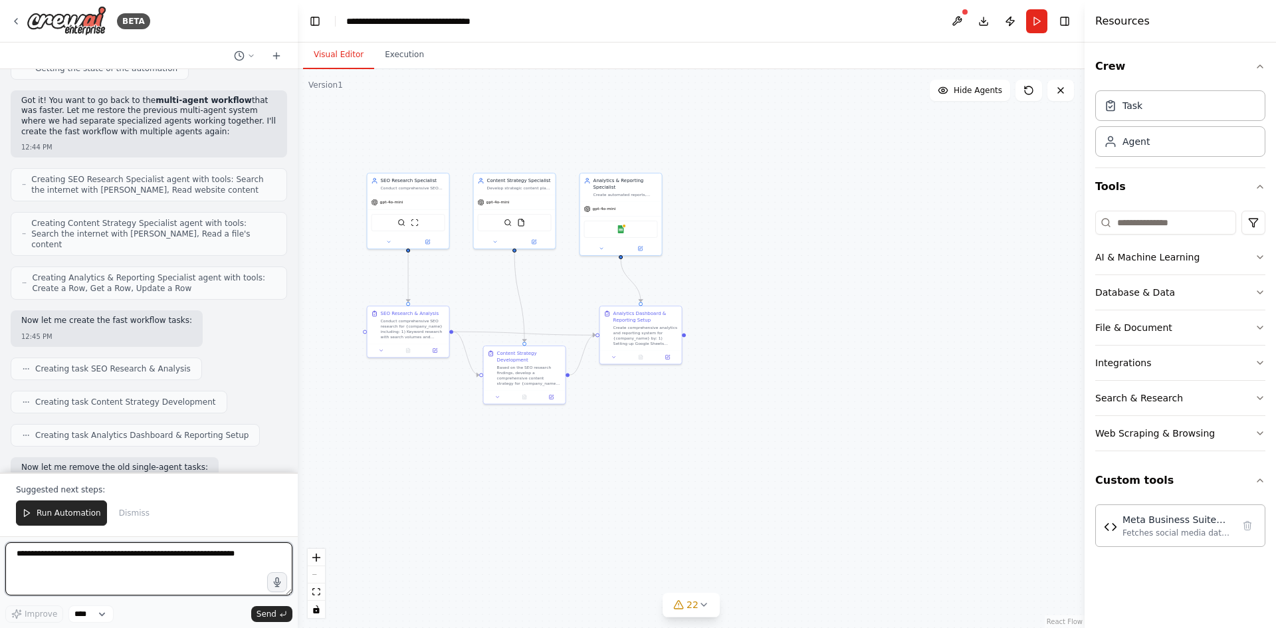
scroll to position [22307, 0]
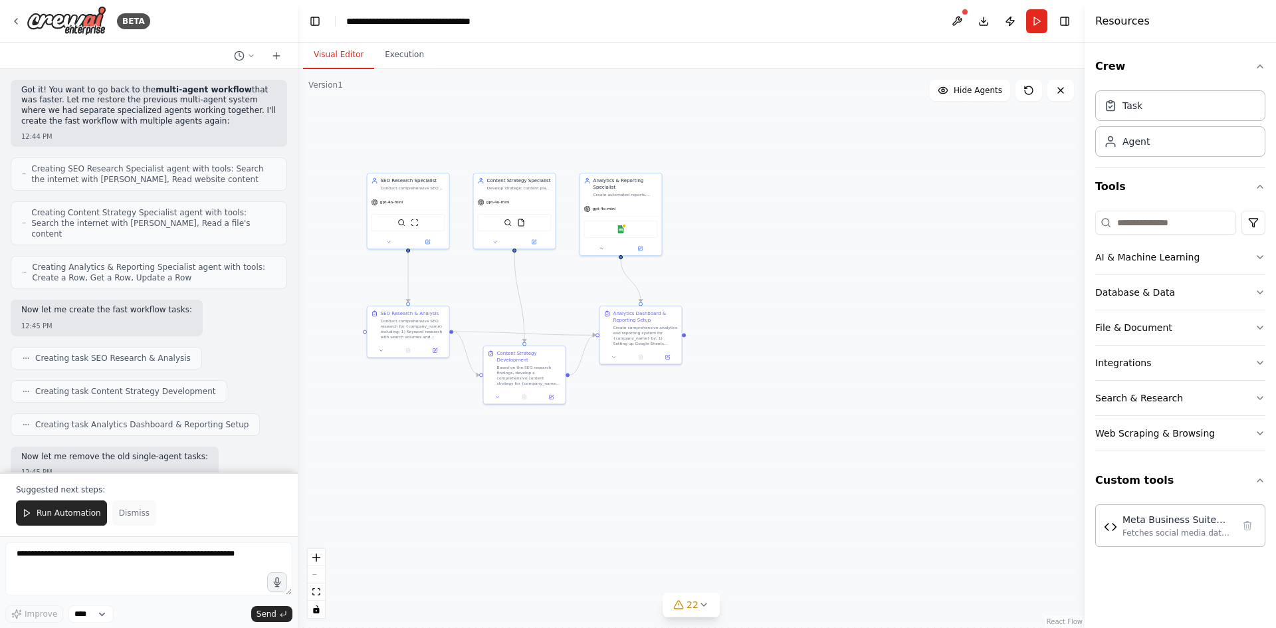
click at [126, 515] on span "Dismiss" at bounding box center [134, 513] width 31 height 11
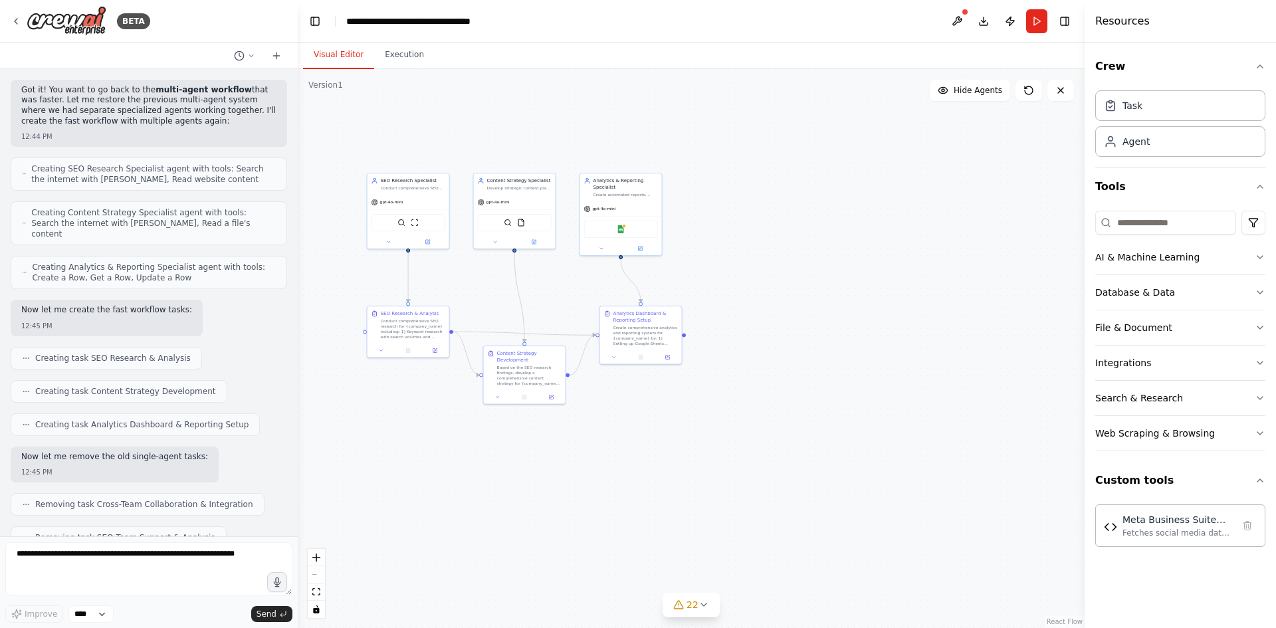
scroll to position [22243, 0]
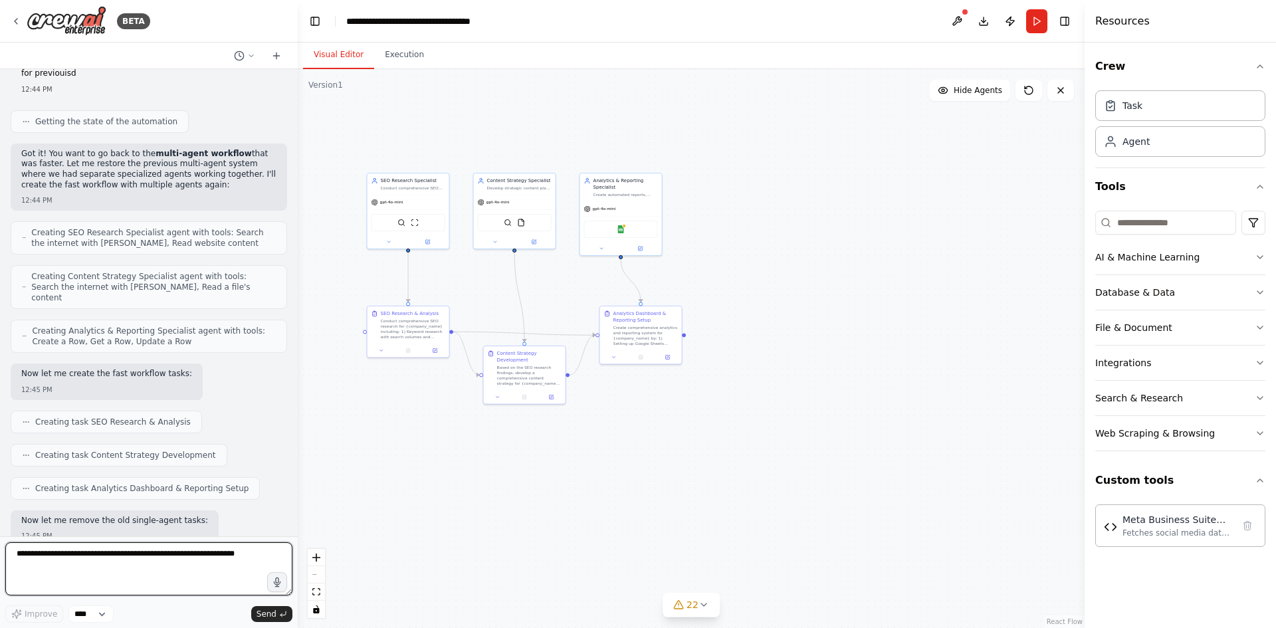
click at [151, 557] on textarea at bounding box center [148, 568] width 287 height 53
click at [1027, 25] on button "Run" at bounding box center [1036, 21] width 21 height 24
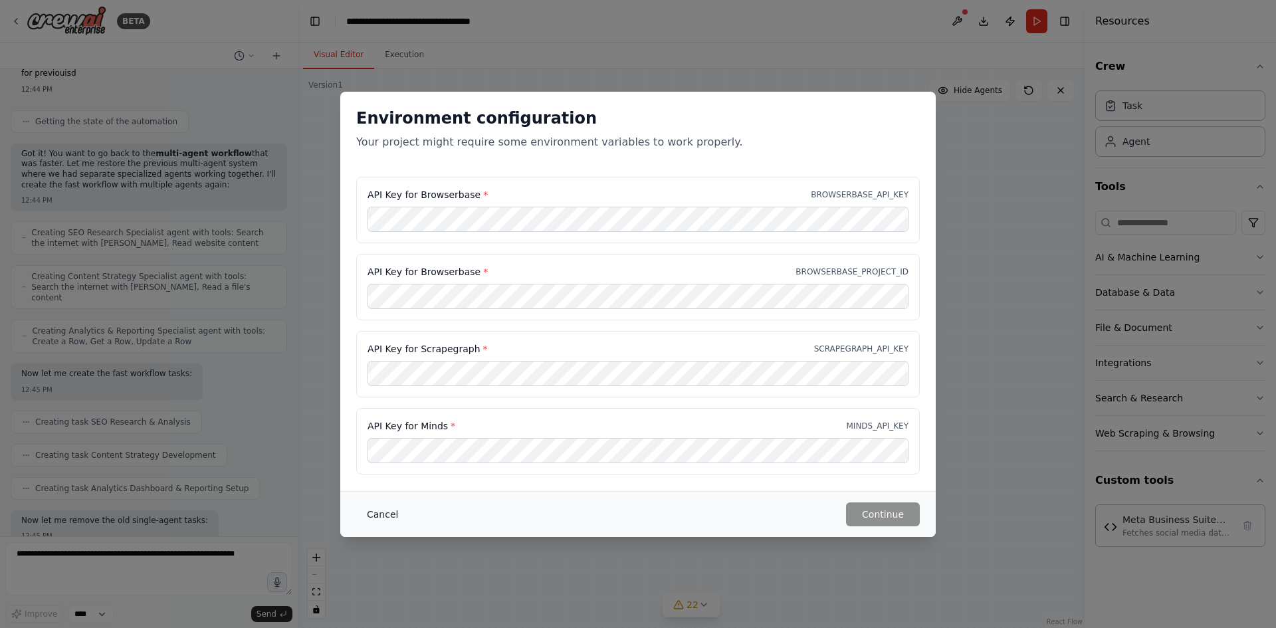
click at [374, 515] on button "Cancel" at bounding box center [382, 515] width 53 height 24
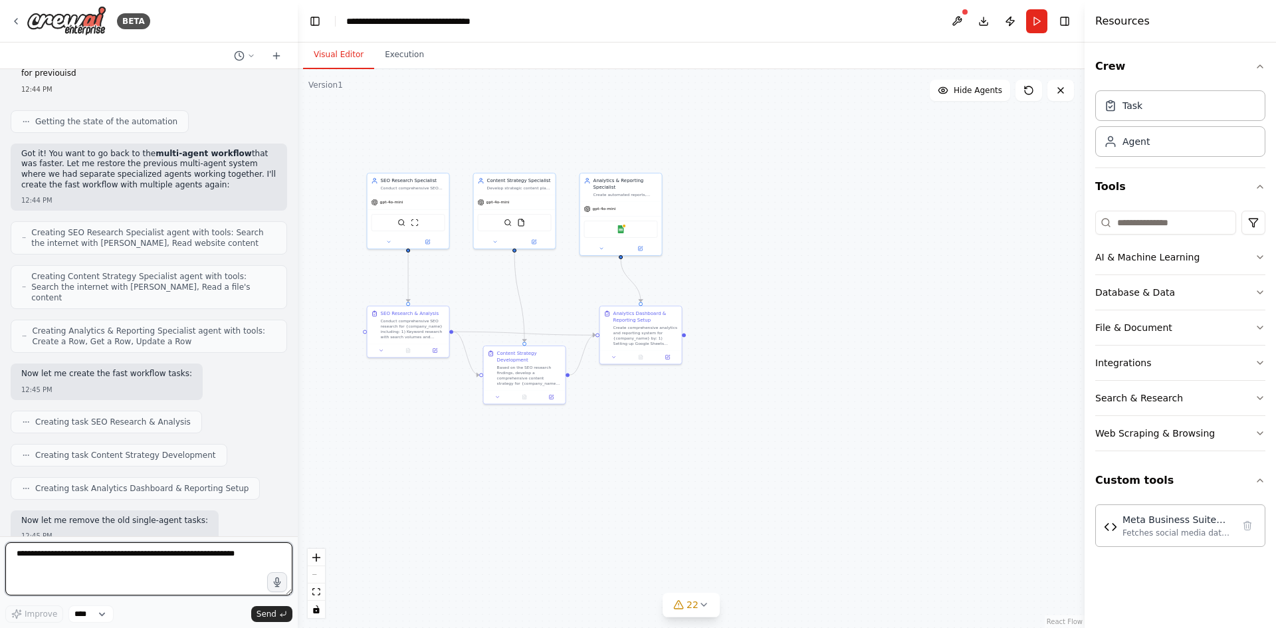
click at [121, 558] on textarea at bounding box center [148, 568] width 287 height 53
type textarea "**********"
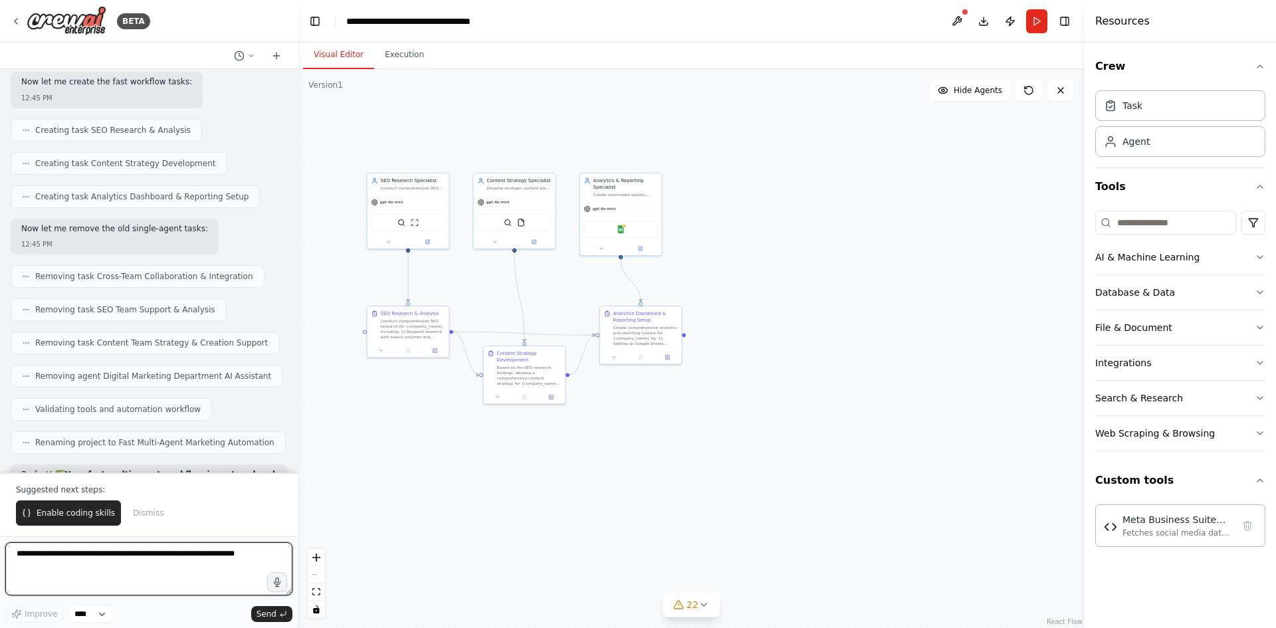
scroll to position [22545, 0]
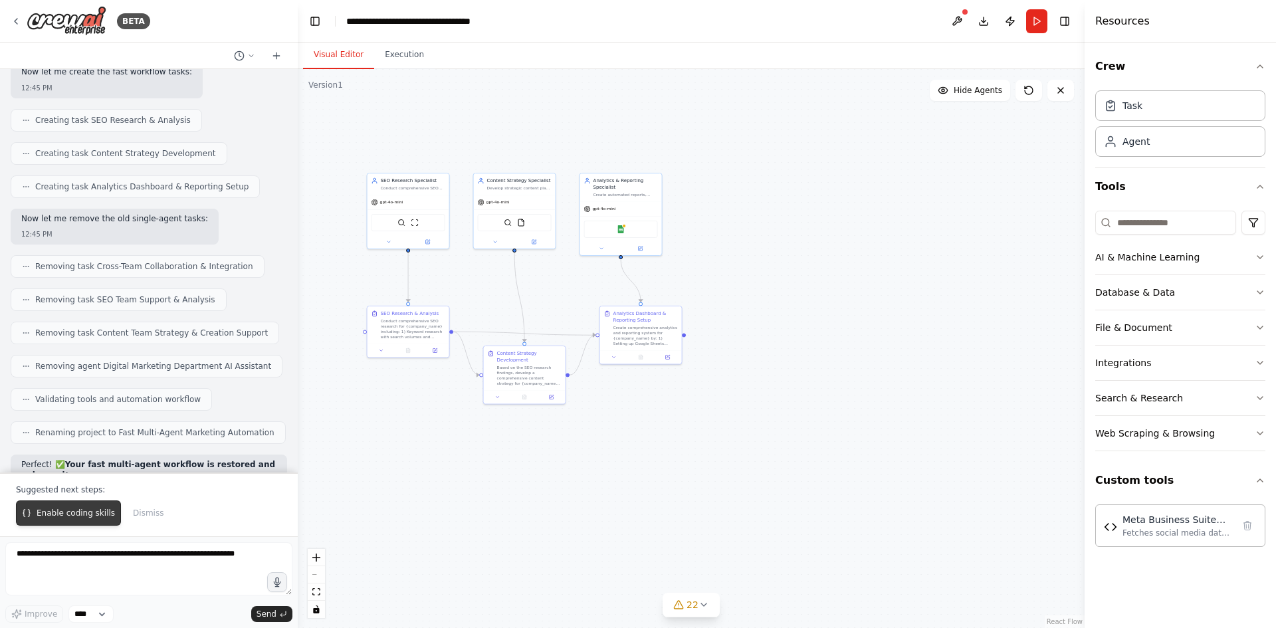
click at [90, 507] on button "Enable coding skills" at bounding box center [68, 513] width 105 height 25
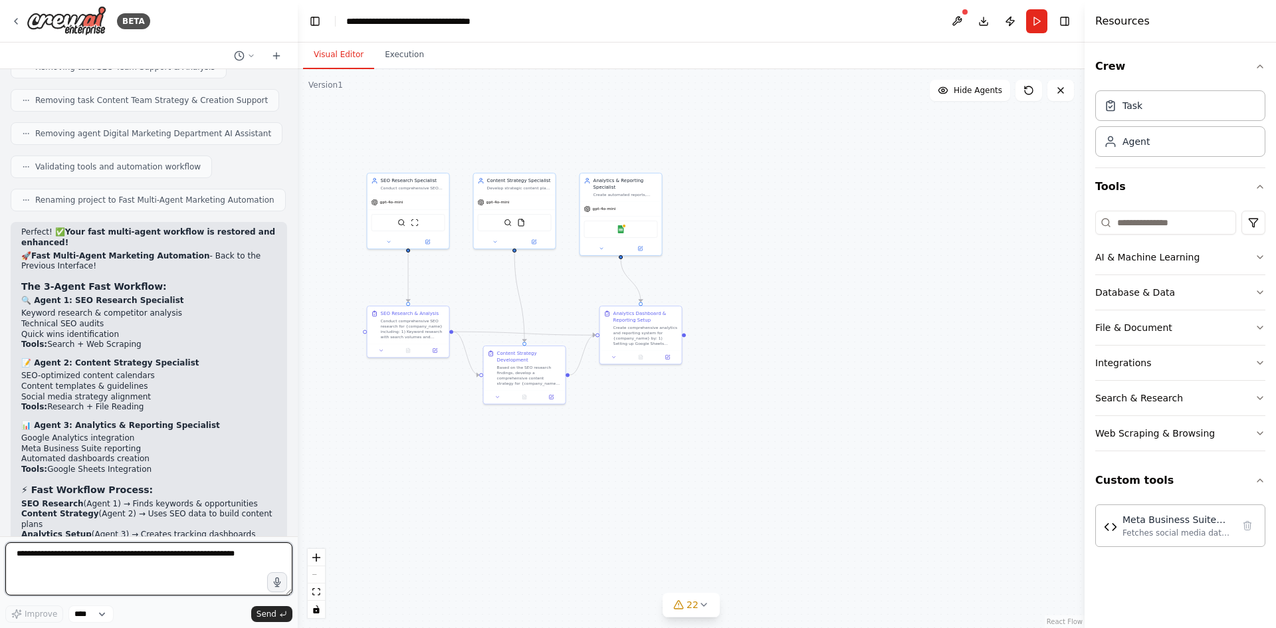
scroll to position [22788, 0]
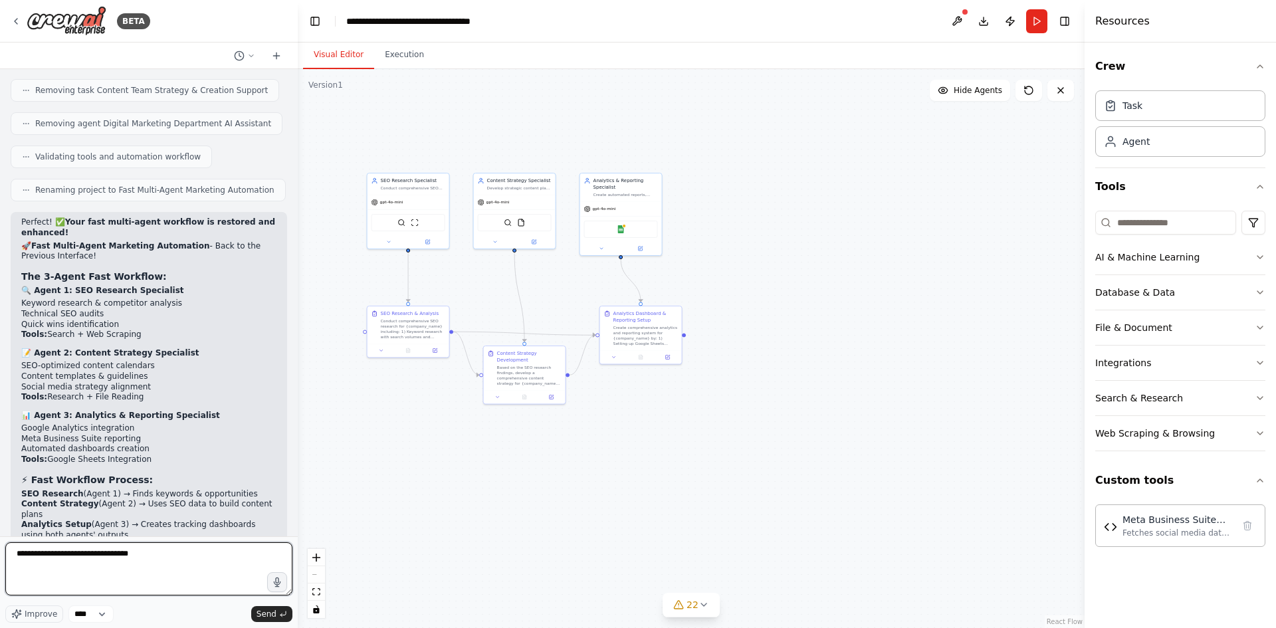
type textarea "**********"
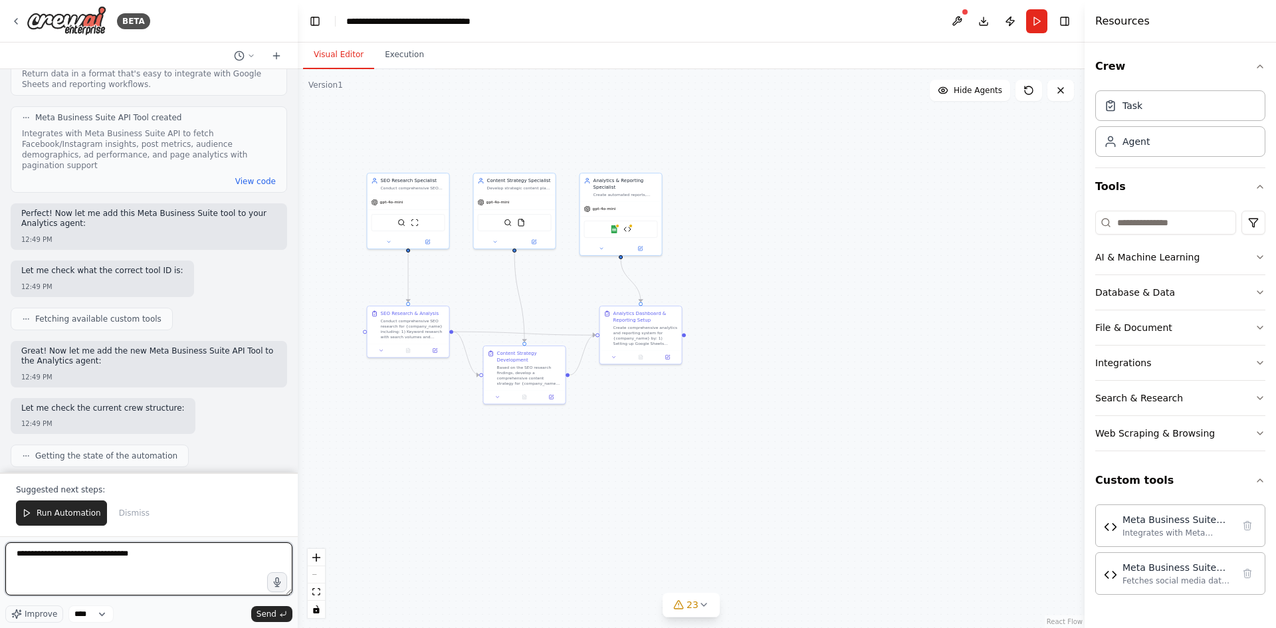
scroll to position [24377, 0]
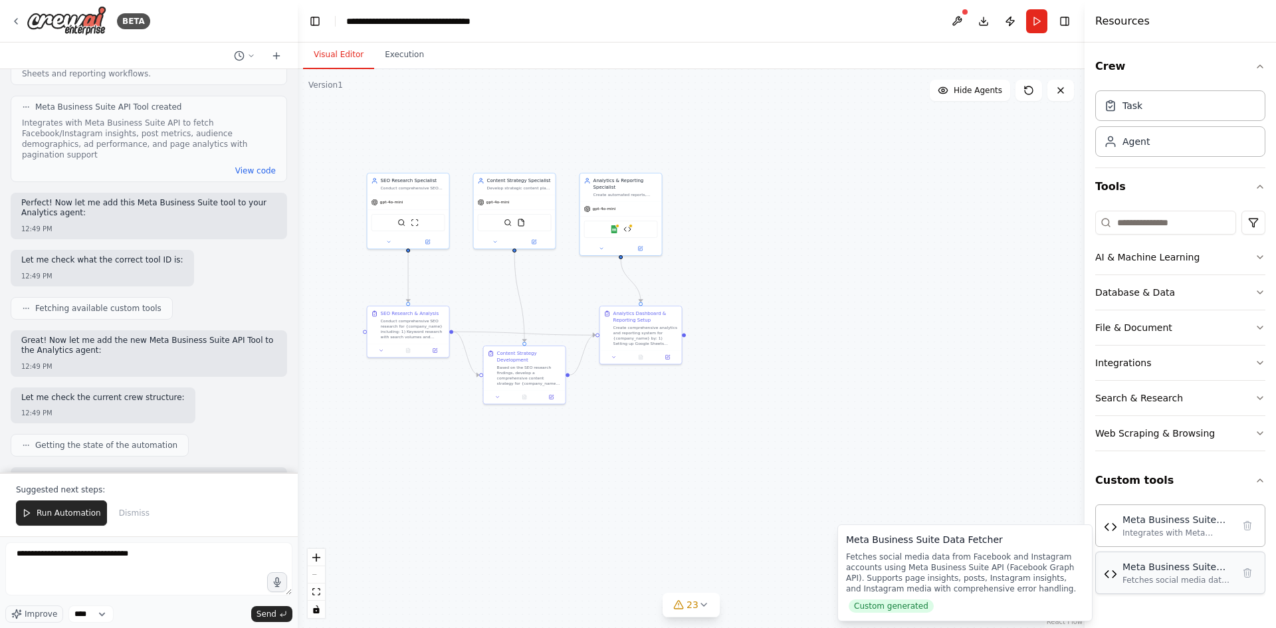
click at [1218, 574] on div "Meta Business Suite Data Fetcher Fetches social media data from Facebook and In…" at bounding box center [1178, 572] width 110 height 25
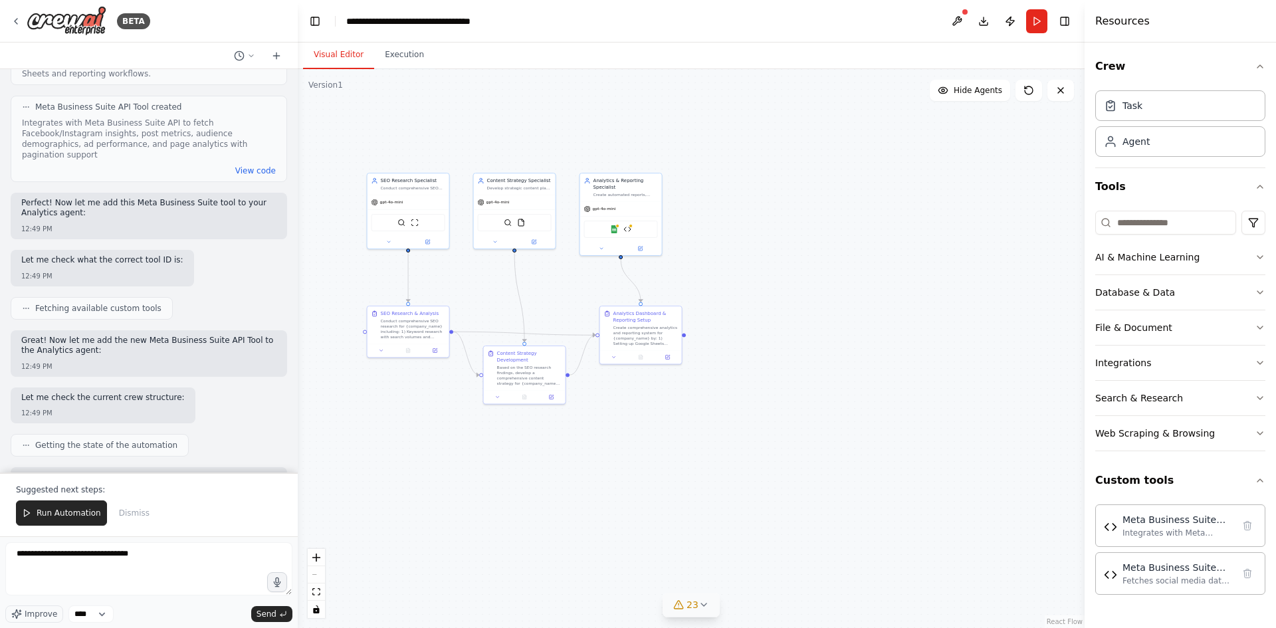
click at [705, 604] on icon at bounding box center [703, 605] width 5 height 3
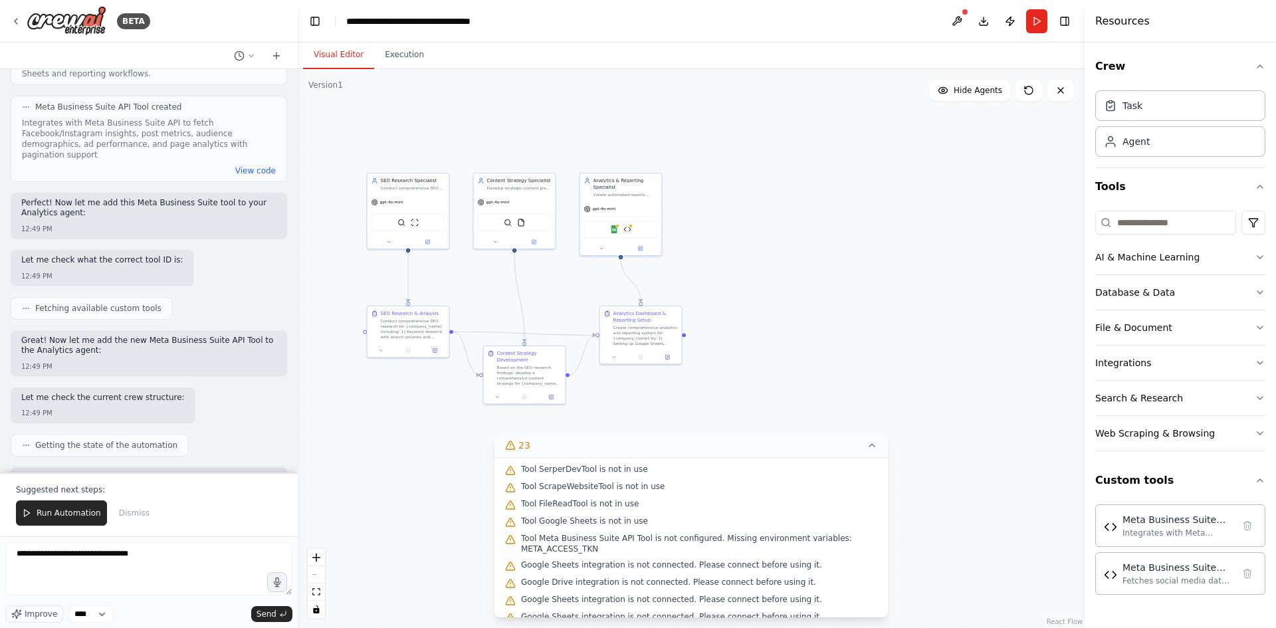
scroll to position [308, 0]
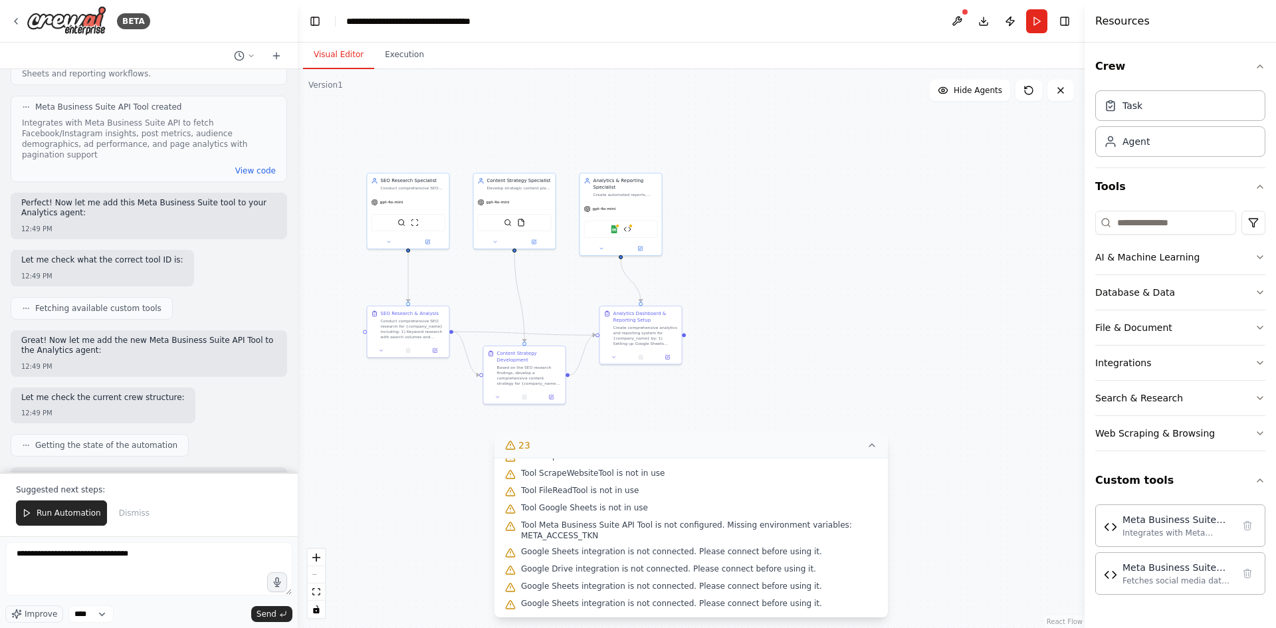
click at [911, 332] on div ".deletable-edge-delete-btn { width: 20px; height: 20px; border: 0px solid #ffff…" at bounding box center [691, 348] width 787 height 559
click at [69, 509] on span "Run Automation" at bounding box center [69, 513] width 64 height 11
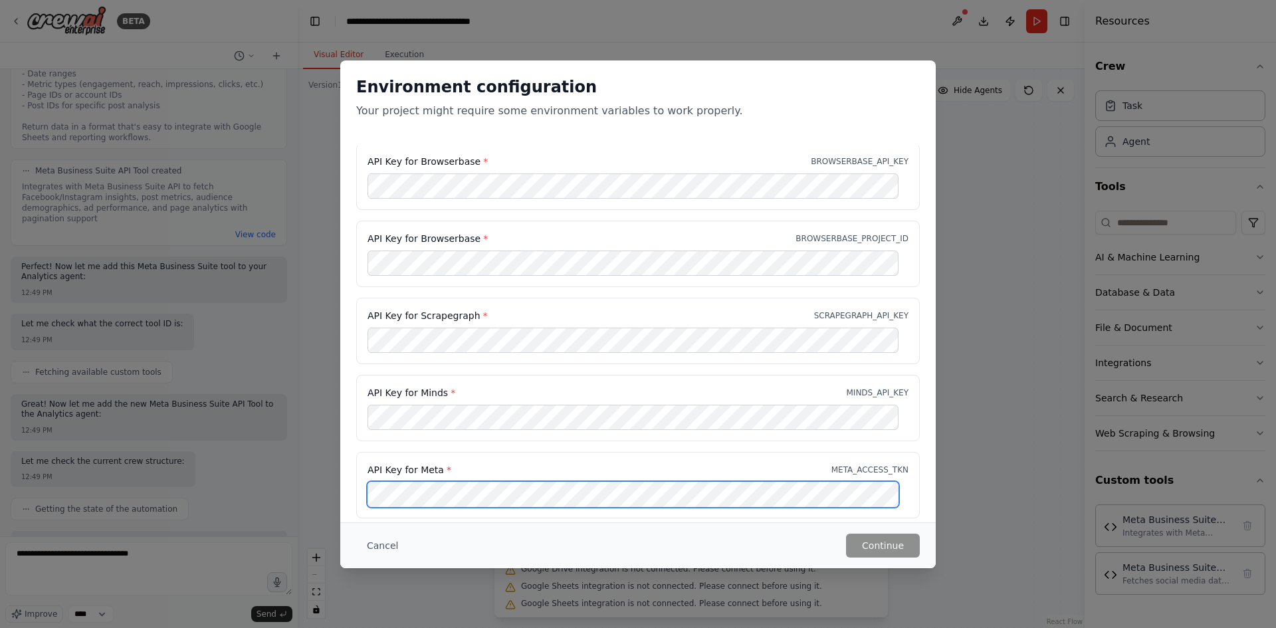
scroll to position [0, 0]
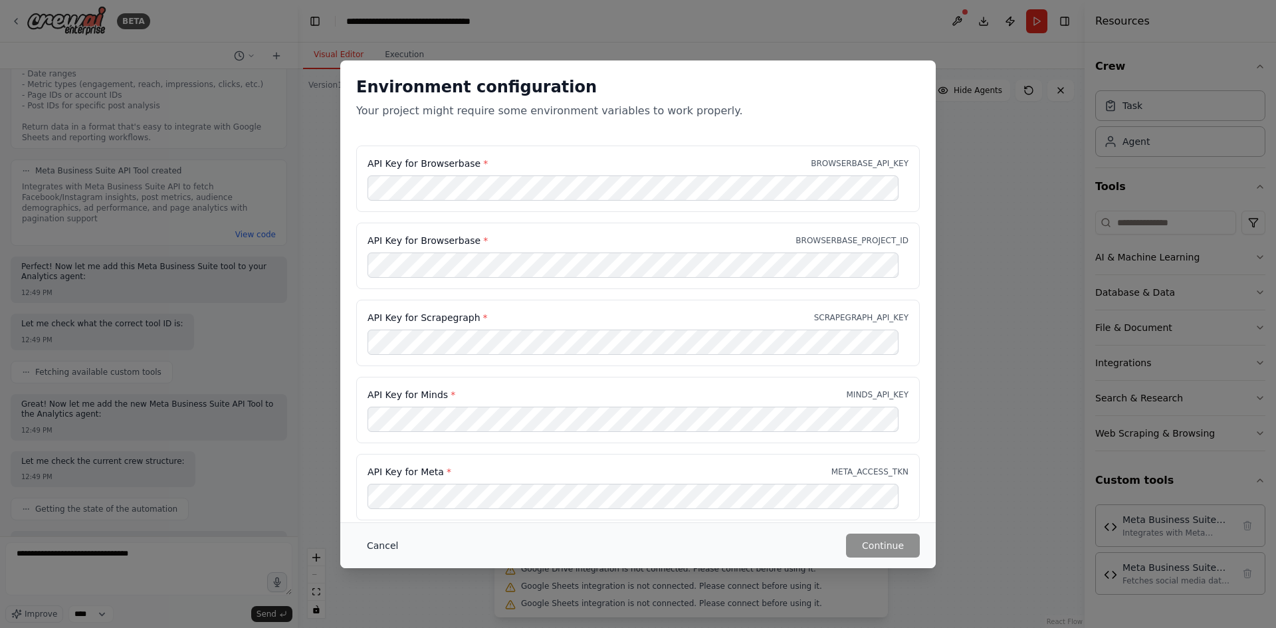
click at [390, 542] on button "Cancel" at bounding box center [382, 546] width 53 height 24
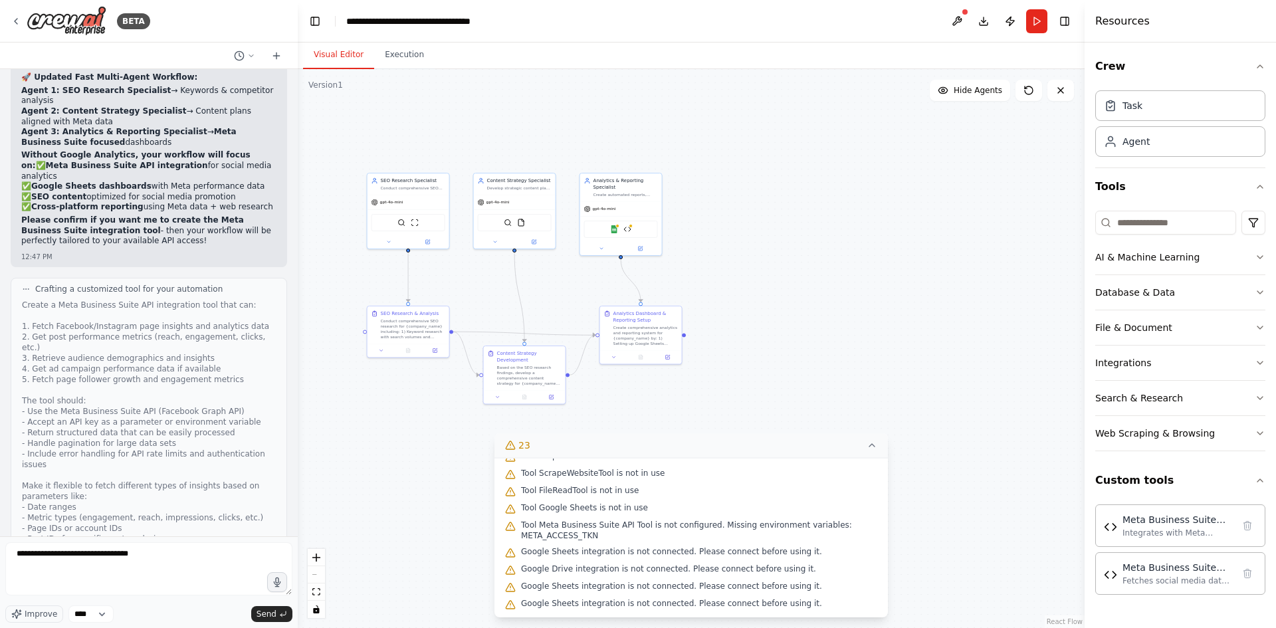
scroll to position [23781, 0]
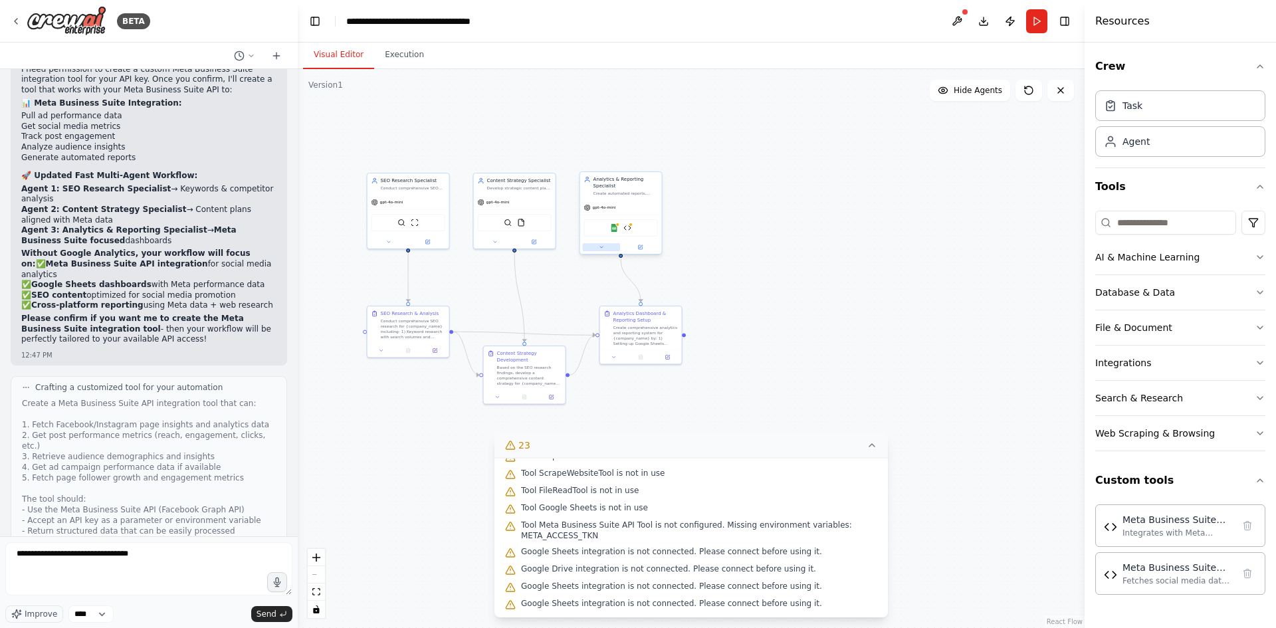
click at [602, 248] on icon at bounding box center [601, 247] width 3 height 1
click at [602, 248] on icon at bounding box center [601, 247] width 5 height 5
click at [876, 439] on button "23" at bounding box center [692, 445] width 394 height 25
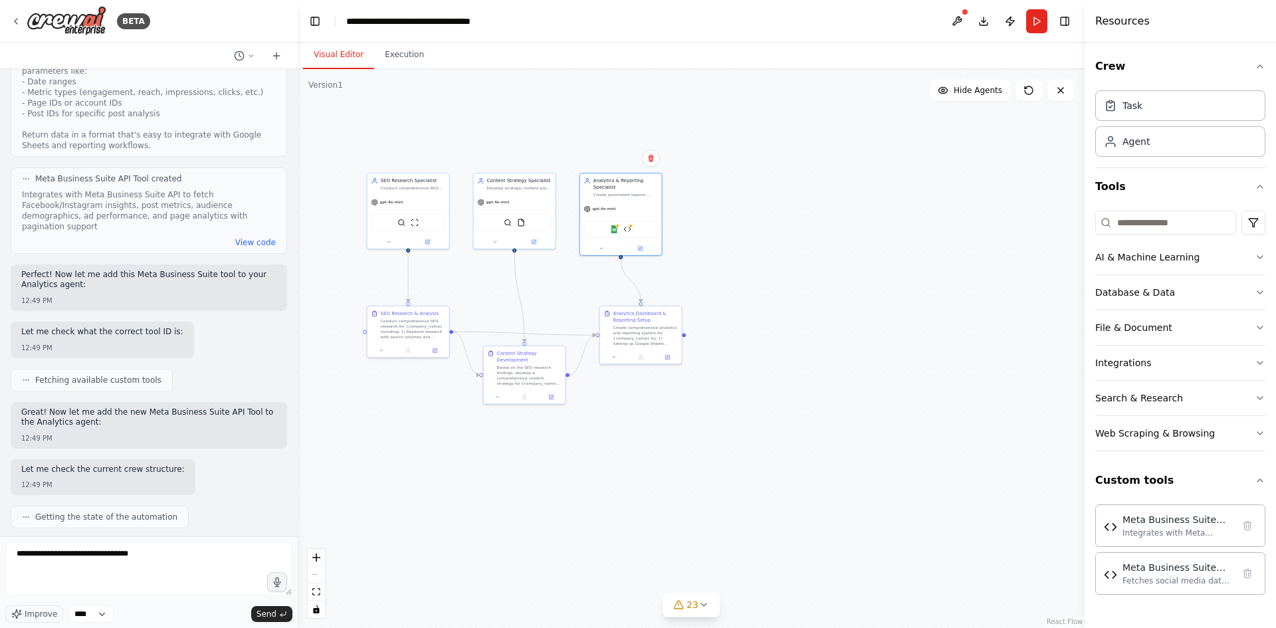
scroll to position [24313, 0]
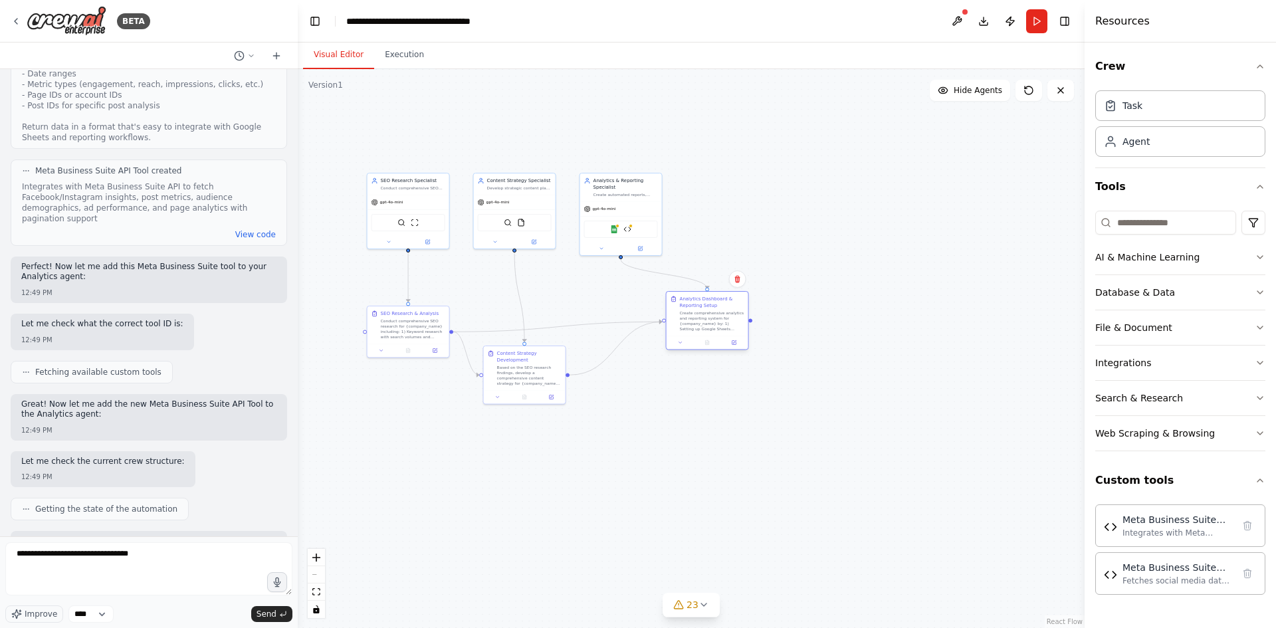
drag, startPoint x: 644, startPoint y: 338, endPoint x: 678, endPoint y: 323, distance: 37.2
click at [709, 323] on div "Create comprehensive analytics and reporting system for {company_name} by: 1) S…" at bounding box center [712, 320] width 64 height 21
drag, startPoint x: 523, startPoint y: 379, endPoint x: 541, endPoint y: 413, distance: 38.4
click at [541, 413] on div "Based on the SEO research findings, develop a comprehensive content strategy fo…" at bounding box center [546, 407] width 64 height 21
click at [849, 445] on div ".deletable-edge-delete-btn { width: 20px; height: 20px; border: 0px solid #ffff…" at bounding box center [691, 348] width 787 height 559
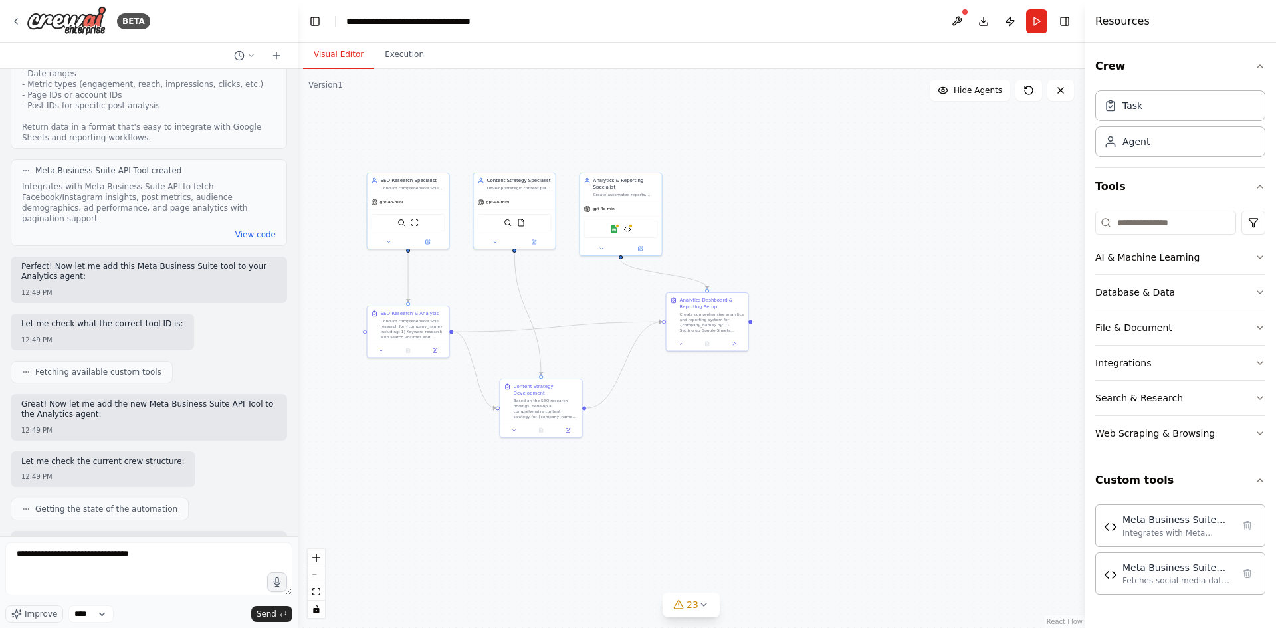
click at [487, 104] on div ".deletable-edge-delete-btn { width: 20px; height: 20px; border: 0px solid #ffff…" at bounding box center [691, 348] width 787 height 559
click at [963, 18] on button at bounding box center [957, 21] width 21 height 24
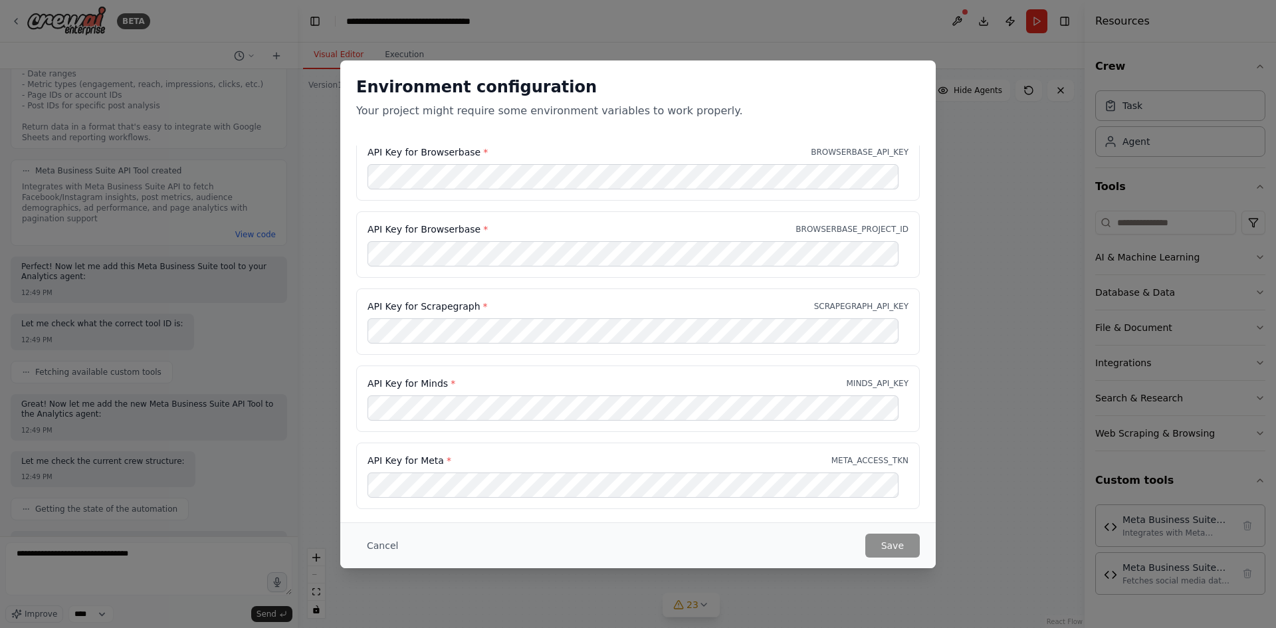
scroll to position [14, 0]
click at [376, 552] on button "Cancel" at bounding box center [382, 546] width 53 height 24
